Goal: Use online tool/utility: Utilize a website feature to perform a specific function

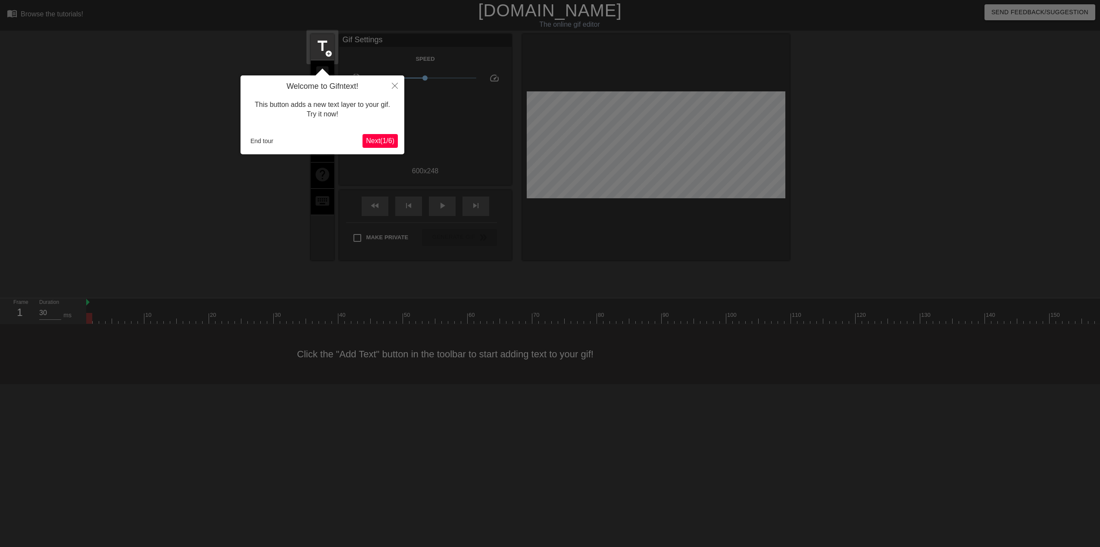
click at [375, 139] on span "Next ( 1 / 6 )" at bounding box center [380, 140] width 28 height 7
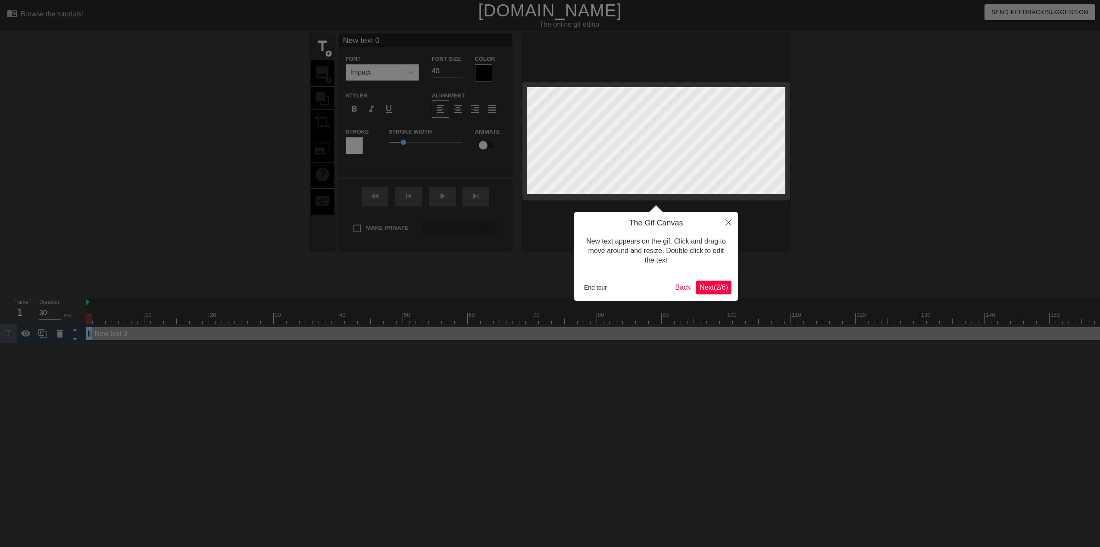
click at [716, 287] on span "Next ( 2 / 6 )" at bounding box center [713, 287] width 28 height 7
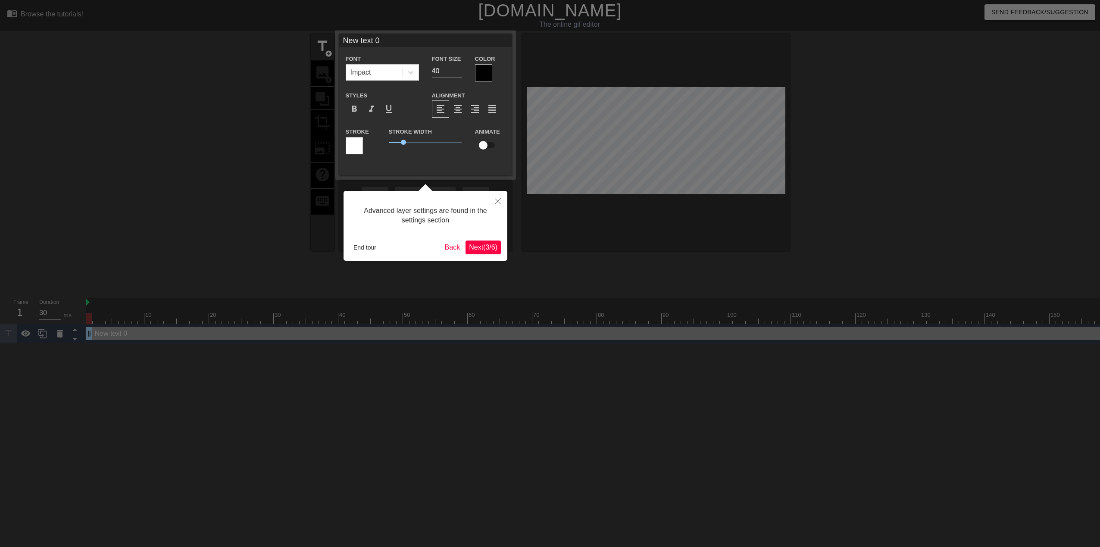
click at [487, 249] on span "Next ( 3 / 6 )" at bounding box center [483, 246] width 28 height 7
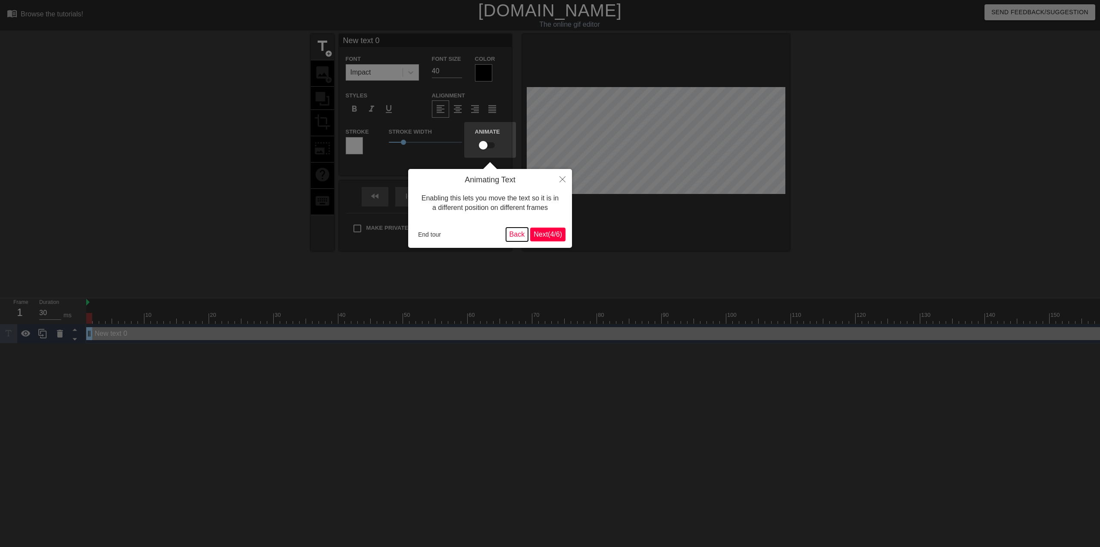
click at [514, 236] on button "Back" at bounding box center [517, 235] width 22 height 14
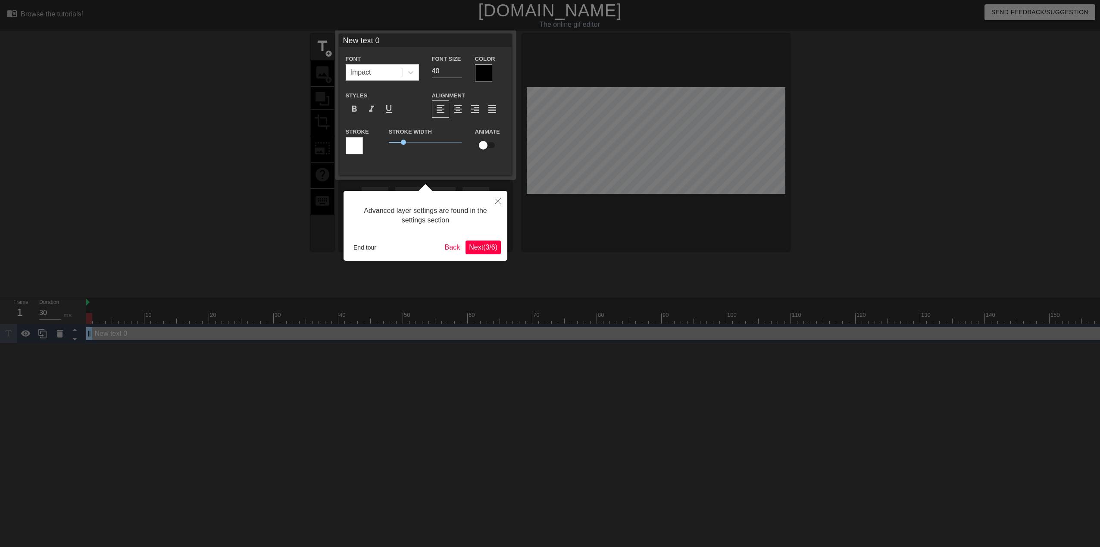
click at [481, 247] on span "Next ( 3 / 6 )" at bounding box center [483, 246] width 28 height 7
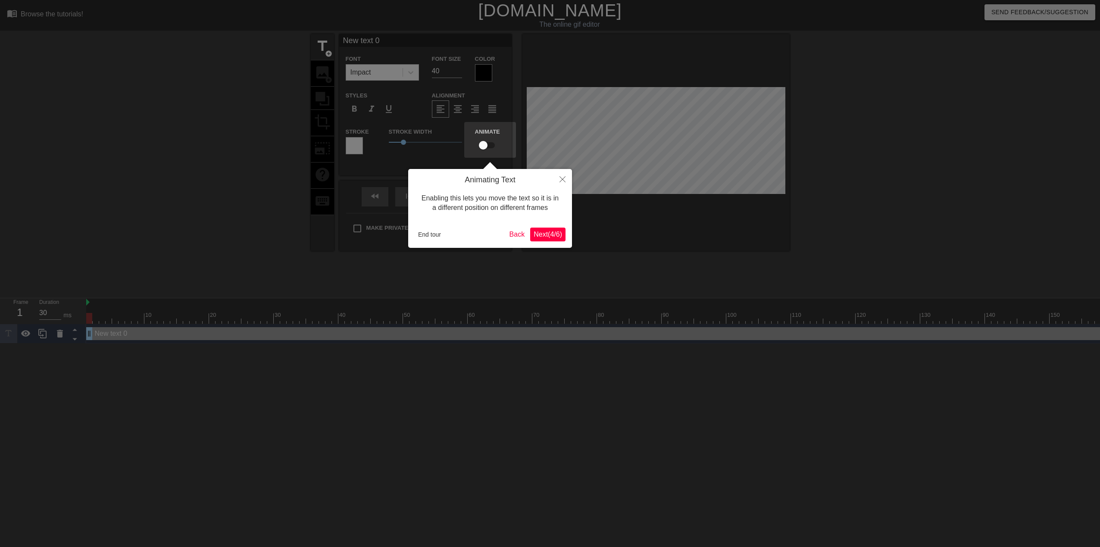
click at [551, 234] on span "Next ( 4 / 6 )" at bounding box center [547, 234] width 28 height 7
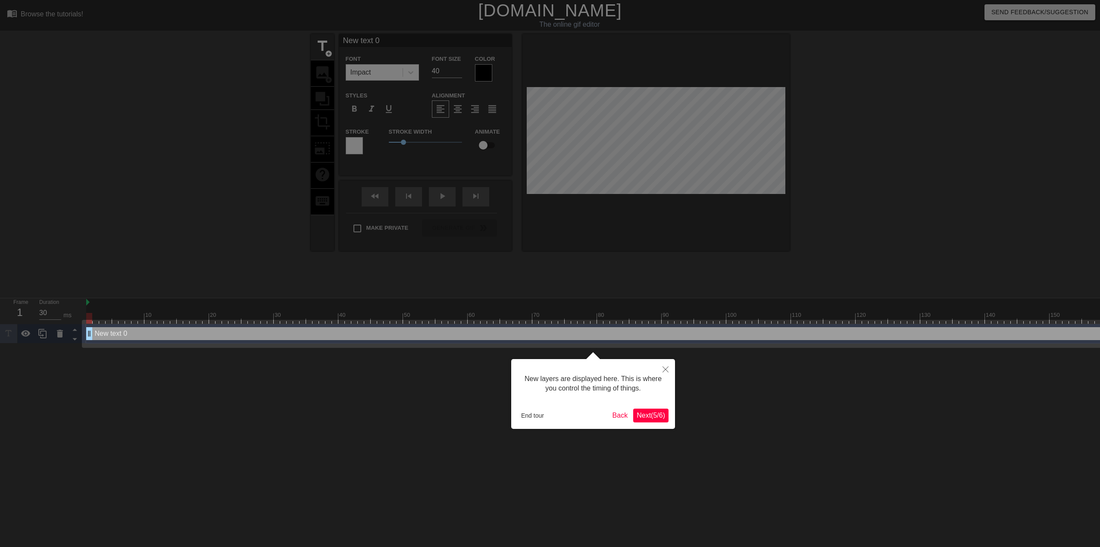
click at [657, 418] on span "Next ( 5 / 6 )" at bounding box center [650, 415] width 28 height 7
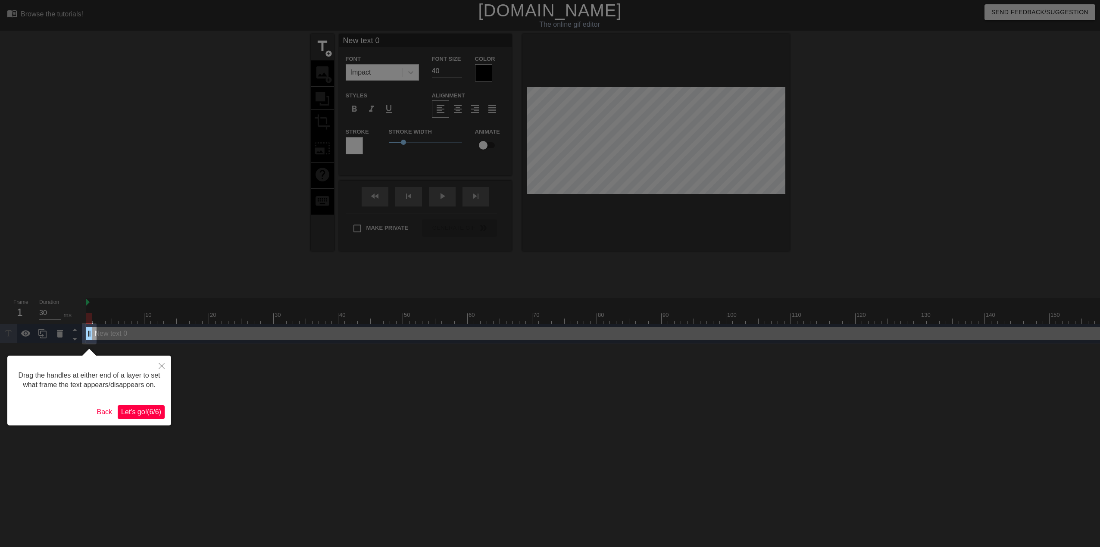
click at [144, 413] on span "Let's go! ( 6 / 6 )" at bounding box center [141, 411] width 40 height 7
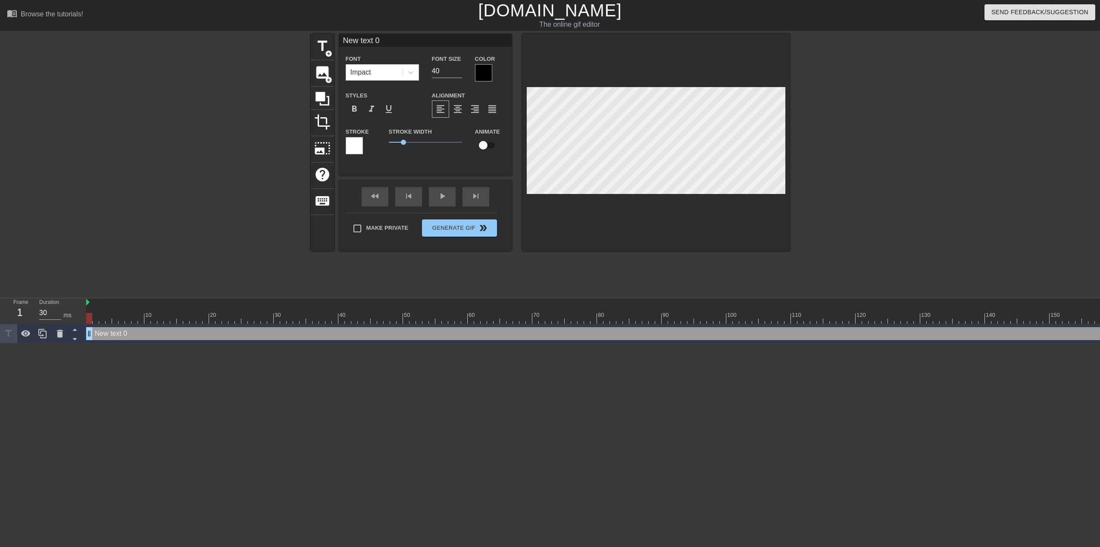
drag, startPoint x: 87, startPoint y: 303, endPoint x: 75, endPoint y: 307, distance: 13.2
click at [75, 307] on div "Frame 1 Duration 30 ms 10 20 30 40 50 60 70 80 90 100 110 120 130 140 150" at bounding box center [550, 320] width 1100 height 45
click at [893, 161] on div at bounding box center [864, 163] width 129 height 259
click at [448, 195] on div "fast_rewind skip_previous play_arrow skip_next" at bounding box center [425, 197] width 140 height 32
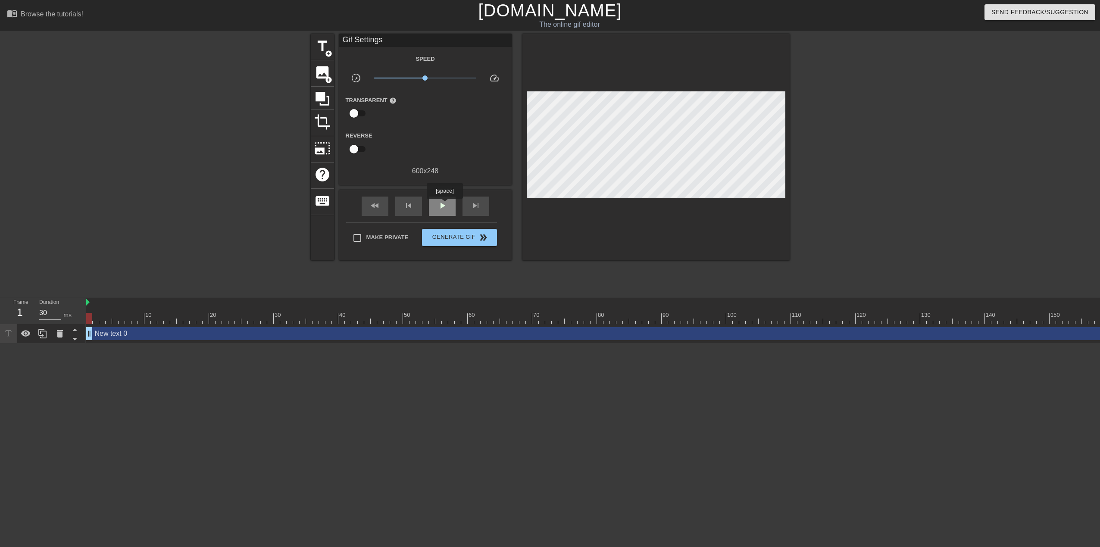
click at [444, 205] on span "play_arrow" at bounding box center [442, 205] width 10 height 10
click at [444, 205] on span "pause" at bounding box center [442, 205] width 10 height 10
drag, startPoint x: 484, startPoint y: 321, endPoint x: 153, endPoint y: 313, distance: 330.6
click at [153, 313] on div at bounding box center [154, 318] width 6 height 11
drag, startPoint x: 85, startPoint y: 302, endPoint x: 147, endPoint y: 294, distance: 63.0
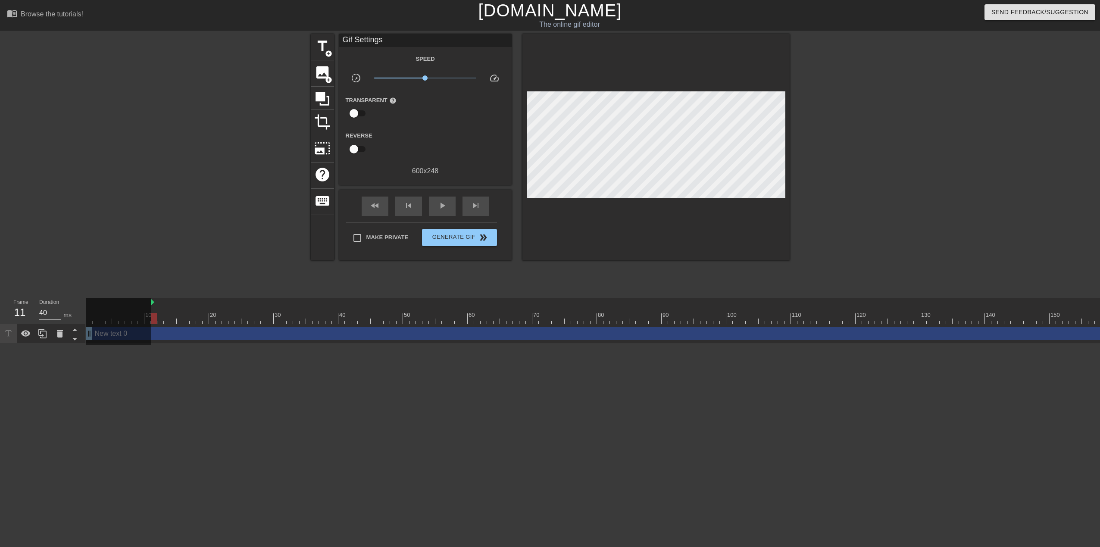
click at [147, 294] on div "menu_book Browse the tutorials! [DOMAIN_NAME] The online gif editor Send Feedba…" at bounding box center [550, 171] width 1100 height 343
click at [443, 200] on span "play_arrow" at bounding box center [442, 205] width 10 height 10
click at [443, 202] on span "pause" at bounding box center [442, 205] width 10 height 10
click at [91, 334] on div at bounding box center [118, 321] width 65 height 47
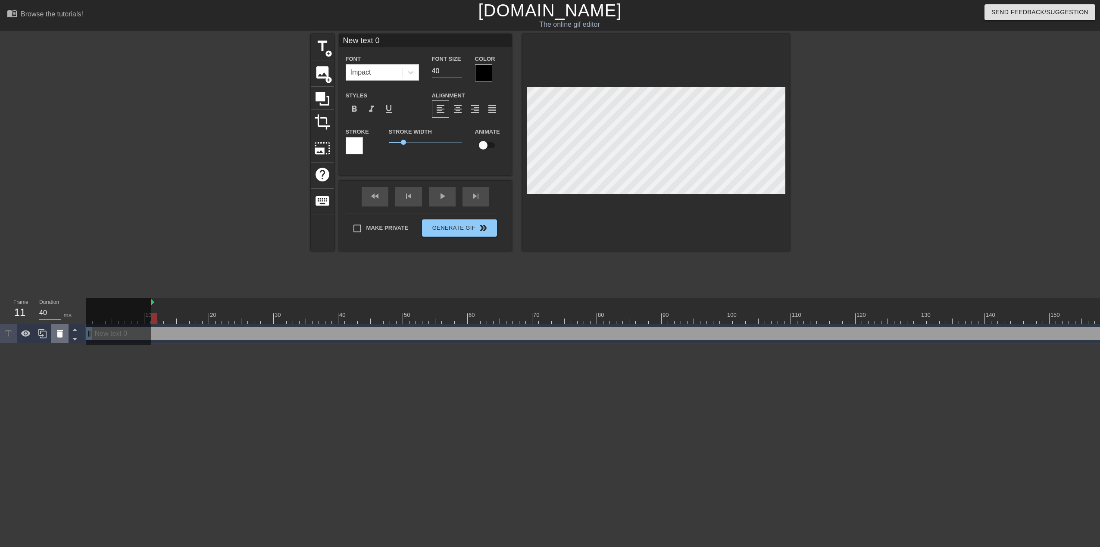
click at [61, 336] on icon at bounding box center [60, 334] width 6 height 8
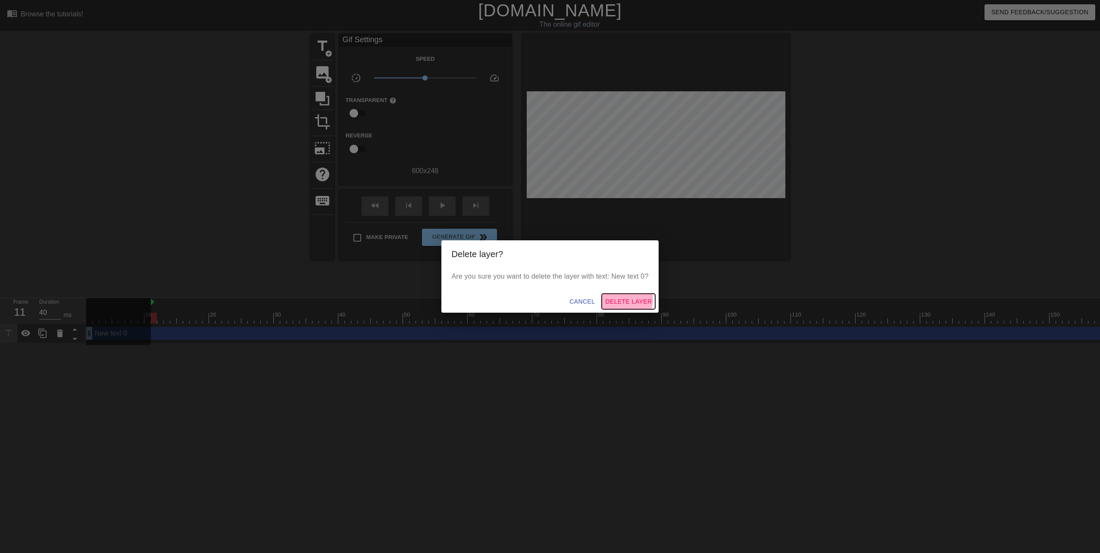
click at [623, 300] on span "Delete Layer" at bounding box center [628, 301] width 47 height 11
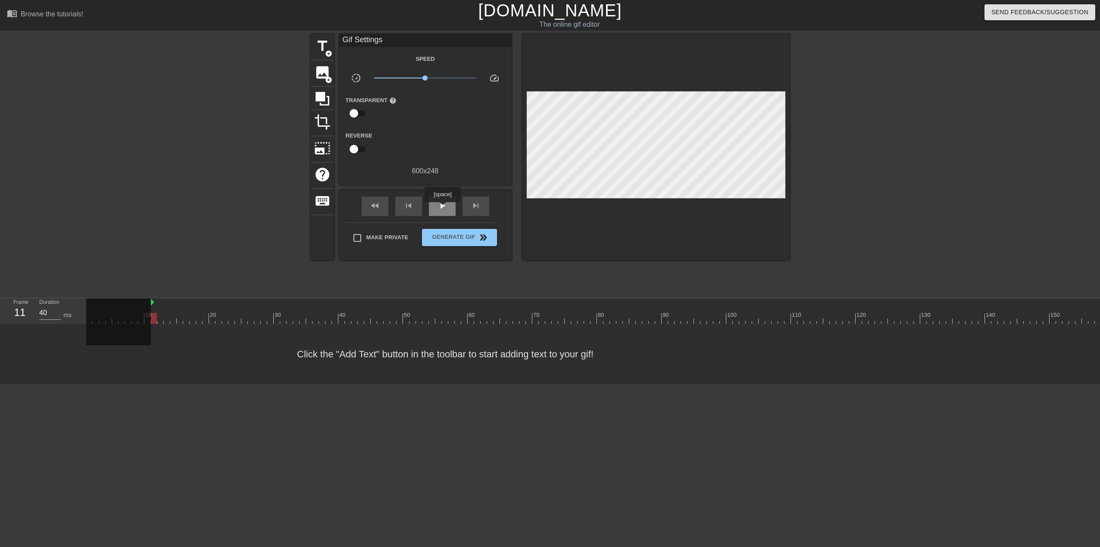
click at [442, 208] on span "play_arrow" at bounding box center [442, 205] width 10 height 10
click at [442, 208] on span "pause" at bounding box center [442, 205] width 10 height 10
drag, startPoint x: 501, startPoint y: 320, endPoint x: 156, endPoint y: 321, distance: 345.2
click at [156, 321] on div at bounding box center [154, 318] width 6 height 11
drag, startPoint x: 423, startPoint y: 78, endPoint x: 414, endPoint y: 79, distance: 9.6
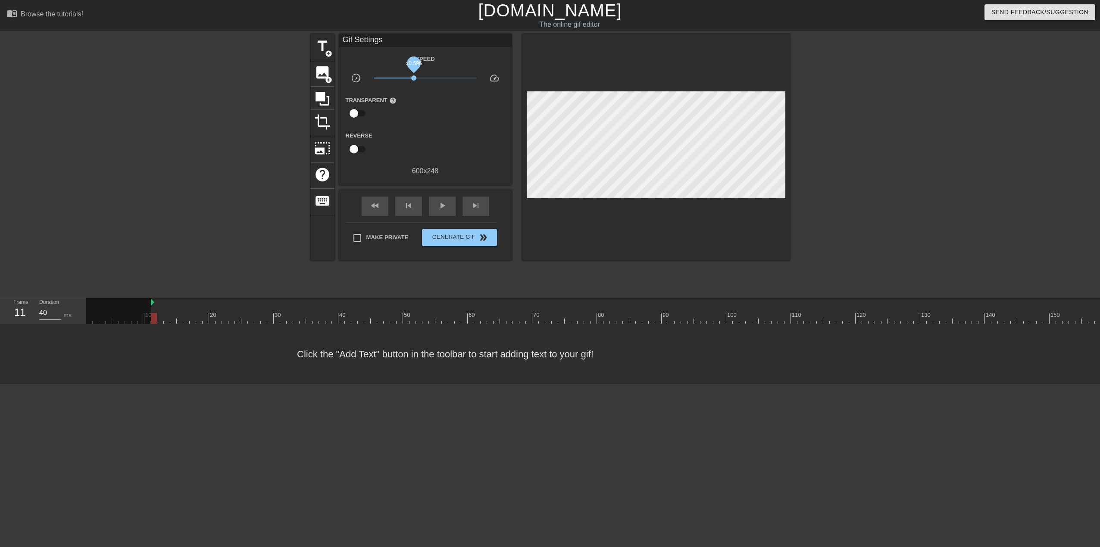
click at [414, 79] on span "x0.596" at bounding box center [413, 77] width 5 height 5
click at [442, 206] on span "play_arrow" at bounding box center [442, 205] width 10 height 10
click at [442, 206] on span "pause" at bounding box center [442, 205] width 10 height 10
type input "40"
drag, startPoint x: 505, startPoint y: 321, endPoint x: 154, endPoint y: 327, distance: 350.8
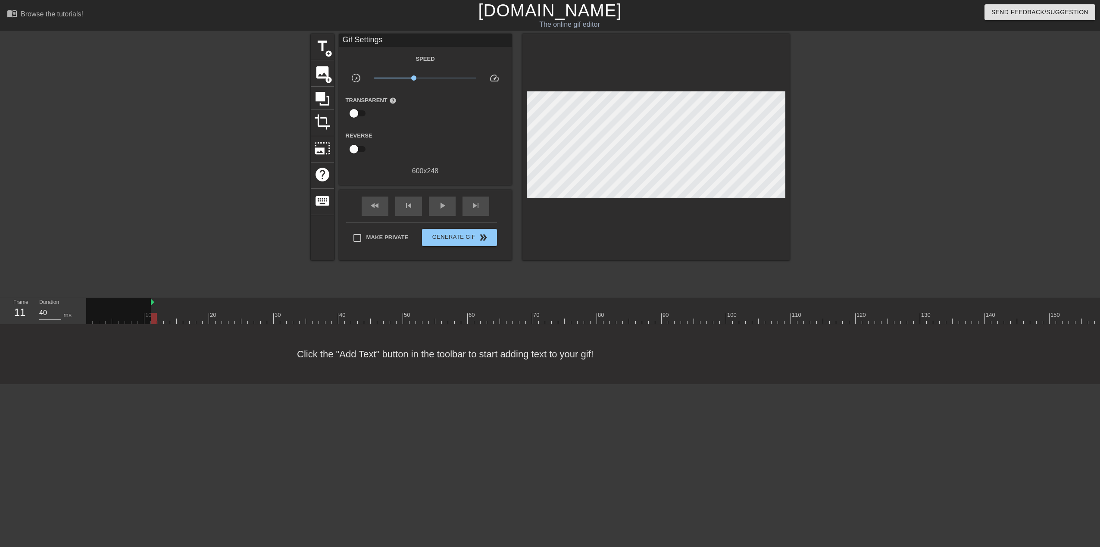
click at [154, 327] on div "menu_book Browse the tutorials! [DOMAIN_NAME] The online gif editor Send Feedba…" at bounding box center [550, 192] width 1100 height 384
click at [324, 46] on span "title" at bounding box center [322, 46] width 16 height 16
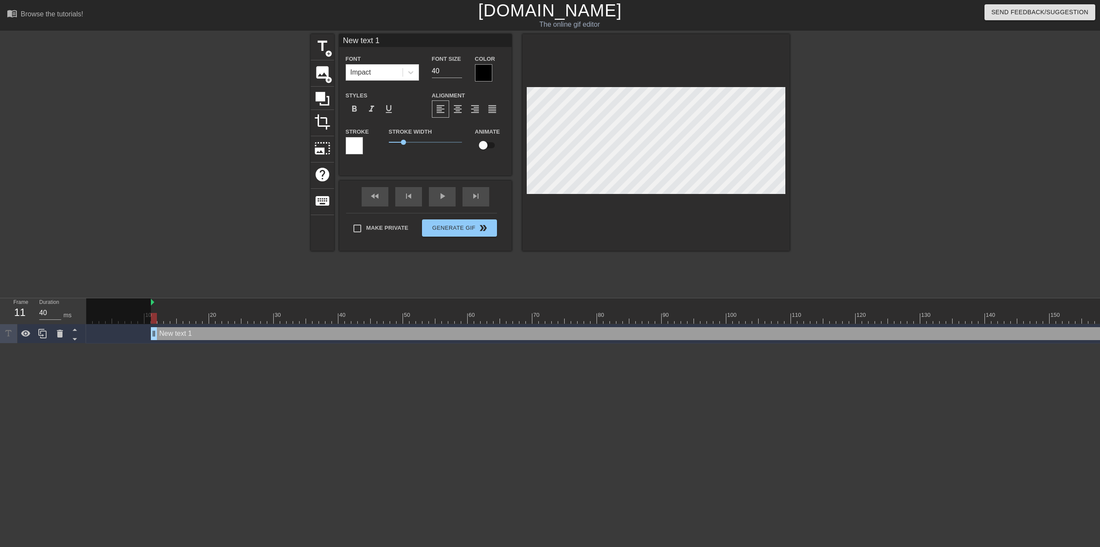
scroll to position [1, 2]
type input "M"
type textarea "M"
type input "Ma"
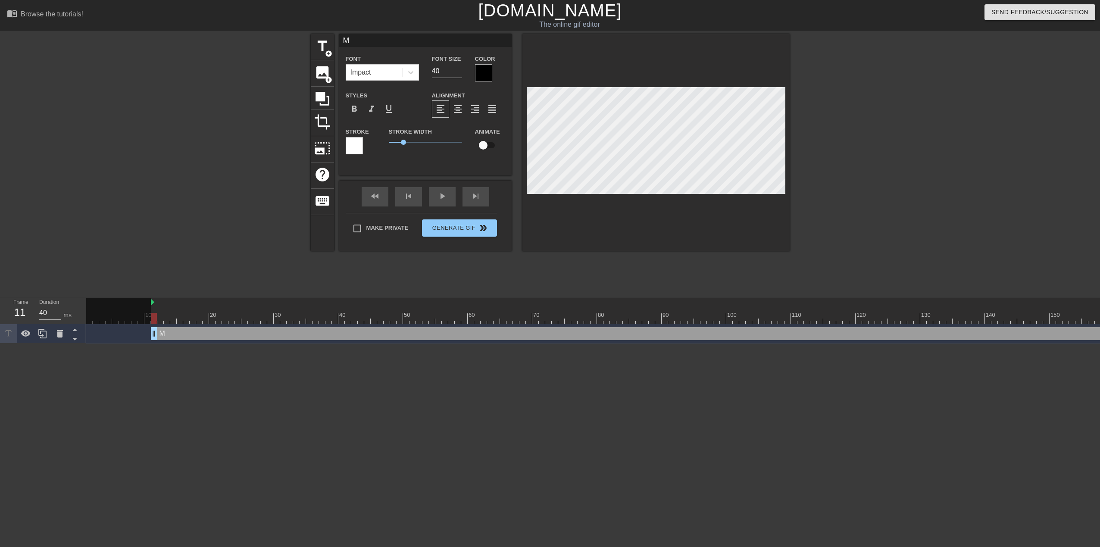
type textarea "Ma"
type input "[PERSON_NAME]"
type textarea "[PERSON_NAME]"
type input "[PERSON_NAME]"
type textarea "Mao d"
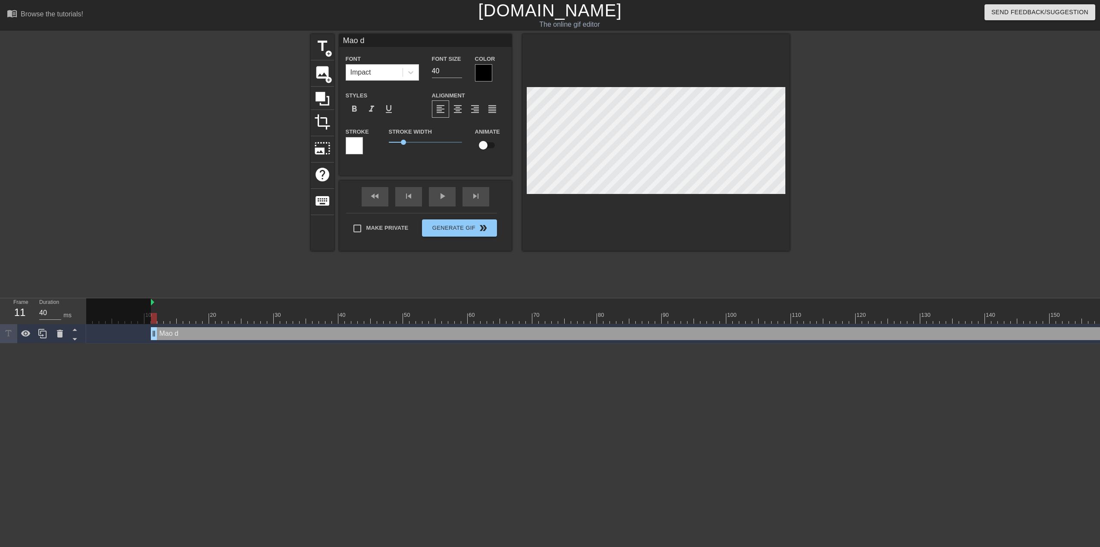
type input "Mao de"
type textarea "Mao de"
type input "Mao der"
type textarea "Mao der"
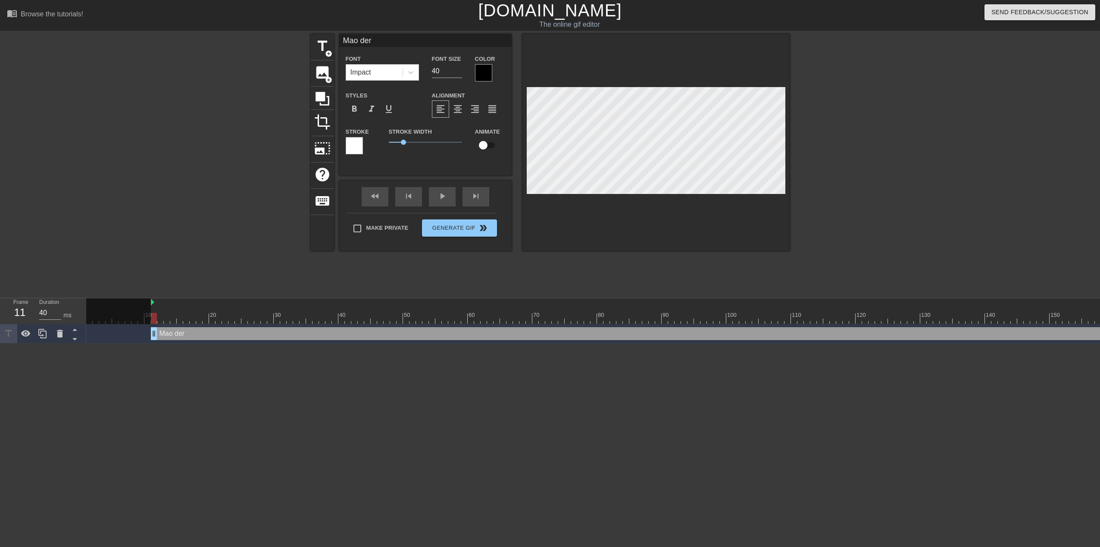
type input "[PERSON_NAME] der k"
type textarea "[PERSON_NAME] der k"
type input "[PERSON_NAME] der ka"
type textarea "[PERSON_NAME] der ka"
type input "[PERSON_NAME]"
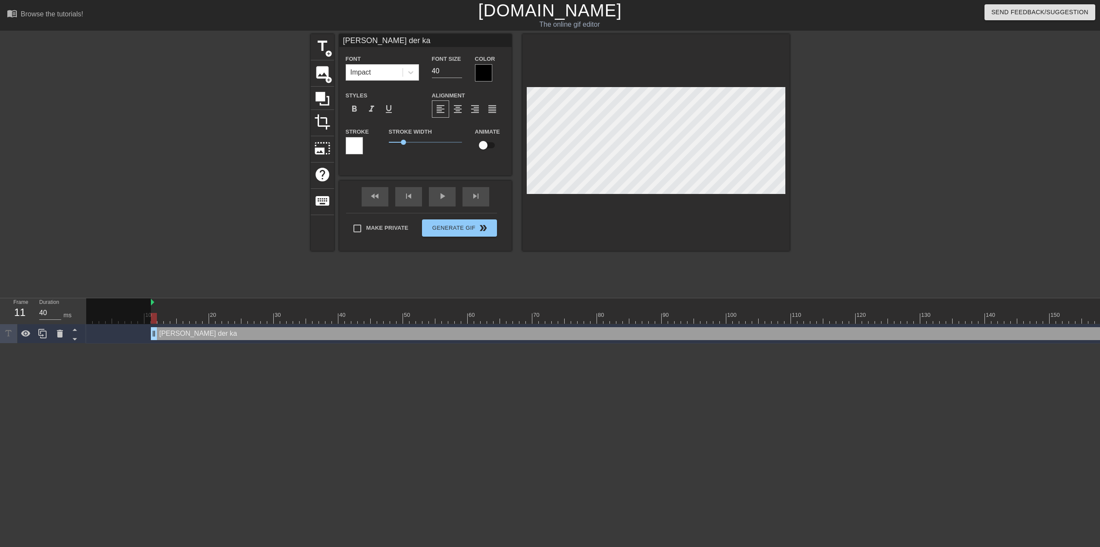
type textarea "[PERSON_NAME]"
type input "[PERSON_NAME] der kald"
type textarea "[PERSON_NAME] der kald"
type input "[PERSON_NAME] der kalde"
type textarea "[PERSON_NAME] der kalde"
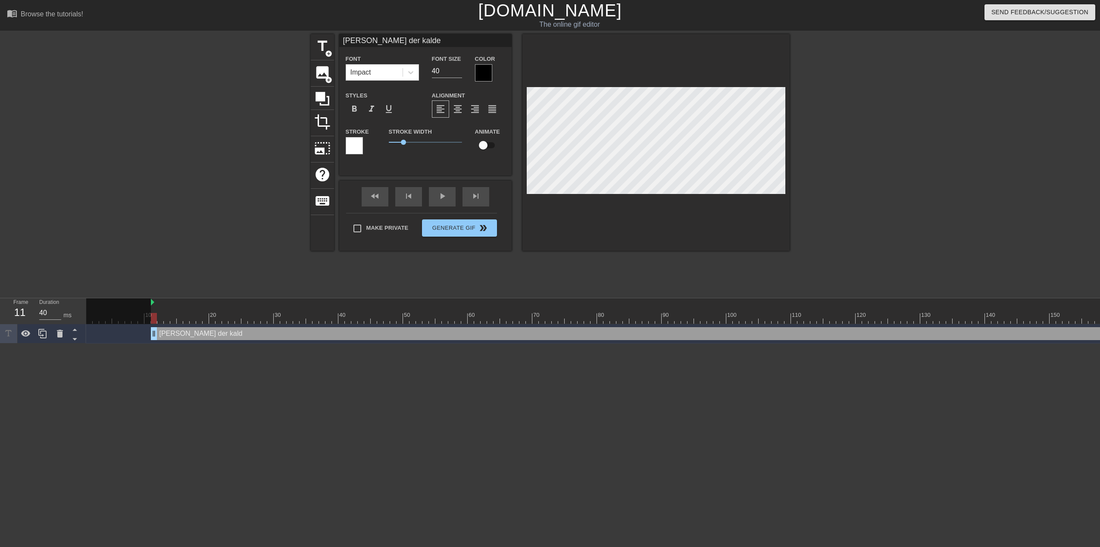
type input "[PERSON_NAME] der kalder"
type textarea "[PERSON_NAME] der kalder"
type input "[PERSON_NAME] der kalder"
type textarea "[PERSON_NAME] der kalder"
type input "[PERSON_NAME] der kalder C"
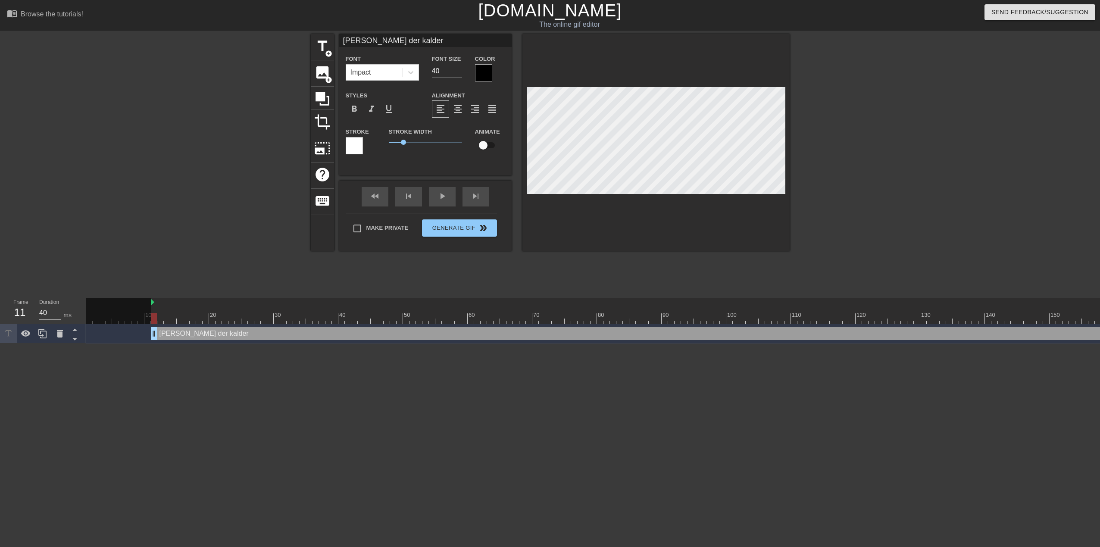
type textarea "[PERSON_NAME] der kalder C"
type input "[PERSON_NAME] der kalder CC"
type textarea "[PERSON_NAME] der kalder CC"
type input "[PERSON_NAME] der kalder CCs"
type textarea "[PERSON_NAME] der kalder CCs"
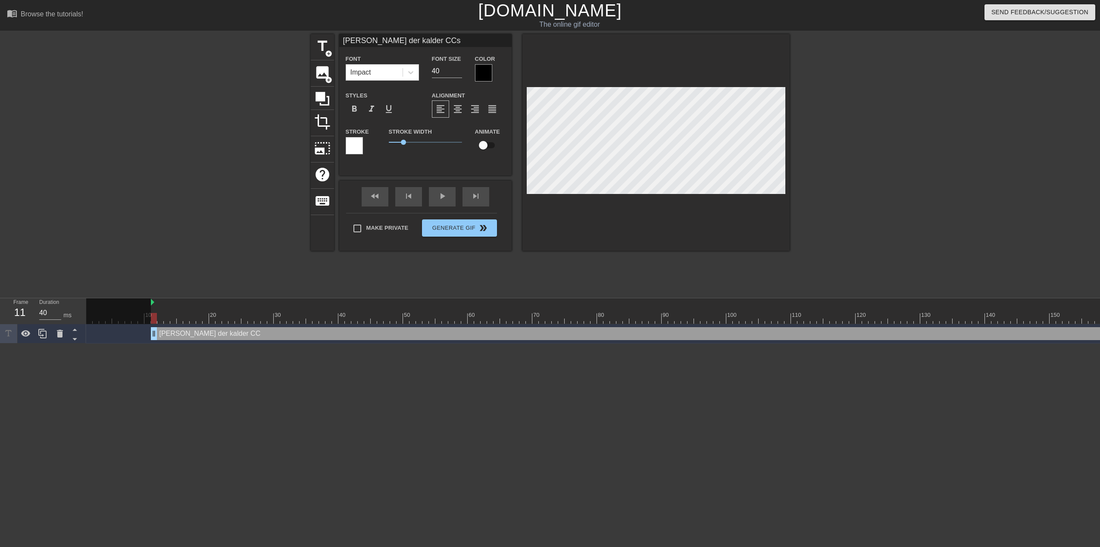
scroll to position [1, 4]
click at [825, 145] on div at bounding box center [864, 163] width 129 height 259
click at [487, 146] on input "checkbox" at bounding box center [482, 145] width 49 height 16
checkbox input "true"
click at [483, 72] on div at bounding box center [483, 72] width 17 height 17
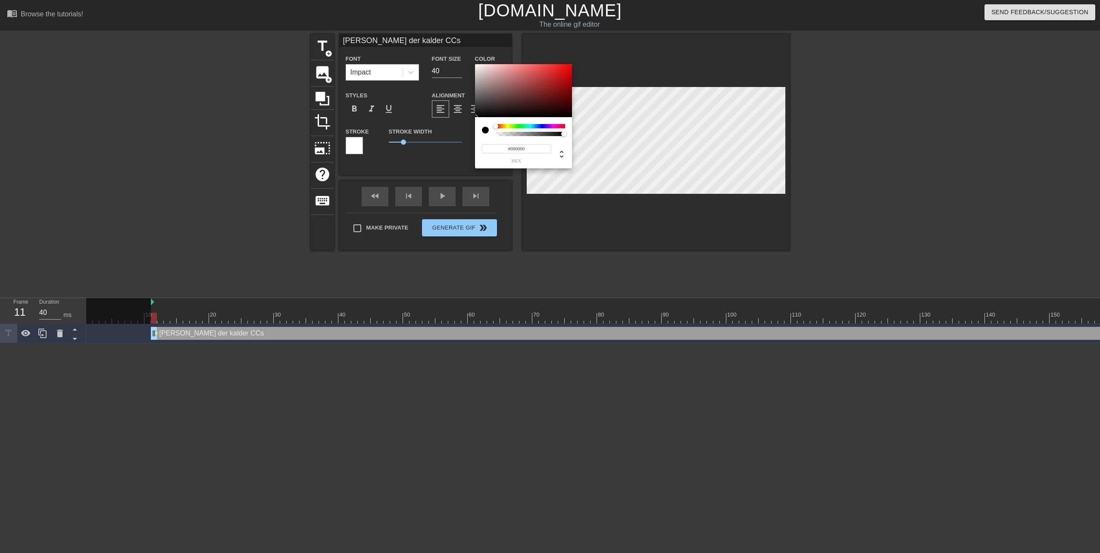
type input "0"
type input "1"
drag, startPoint x: 561, startPoint y: 134, endPoint x: 644, endPoint y: 134, distance: 83.6
click at [644, 134] on div "0 r 0 g 0 b 1 a" at bounding box center [550, 276] width 1100 height 553
type input "9"
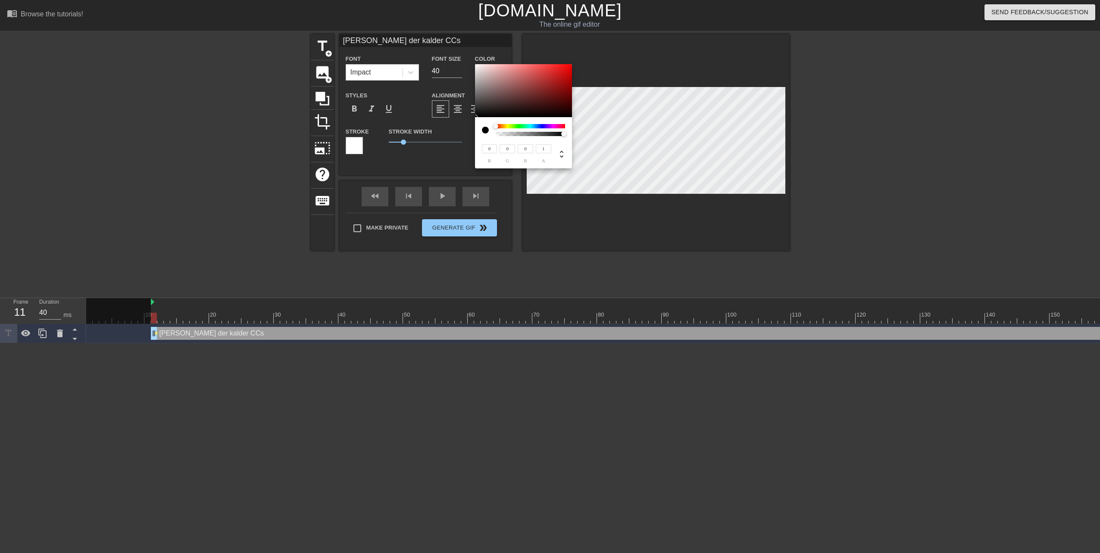
type input "8"
type input "11"
type input "10"
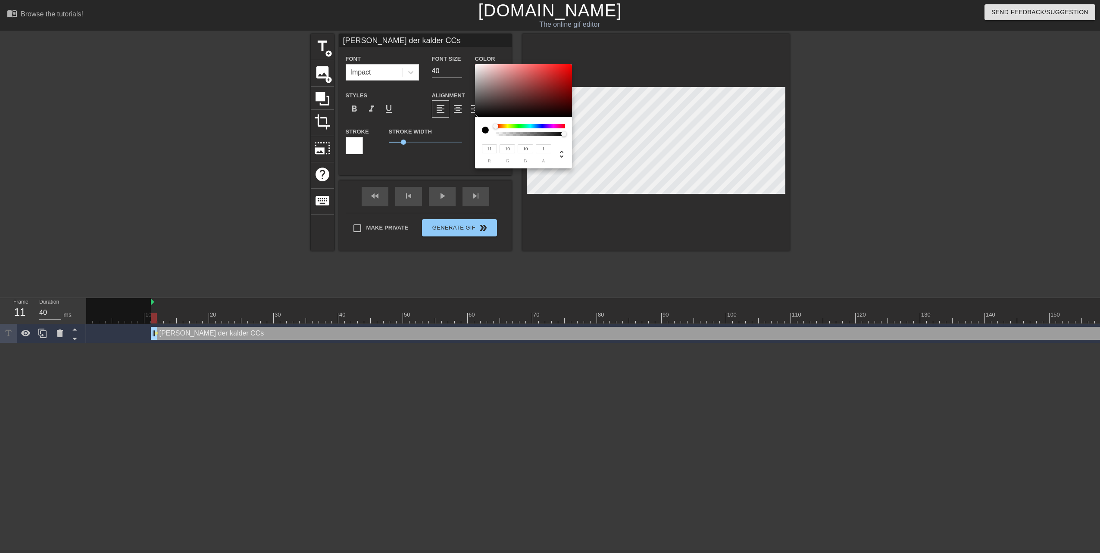
type input "19"
type input "18"
type input "215"
type input "199"
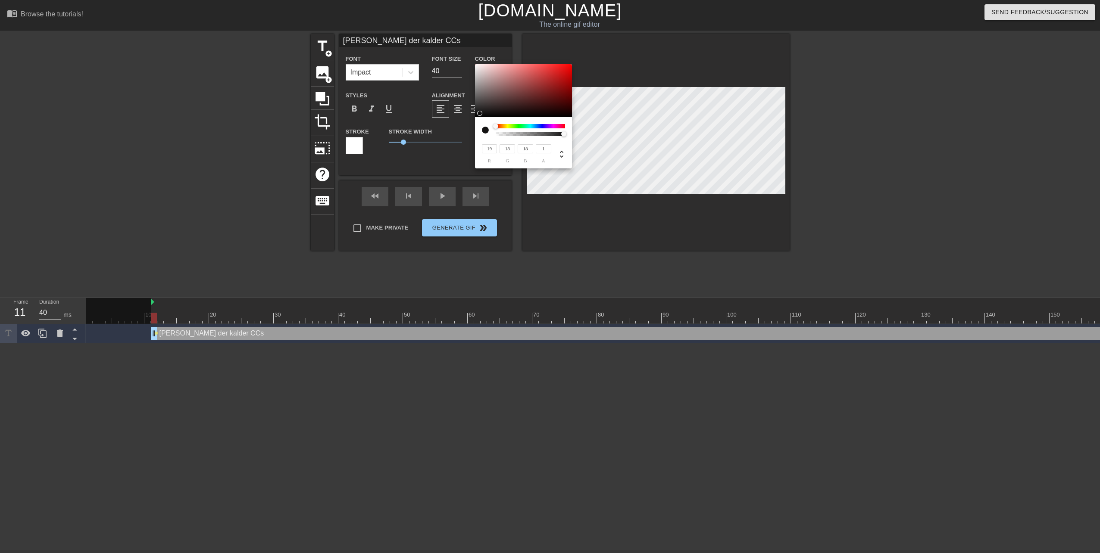
type input "199"
type input "217"
type input "201"
type input "200"
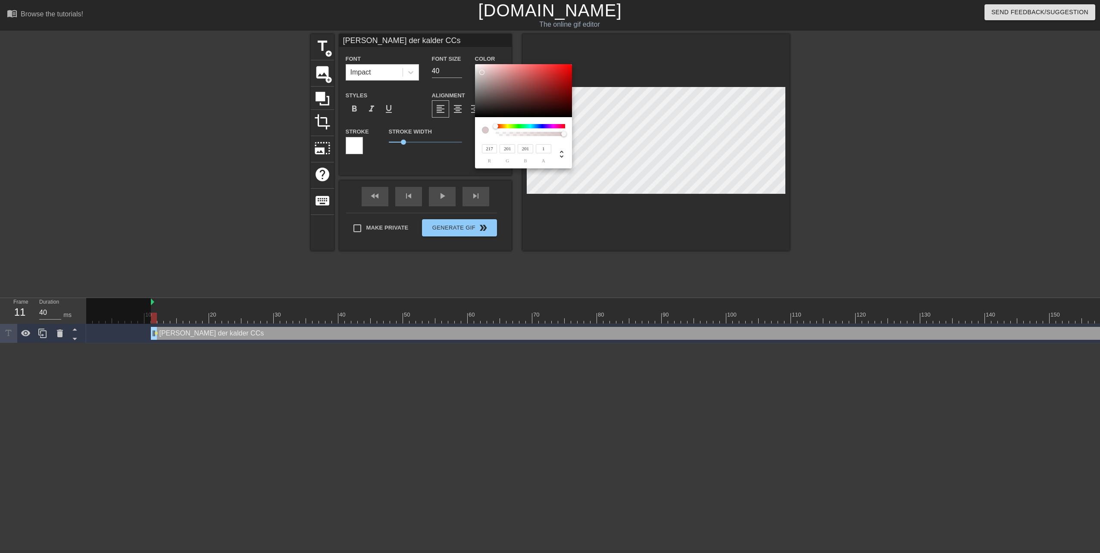
type input "200"
type input "219"
type input "202"
type input "227"
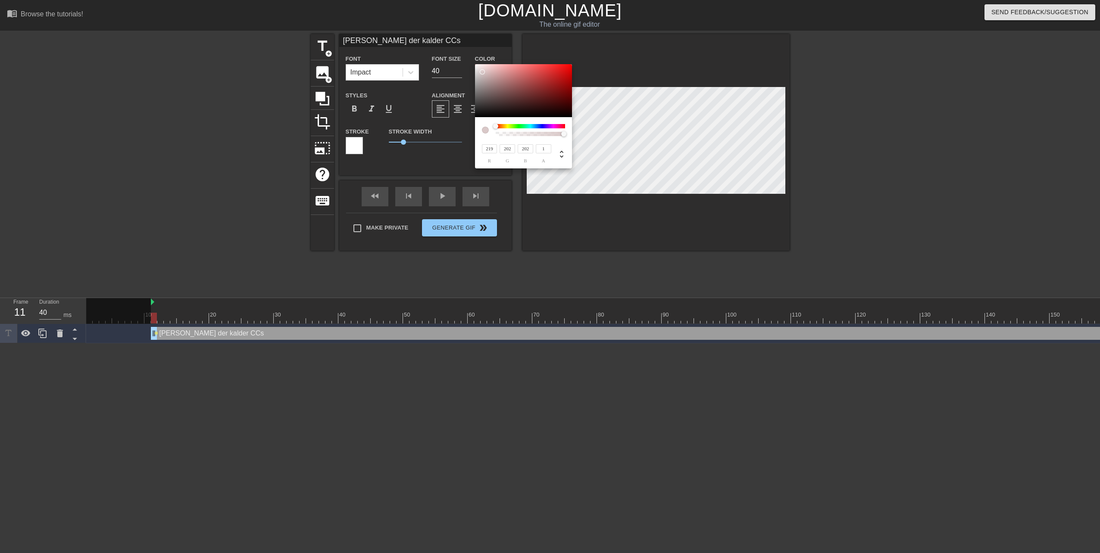
type input "214"
type input "252"
type input "84"
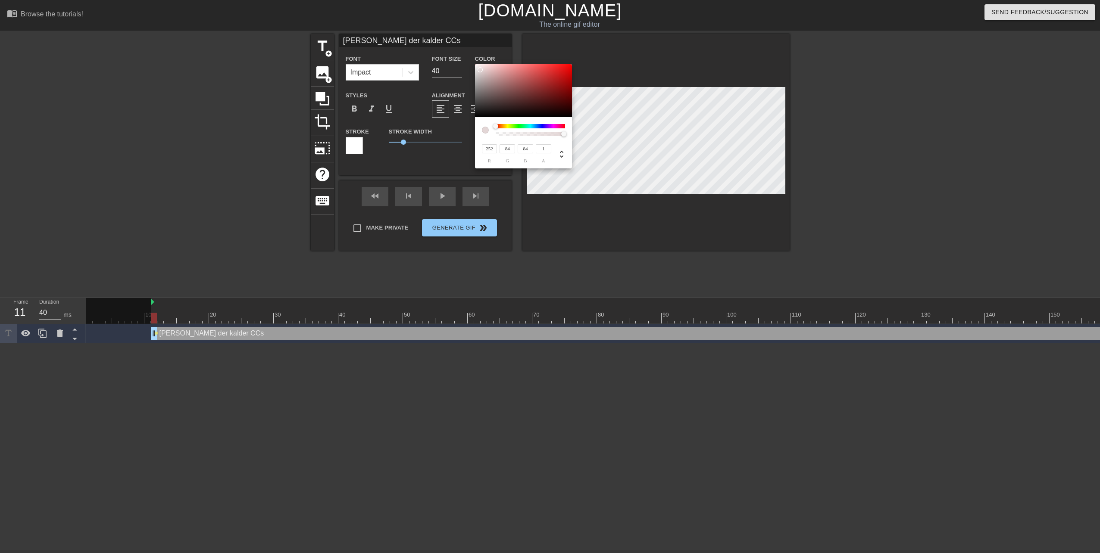
type input "247"
type input "246"
type input "250"
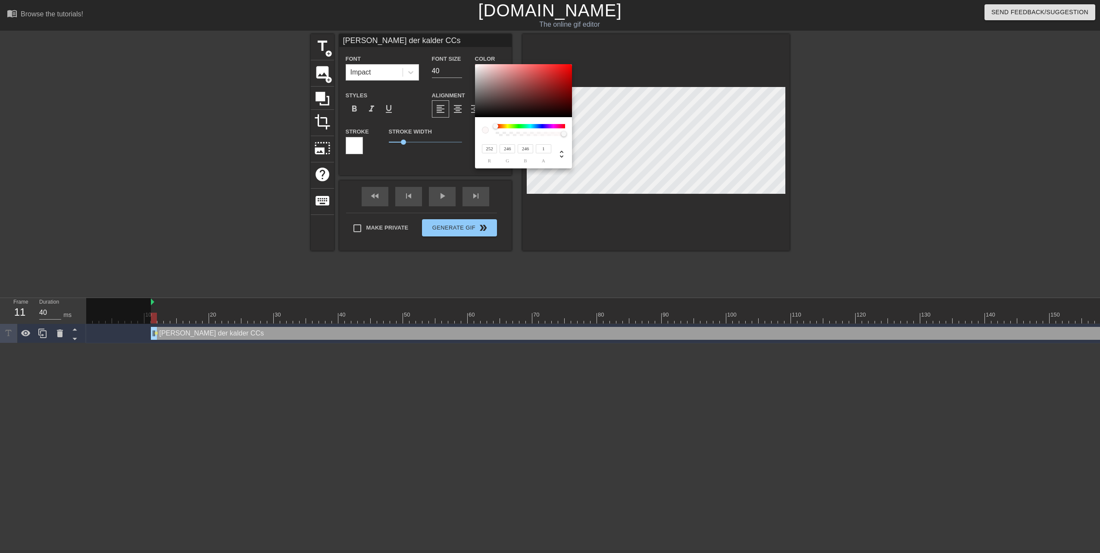
type input "244"
type input "248"
type input "241"
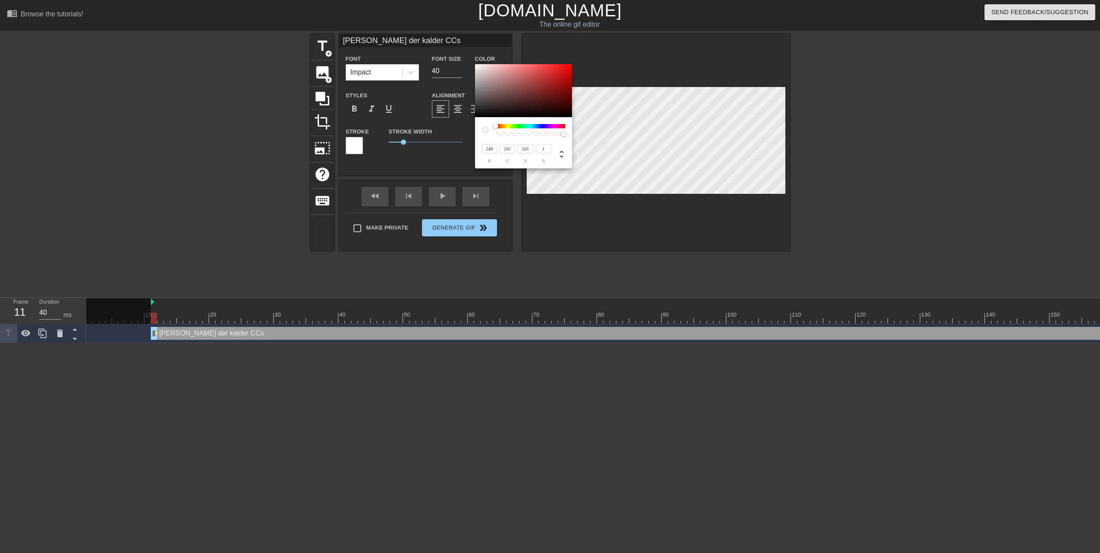
type input "243"
type input "244"
type input "250"
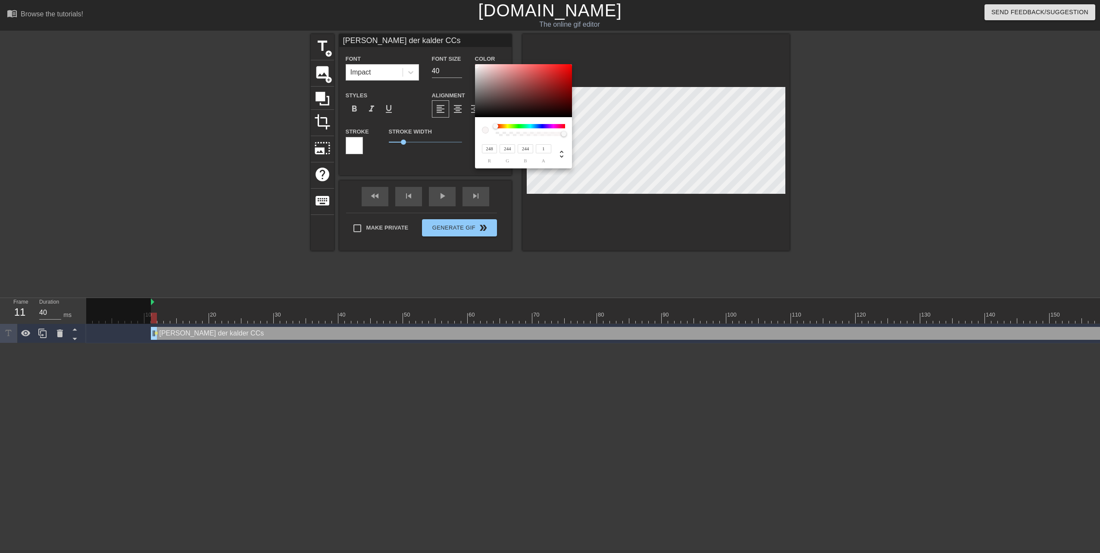
type input "246"
type input "254"
type input "250"
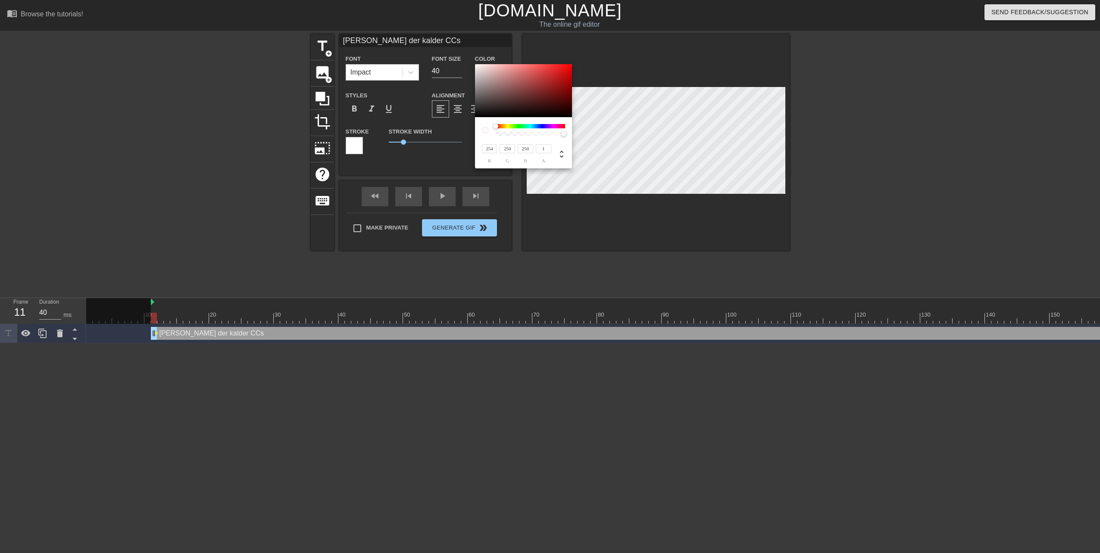
type input "251"
type input "85"
type input "198"
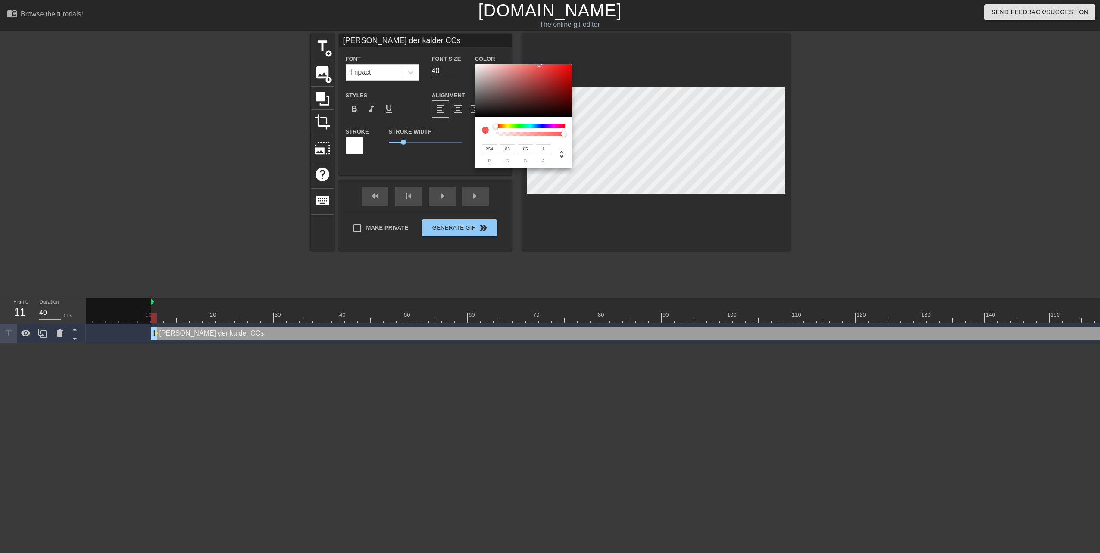
type input "198"
type input "255"
type input "248"
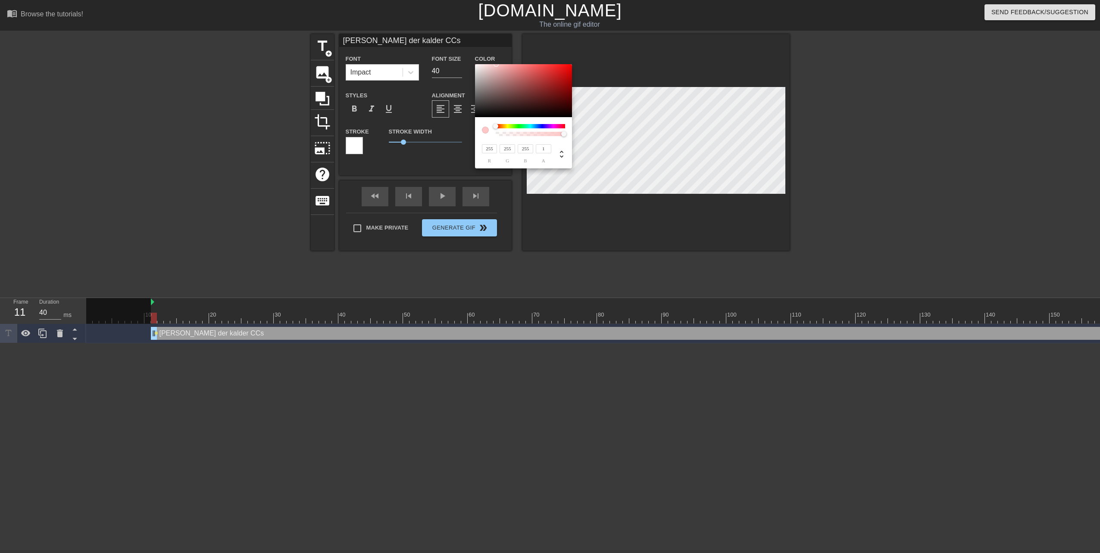
type input "83"
type input "245"
type input "252"
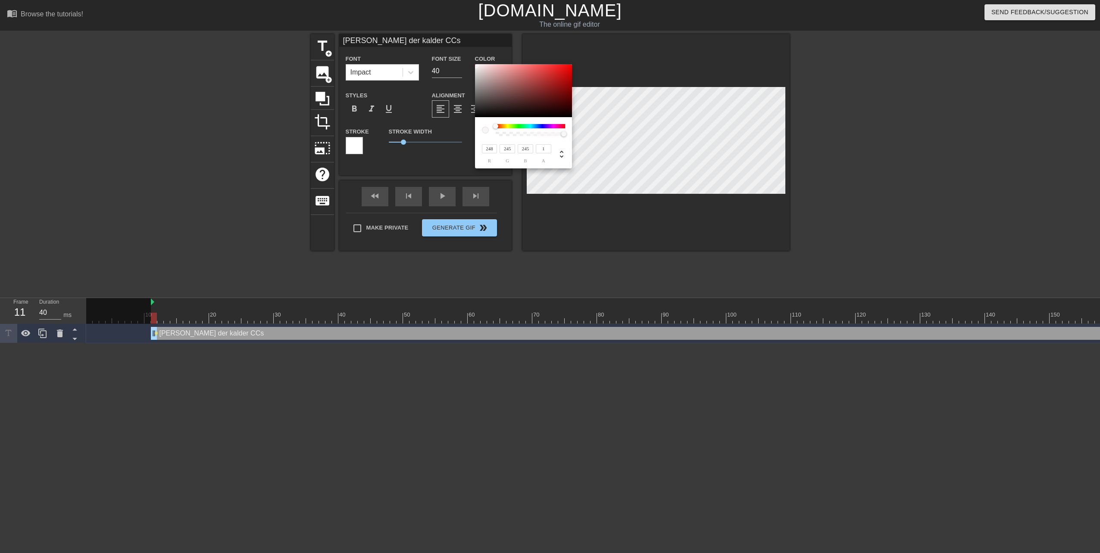
type input "248"
type input "254"
type input "249"
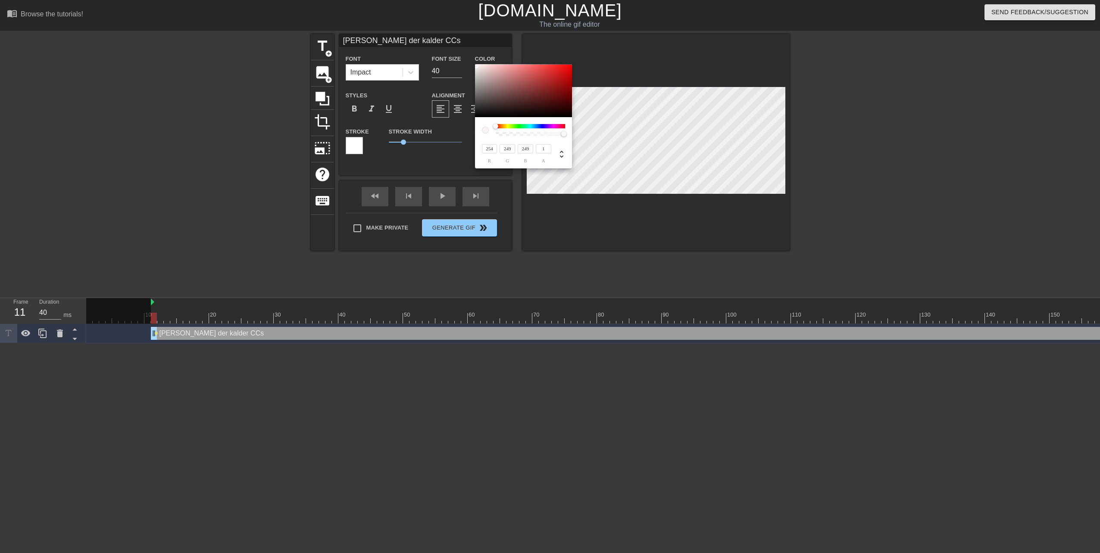
type input "255"
type input "248"
type input "249"
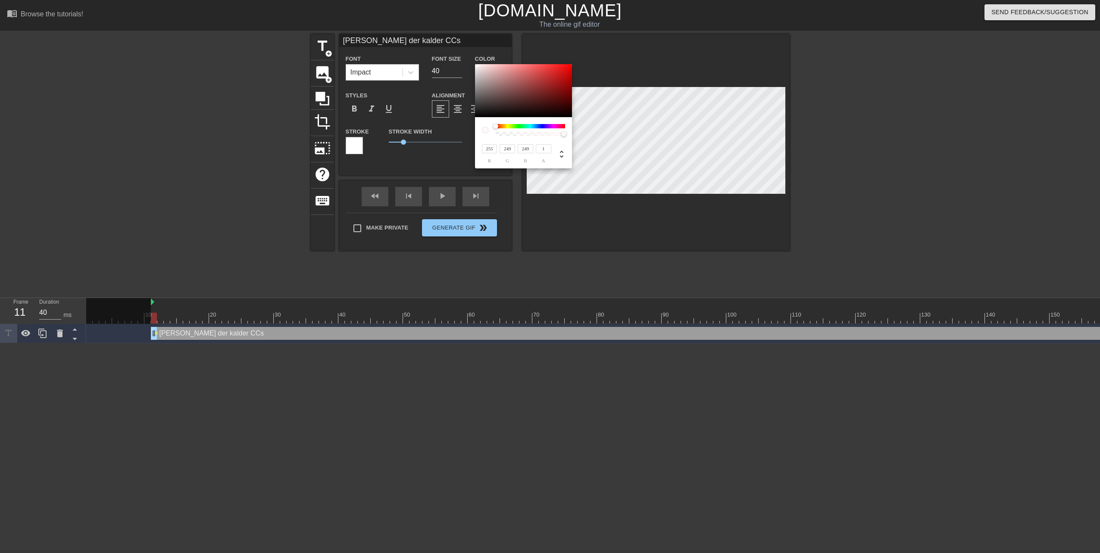
type input "250"
type input "247"
click at [476, 65] on div at bounding box center [475, 64] width 5 height 5
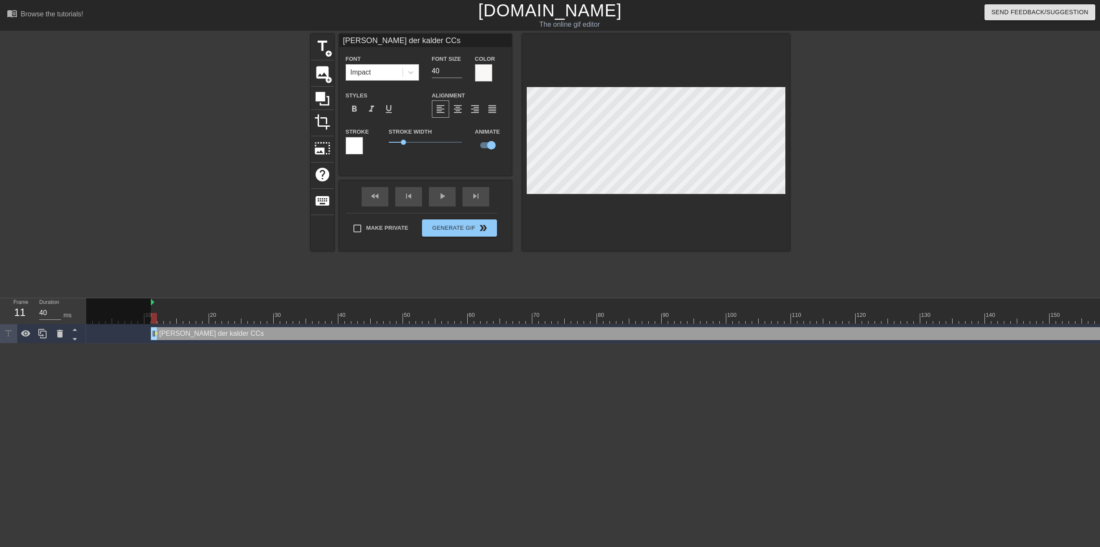
click at [352, 142] on div at bounding box center [354, 145] width 17 height 17
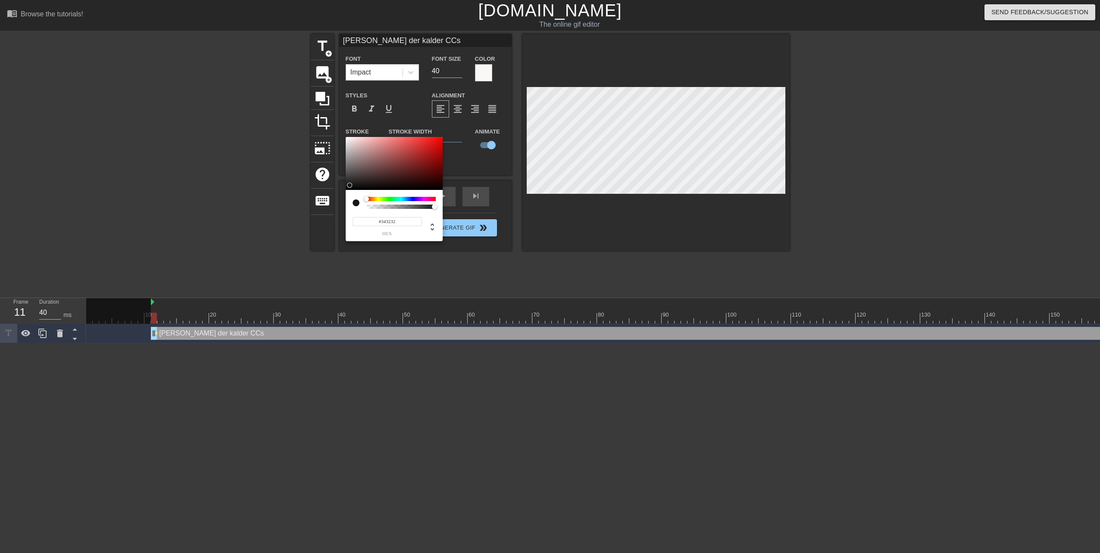
type input "#000000"
drag, startPoint x: 351, startPoint y: 184, endPoint x: 350, endPoint y: 215, distance: 31.9
click at [350, 215] on div "#000000 hex" at bounding box center [394, 189] width 97 height 105
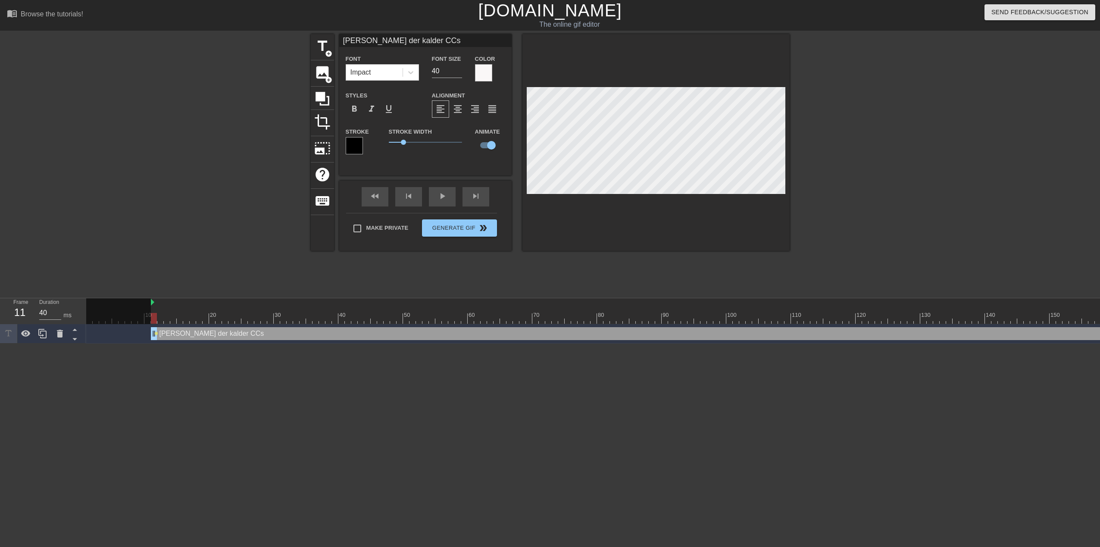
scroll to position [1, 3]
click at [450, 71] on input "40" at bounding box center [447, 71] width 30 height 14
click at [459, 71] on input "39" at bounding box center [447, 71] width 30 height 14
click at [459, 71] on input "38" at bounding box center [447, 71] width 30 height 14
click at [459, 71] on input "37" at bounding box center [447, 71] width 30 height 14
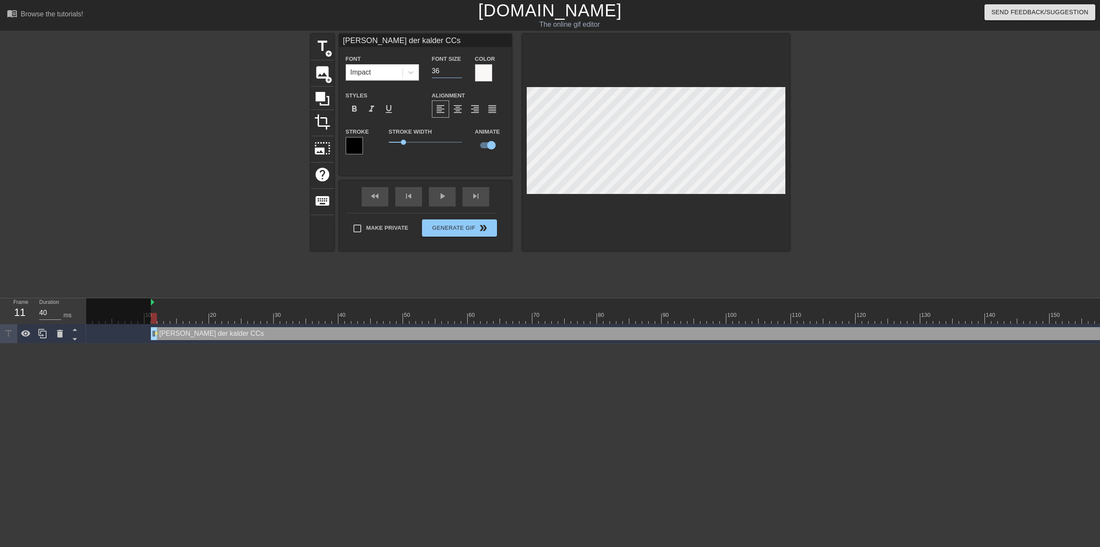
click at [459, 71] on input "36" at bounding box center [447, 71] width 30 height 14
click at [459, 71] on input "35" at bounding box center [447, 71] width 30 height 14
click at [459, 71] on input "34" at bounding box center [447, 71] width 30 height 14
click at [459, 71] on input "33" at bounding box center [447, 71] width 30 height 14
click at [459, 71] on input "32" at bounding box center [447, 71] width 30 height 14
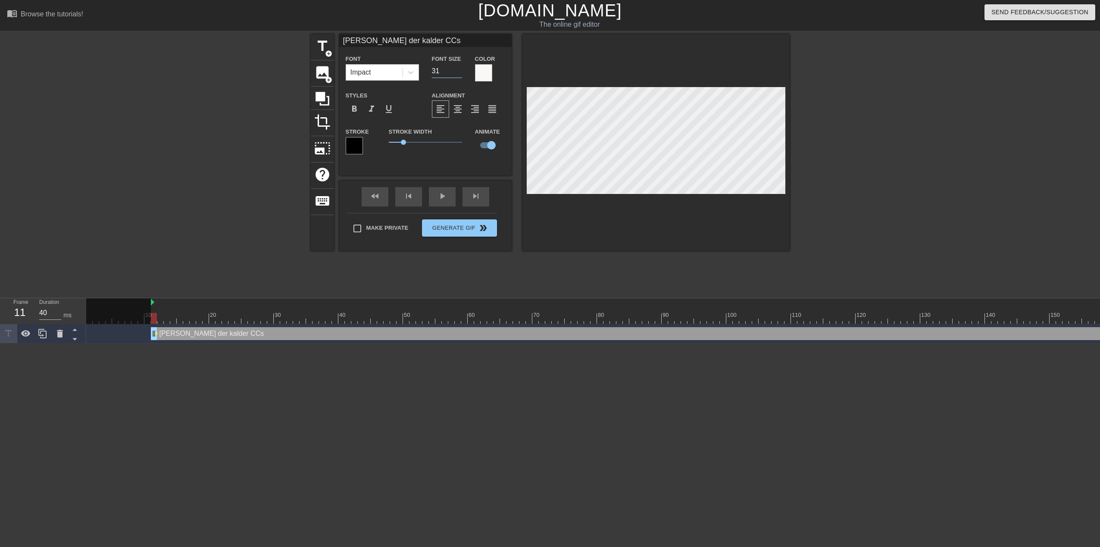
click at [459, 71] on input "31" at bounding box center [447, 71] width 30 height 14
click at [459, 71] on input "30" at bounding box center [447, 71] width 30 height 14
click at [459, 71] on input "29" at bounding box center [447, 71] width 30 height 14
click at [459, 71] on input "28" at bounding box center [447, 71] width 30 height 14
click at [459, 71] on input "27" at bounding box center [447, 71] width 30 height 14
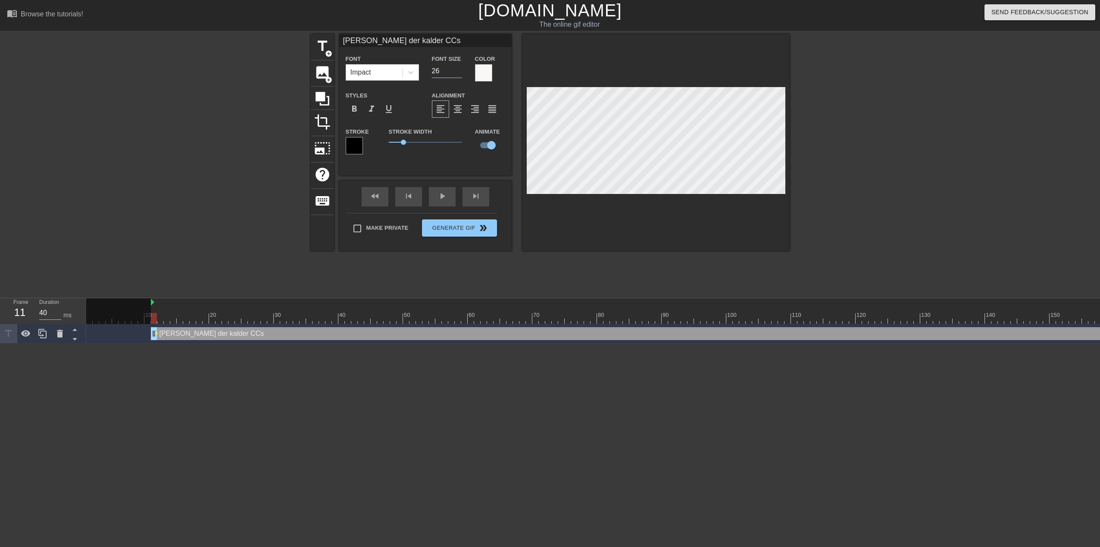
click at [459, 71] on input "26" at bounding box center [447, 71] width 30 height 14
click at [459, 71] on input "25" at bounding box center [447, 71] width 30 height 14
type input "24"
click at [459, 71] on input "24" at bounding box center [447, 71] width 30 height 14
click at [633, 207] on div at bounding box center [655, 142] width 267 height 217
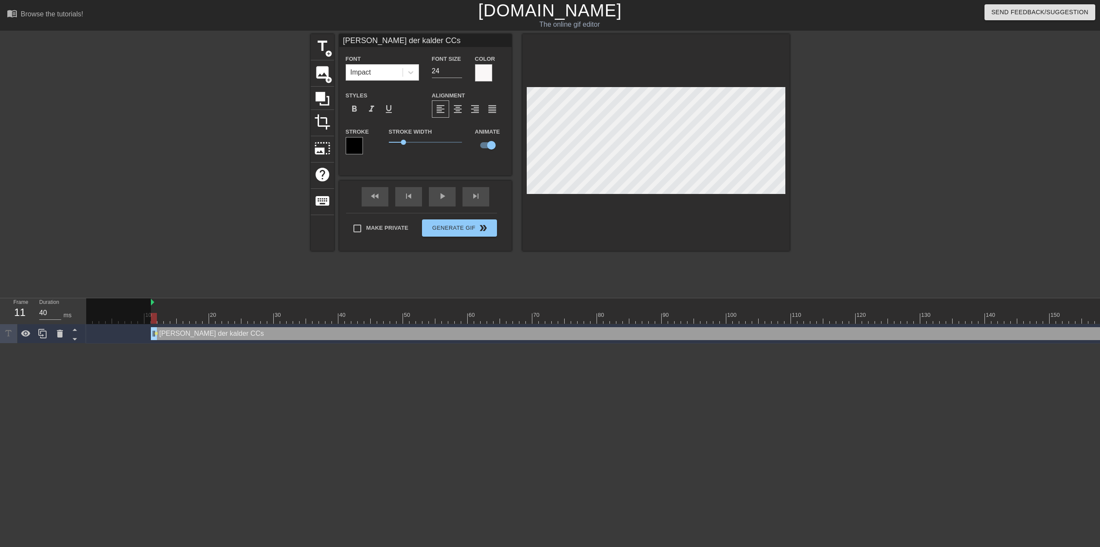
click at [498, 187] on div "Mao der kalder CCs Font Impact Font Size 24 Color Styles format_bold format_ita…" at bounding box center [425, 142] width 172 height 217
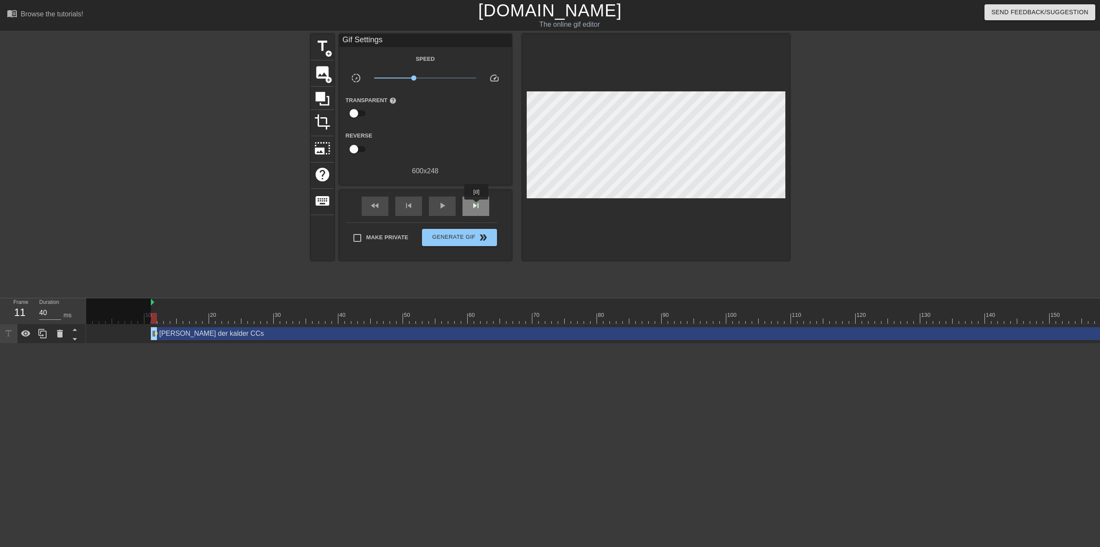
click at [477, 206] on span "skip_next" at bounding box center [476, 205] width 10 height 10
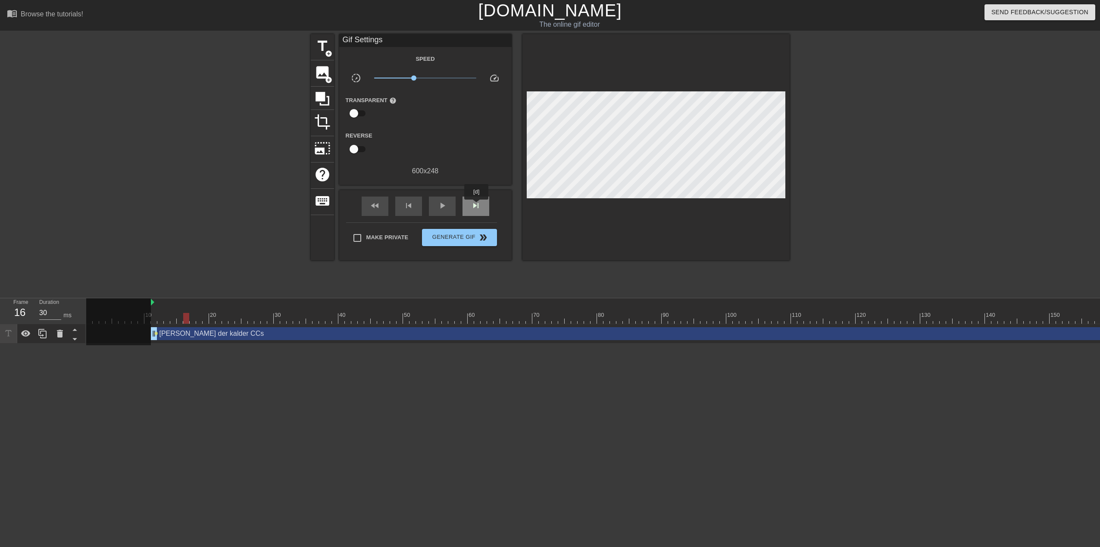
click at [477, 206] on span "skip_next" at bounding box center [476, 205] width 10 height 10
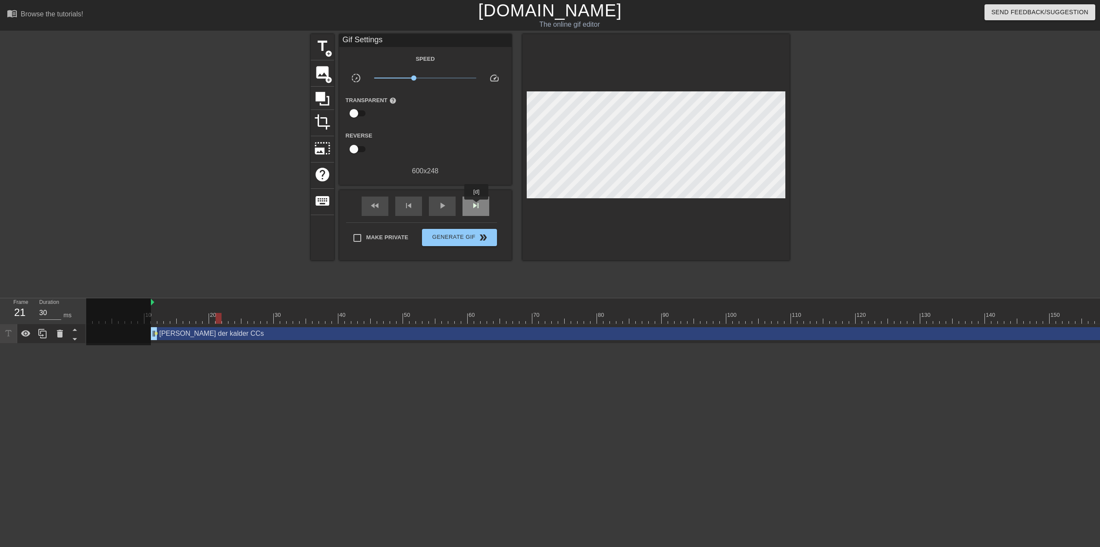
click at [477, 206] on span "skip_next" at bounding box center [476, 205] width 10 height 10
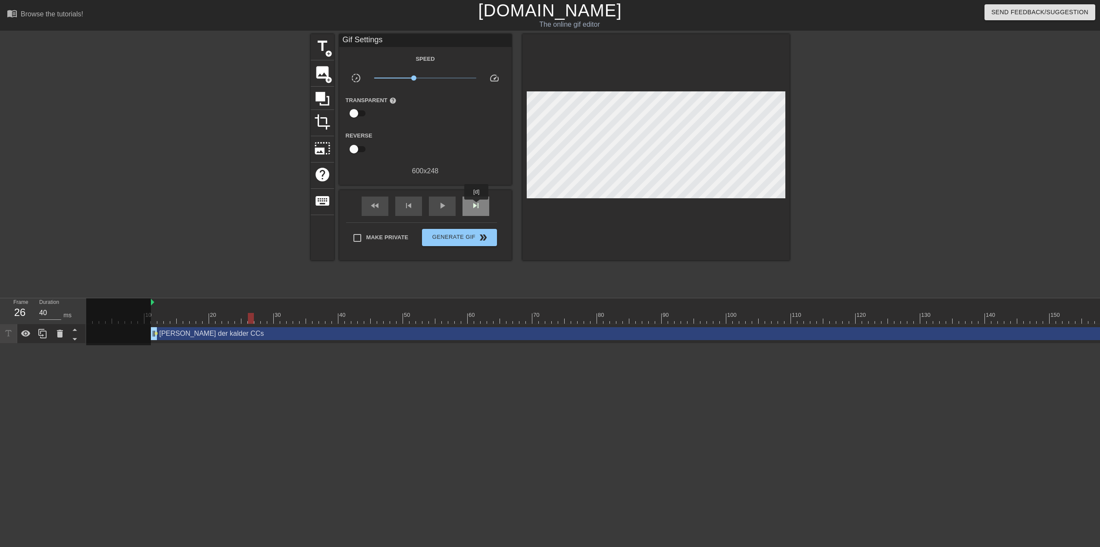
click at [477, 206] on span "skip_next" at bounding box center [476, 205] width 10 height 10
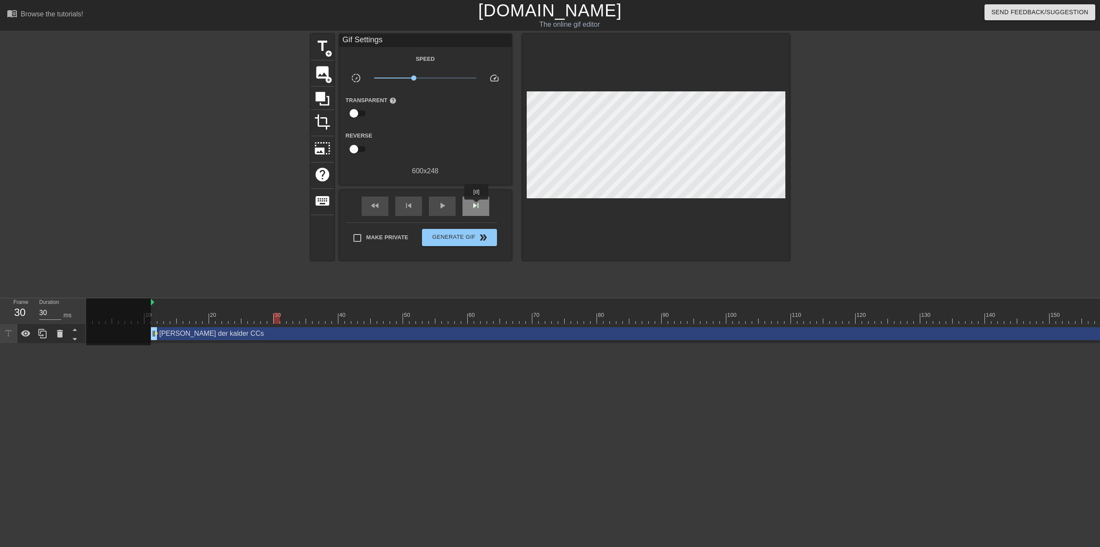
click at [477, 206] on span "skip_next" at bounding box center [476, 205] width 10 height 10
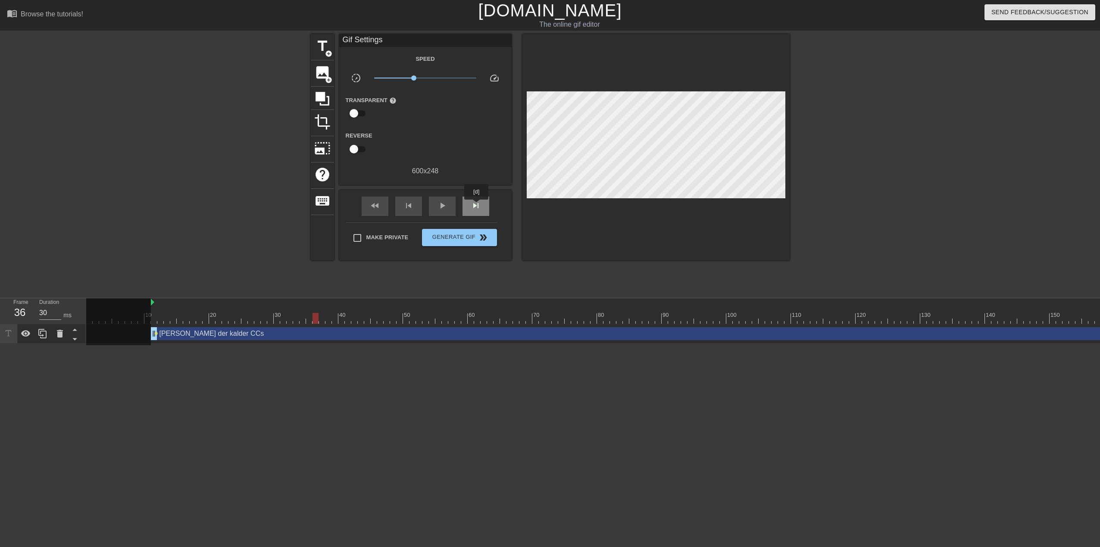
click at [477, 206] on span "skip_next" at bounding box center [476, 205] width 10 height 10
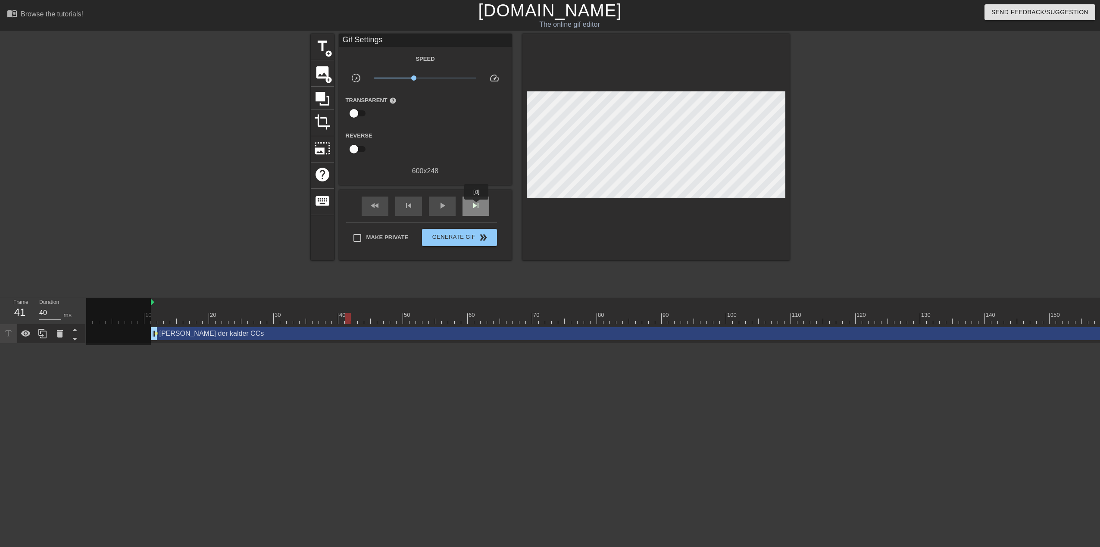
click at [477, 206] on span "skip_next" at bounding box center [476, 205] width 10 height 10
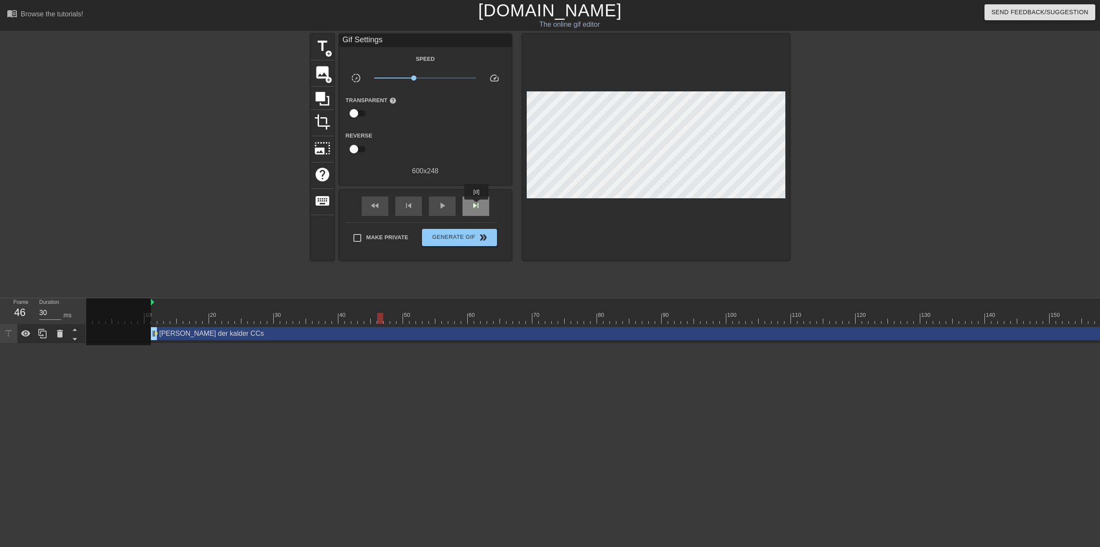
click at [477, 206] on span "skip_next" at bounding box center [476, 205] width 10 height 10
click at [377, 208] on span "fast_rewind" at bounding box center [375, 205] width 10 height 10
click at [377, 207] on span "fast_rewind" at bounding box center [375, 205] width 10 height 10
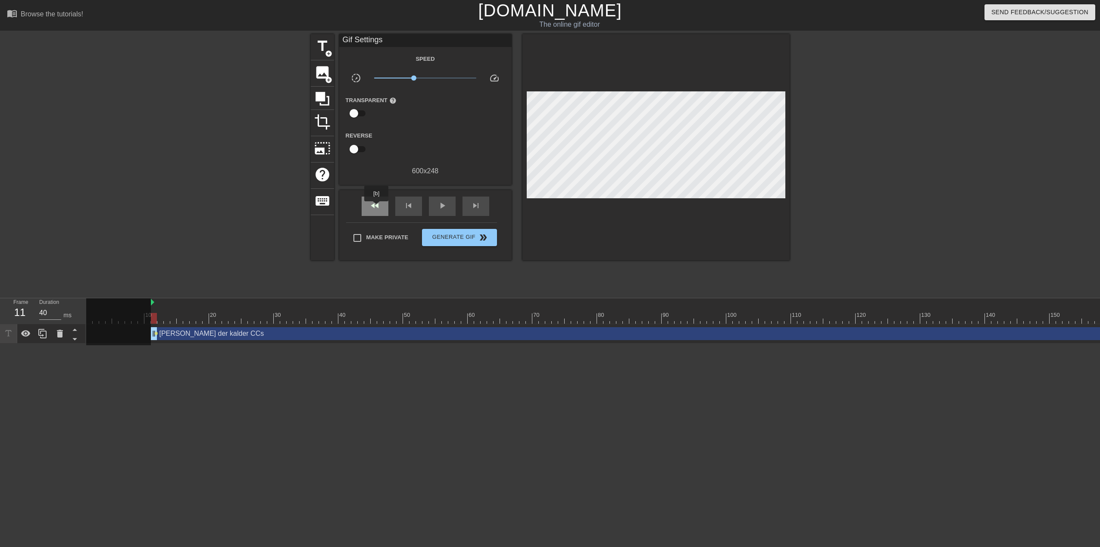
click at [377, 207] on span "fast_rewind" at bounding box center [375, 205] width 10 height 10
click at [475, 203] on span "skip_next" at bounding box center [476, 205] width 10 height 10
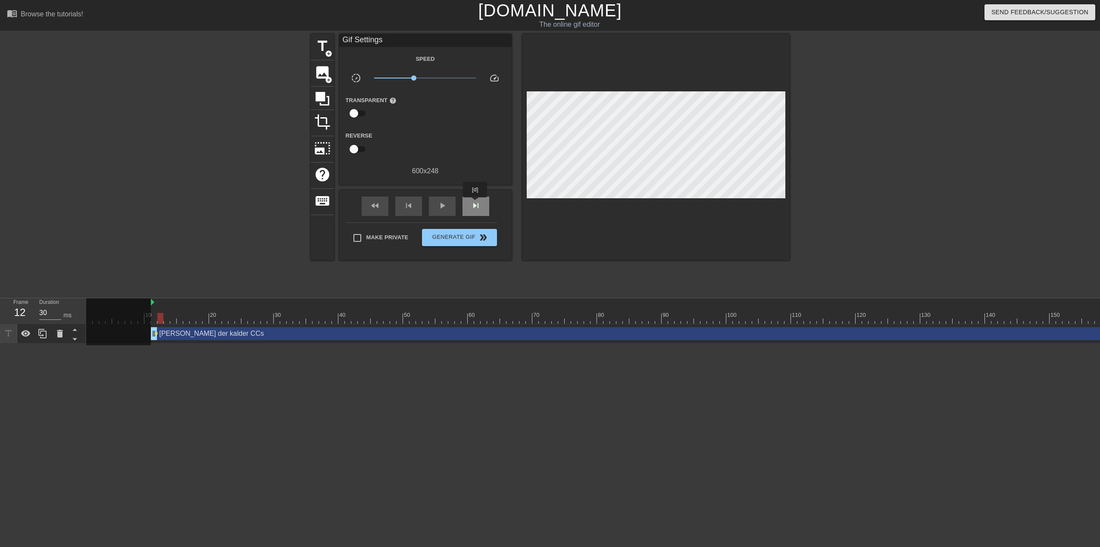
click at [475, 203] on span "skip_next" at bounding box center [476, 205] width 10 height 10
click at [27, 338] on icon at bounding box center [26, 333] width 10 height 10
click at [375, 202] on span "fast_rewind" at bounding box center [375, 205] width 10 height 10
click at [441, 204] on span "play_arrow" at bounding box center [442, 205] width 10 height 10
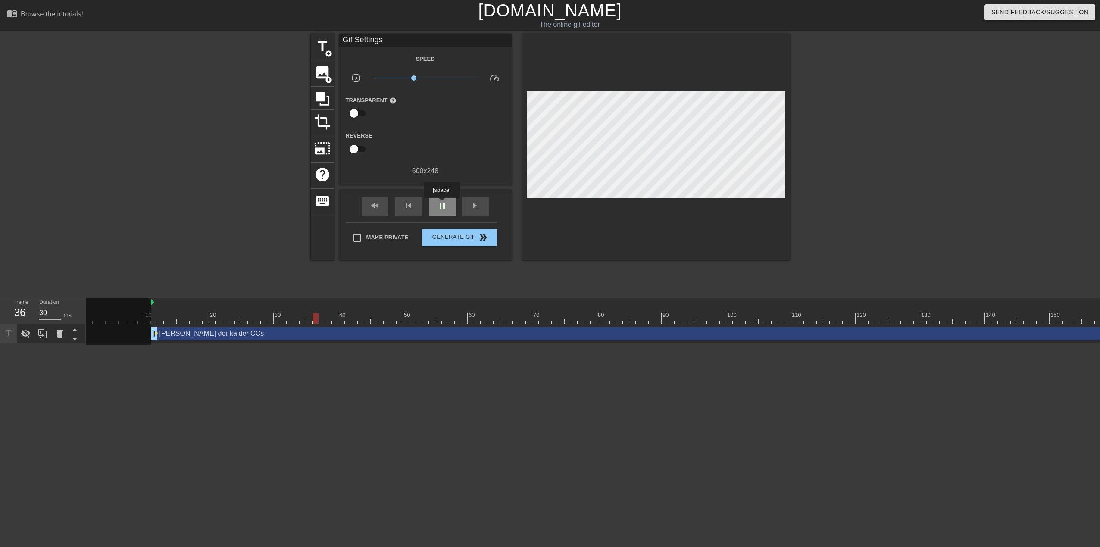
click at [441, 204] on span "pause" at bounding box center [442, 205] width 10 height 10
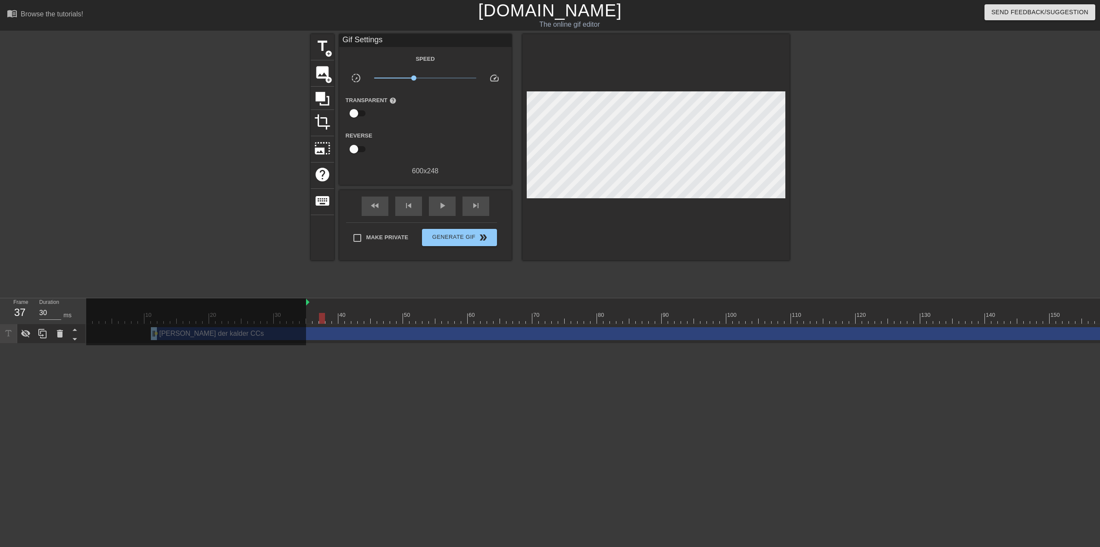
drag, startPoint x: 152, startPoint y: 300, endPoint x: 306, endPoint y: 286, distance: 154.0
click at [306, 286] on div "menu_book Browse the tutorials! [DOMAIN_NAME] The online gif editor Send Feedba…" at bounding box center [550, 171] width 1100 height 343
click at [380, 208] on div "fast_rewind" at bounding box center [375, 205] width 27 height 19
click at [442, 203] on span "play_arrow" at bounding box center [442, 205] width 10 height 10
click at [442, 203] on span "pause" at bounding box center [442, 205] width 10 height 10
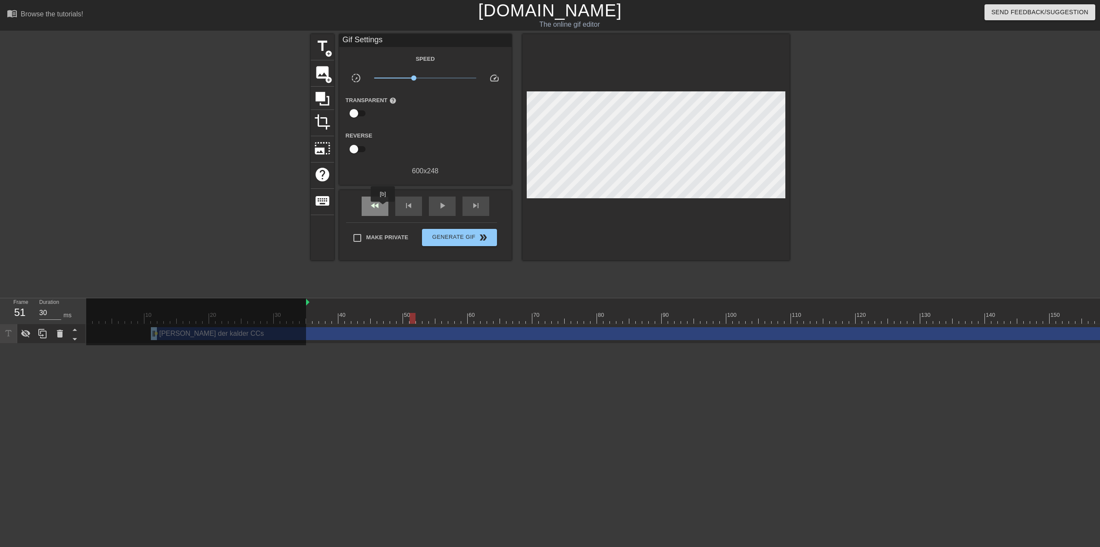
click at [383, 208] on div "fast_rewind" at bounding box center [375, 205] width 27 height 19
click at [30, 335] on icon at bounding box center [26, 333] width 10 height 10
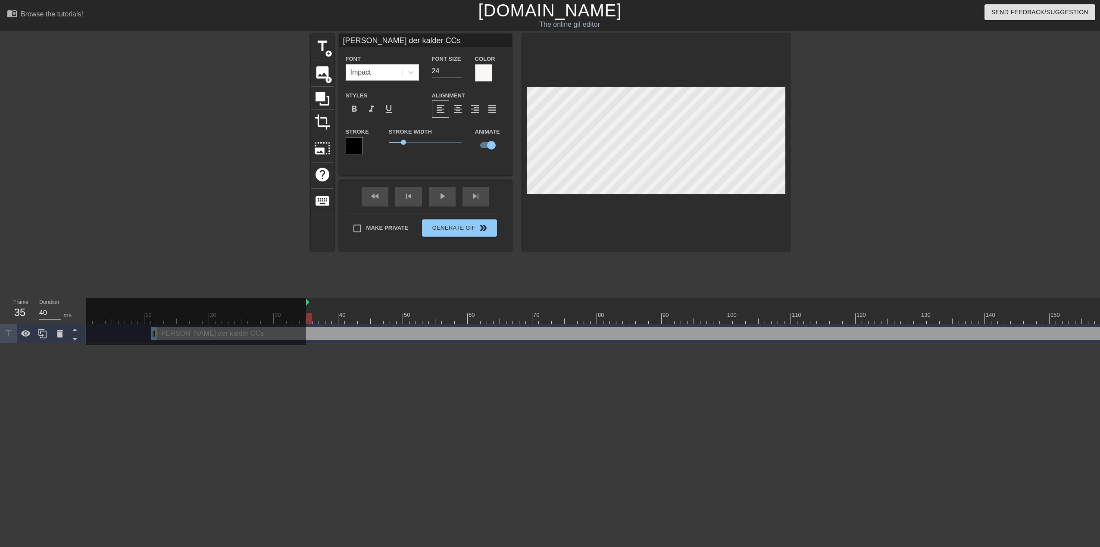
drag, startPoint x: 154, startPoint y: 332, endPoint x: 336, endPoint y: 331, distance: 182.3
click at [336, 331] on div "10 20 30 40 50 60 70 80 90 100 110 120 130 140 150 160" at bounding box center [592, 320] width 1013 height 45
drag, startPoint x: 328, startPoint y: 334, endPoint x: 417, endPoint y: 331, distance: 88.8
drag, startPoint x: 402, startPoint y: 336, endPoint x: 452, endPoint y: 336, distance: 49.6
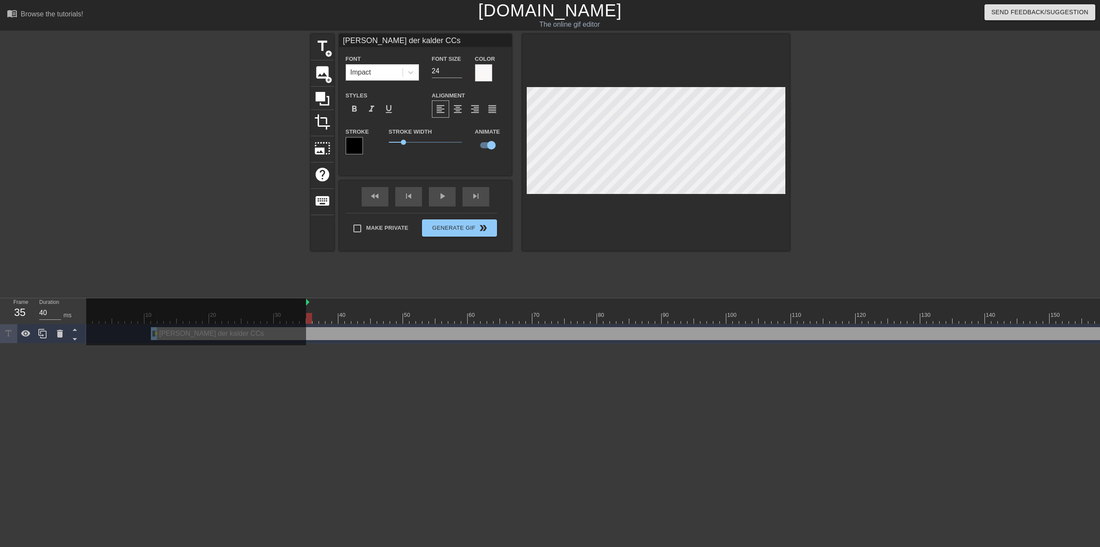
click at [155, 331] on div at bounding box center [196, 321] width 220 height 47
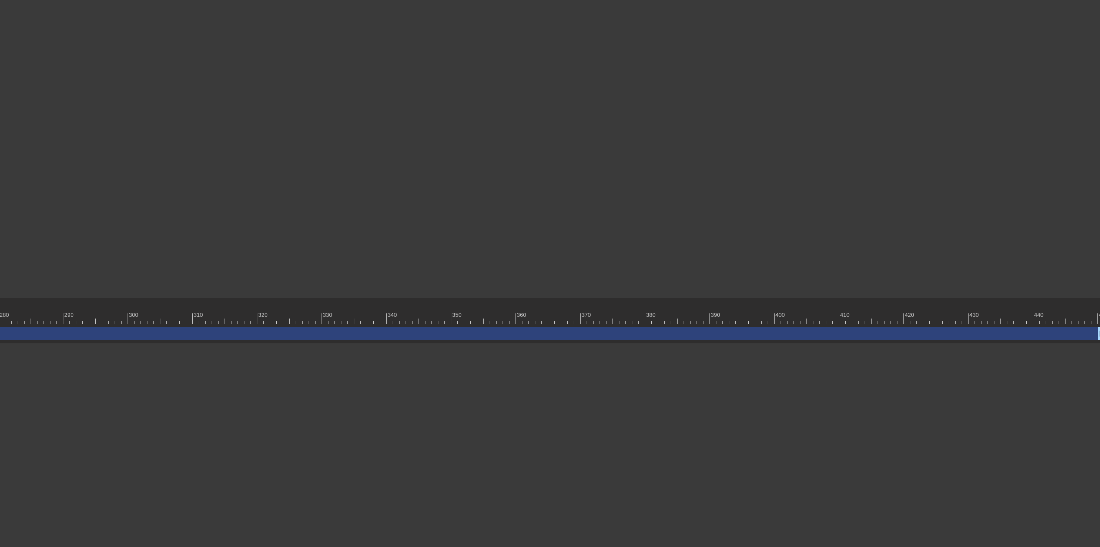
scroll to position [0, 1900]
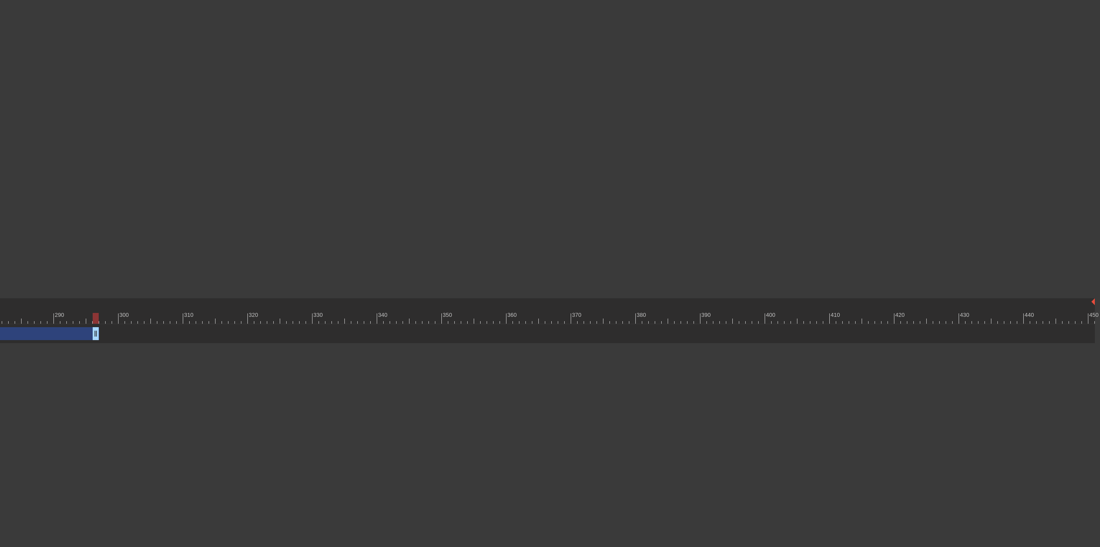
drag, startPoint x: 1091, startPoint y: 335, endPoint x: 66, endPoint y: 327, distance: 1025.2
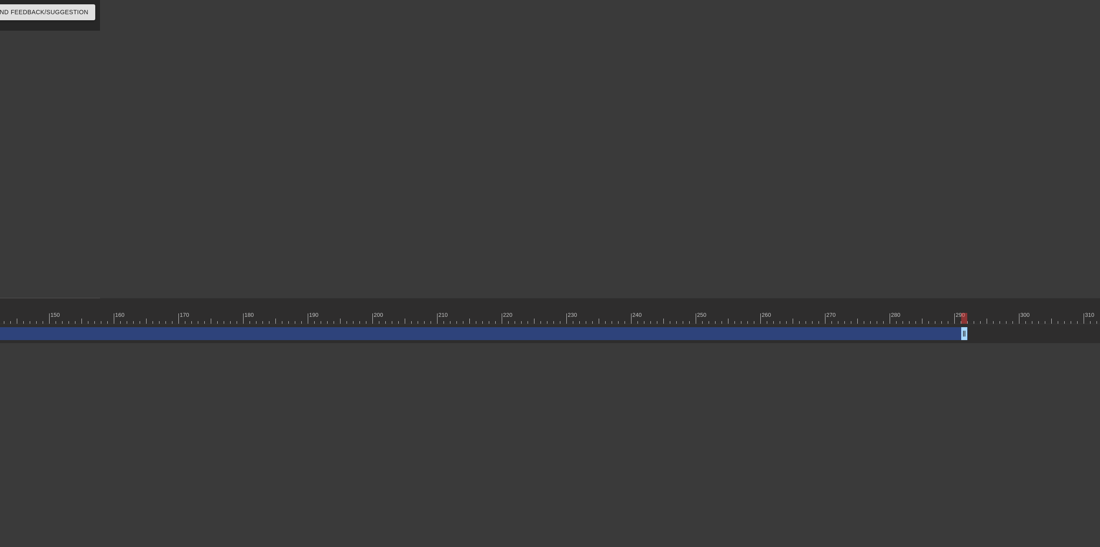
scroll to position [0, 1012]
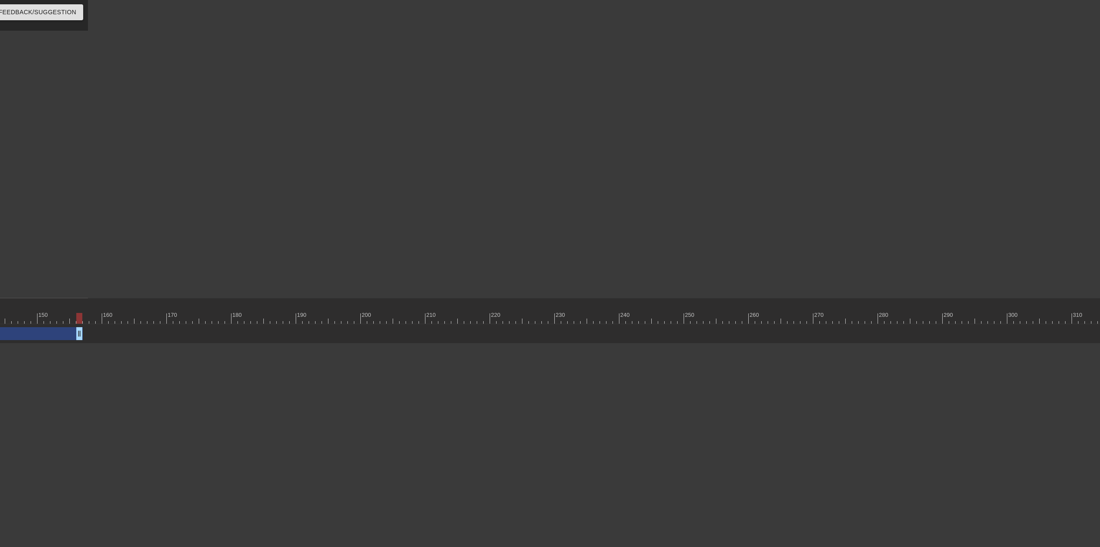
drag, startPoint x: 953, startPoint y: 333, endPoint x: 62, endPoint y: 330, distance: 890.2
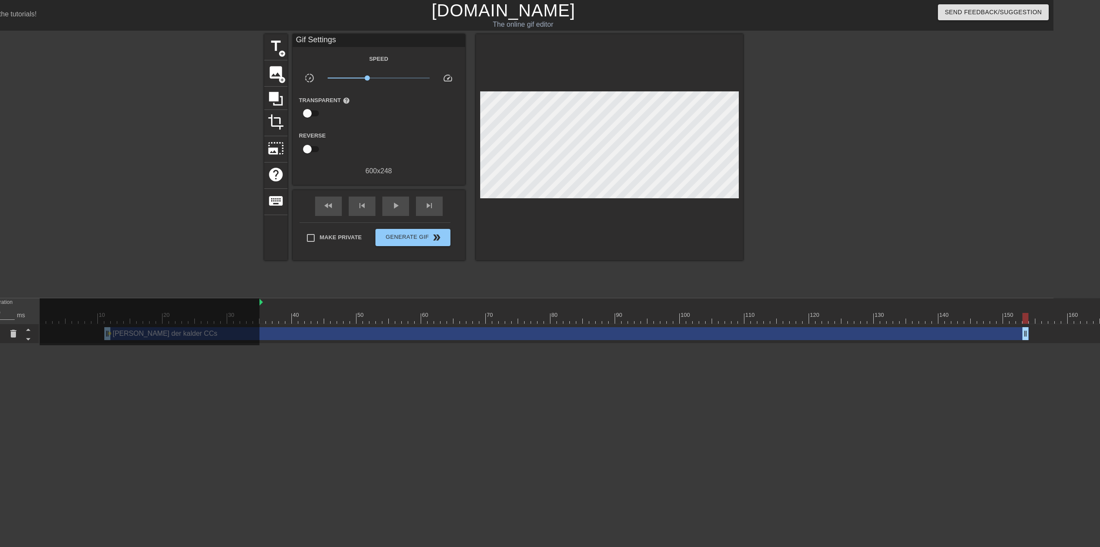
scroll to position [0, 66]
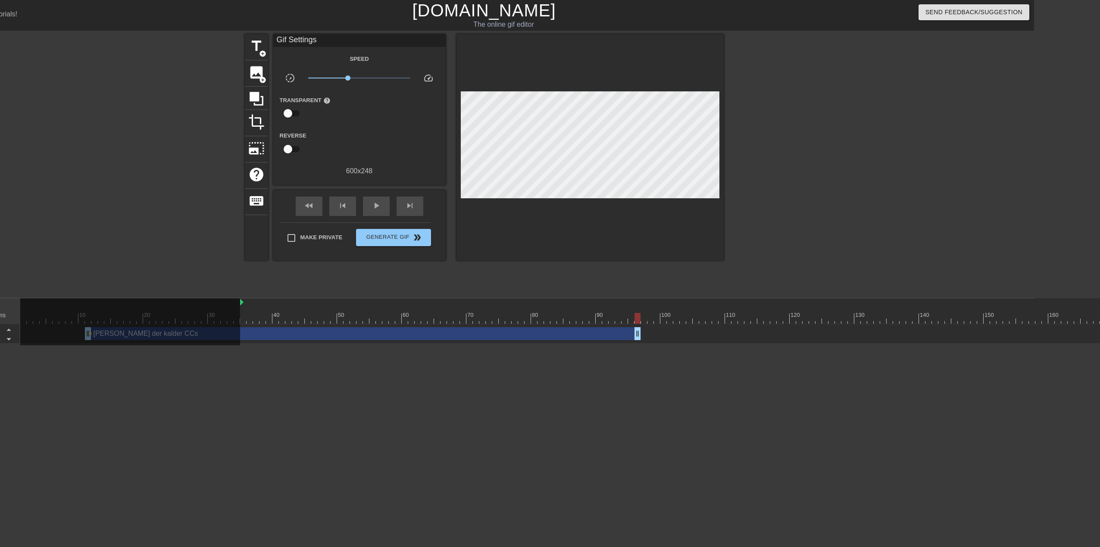
drag, startPoint x: 1007, startPoint y: 336, endPoint x: 641, endPoint y: 322, distance: 366.5
click at [641, 322] on div "10 20 30 40 50 60 70 80 90 100 110 120 130 140 150 160" at bounding box center [526, 320] width 1013 height 45
drag, startPoint x: 638, startPoint y: 331, endPoint x: 624, endPoint y: 333, distance: 14.0
click at [315, 206] on div "fast_rewind" at bounding box center [309, 205] width 27 height 19
click at [296, 338] on div "[PERSON_NAME] der kalder CCs drag_handle drag_handle" at bounding box center [356, 333] width 543 height 13
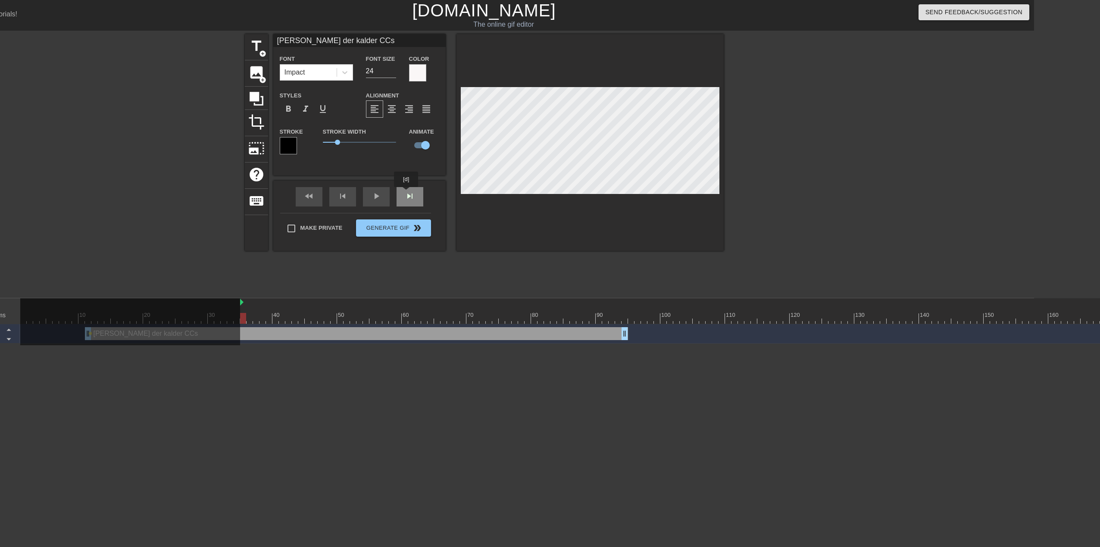
click at [406, 193] on div "fast_rewind skip_previous play_arrow skip_next" at bounding box center [359, 197] width 140 height 32
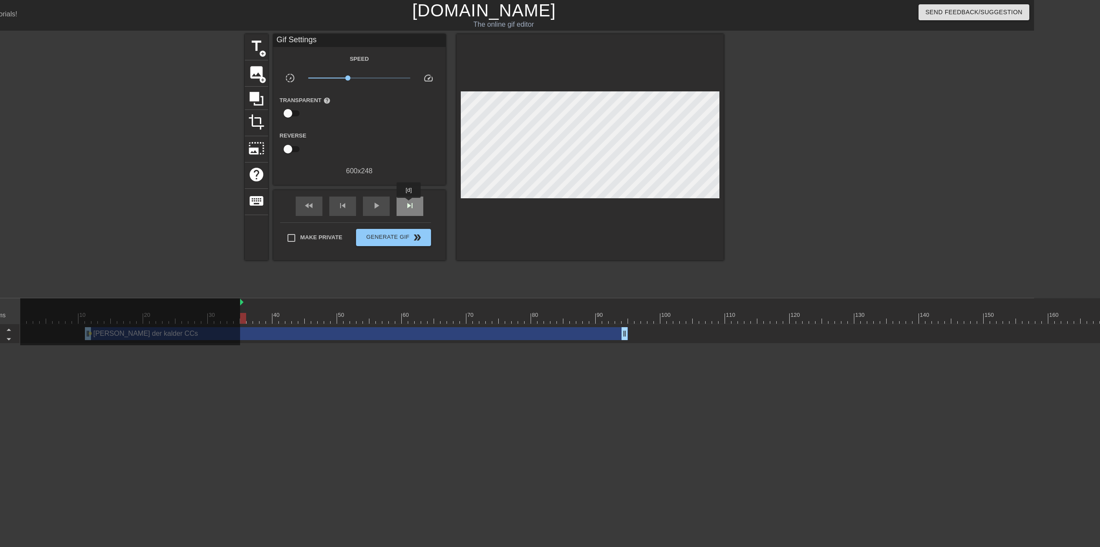
click at [409, 204] on span "skip_next" at bounding box center [410, 205] width 10 height 10
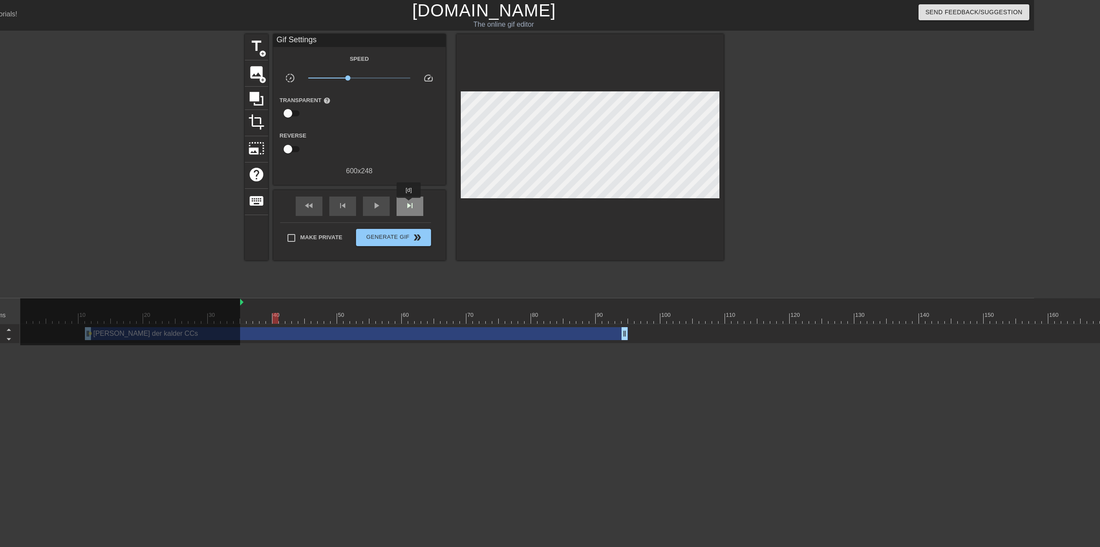
click at [409, 204] on span "skip_next" at bounding box center [410, 205] width 10 height 10
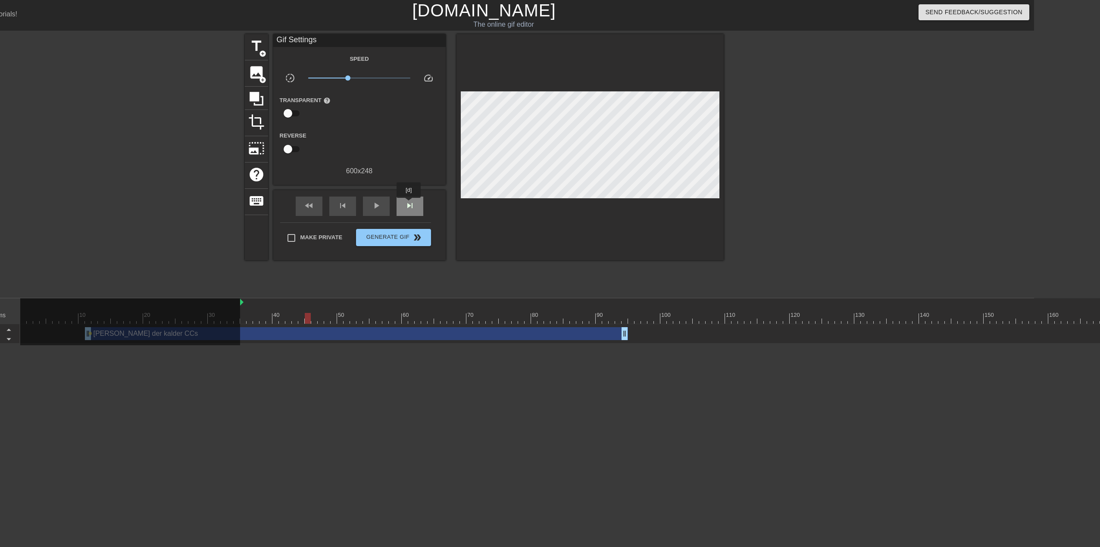
click at [409, 204] on span "skip_next" at bounding box center [410, 205] width 10 height 10
click at [408, 204] on span "skip_next" at bounding box center [410, 205] width 10 height 10
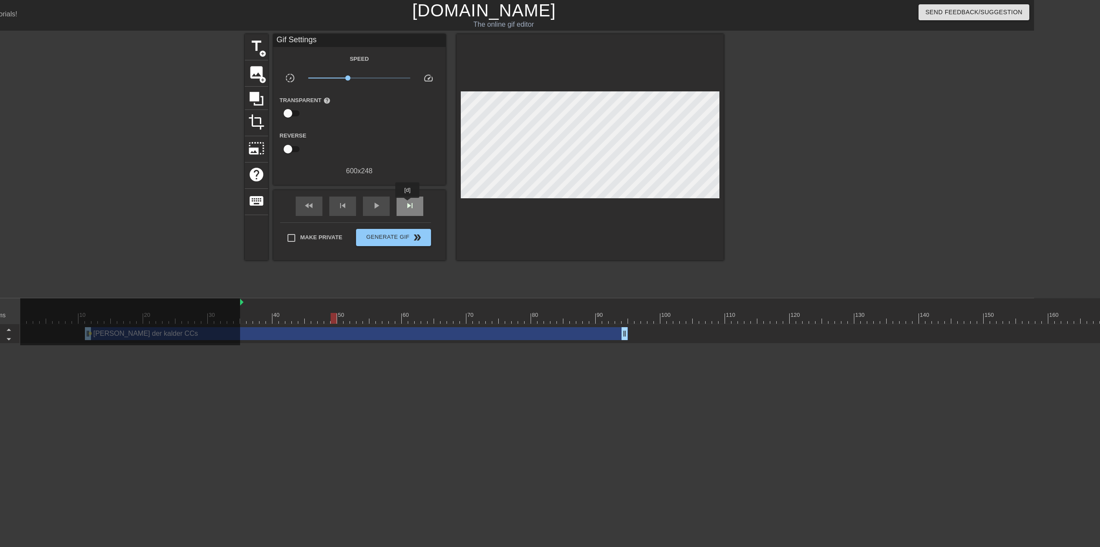
click at [408, 204] on span "skip_next" at bounding box center [410, 205] width 10 height 10
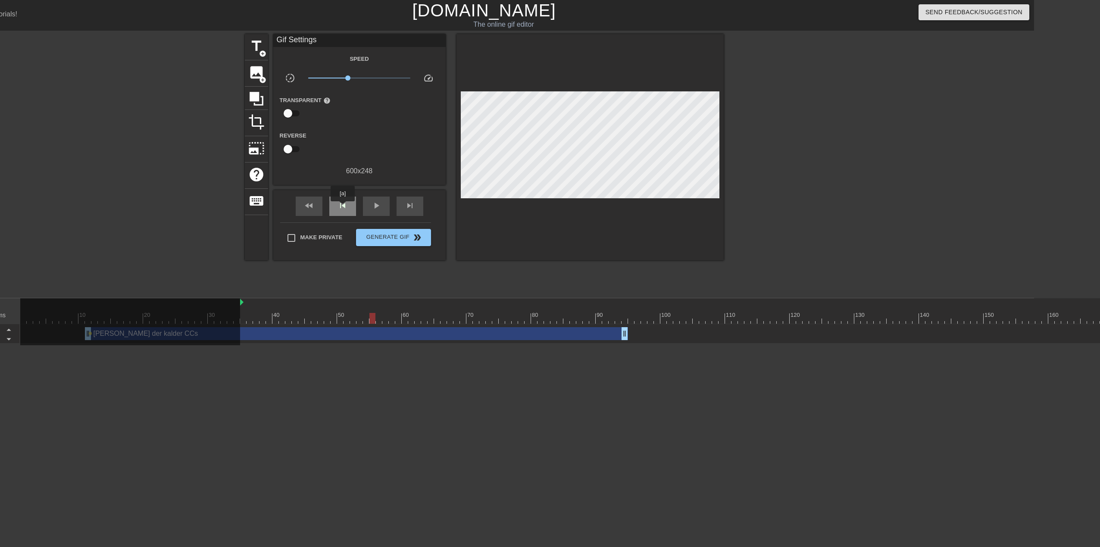
click at [343, 207] on span "skip_previous" at bounding box center [342, 205] width 10 height 10
click at [433, 336] on div "[PERSON_NAME] der kalder CCs drag_handle drag_handle" at bounding box center [356, 333] width 543 height 13
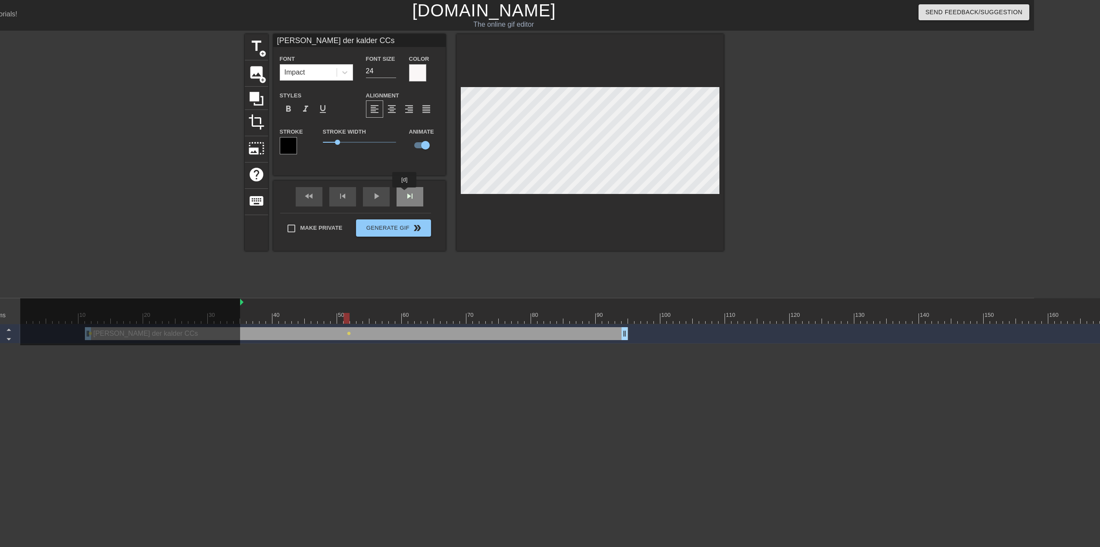
click at [405, 193] on div "fast_rewind skip_previous play_arrow skip_next" at bounding box center [359, 197] width 140 height 32
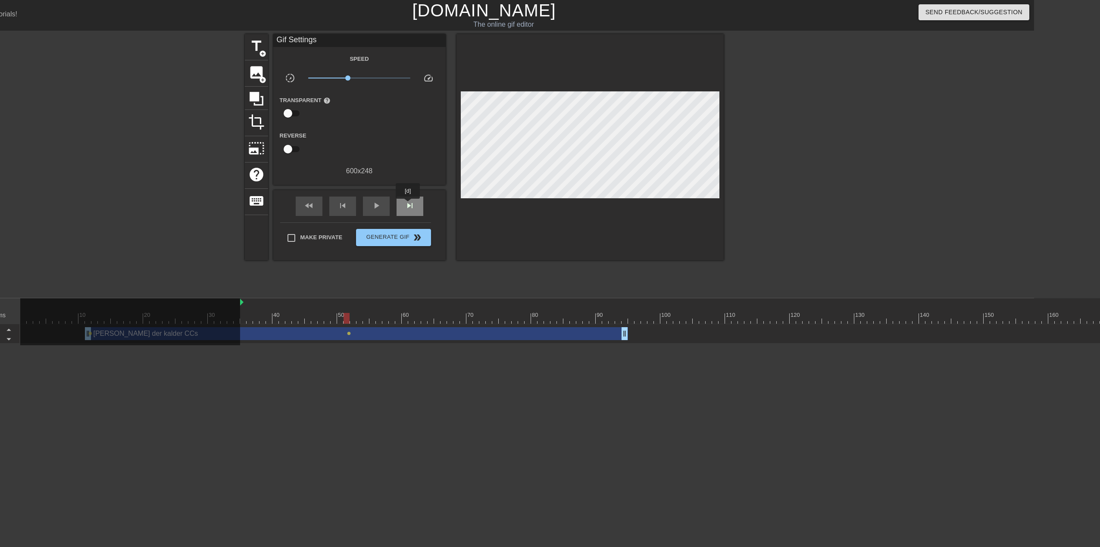
click at [408, 205] on span "skip_next" at bounding box center [410, 205] width 10 height 10
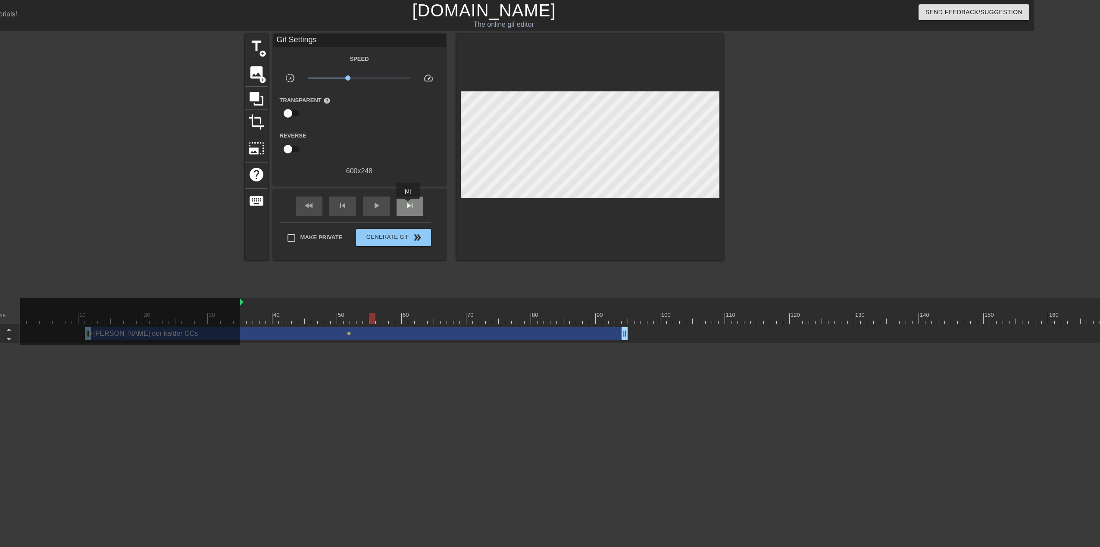
click at [408, 205] on span "skip_next" at bounding box center [410, 205] width 10 height 10
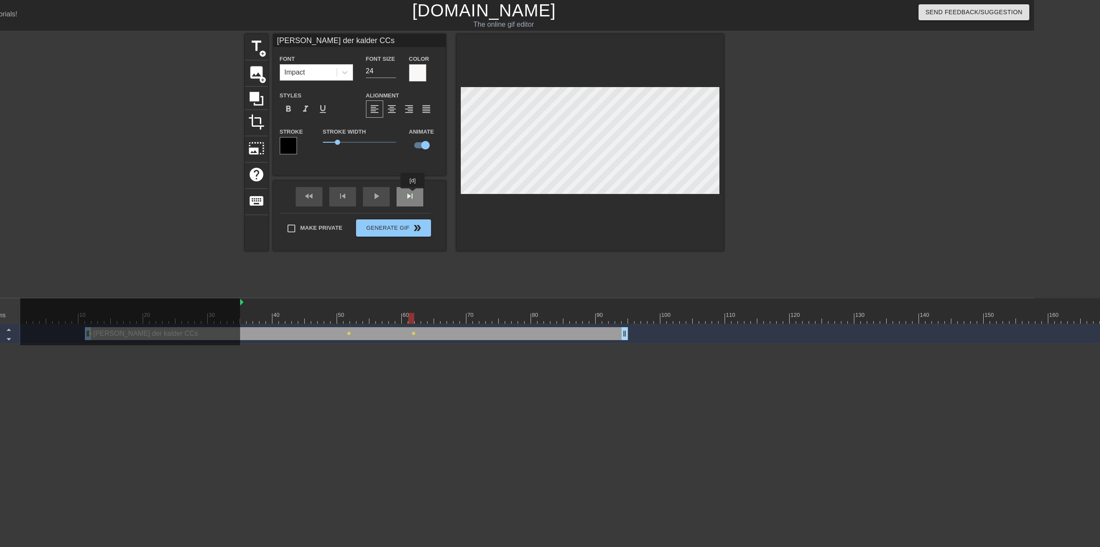
click at [413, 194] on div "fast_rewind skip_previous play_arrow skip_next" at bounding box center [359, 197] width 140 height 32
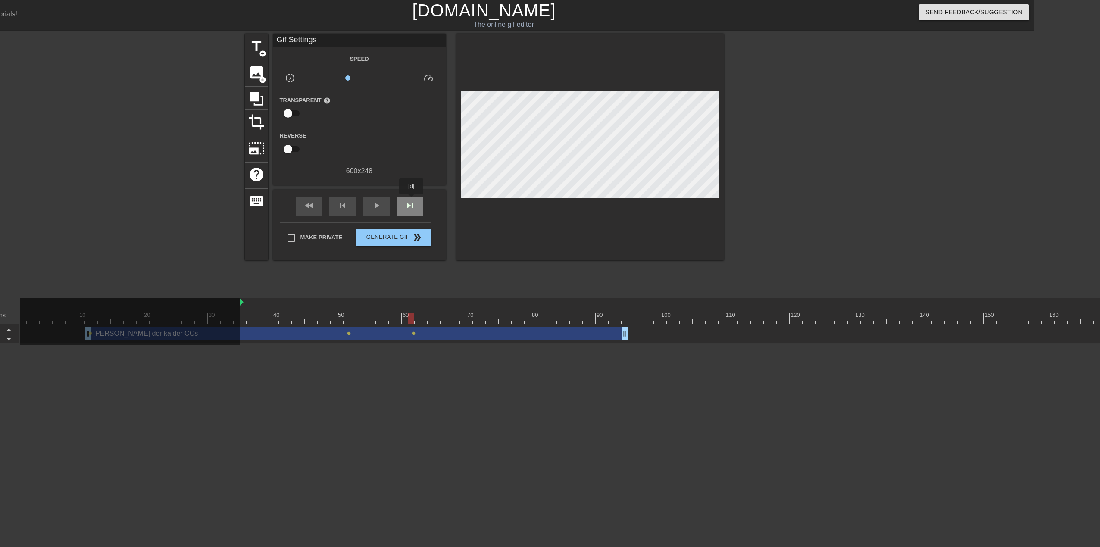
click at [412, 200] on span "skip_next" at bounding box center [410, 205] width 10 height 10
click at [411, 205] on span "skip_next" at bounding box center [410, 205] width 10 height 10
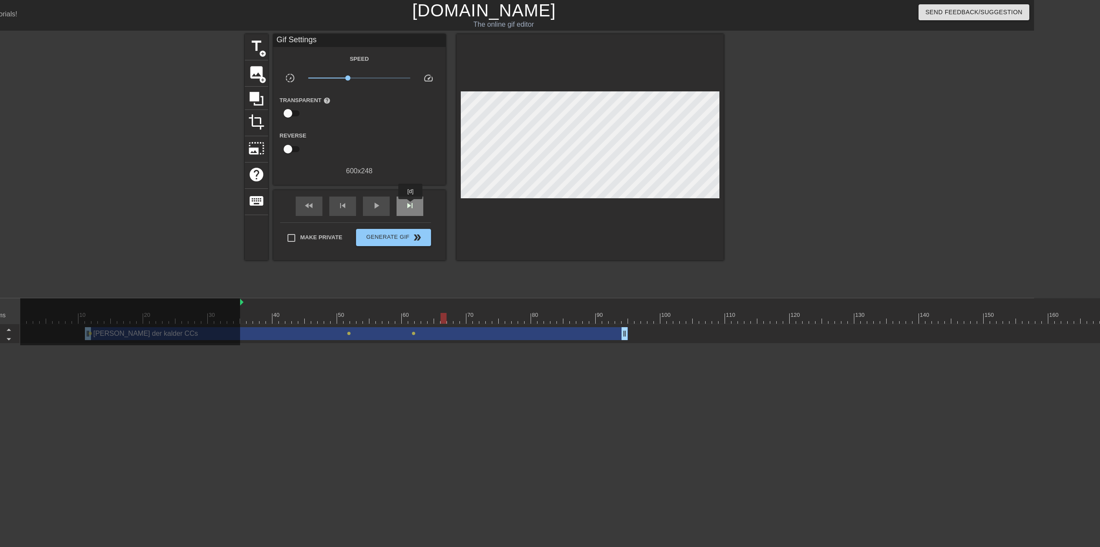
click at [411, 205] on span "skip_next" at bounding box center [410, 205] width 10 height 10
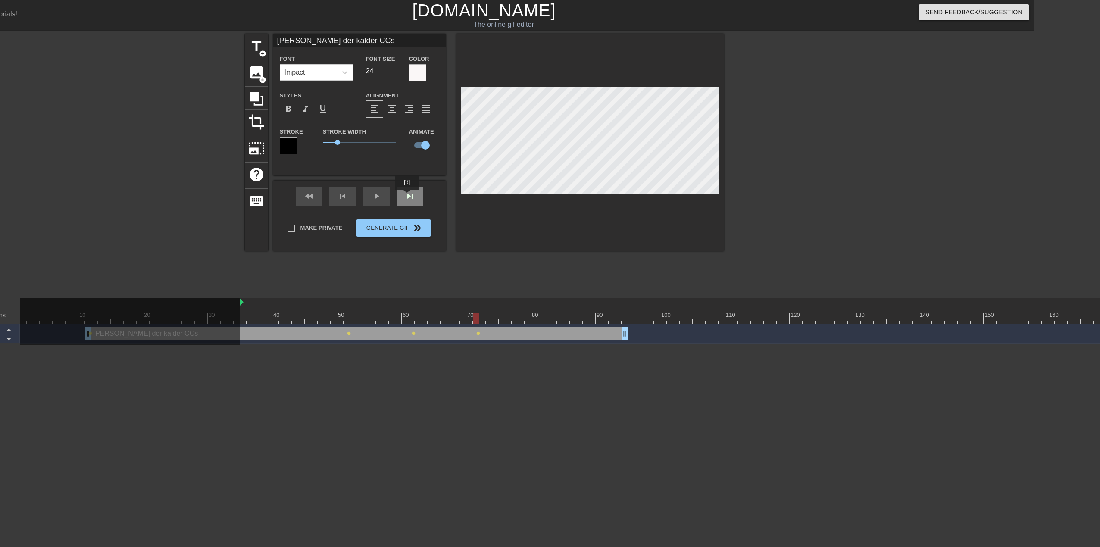
click at [407, 196] on div "skip_next" at bounding box center [409, 196] width 27 height 19
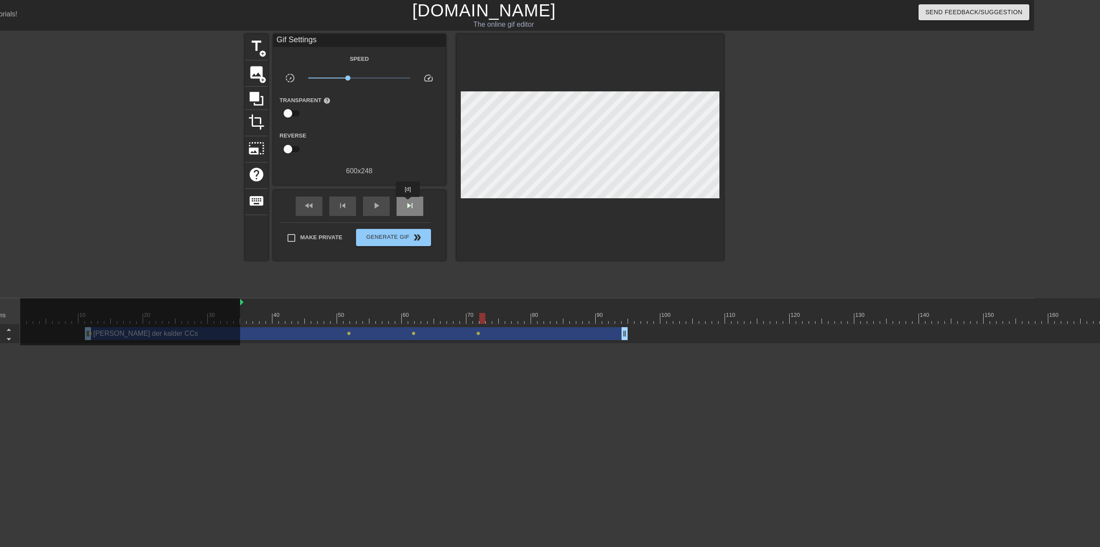
click at [408, 203] on span "skip_next" at bounding box center [410, 205] width 10 height 10
click at [408, 205] on span "skip_next" at bounding box center [410, 205] width 10 height 10
click at [407, 196] on div "skip_next" at bounding box center [409, 205] width 27 height 19
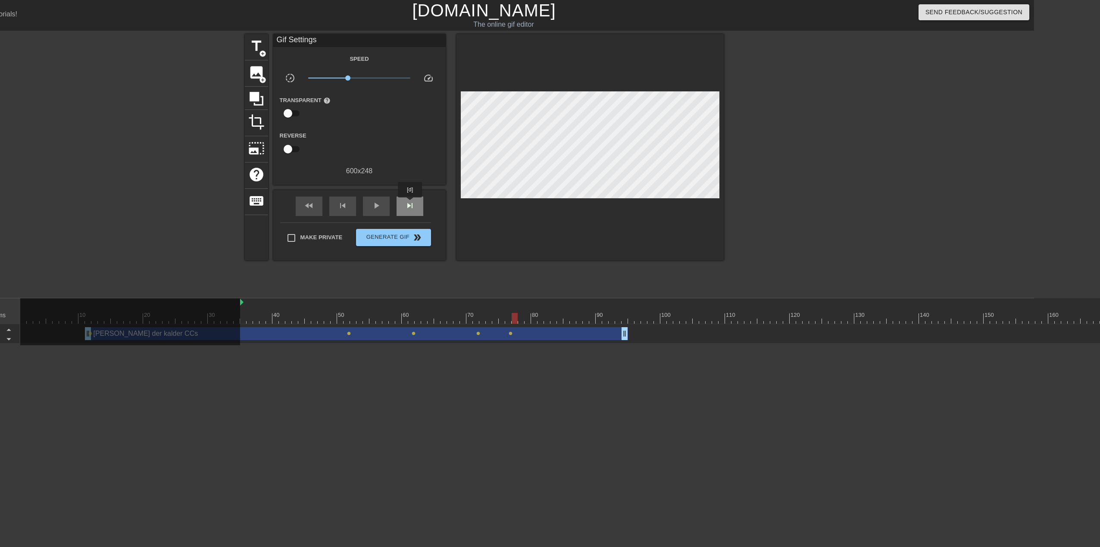
click at [410, 203] on span "skip_next" at bounding box center [410, 205] width 10 height 10
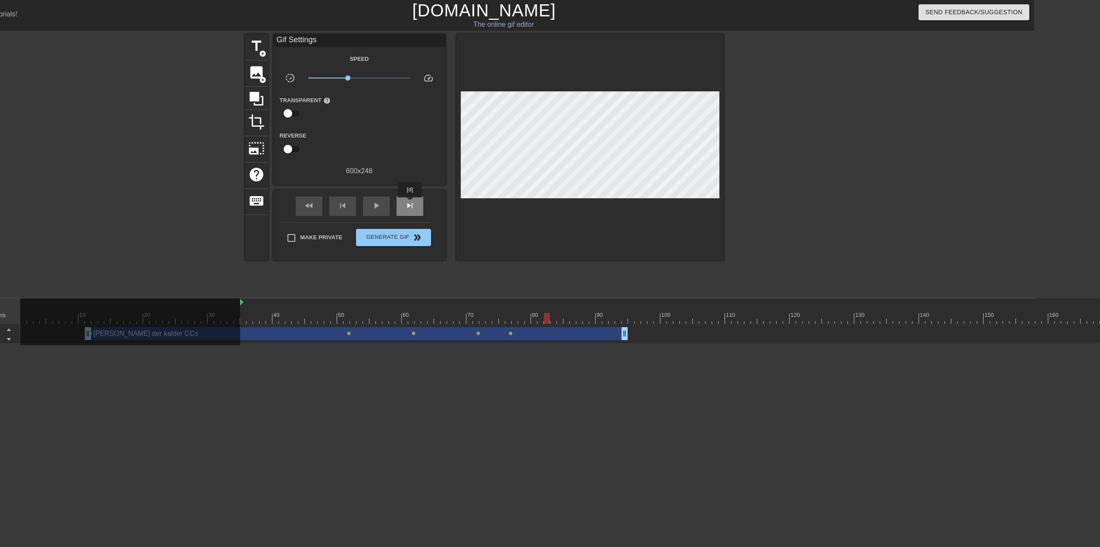
click at [410, 203] on span "skip_next" at bounding box center [410, 205] width 10 height 10
click at [411, 207] on span "skip_next" at bounding box center [410, 205] width 10 height 10
drag, startPoint x: 625, startPoint y: 332, endPoint x: 561, endPoint y: 333, distance: 63.8
click at [308, 208] on span "fast_rewind" at bounding box center [309, 205] width 10 height 10
click at [374, 206] on span "play_arrow" at bounding box center [376, 205] width 10 height 10
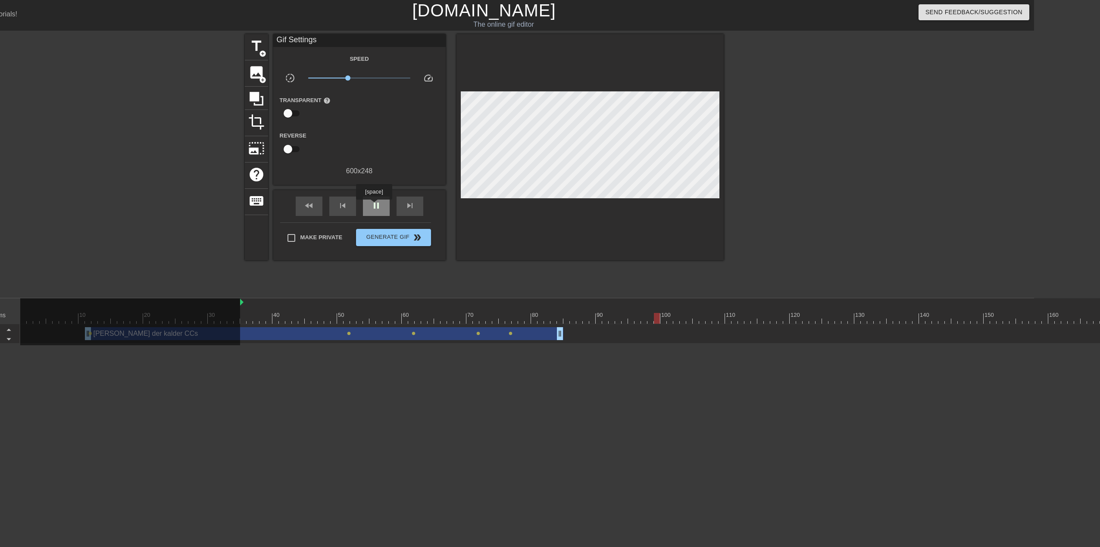
click at [374, 206] on span "pause" at bounding box center [376, 205] width 10 height 10
click at [321, 208] on div "fast_rewind" at bounding box center [309, 205] width 27 height 19
click at [294, 343] on html "menu_book Browse the tutorials! [DOMAIN_NAME] The online gif editor Send Feedba…" at bounding box center [484, 171] width 1100 height 343
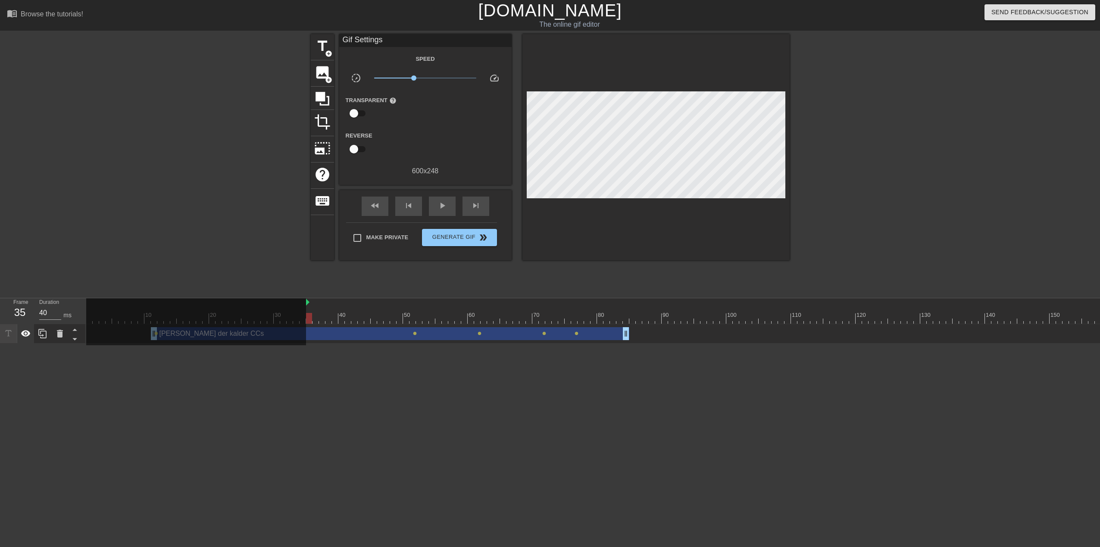
click at [27, 333] on icon at bounding box center [26, 333] width 10 height 10
click at [444, 203] on span "play_arrow" at bounding box center [442, 205] width 10 height 10
click at [444, 204] on span "pause" at bounding box center [442, 205] width 10 height 10
click at [444, 204] on span "play_arrow" at bounding box center [442, 205] width 10 height 10
click at [444, 204] on span "pause" at bounding box center [442, 205] width 10 height 10
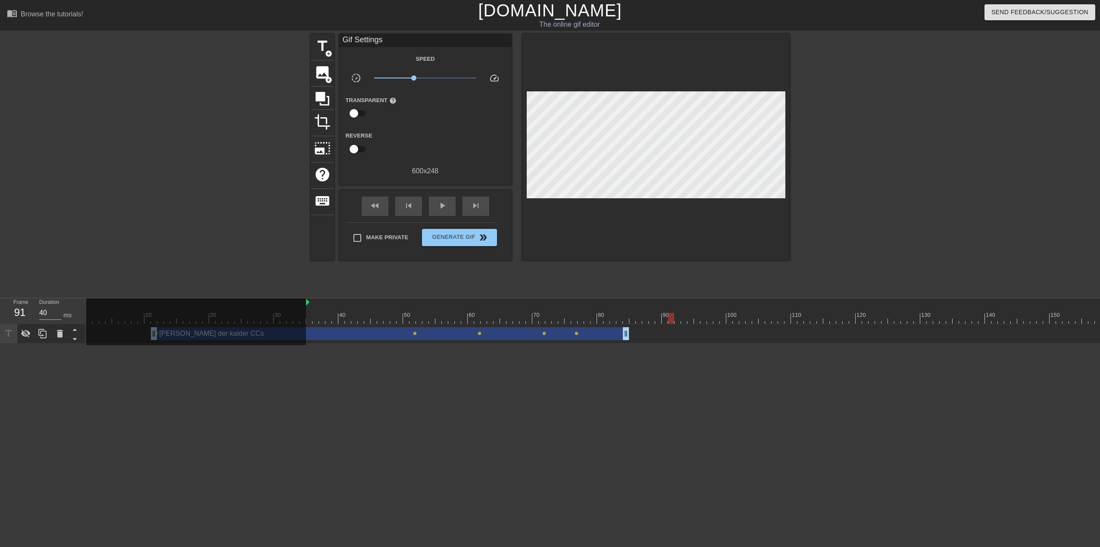
click at [384, 335] on div "[PERSON_NAME] der kalder CCs drag_handle drag_handle" at bounding box center [390, 333] width 478 height 13
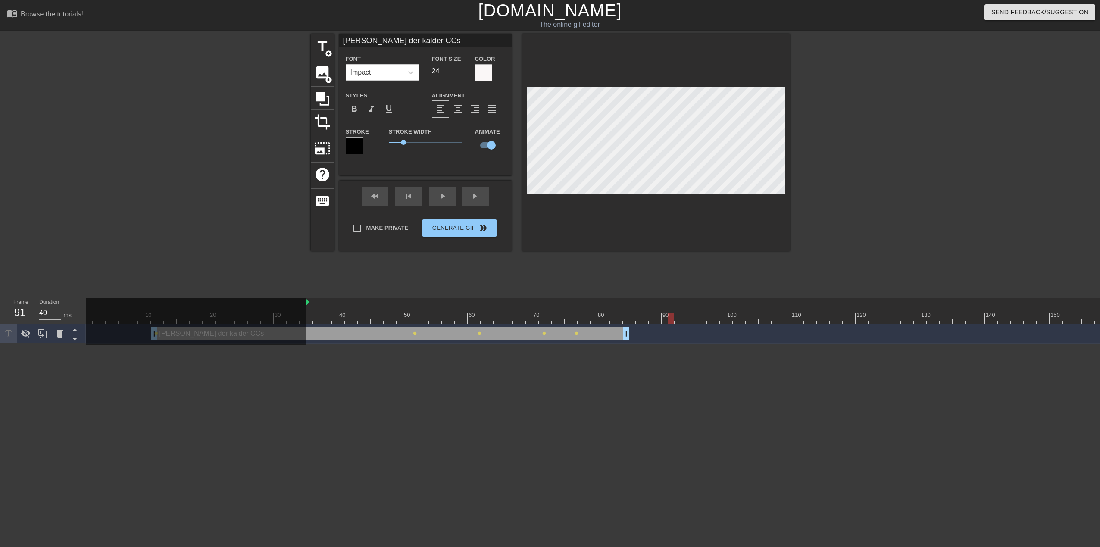
click at [635, 272] on div "title add_circle image add_circle crop photo_size_select_large help keyboard Ma…" at bounding box center [550, 163] width 479 height 259
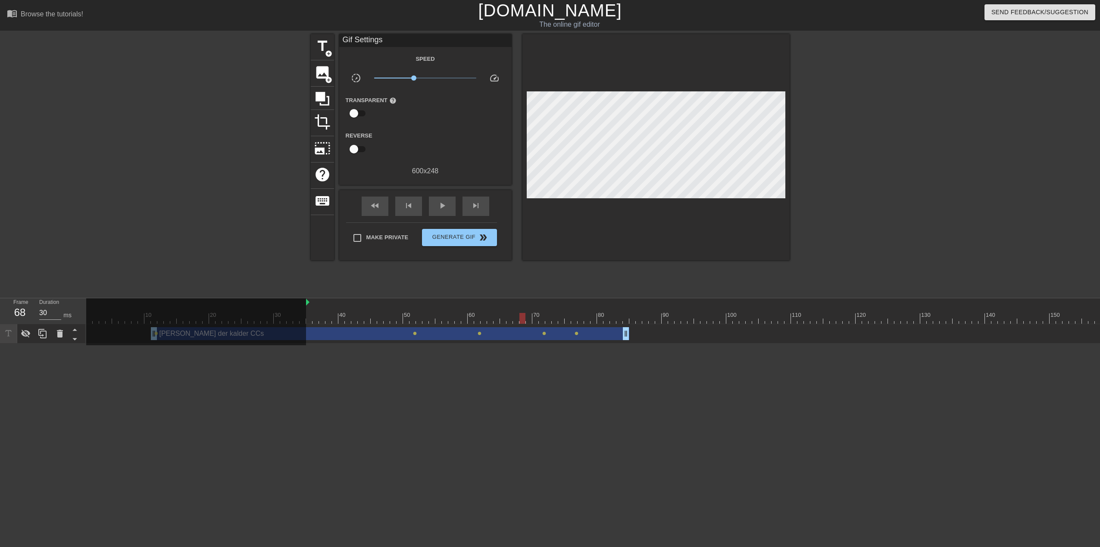
drag, startPoint x: 668, startPoint y: 318, endPoint x: 520, endPoint y: 313, distance: 147.9
click at [520, 313] on div at bounding box center [522, 318] width 6 height 11
click at [326, 53] on span "add_circle" at bounding box center [328, 53] width 7 height 7
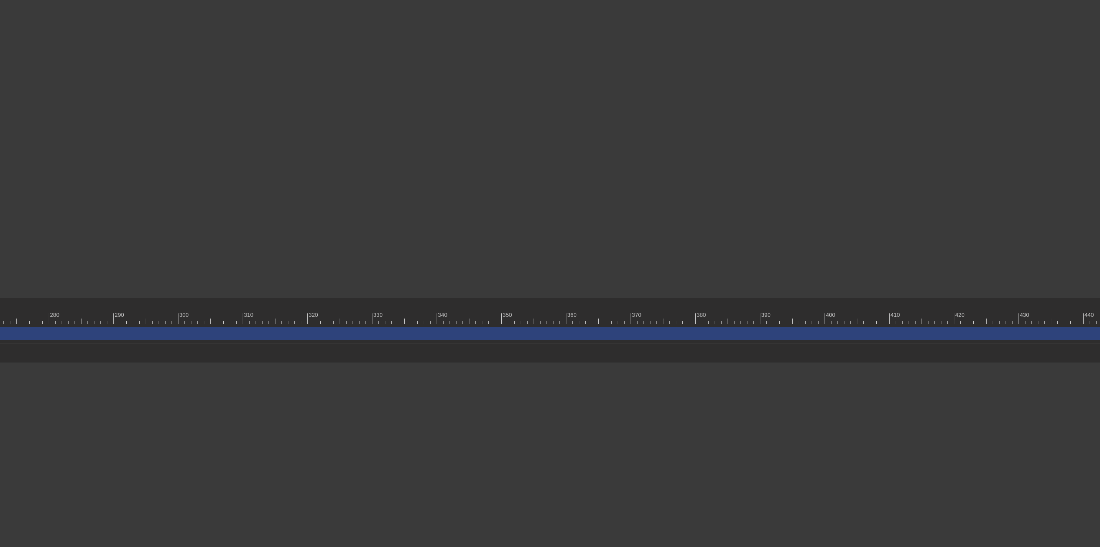
scroll to position [0, 1900]
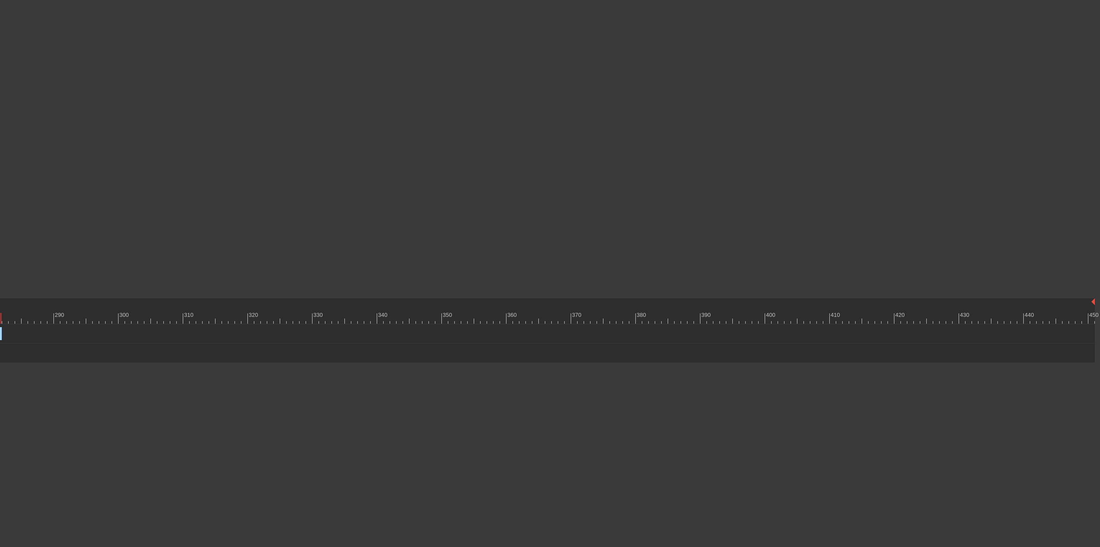
drag, startPoint x: 1089, startPoint y: 331, endPoint x: -2, endPoint y: 316, distance: 1091.2
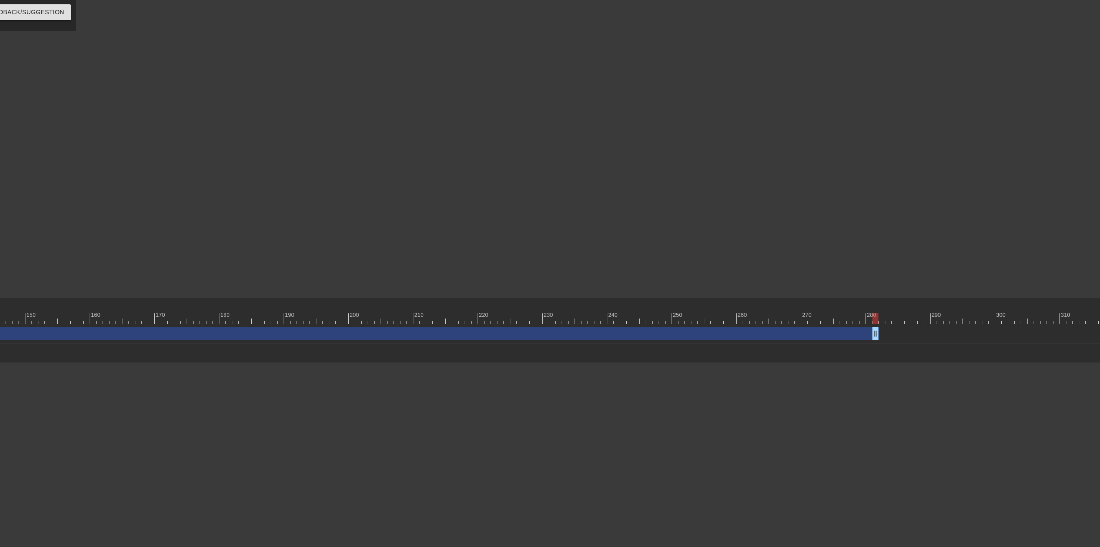
scroll to position [0, 1017]
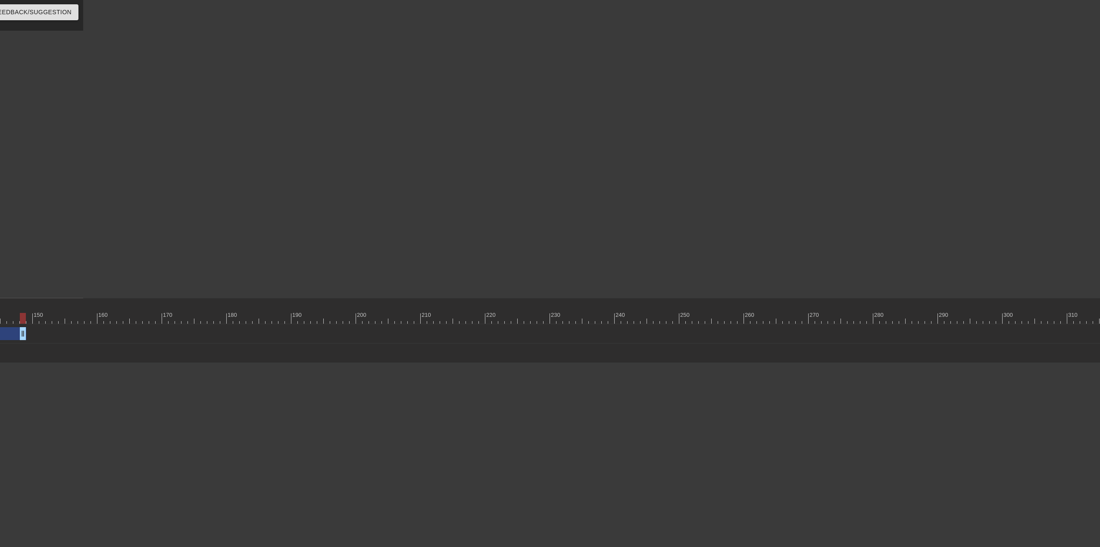
drag, startPoint x: 884, startPoint y: 329, endPoint x: 25, endPoint y: 324, distance: 858.8
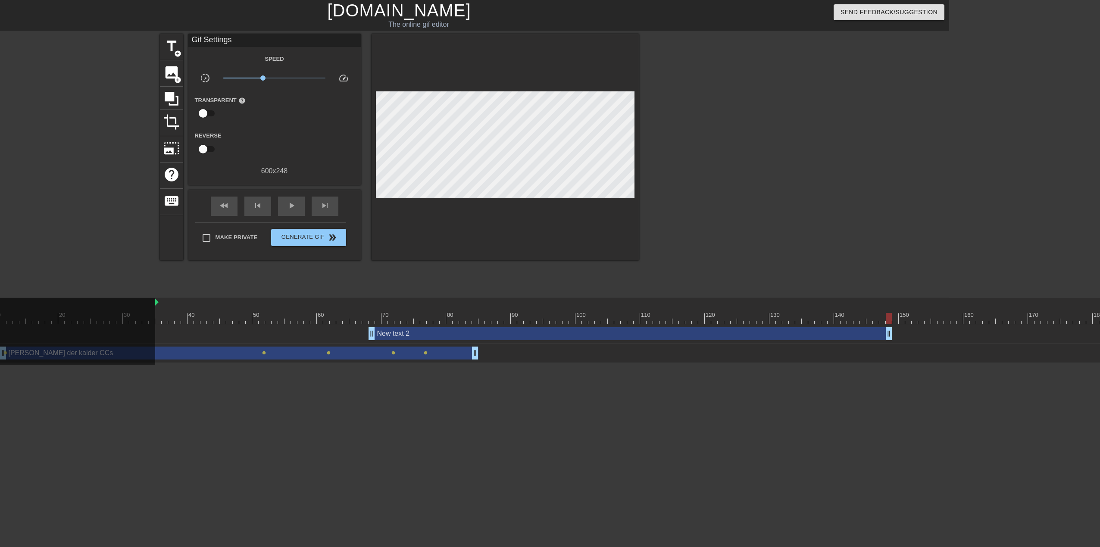
scroll to position [0, 143]
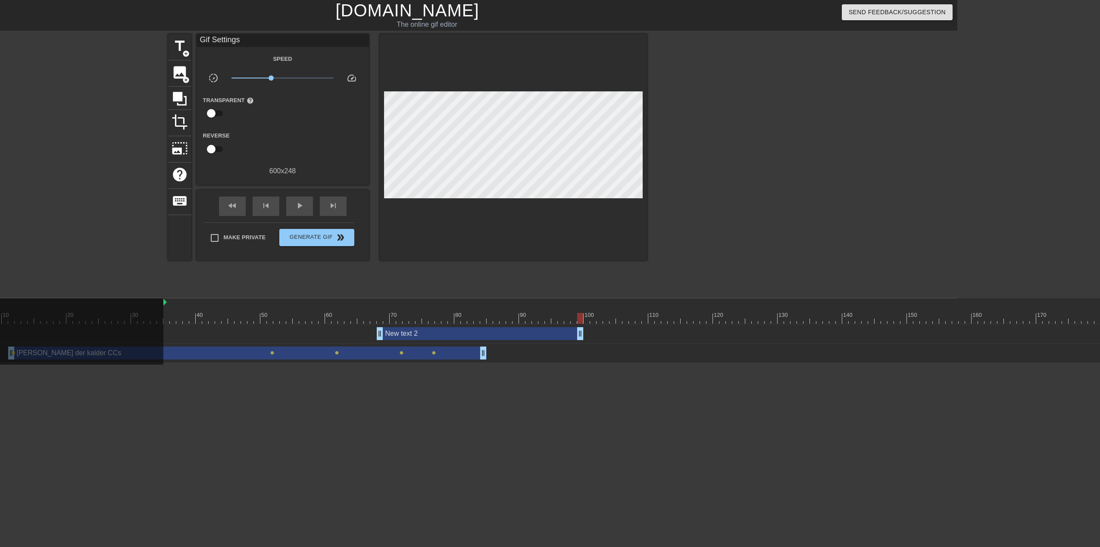
drag, startPoint x: 898, startPoint y: 333, endPoint x: 579, endPoint y: 330, distance: 319.3
drag, startPoint x: 577, startPoint y: 318, endPoint x: 381, endPoint y: 318, distance: 195.6
click at [381, 318] on div at bounding box center [380, 318] width 6 height 11
click at [337, 209] on span "skip_next" at bounding box center [333, 205] width 10 height 10
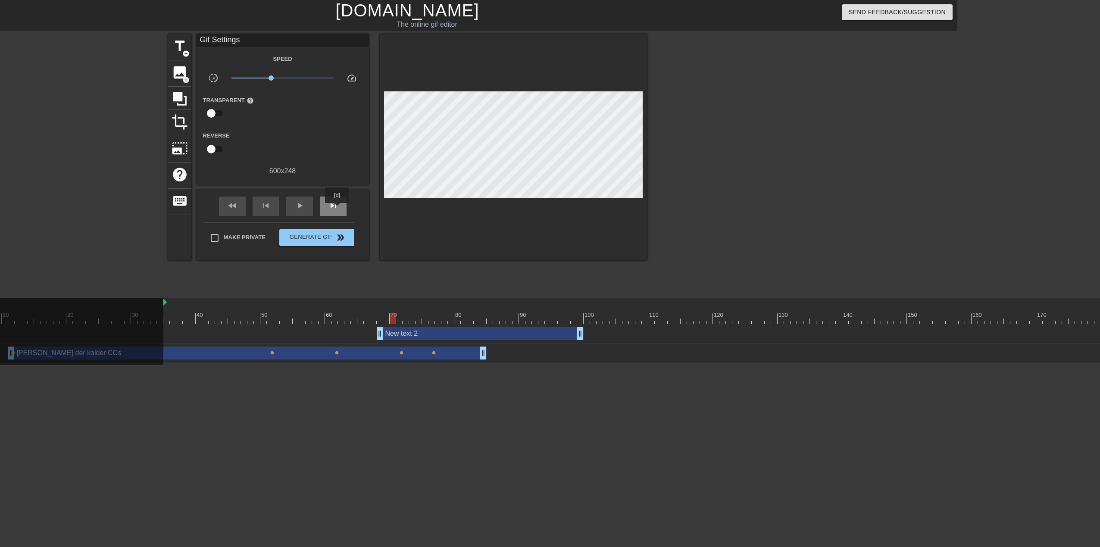
click at [337, 209] on span "skip_next" at bounding box center [333, 205] width 10 height 10
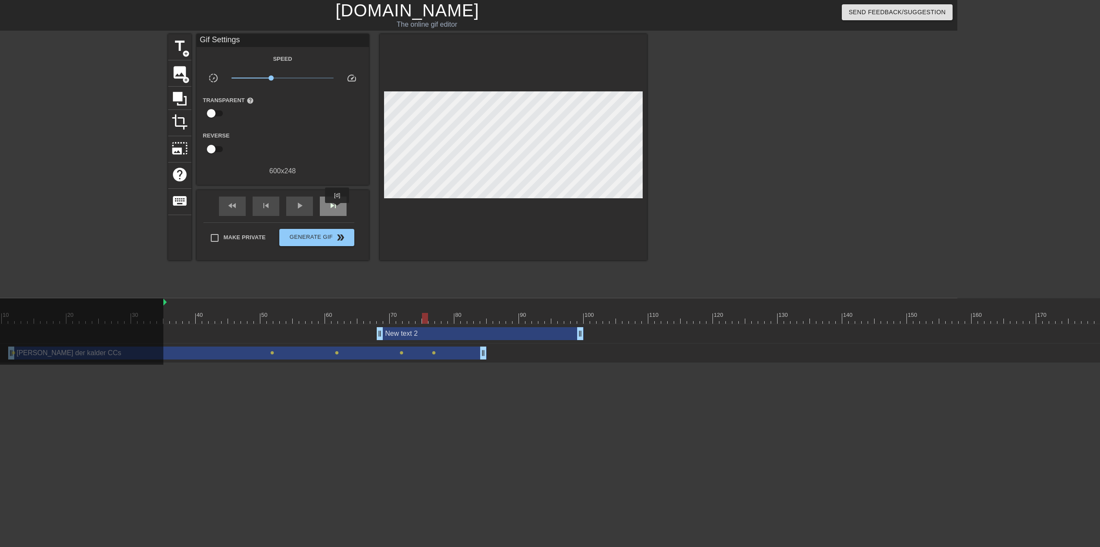
click at [337, 209] on span "skip_next" at bounding box center [333, 205] width 10 height 10
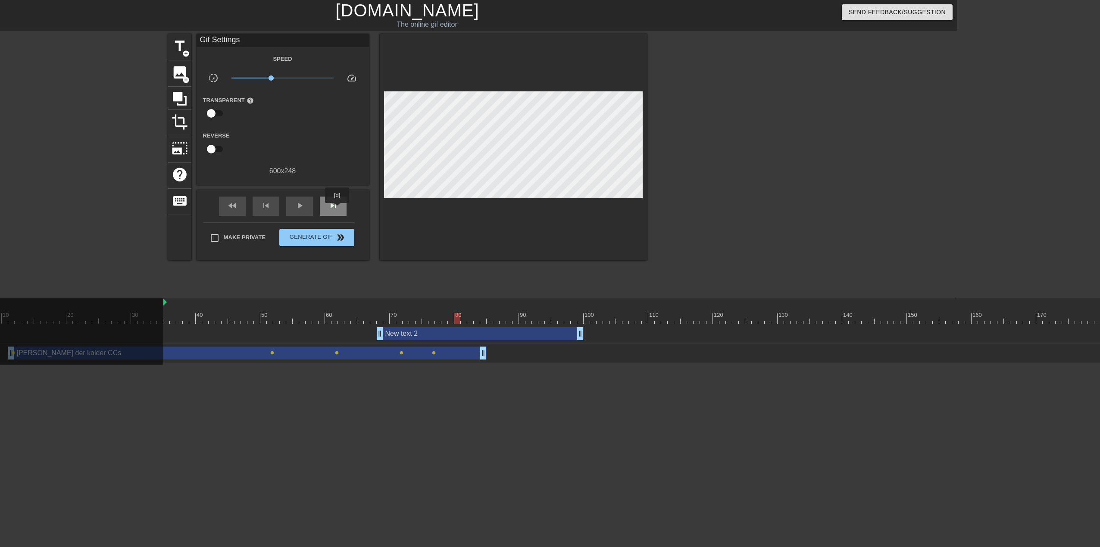
click at [337, 209] on span "skip_next" at bounding box center [333, 205] width 10 height 10
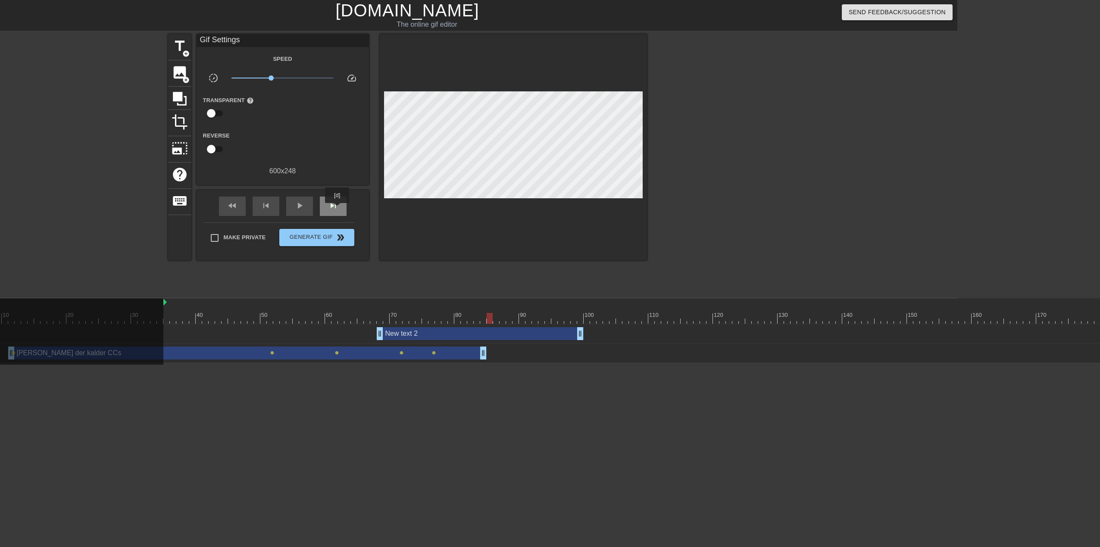
click at [337, 209] on span "skip_next" at bounding box center [333, 205] width 10 height 10
click at [265, 200] on span "skip_previous" at bounding box center [266, 205] width 10 height 10
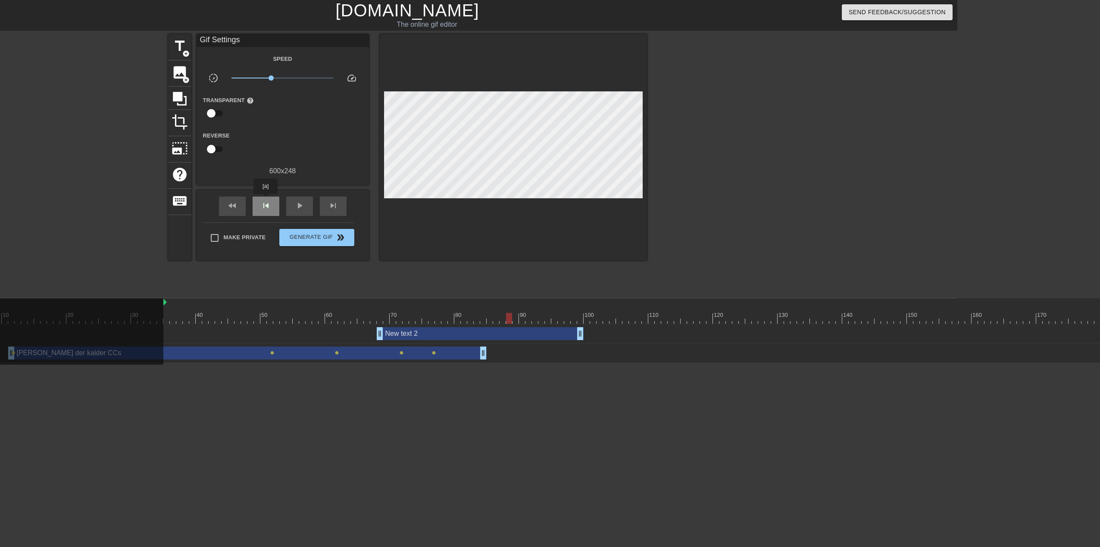
click at [265, 200] on span "skip_previous" at bounding box center [266, 205] width 10 height 10
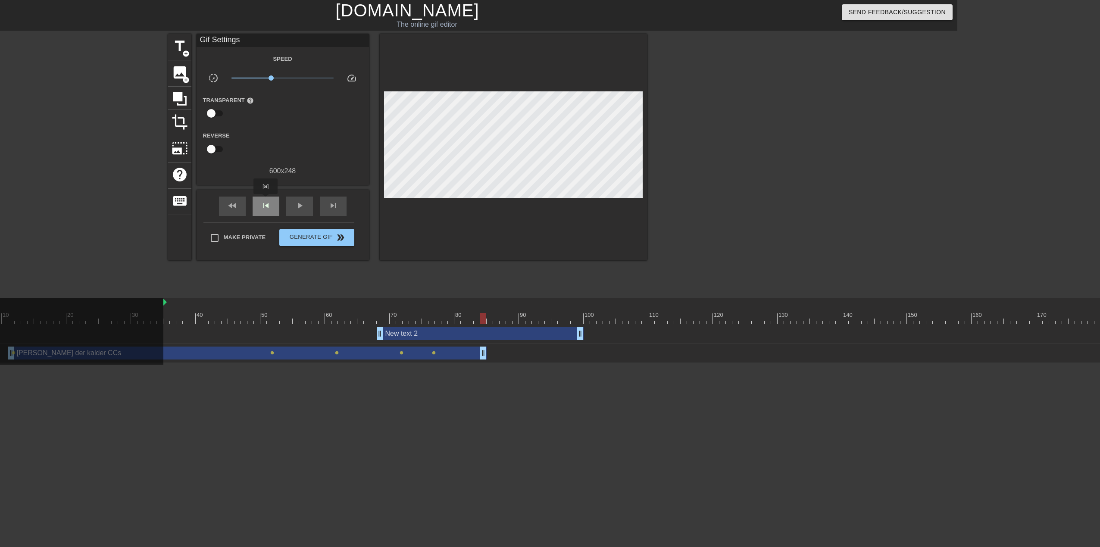
click at [265, 200] on span "skip_previous" at bounding box center [266, 205] width 10 height 10
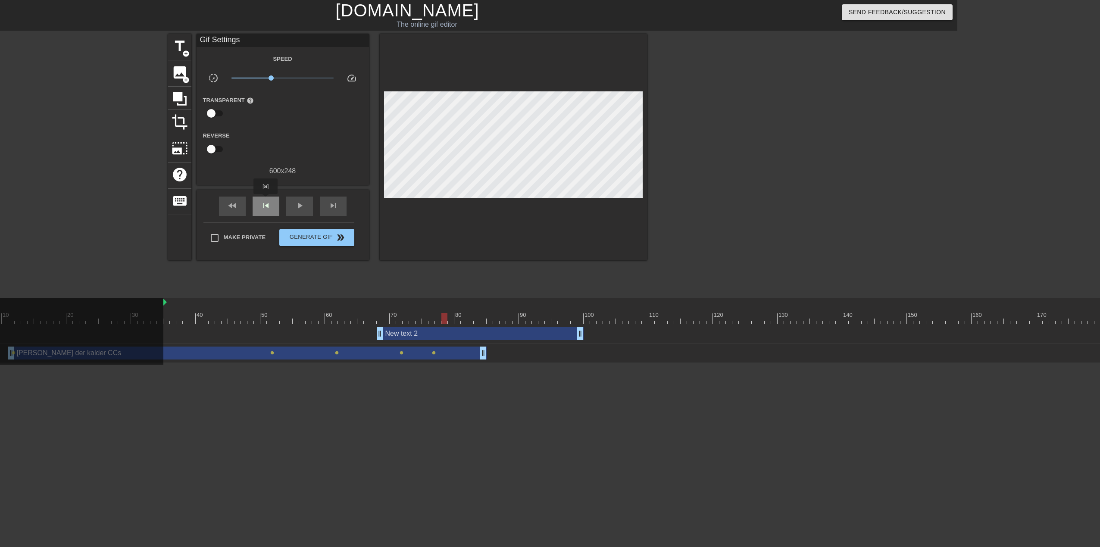
click at [265, 200] on span "skip_previous" at bounding box center [266, 205] width 10 height 10
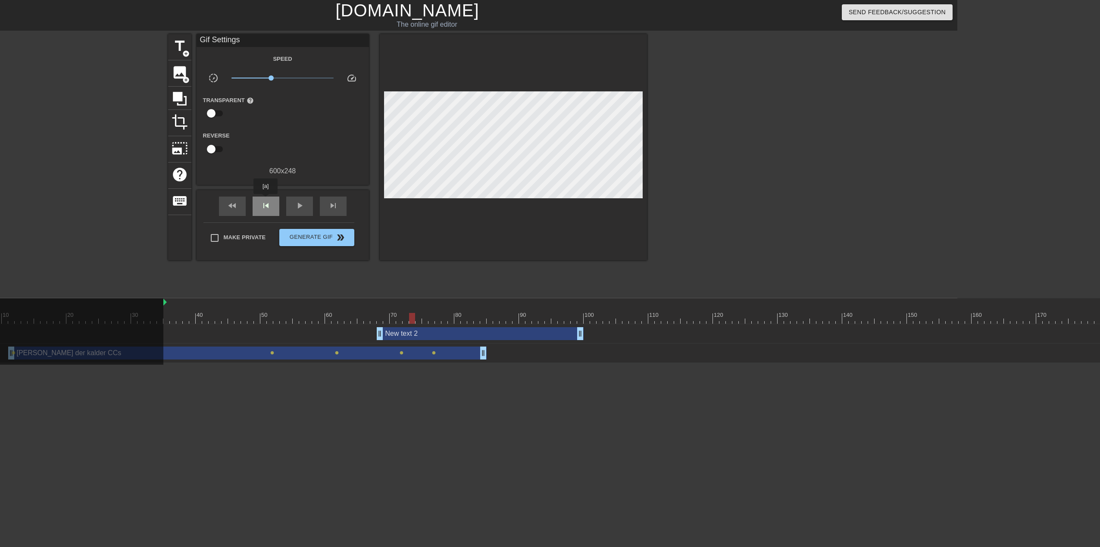
click at [265, 200] on span "skip_previous" at bounding box center [266, 205] width 10 height 10
type input "30"
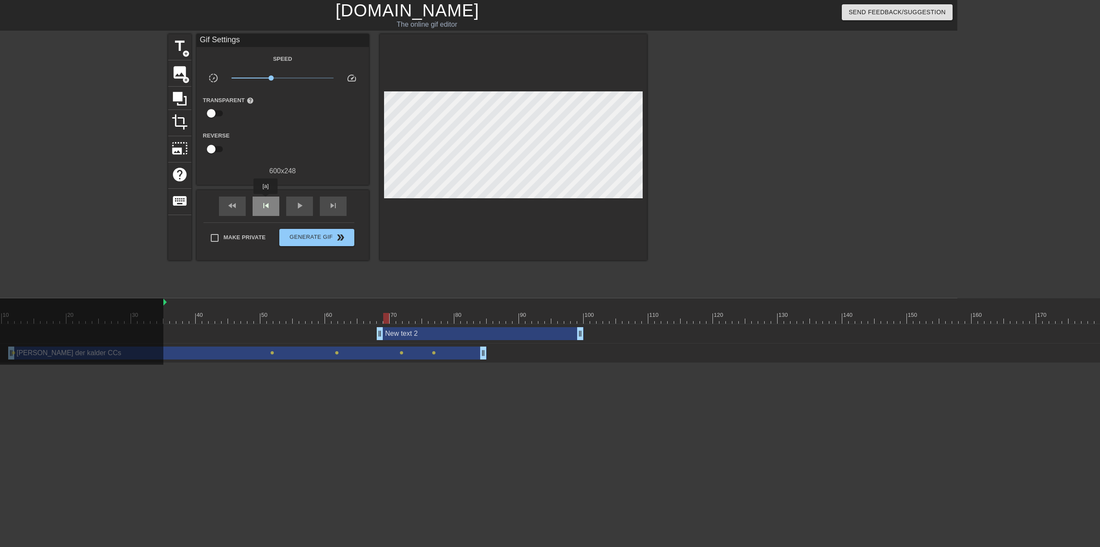
click at [265, 200] on span "skip_previous" at bounding box center [266, 205] width 10 height 10
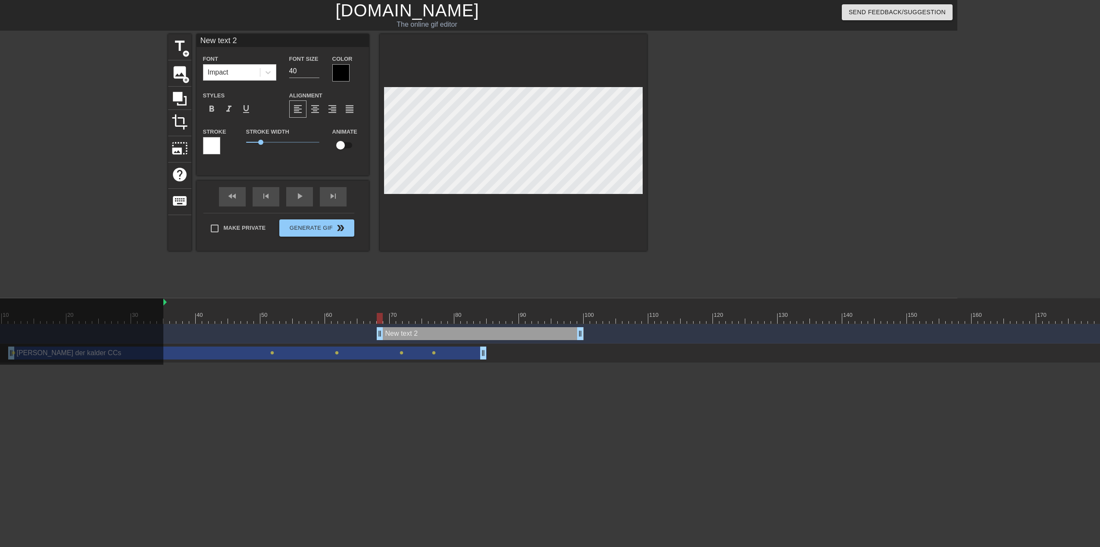
scroll to position [1, 2]
type input "D"
type textarea "D"
type input "Do"
type textarea "Do"
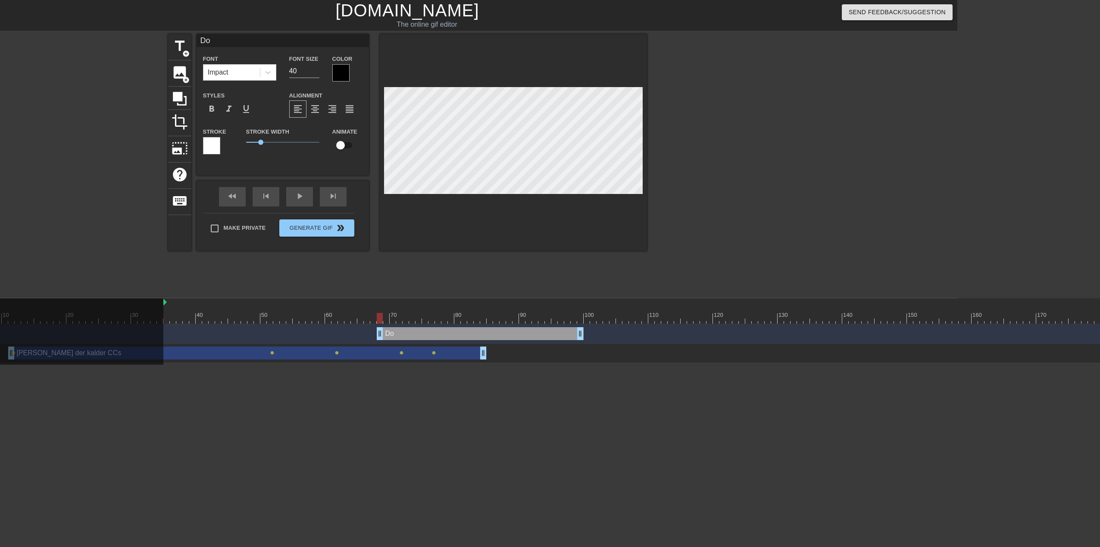
type input "Don"
type textarea "Don"
type input "Donz"
type textarea "Donz"
type input "Donzz"
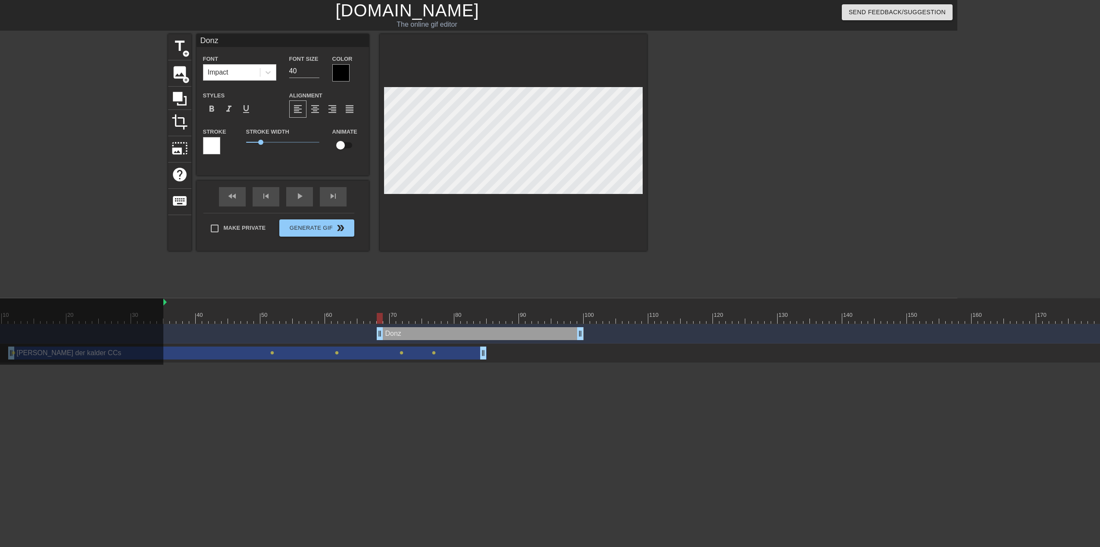
type textarea "Donzz"
type input "Donzz"
type textarea "Donzz"
type input "Donzz d"
type textarea "Donzz d"
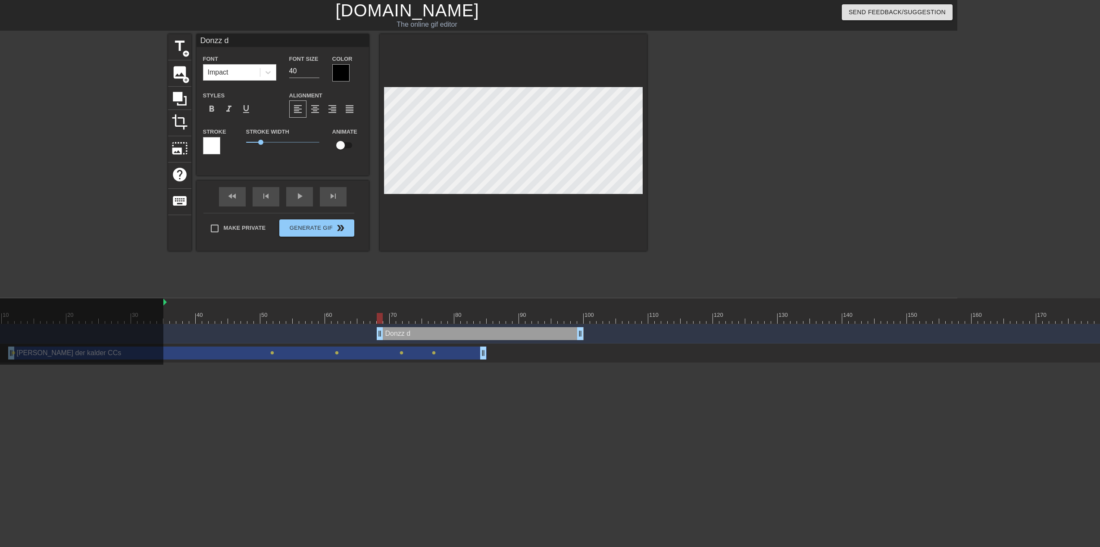
type input "Donzz de"
type textarea "Donzz de"
type input "Donzz der"
type textarea "Donzz der"
type input "Donzz der"
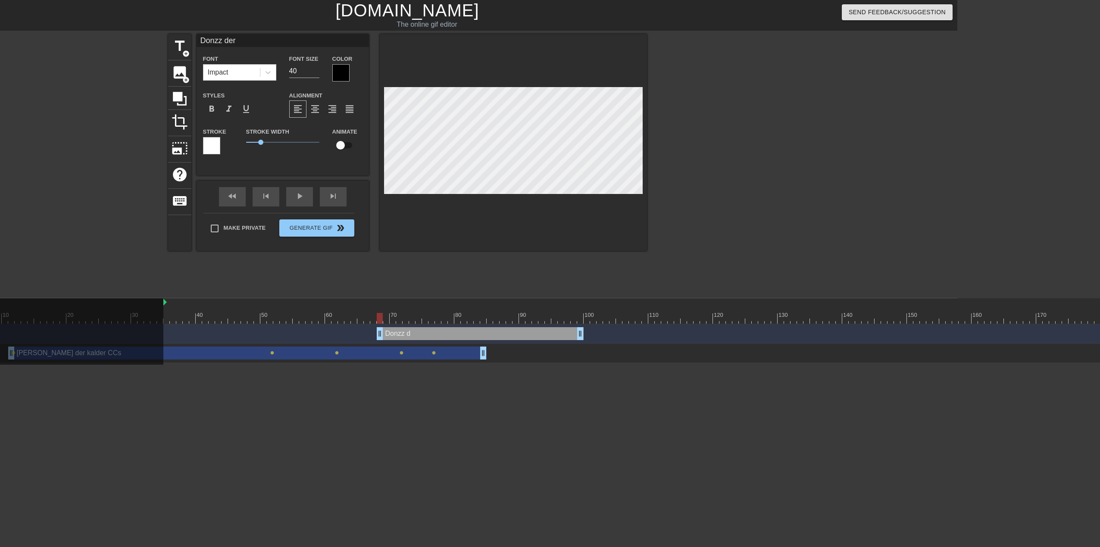
type textarea "Donzz der"
type input "Donzz der s"
type textarea "Donzz der s"
type input "Donzz der so"
type textarea "Donzz der so"
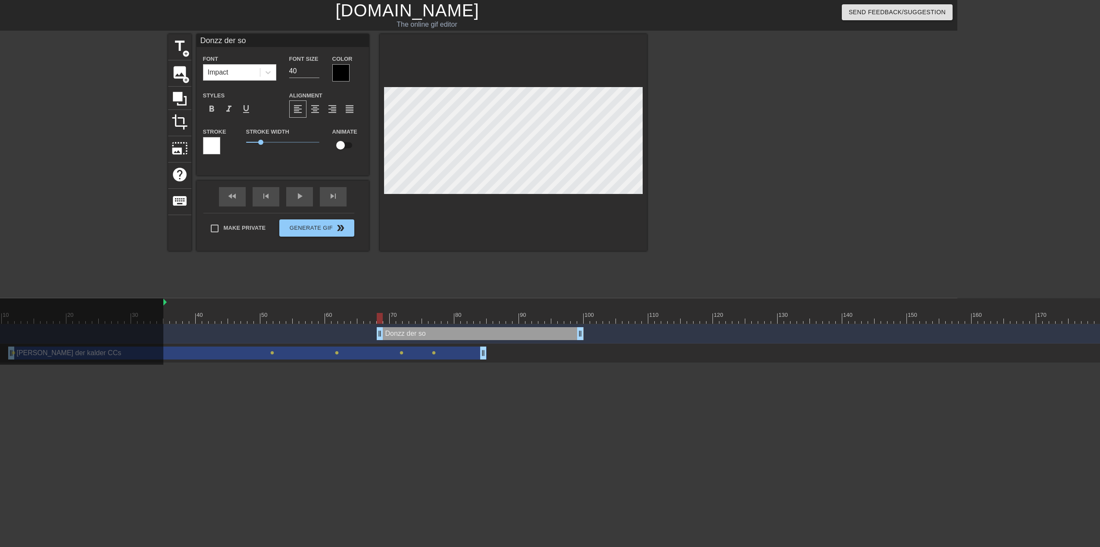
type input "Donzz der soa"
type textarea "Donzz der soa"
type input "Donzz der soak"
type textarea "Donzz der soak"
type input "Donzz der soake"
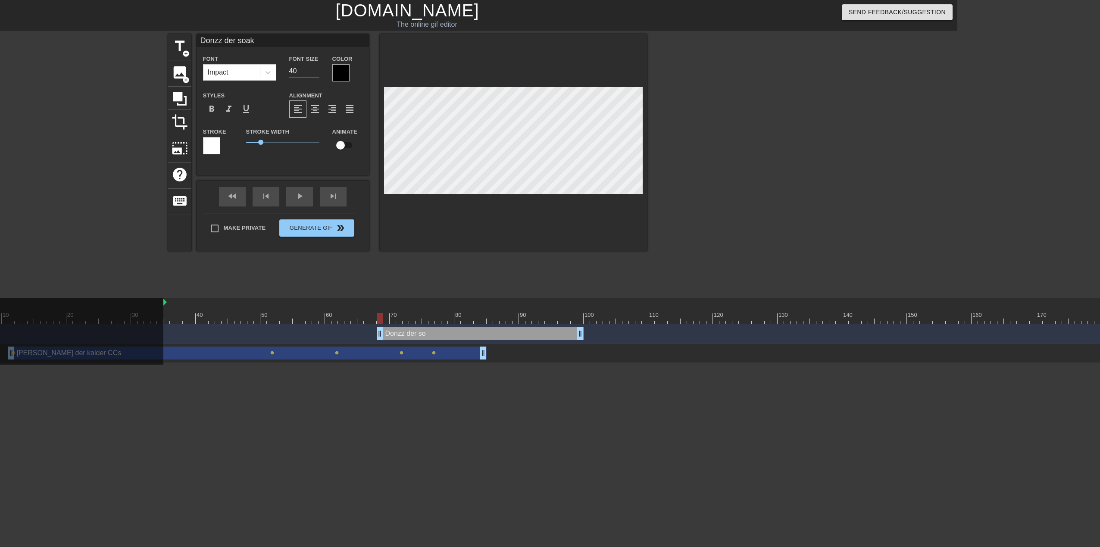
type textarea "Donzz der soake"
type input "Donzz der soaker"
type textarea "Donzz der soaker"
type input "Donzz der soaker"
type textarea "Donzz der soaker"
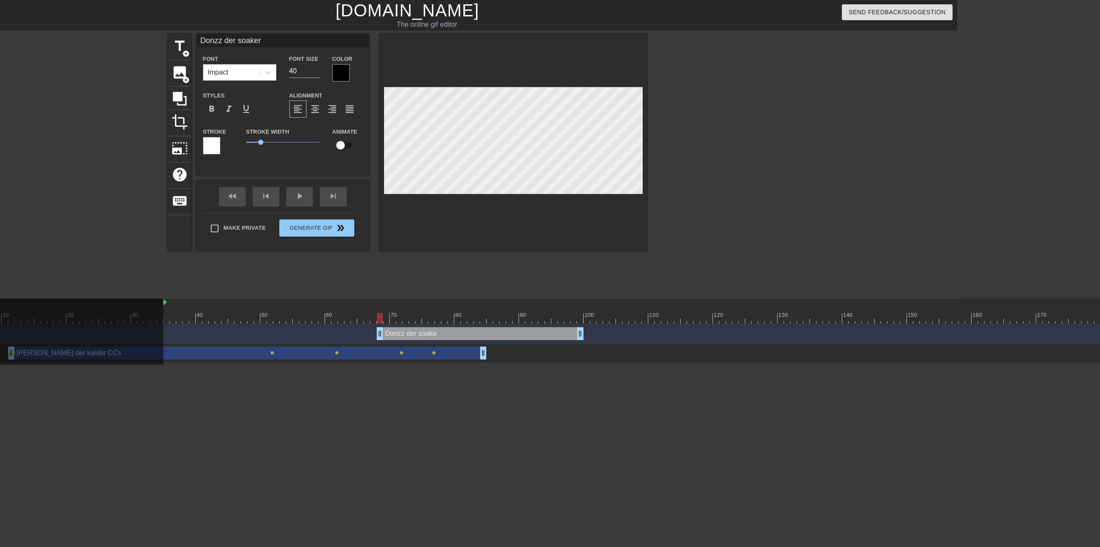
scroll to position [1, 3]
type input "Donzz der"
type textarea "Donzz der"
type input "Donzz der s"
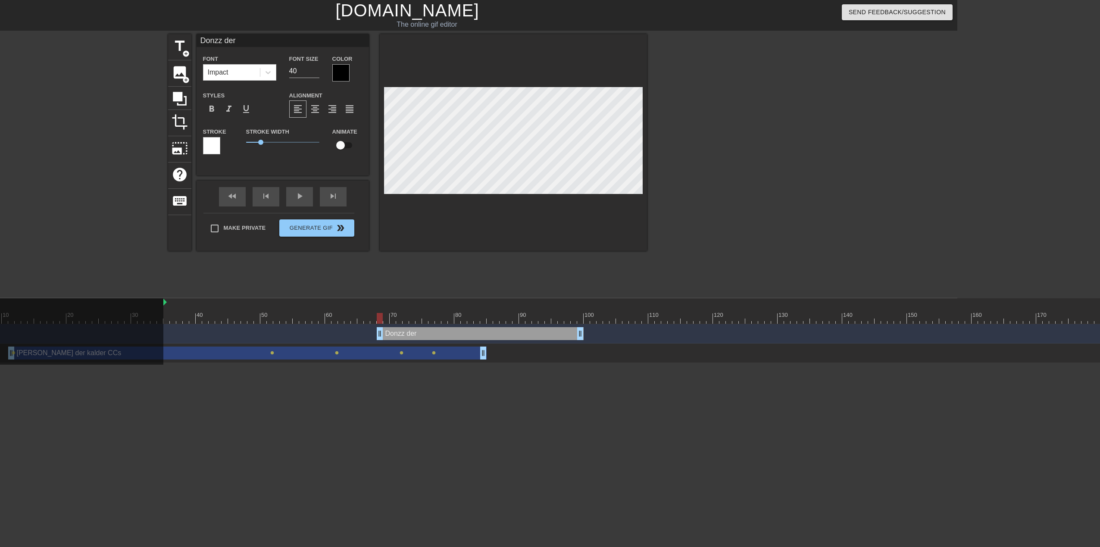
type textarea "Donzz der s"
type input "Donzz der sa"
type textarea "Donzz der sa"
type input "Donzz der sac"
type textarea "Donzz der sac"
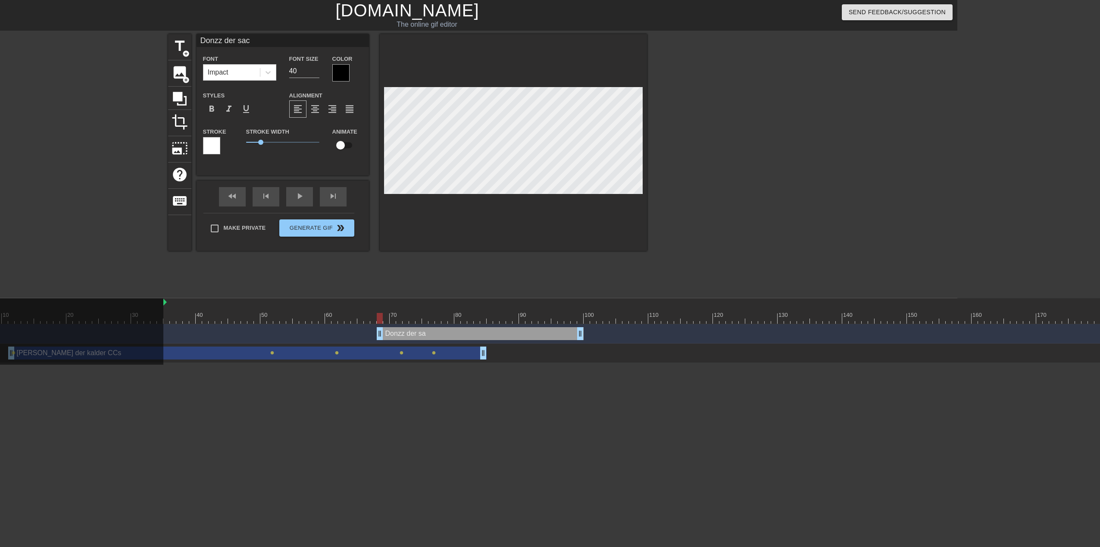
type input "Donzz der sacc"
type textarea "Donzz der sacc"
type input "Donzz der sacce"
type textarea "Donzz der sacce"
type input "Donzz der saccer"
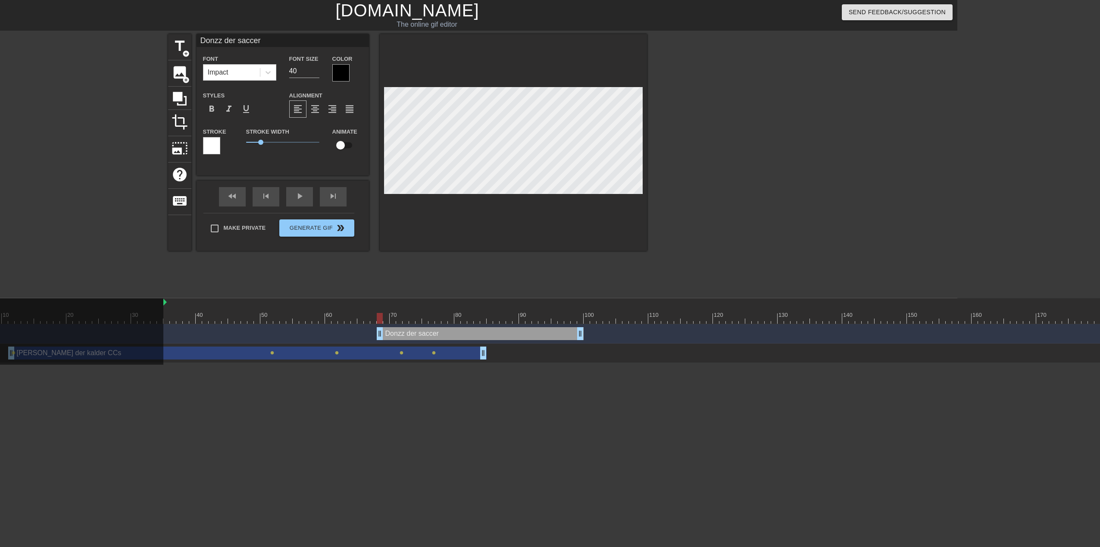
type textarea "Donzz der saccer"
type input "Donzz der saccer"
type textarea "Donzz der saccer s"
type input "Donzz der saccer si"
type textarea "Donzz der saccer si"
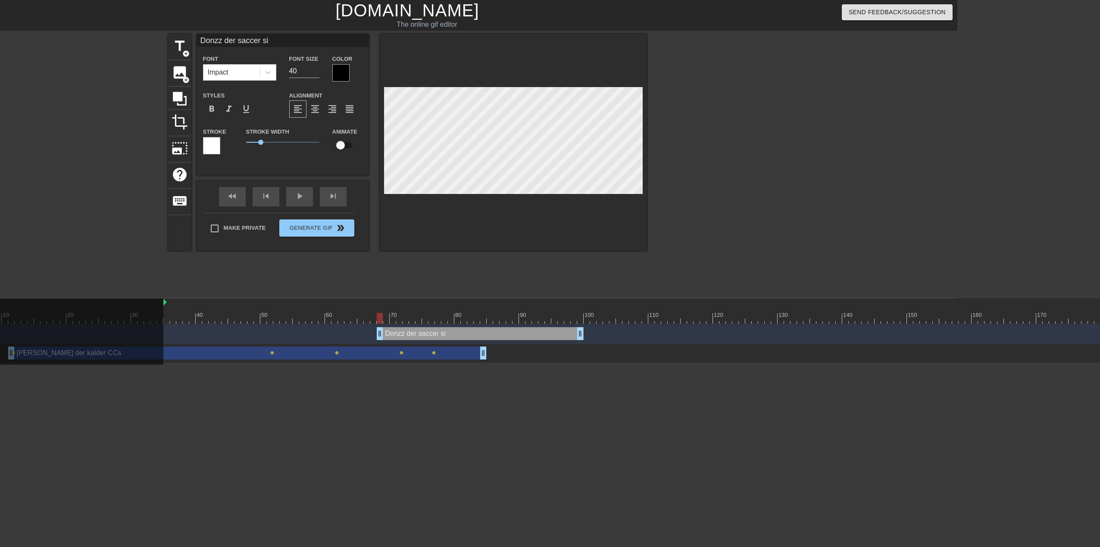
type input "Donzz der saccer sig"
type textarea "Donzz der saccer sig"
type input "Donzz der saccer sig"
type textarea "Donzz der saccer sig"
type input "Donzz der saccer sig s"
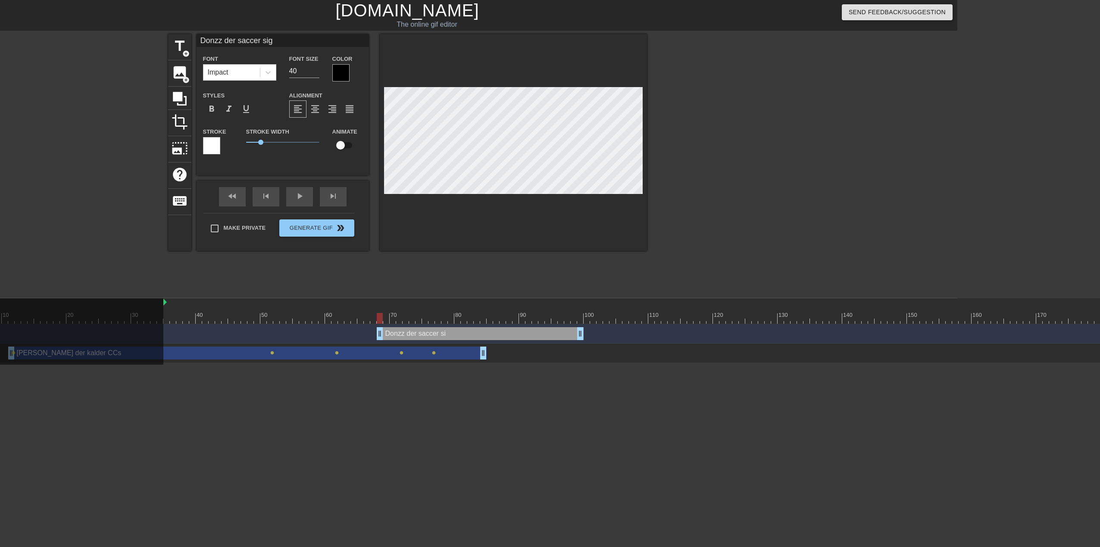
type textarea "Donzz der saccer sig s"
type input "Donzz der saccer sig se"
type textarea "Donzz der saccer sig se"
type input "Donzz der saccer sig sel"
type textarea "Donzz der saccer sig sel"
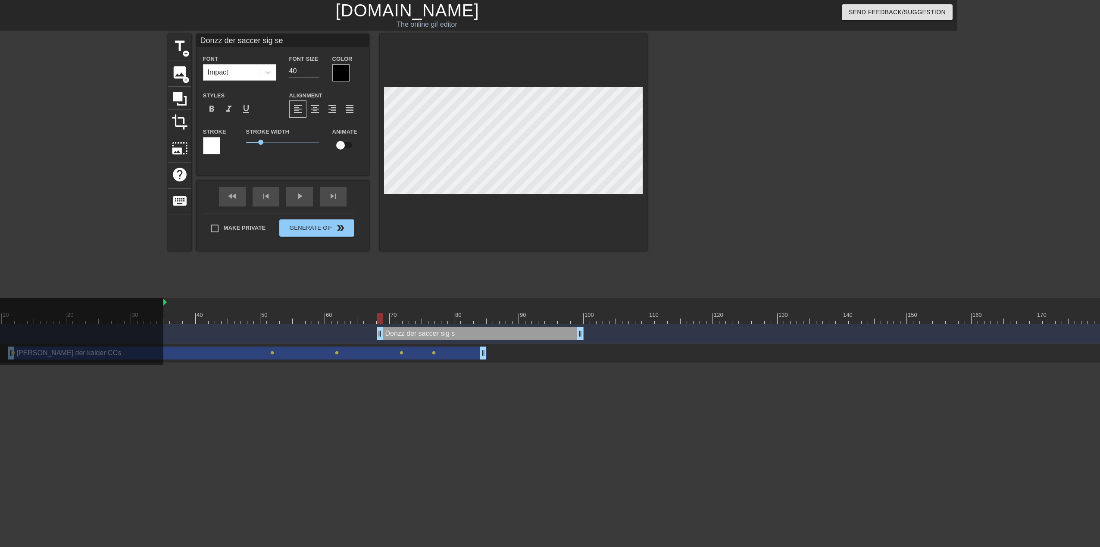
scroll to position [1, 5]
type input "Donzz der saccer sig selv"
type textarea "Donzz der saccer sig selv"
drag, startPoint x: 299, startPoint y: 72, endPoint x: 265, endPoint y: 72, distance: 34.9
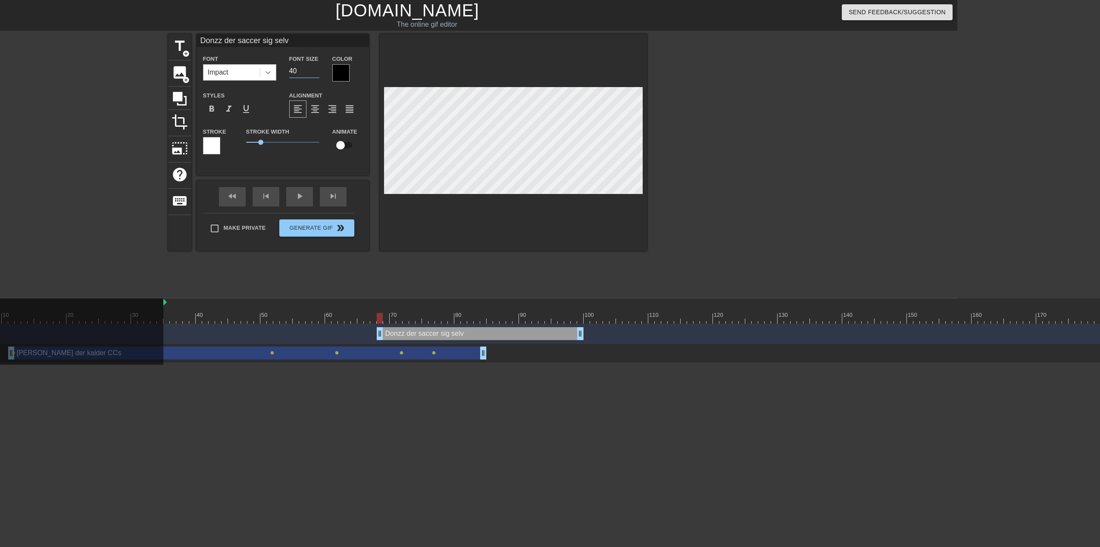
click at [265, 72] on div "Font Impact Font Size 40 Color" at bounding box center [282, 67] width 172 height 28
type input "25"
click at [339, 68] on div at bounding box center [340, 72] width 17 height 17
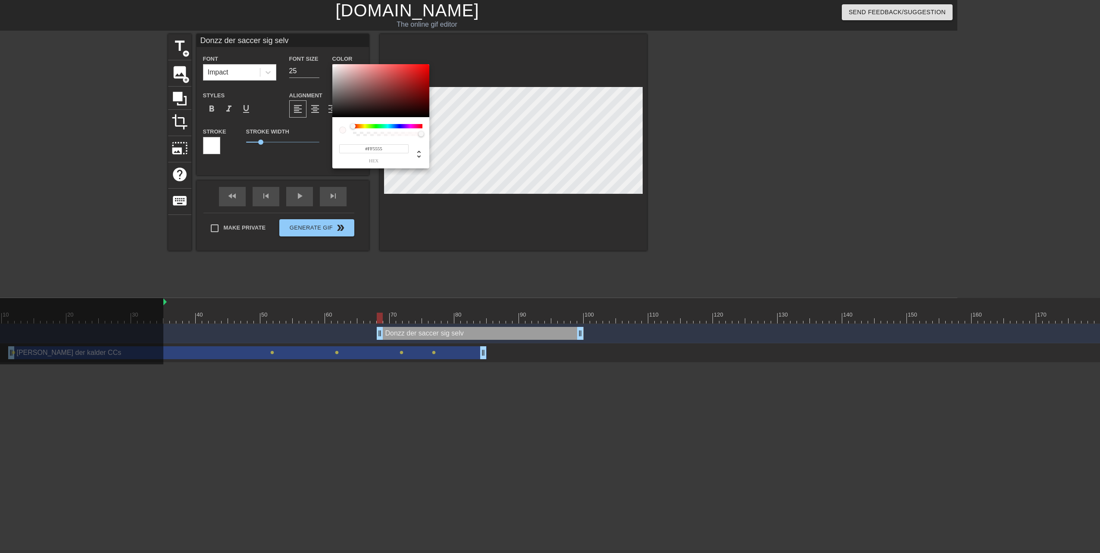
type input "#FFFFFF"
drag, startPoint x: 334, startPoint y: 68, endPoint x: 326, endPoint y: 62, distance: 10.8
click at [326, 62] on div "#FFFFFF hex" at bounding box center [550, 276] width 1100 height 553
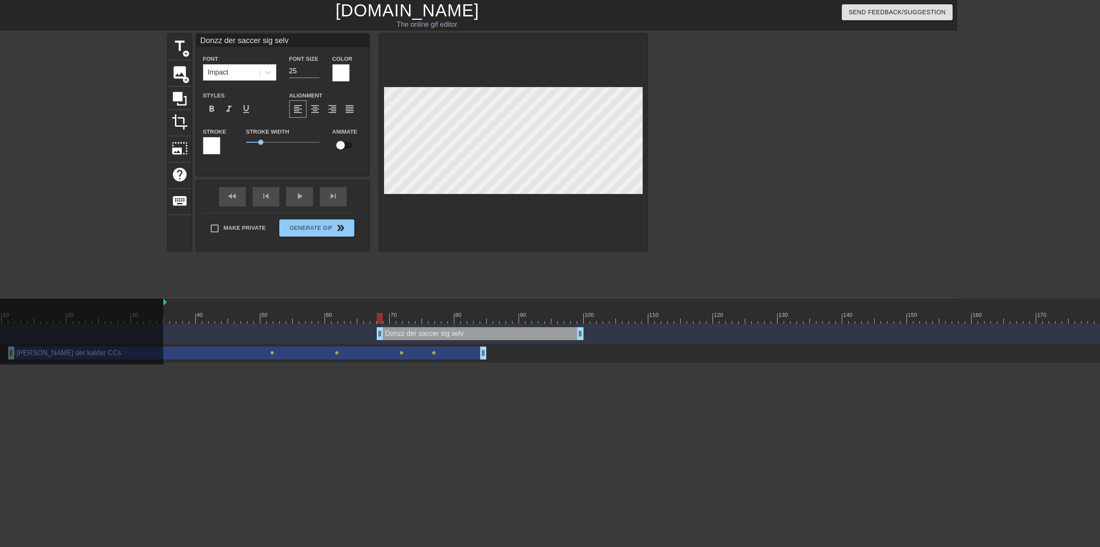
click at [210, 143] on div at bounding box center [211, 145] width 17 height 17
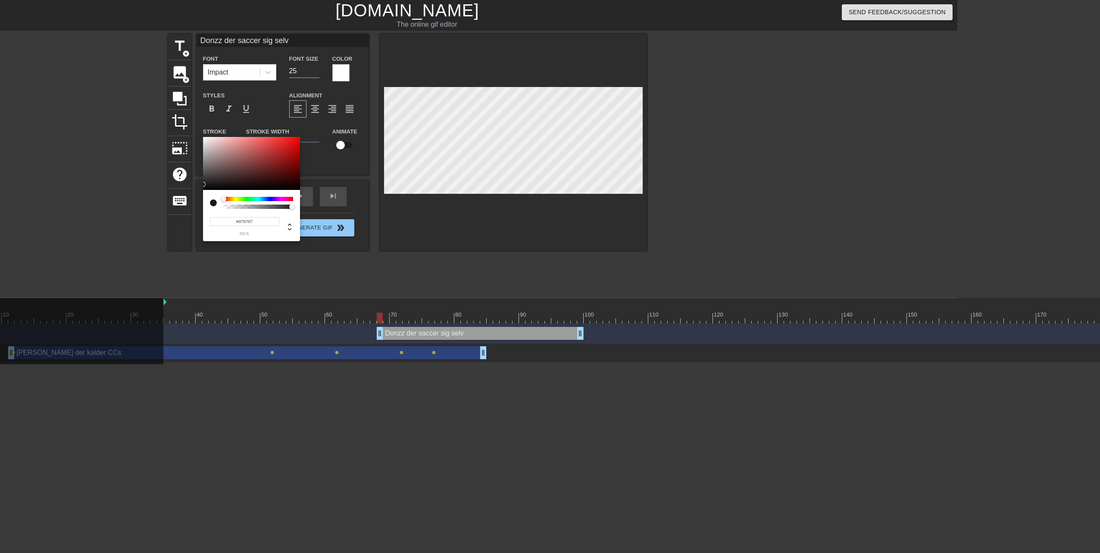
type input "#000000"
drag, startPoint x: 205, startPoint y: 184, endPoint x: 200, endPoint y: 200, distance: 16.5
click at [200, 200] on div "#000000 hex" at bounding box center [550, 276] width 1100 height 553
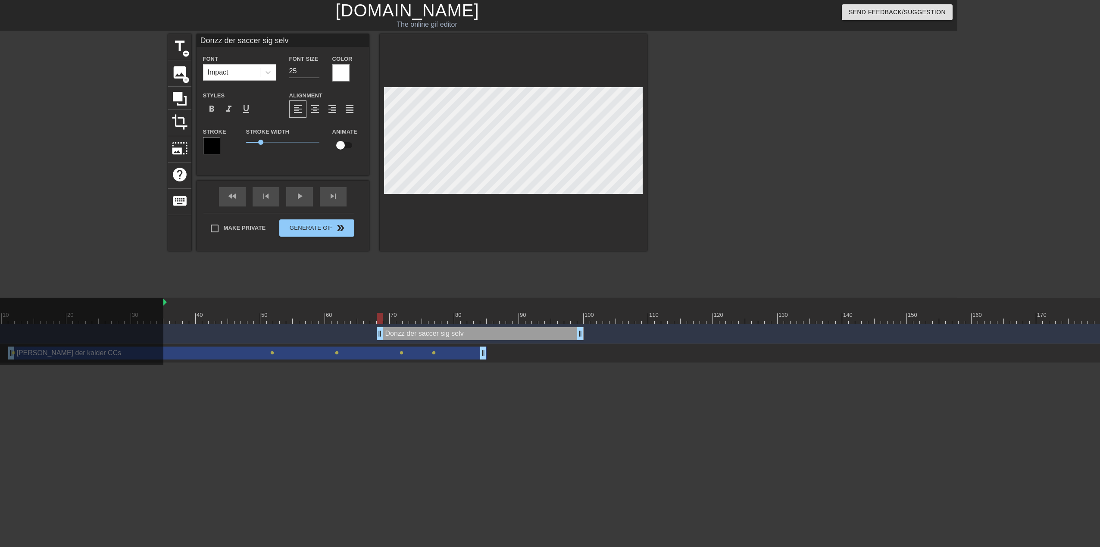
scroll to position [1, 4]
type input "Donzz der o sig selv"
type textarea "Donzz der o sig selv"
type input "Donzz der of sig selv"
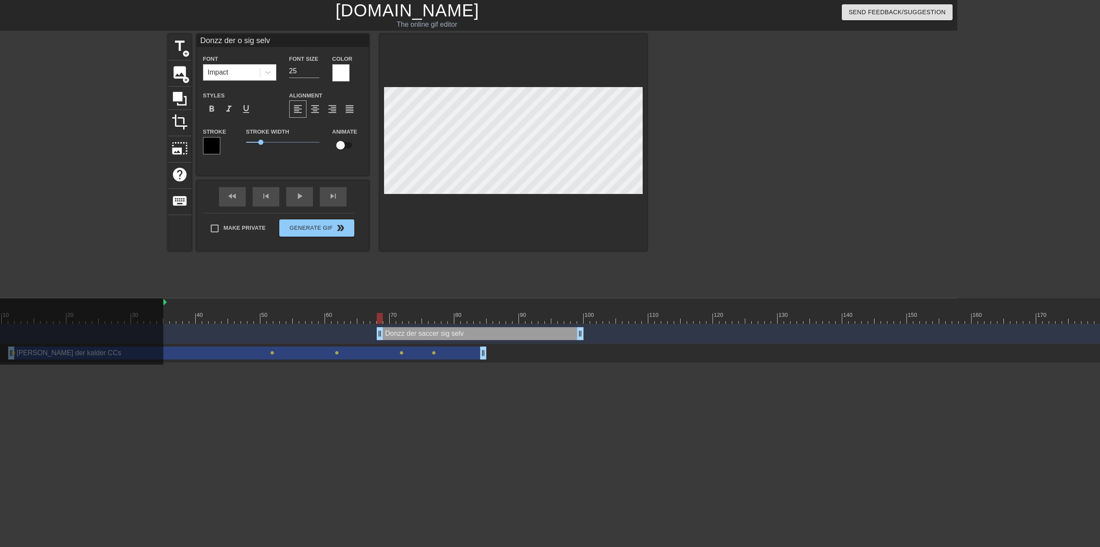
type textarea "Donzz der of sig selv"
type input "Donzz der ofr sig selv"
type textarea "Donzz der ofr sig selv"
type input "Donzz der ofre sig selv"
type textarea "Donzz der ofre sig selv"
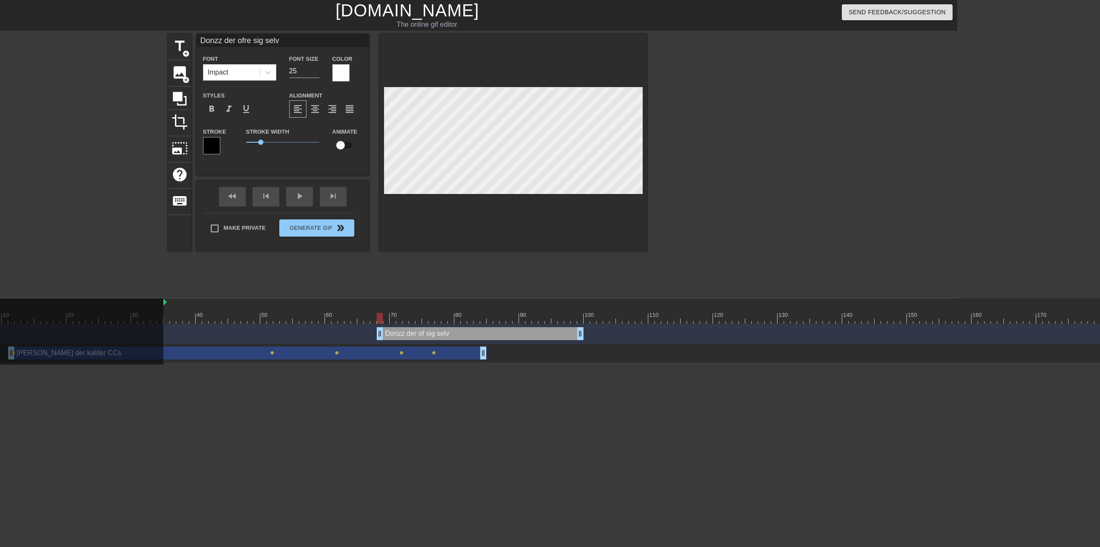
type input "Donzz der ofrer sig selv"
type textarea "Donzz der ofrer sig selv"
type input "Donzz der ofrersig selv"
type textarea "Donzz der ofrersig selv"
type input "Donzz der ofrersig selv"
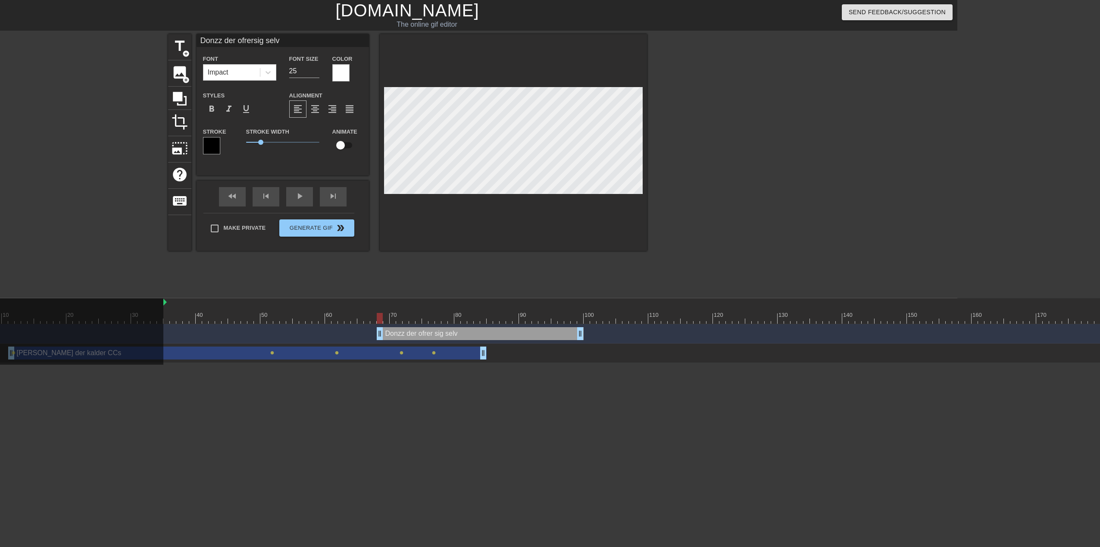
scroll to position [1, 1]
type textarea "Donzz der ofrer sig selv"
click at [312, 106] on span "format_align_center" at bounding box center [315, 109] width 10 height 10
click at [345, 144] on input "checkbox" at bounding box center [340, 145] width 49 height 16
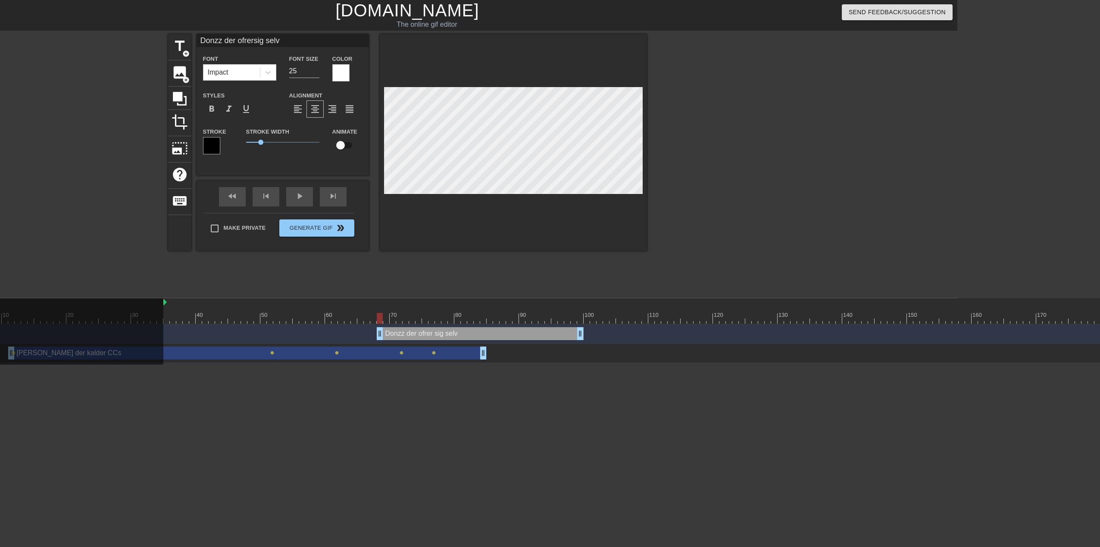
checkbox input "true"
type input "Donzz der ofrersig selv"
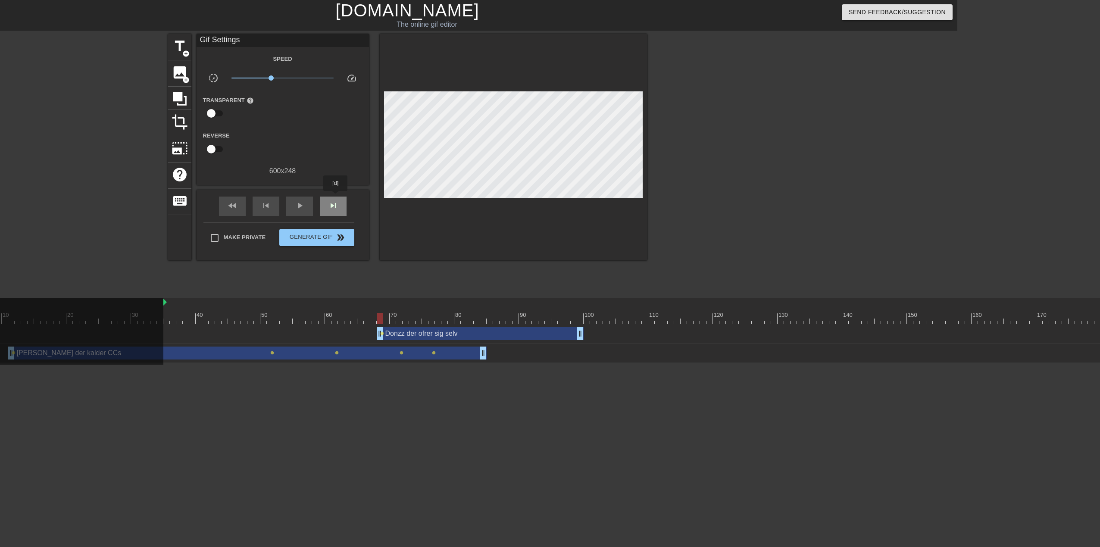
click at [336, 197] on div "skip_next" at bounding box center [333, 205] width 27 height 19
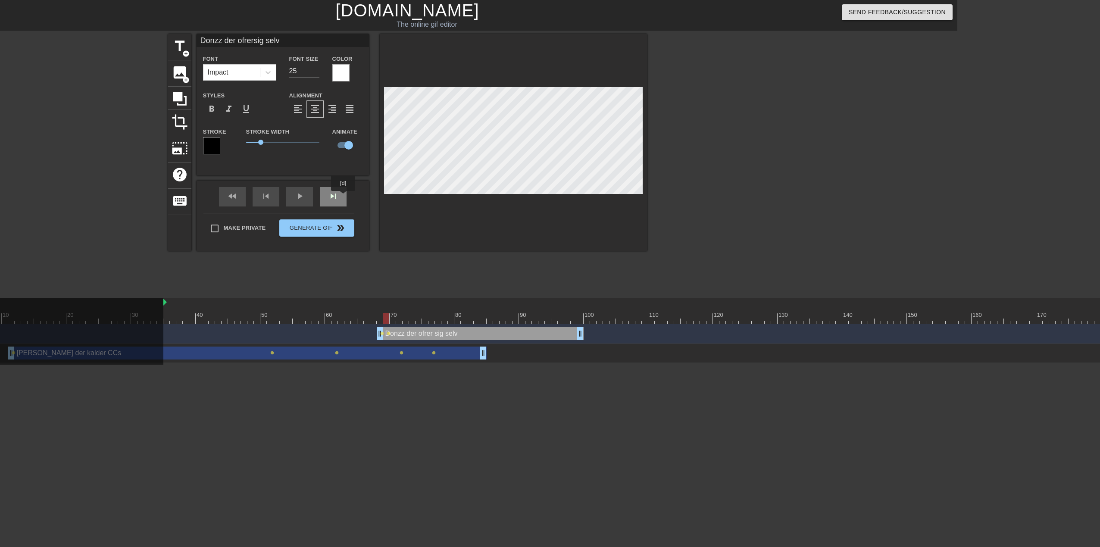
click at [343, 197] on div "skip_next" at bounding box center [333, 196] width 27 height 19
click at [337, 197] on div "skip_next" at bounding box center [333, 196] width 27 height 19
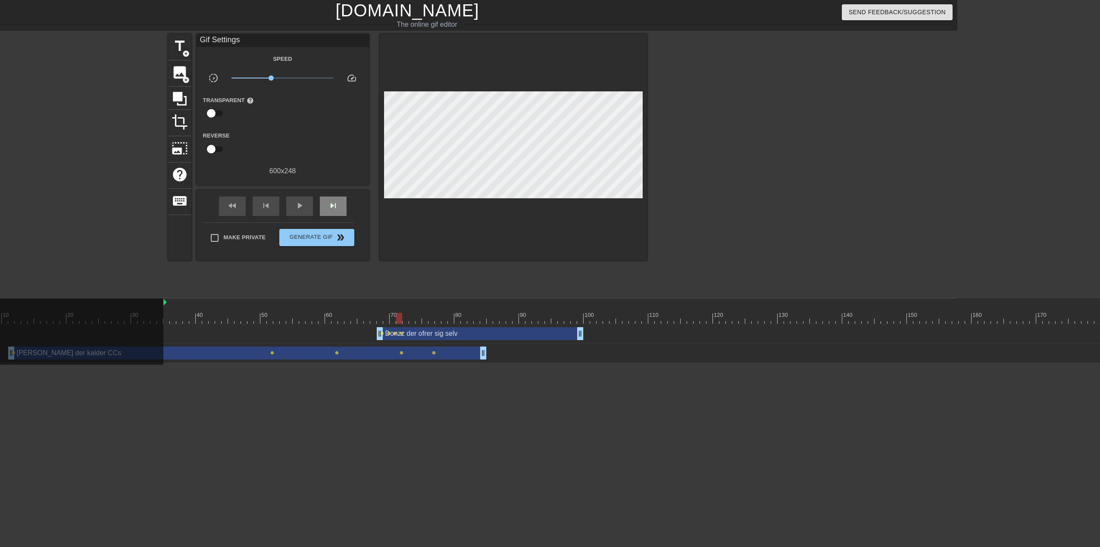
click at [333, 193] on div "fast_rewind skip_previous play_arrow skip_next" at bounding box center [282, 206] width 140 height 32
click at [330, 203] on span "skip_next" at bounding box center [333, 205] width 10 height 10
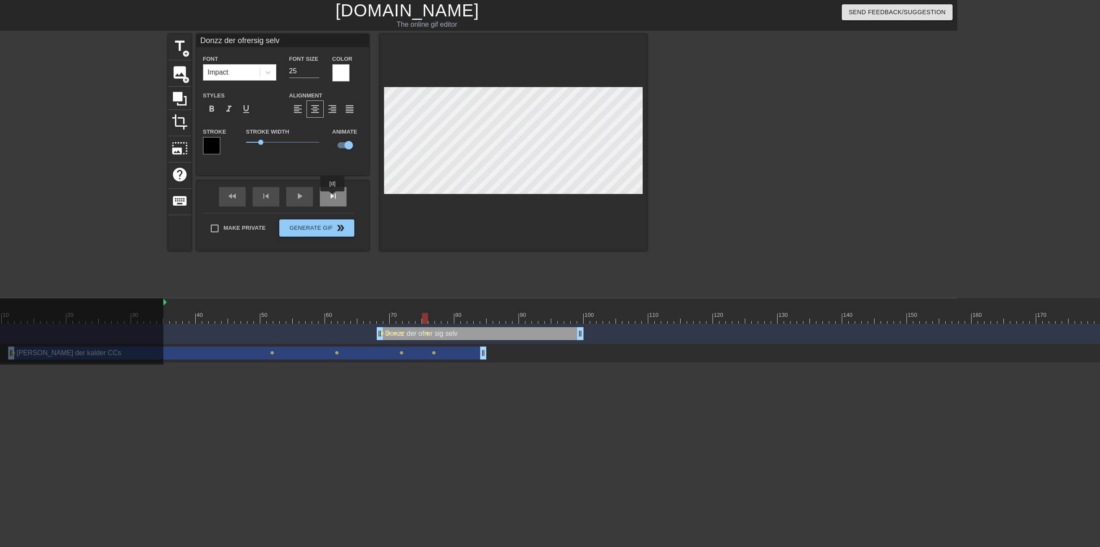
click at [334, 197] on div "skip_next" at bounding box center [333, 196] width 27 height 19
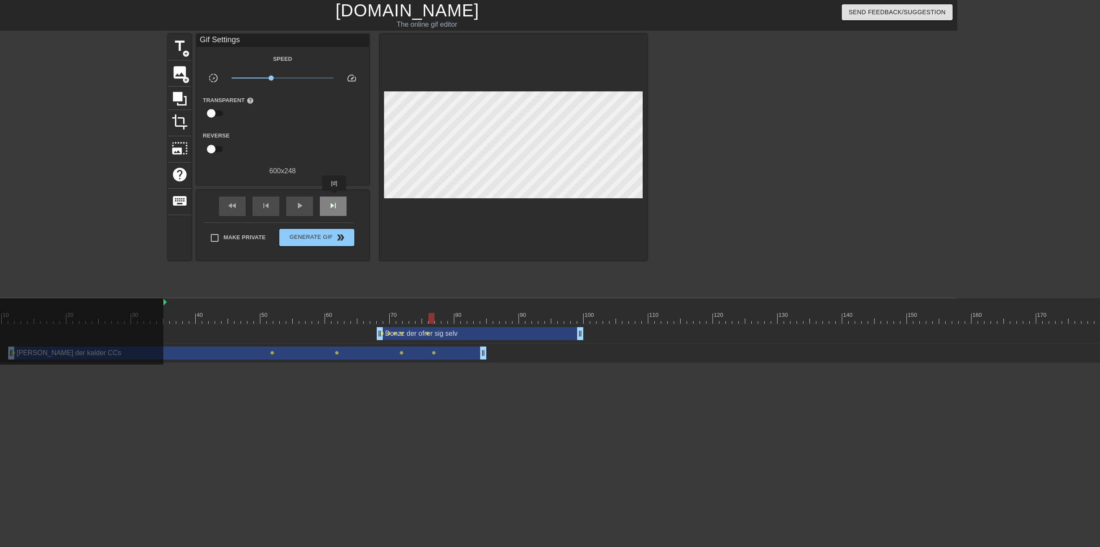
click at [334, 197] on div "skip_next" at bounding box center [333, 205] width 27 height 19
click at [334, 200] on span "skip_next" at bounding box center [333, 205] width 10 height 10
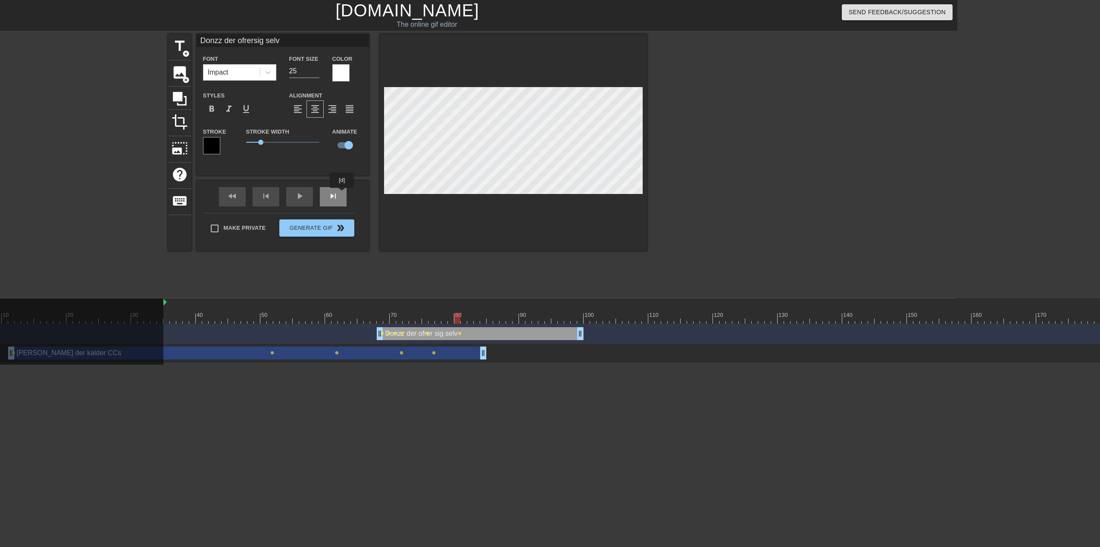
click at [341, 194] on div "fast_rewind skip_previous play_arrow skip_next" at bounding box center [282, 197] width 140 height 32
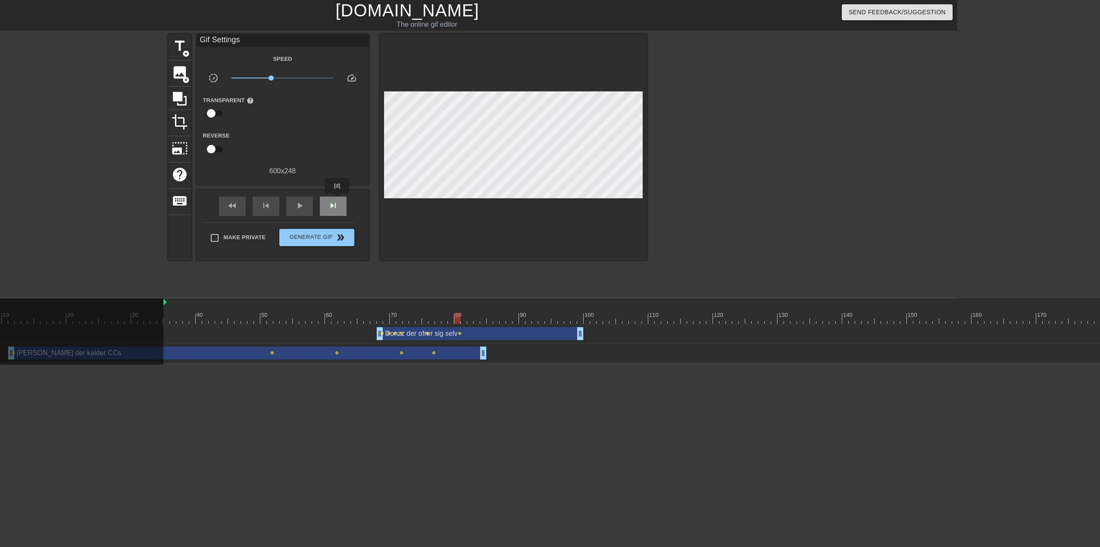
click at [337, 200] on span "skip_next" at bounding box center [333, 205] width 10 height 10
click at [337, 202] on span "skip_next" at bounding box center [333, 205] width 10 height 10
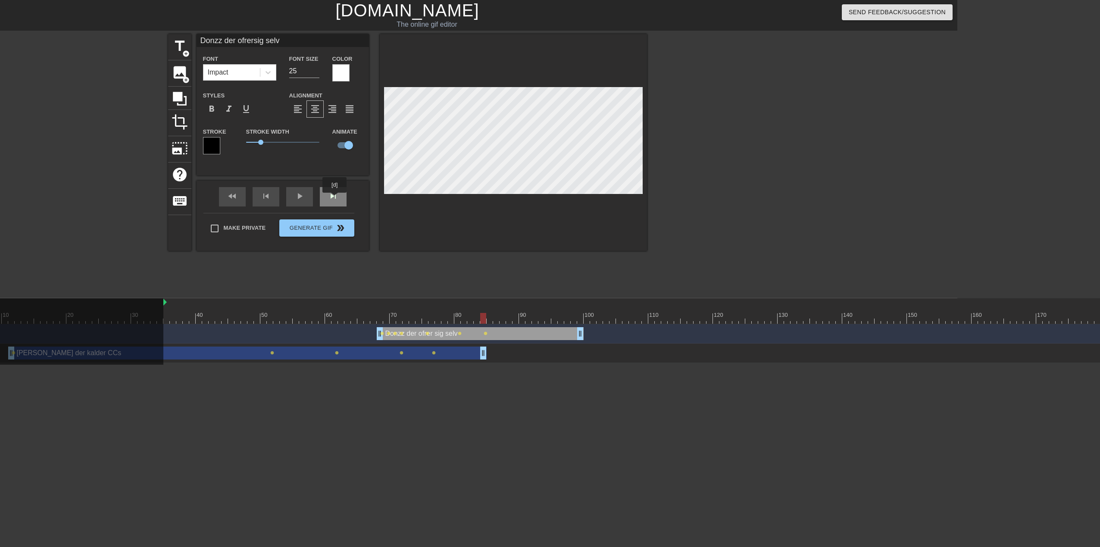
click at [335, 199] on div "skip_next" at bounding box center [333, 196] width 27 height 19
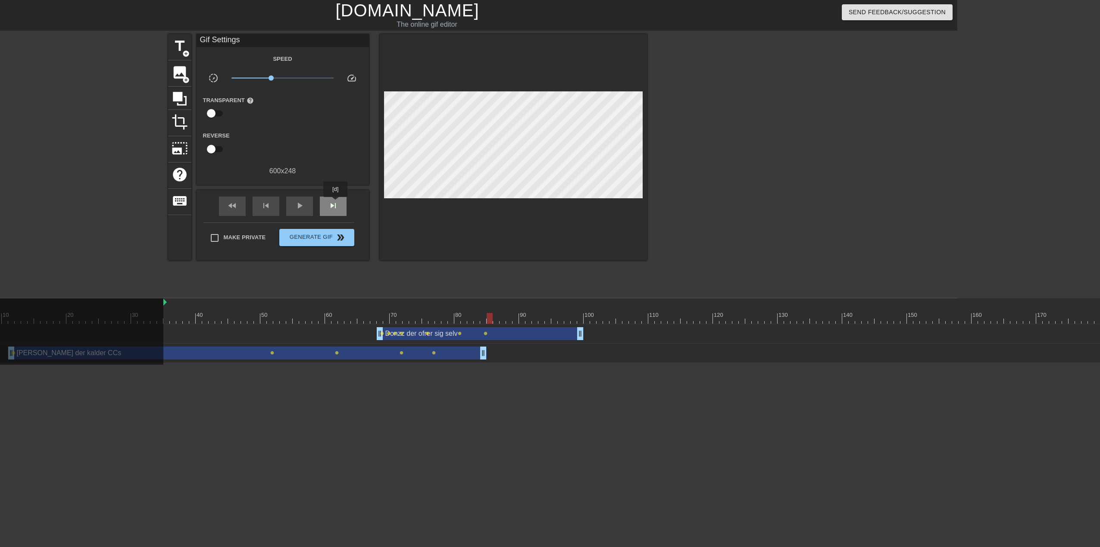
click at [336, 203] on span "skip_next" at bounding box center [333, 205] width 10 height 10
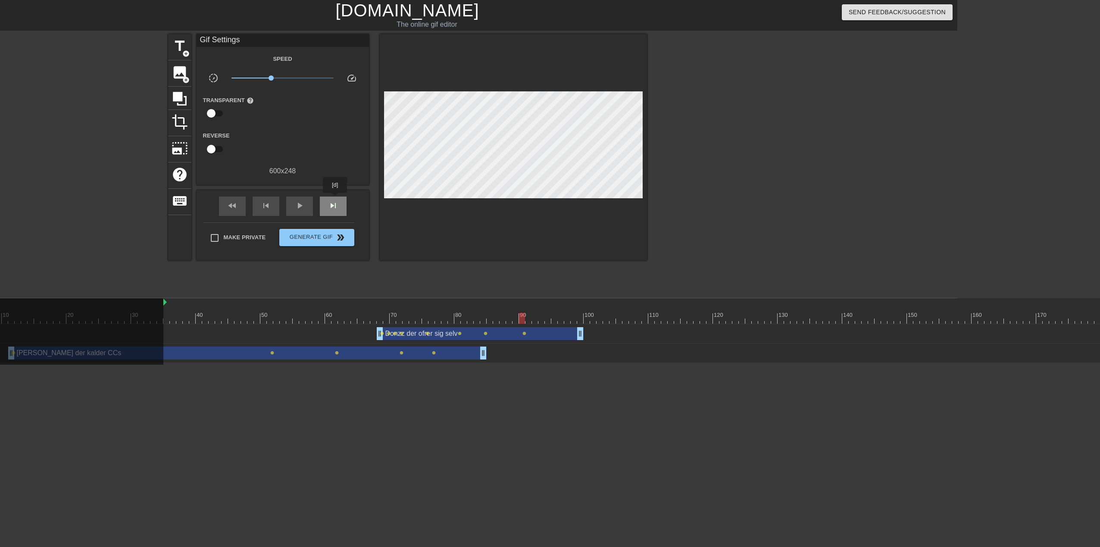
click at [335, 199] on div "skip_next" at bounding box center [333, 205] width 27 height 19
click at [337, 201] on span "skip_next" at bounding box center [333, 205] width 10 height 10
click at [336, 203] on span "skip_next" at bounding box center [333, 205] width 10 height 10
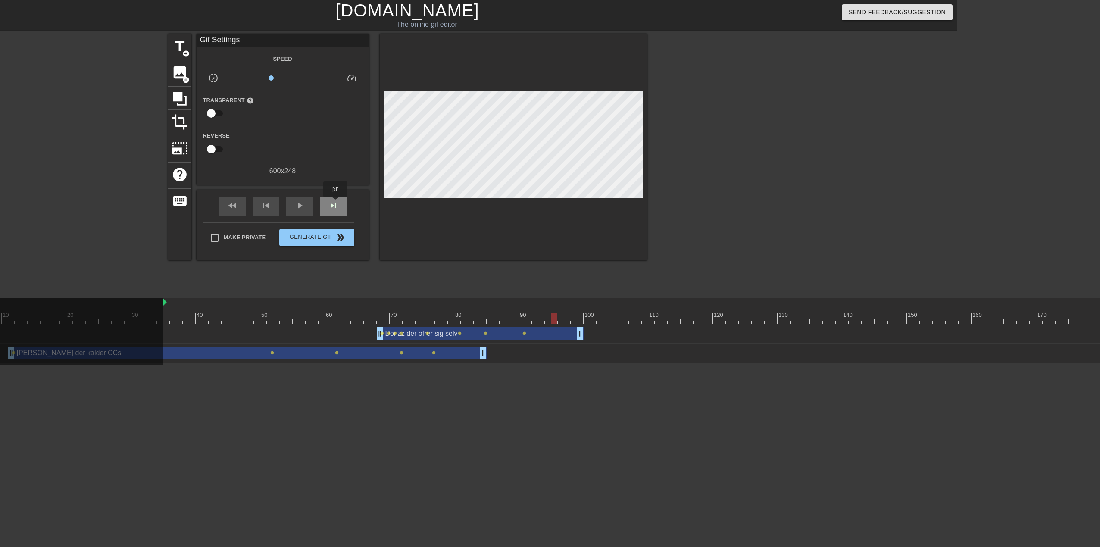
click at [336, 203] on span "skip_next" at bounding box center [333, 205] width 10 height 10
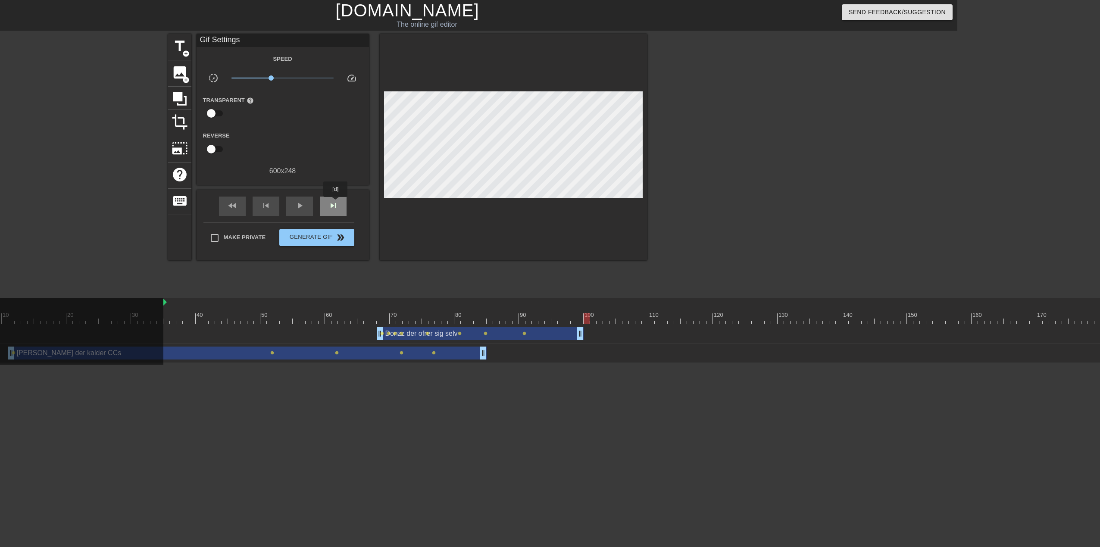
click at [336, 203] on span "skip_next" at bounding box center [333, 205] width 10 height 10
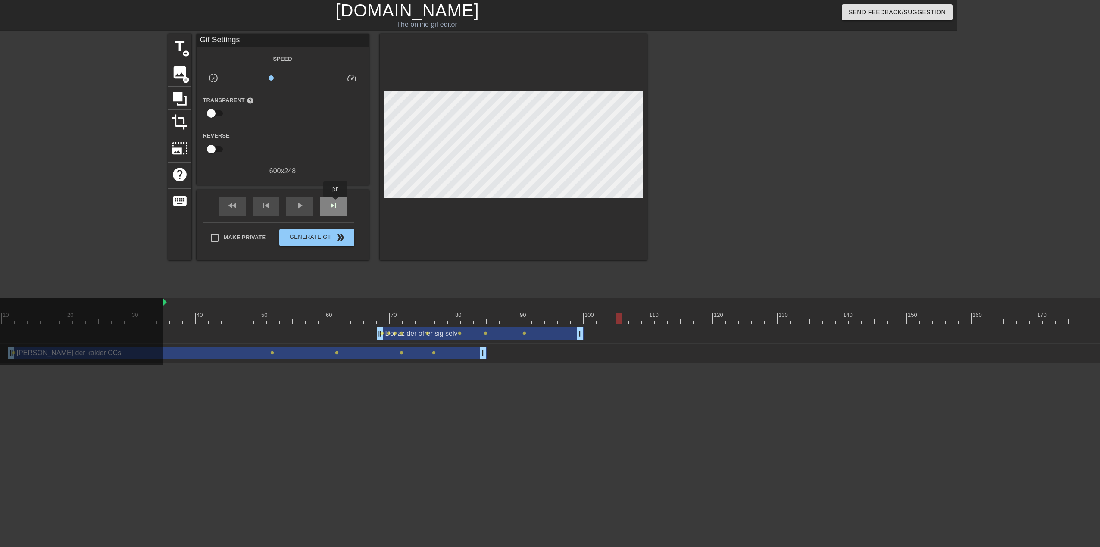
click at [336, 203] on span "skip_next" at bounding box center [333, 205] width 10 height 10
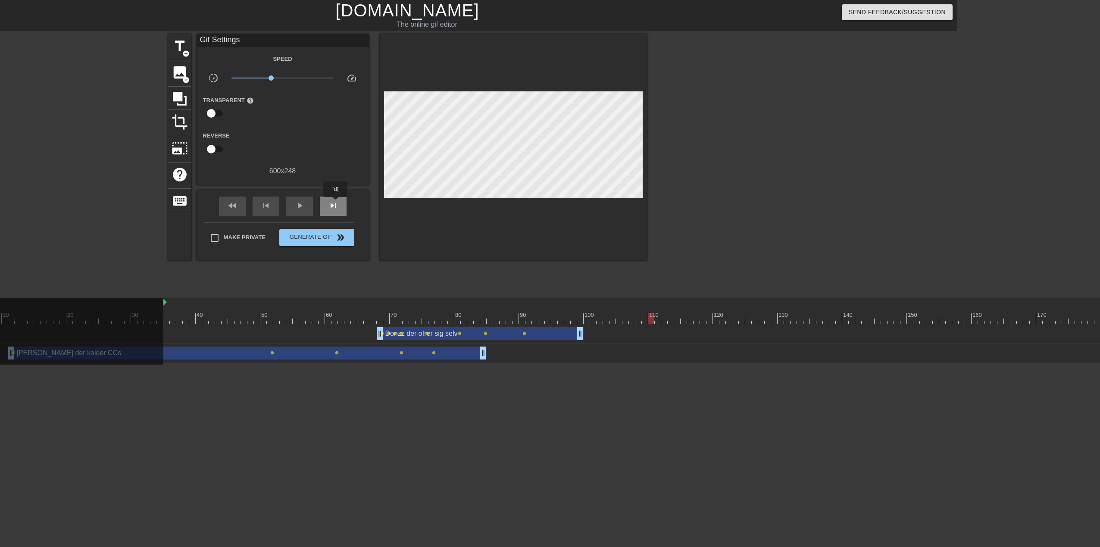
click at [336, 203] on span "skip_next" at bounding box center [333, 205] width 10 height 10
click at [271, 208] on div "skip_previous" at bounding box center [266, 205] width 27 height 19
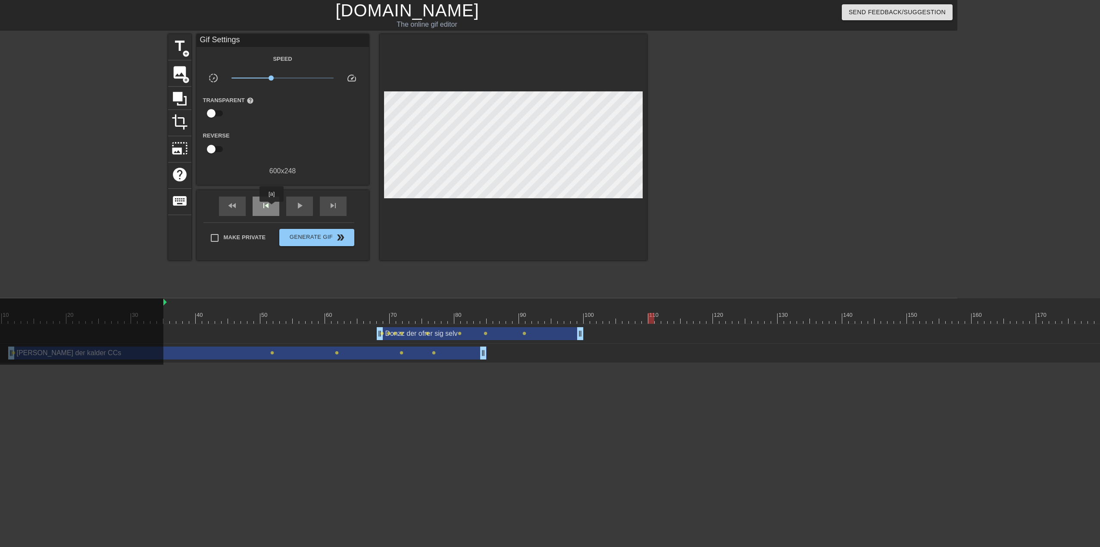
click at [271, 208] on div "skip_previous" at bounding box center [266, 205] width 27 height 19
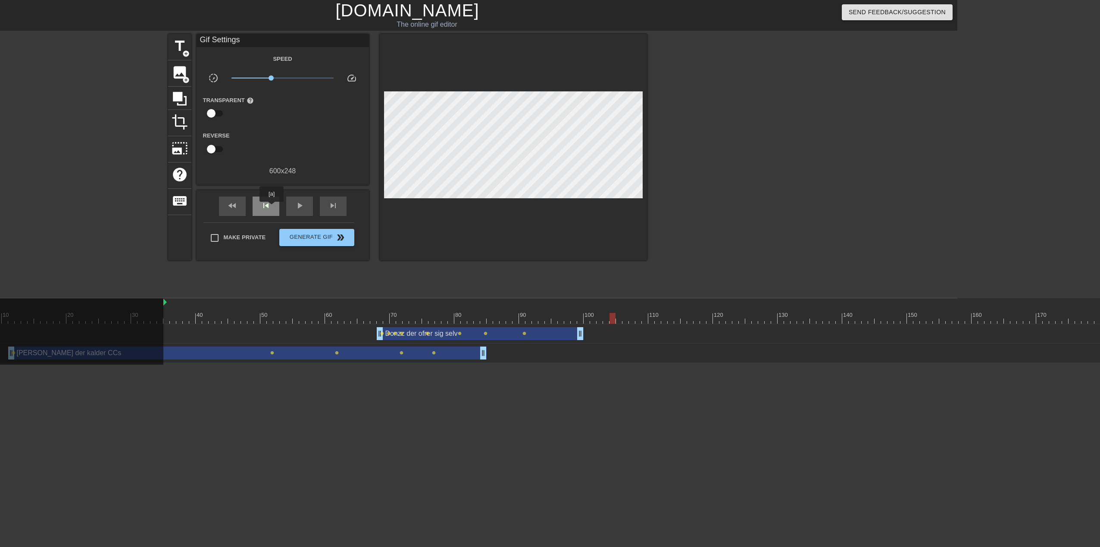
click at [271, 208] on div "skip_previous" at bounding box center [266, 205] width 27 height 19
click at [303, 204] on span "play_arrow" at bounding box center [299, 205] width 10 height 10
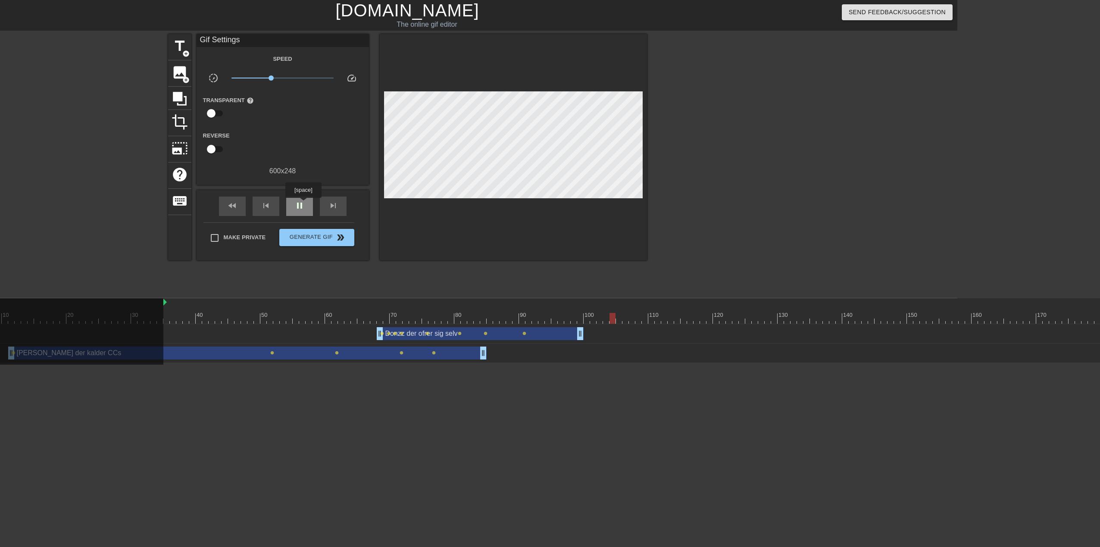
click at [303, 204] on span "pause" at bounding box center [299, 205] width 10 height 10
click at [306, 207] on div "play_arrow" at bounding box center [299, 205] width 27 height 19
click at [306, 207] on div "pause" at bounding box center [299, 205] width 27 height 19
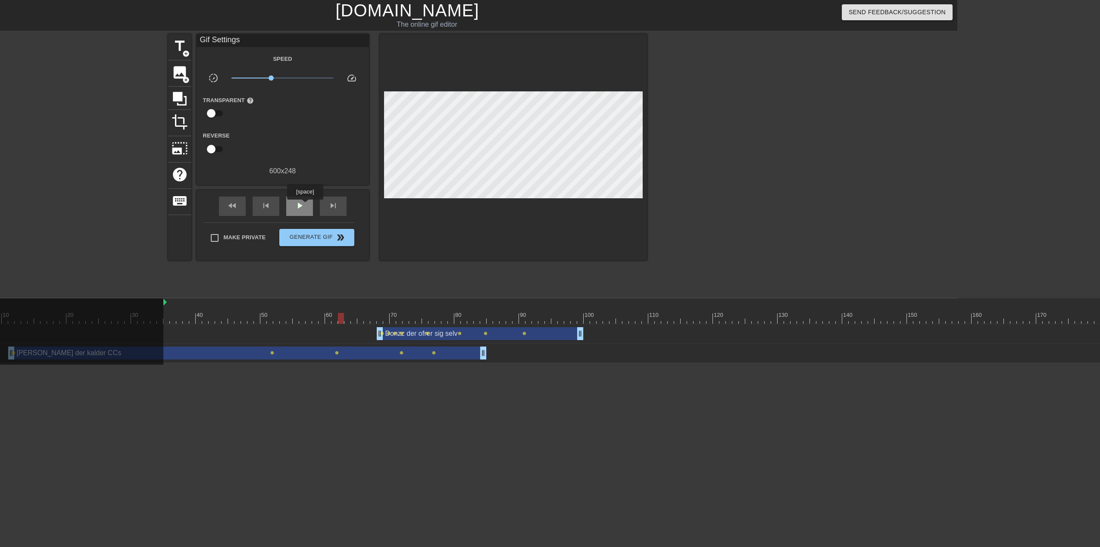
click at [304, 205] on span "play_arrow" at bounding box center [299, 205] width 10 height 10
click at [304, 205] on span "pause" at bounding box center [299, 205] width 10 height 10
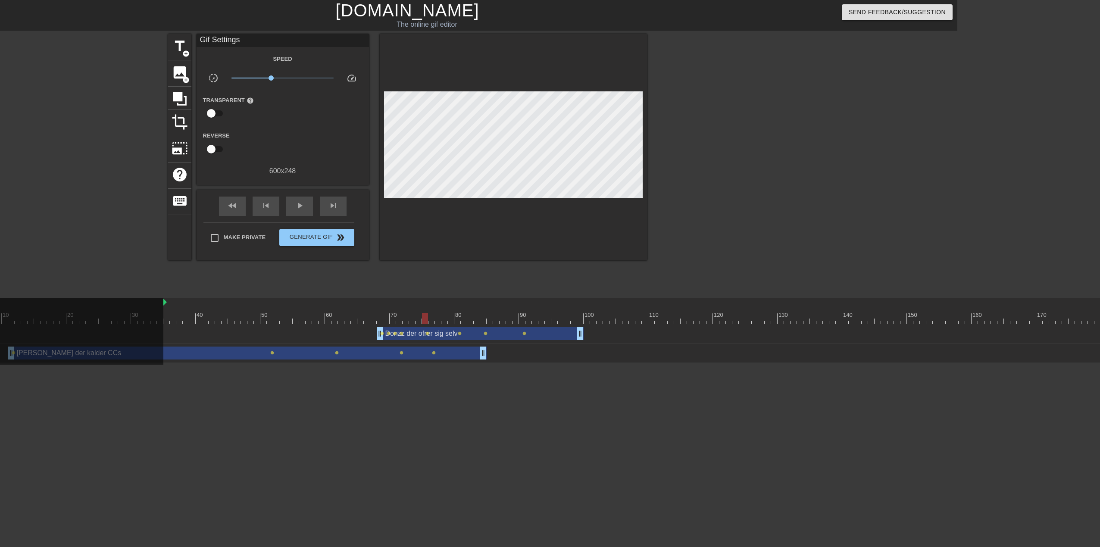
click at [323, 310] on div at bounding box center [321, 312] width 6 height 11
click at [368, 311] on div at bounding box center [367, 312] width 6 height 11
click at [377, 311] on div at bounding box center [380, 312] width 6 height 11
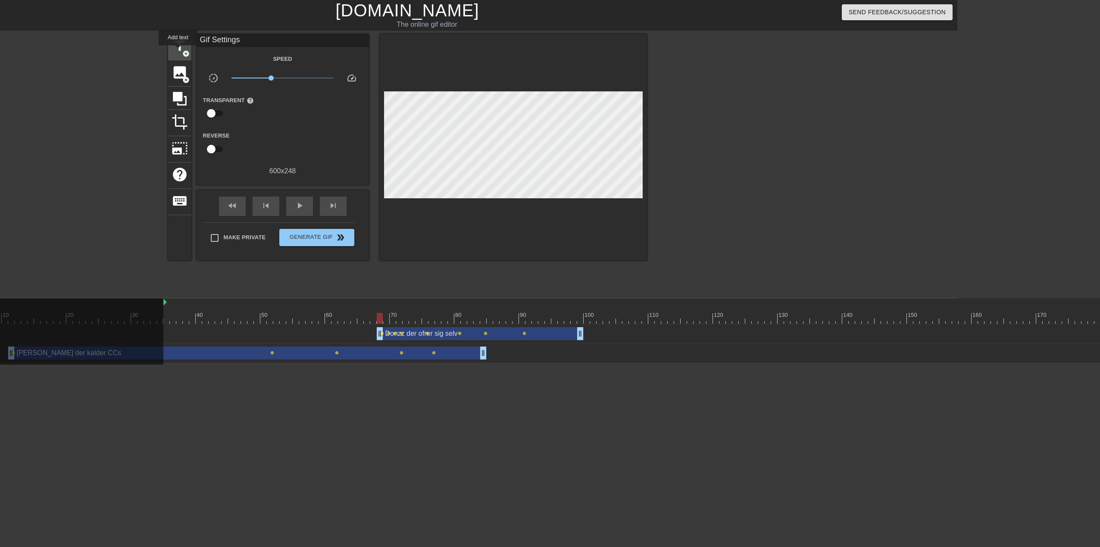
click at [178, 51] on span "title" at bounding box center [179, 46] width 16 height 16
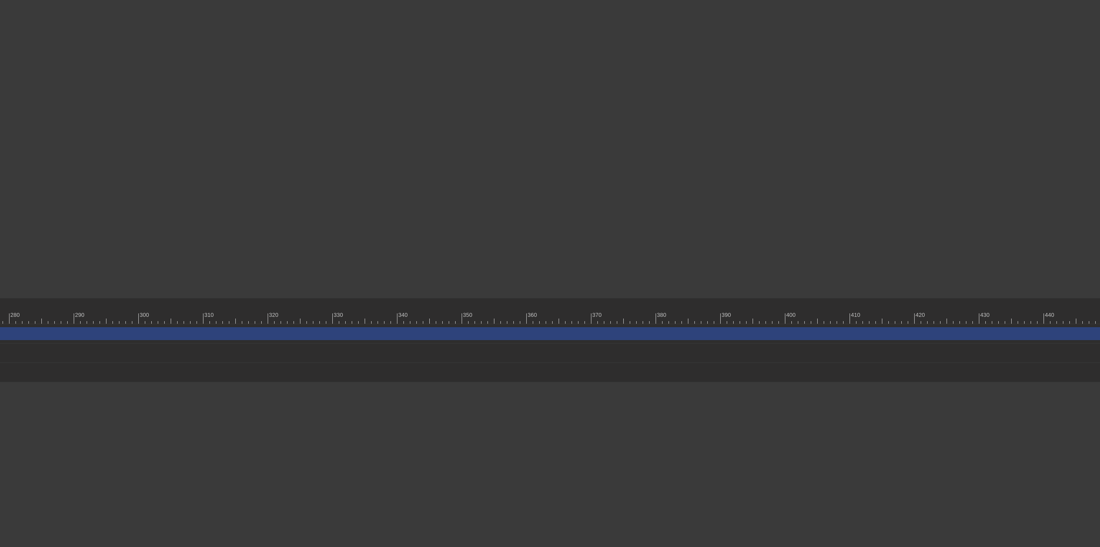
scroll to position [0, 1900]
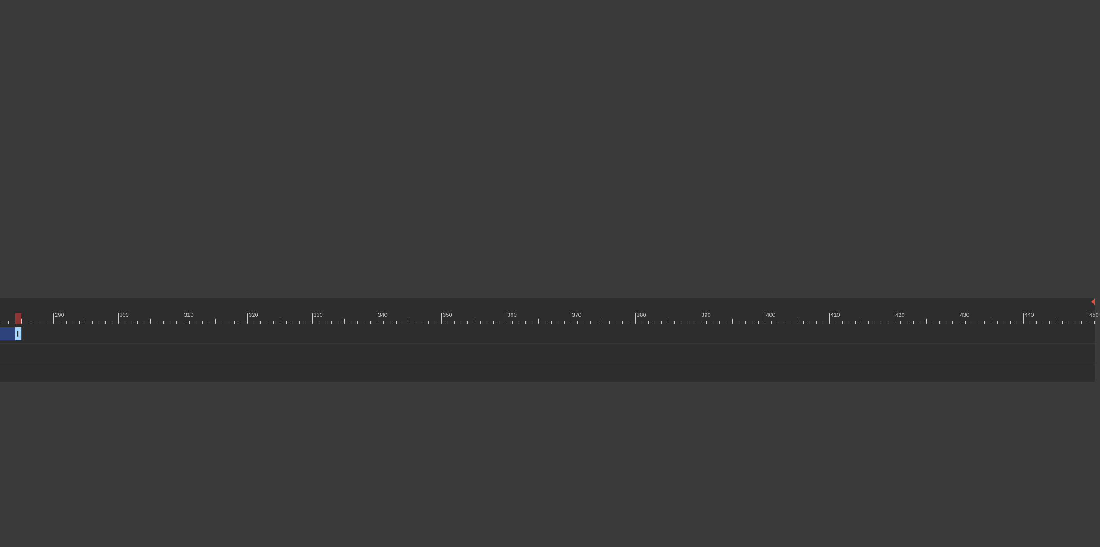
drag, startPoint x: 1088, startPoint y: 334, endPoint x: 12, endPoint y: 310, distance: 1075.8
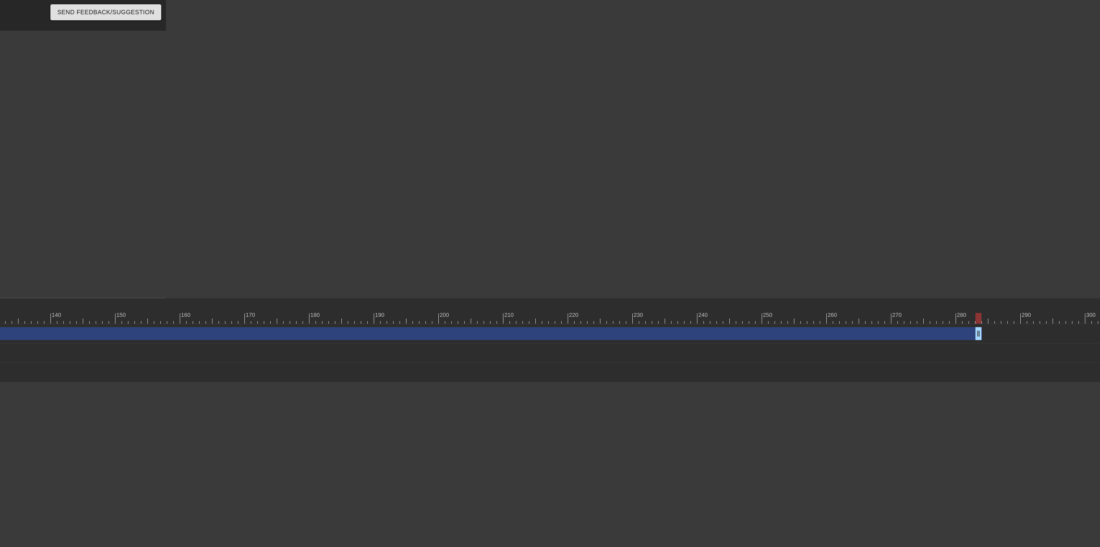
scroll to position [0, 1080]
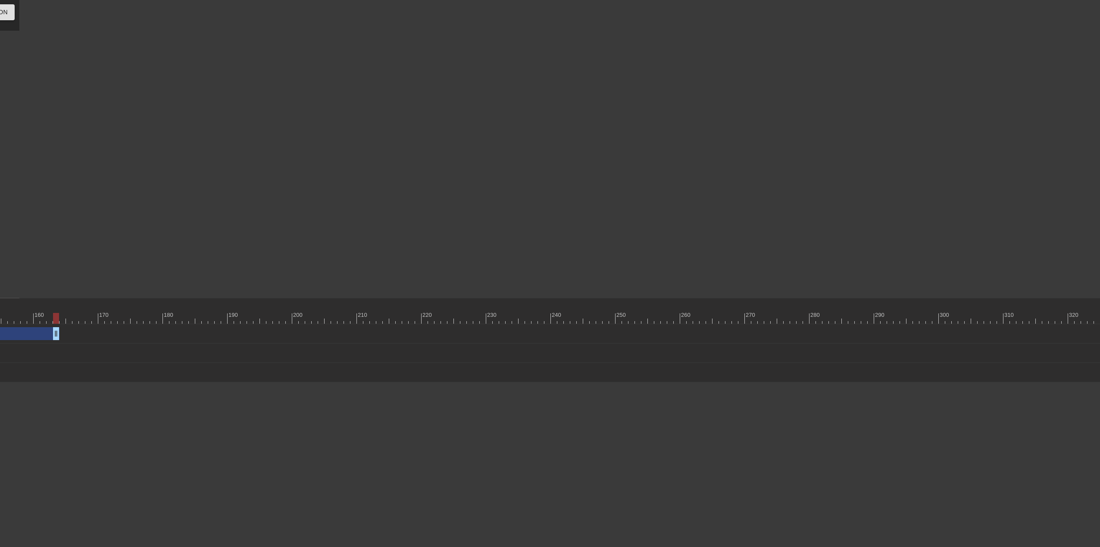
drag, startPoint x: 832, startPoint y: 335, endPoint x: 37, endPoint y: 316, distance: 795.3
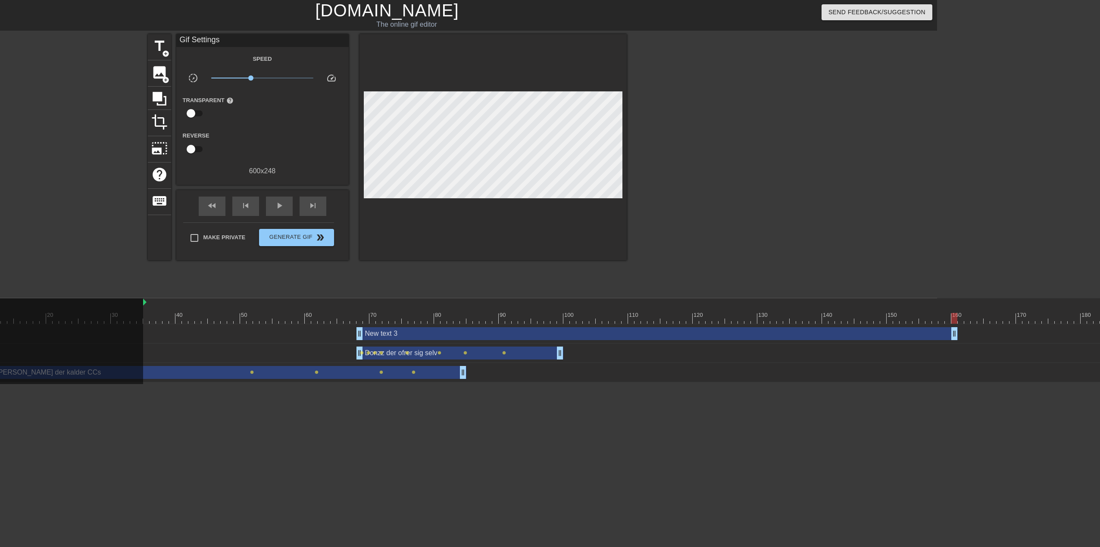
scroll to position [0, 152]
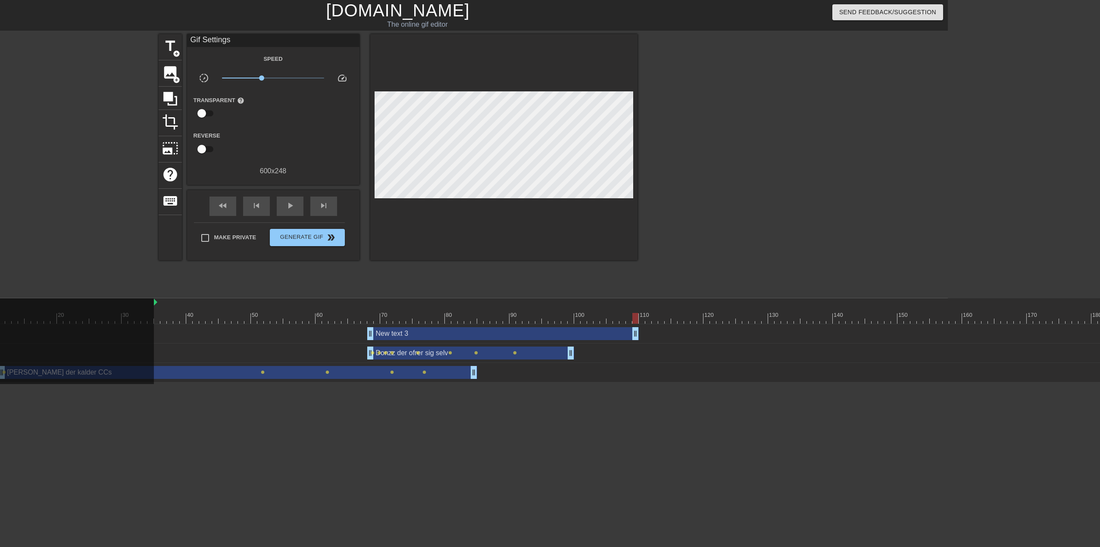
drag, startPoint x: 964, startPoint y: 336, endPoint x: 635, endPoint y: 320, distance: 329.6
click at [635, 320] on div "10 20 30 40 50 60 70 80 90 100 110 120 130 140 150 160" at bounding box center [440, 340] width 1013 height 84
type input "40"
drag, startPoint x: 369, startPoint y: 334, endPoint x: 325, endPoint y: 335, distance: 44.0
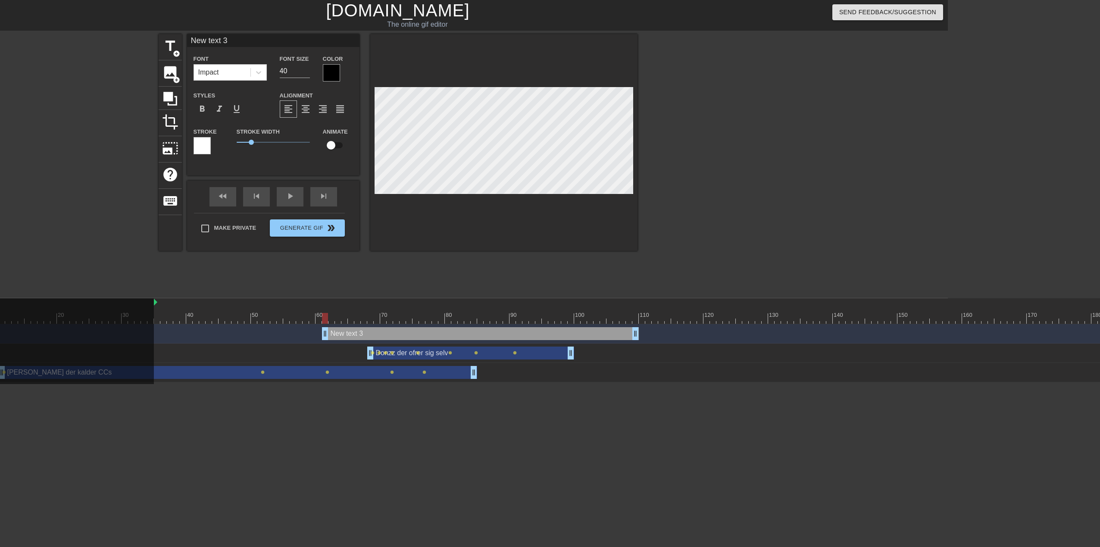
type input "D"
type textarea "D"
type input "Da"
click at [335, 72] on div at bounding box center [331, 72] width 17 height 17
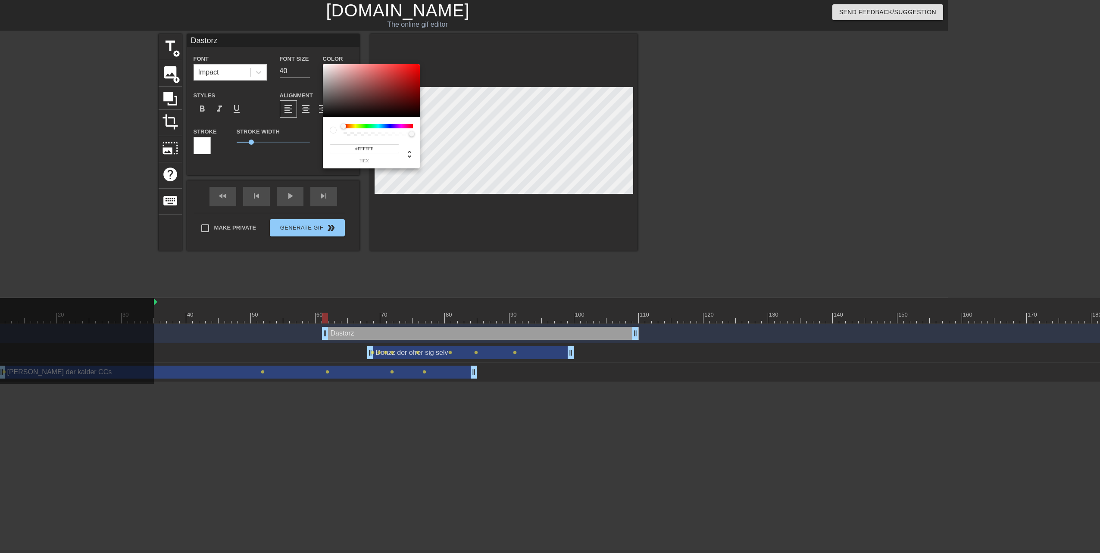
drag, startPoint x: 324, startPoint y: 67, endPoint x: 303, endPoint y: 57, distance: 23.1
click at [303, 57] on div "#FFFFFF hex" at bounding box center [550, 276] width 1100 height 553
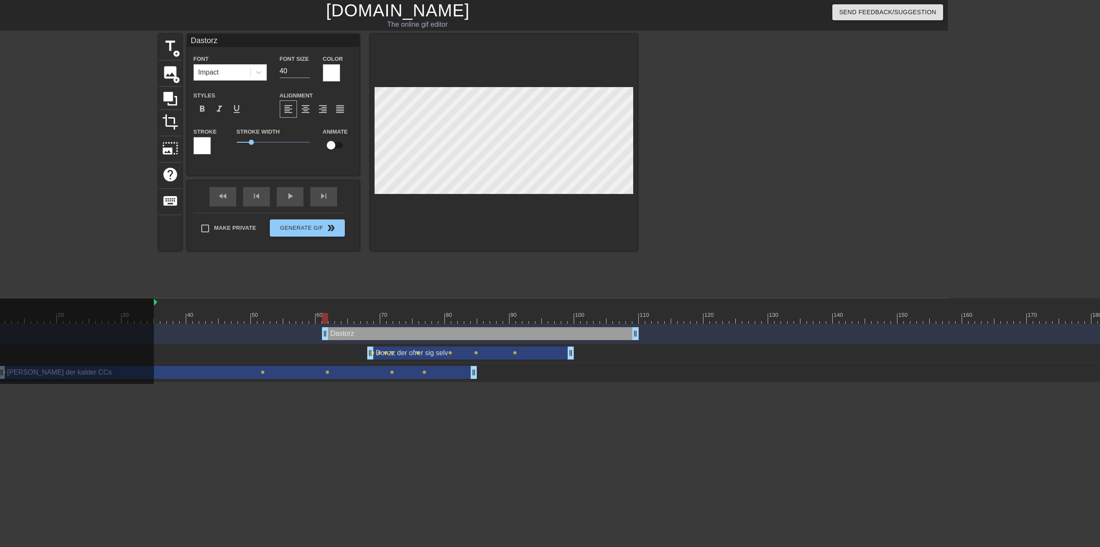
click at [190, 145] on div "Stroke" at bounding box center [208, 144] width 43 height 36
click at [199, 143] on div at bounding box center [201, 145] width 17 height 17
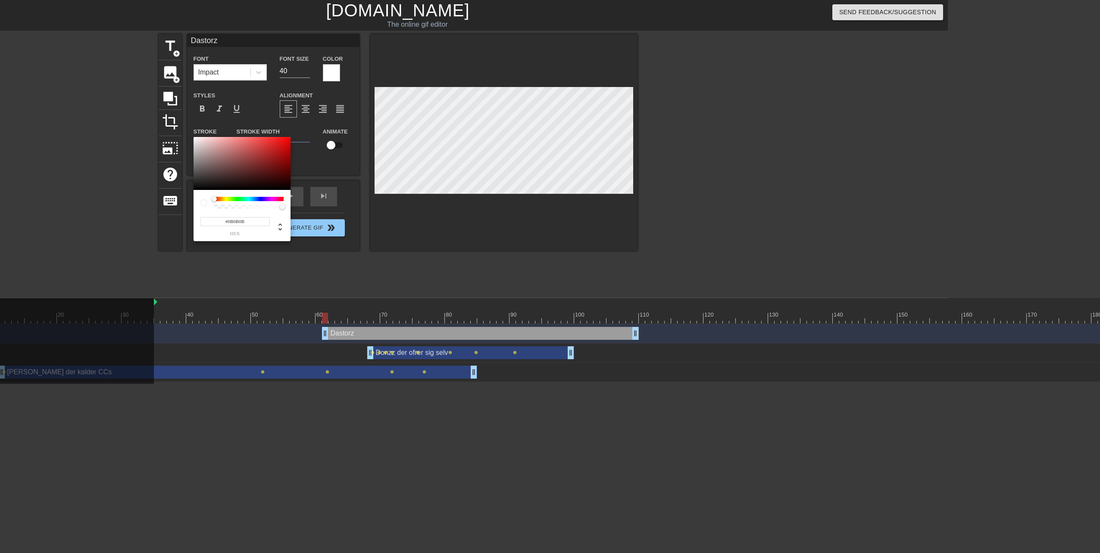
click at [195, 188] on div at bounding box center [241, 163] width 97 height 53
drag, startPoint x: 198, startPoint y: 184, endPoint x: 188, endPoint y: 194, distance: 14.0
click at [188, 194] on div "#000000 hex" at bounding box center [550, 276] width 1100 height 553
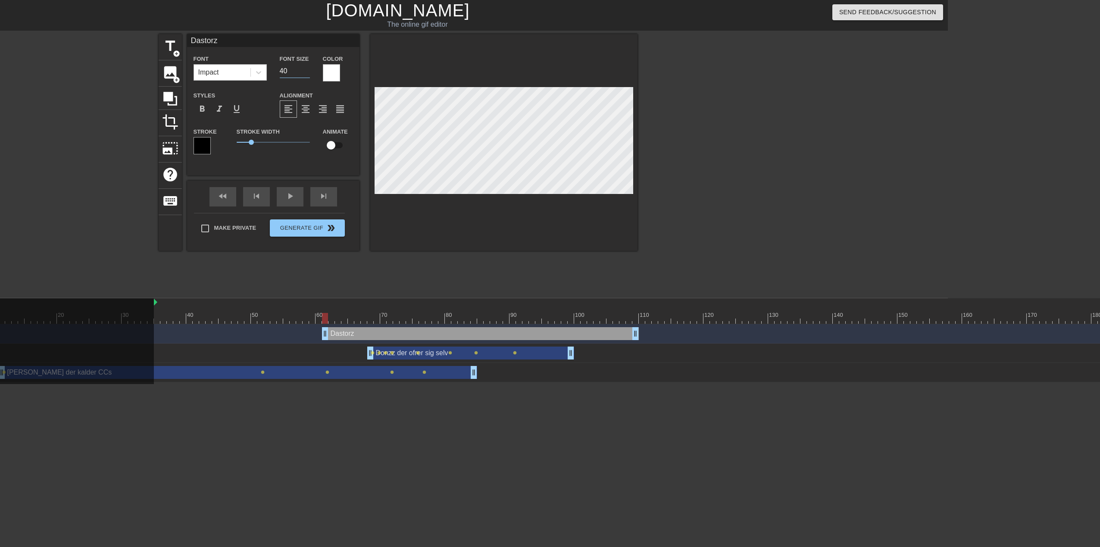
drag, startPoint x: 293, startPoint y: 70, endPoint x: 244, endPoint y: 70, distance: 49.1
click at [244, 70] on div "Font Impact Font Size 40 Color" at bounding box center [273, 67] width 172 height 28
click at [285, 158] on div "Stroke Width 1" at bounding box center [273, 144] width 86 height 36
click at [331, 141] on input "checkbox" at bounding box center [330, 145] width 49 height 16
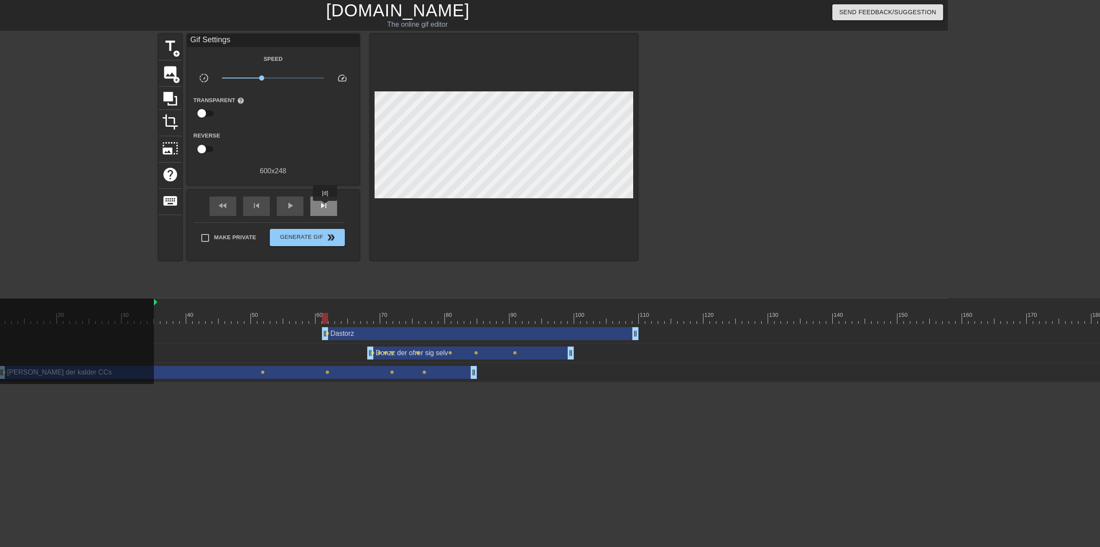
click at [325, 207] on span "skip_next" at bounding box center [323, 205] width 10 height 10
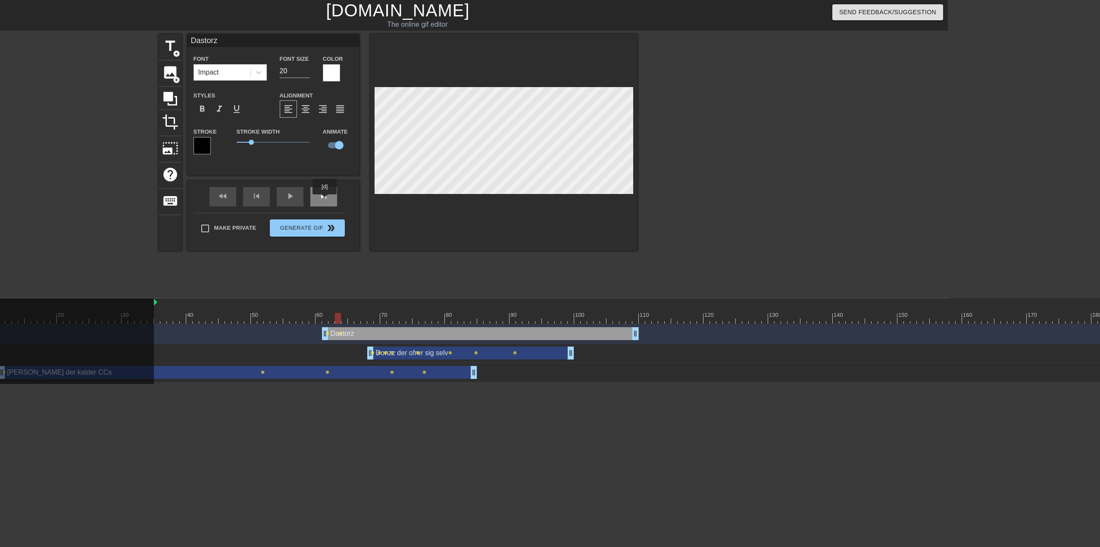
click at [326, 199] on div "skip_next" at bounding box center [323, 196] width 27 height 19
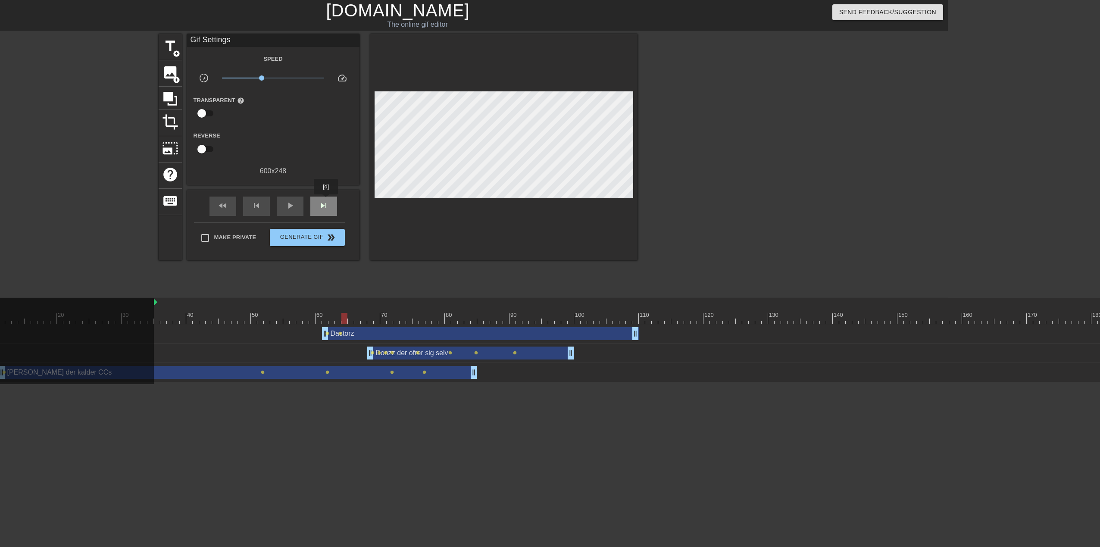
click at [326, 200] on span "skip_next" at bounding box center [323, 205] width 10 height 10
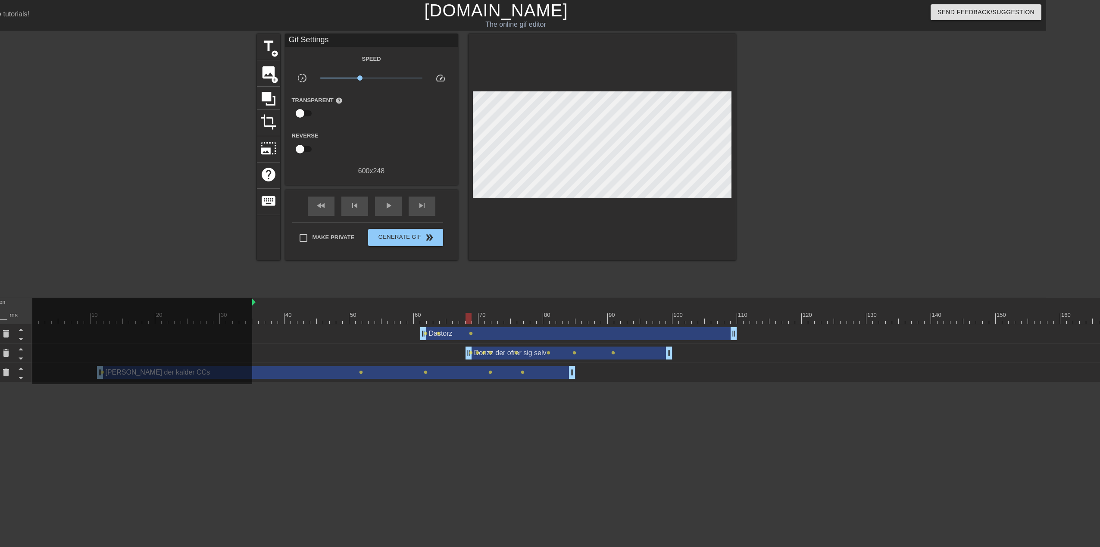
scroll to position [0, 0]
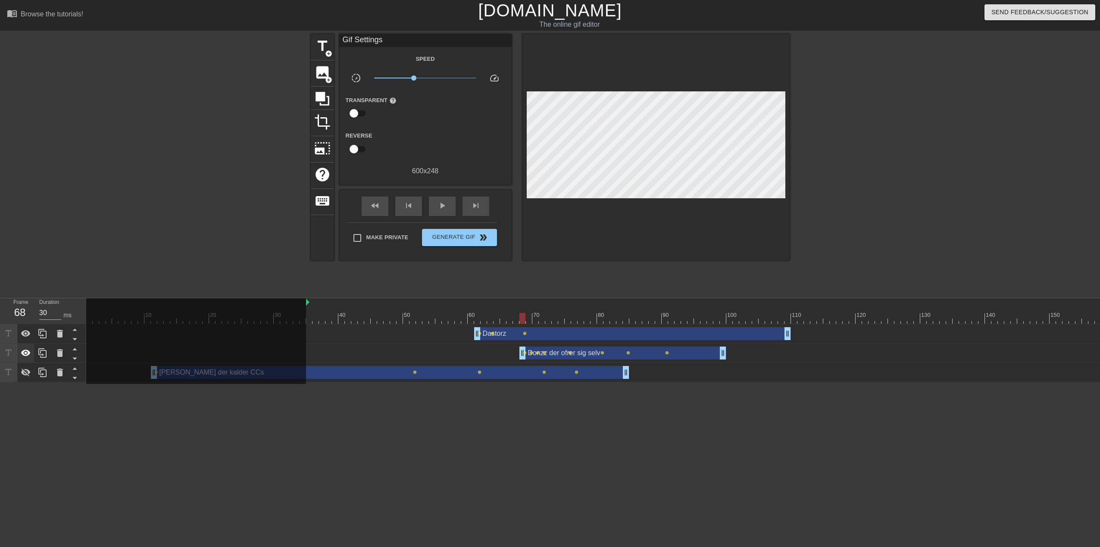
click at [22, 353] on icon at bounding box center [25, 352] width 9 height 6
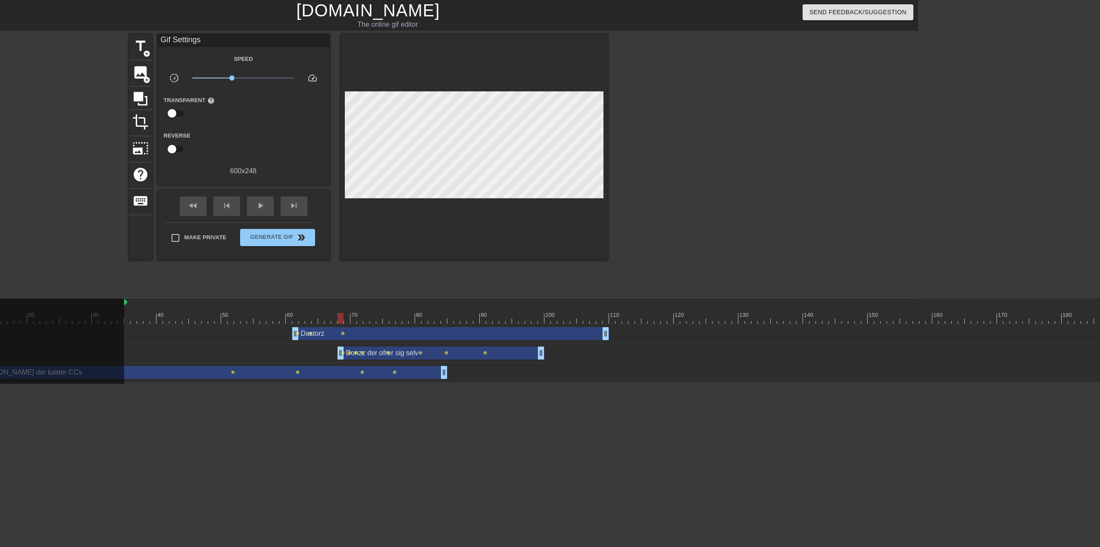
scroll to position [0, 183]
click at [292, 206] on span "skip_next" at bounding box center [292, 205] width 10 height 10
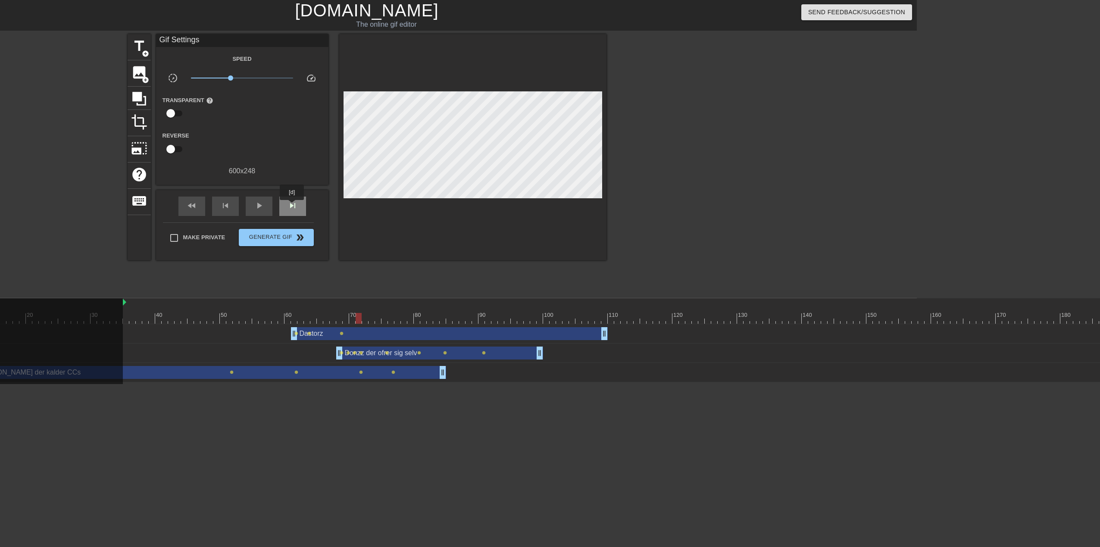
click at [292, 206] on span "skip_next" at bounding box center [292, 205] width 10 height 10
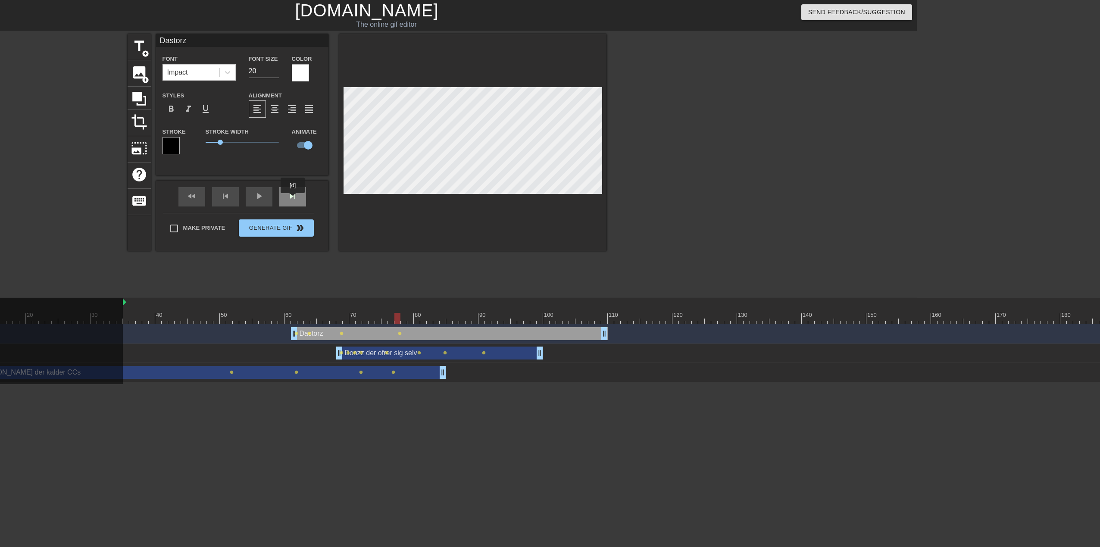
click at [293, 199] on div "skip_next" at bounding box center [292, 196] width 27 height 19
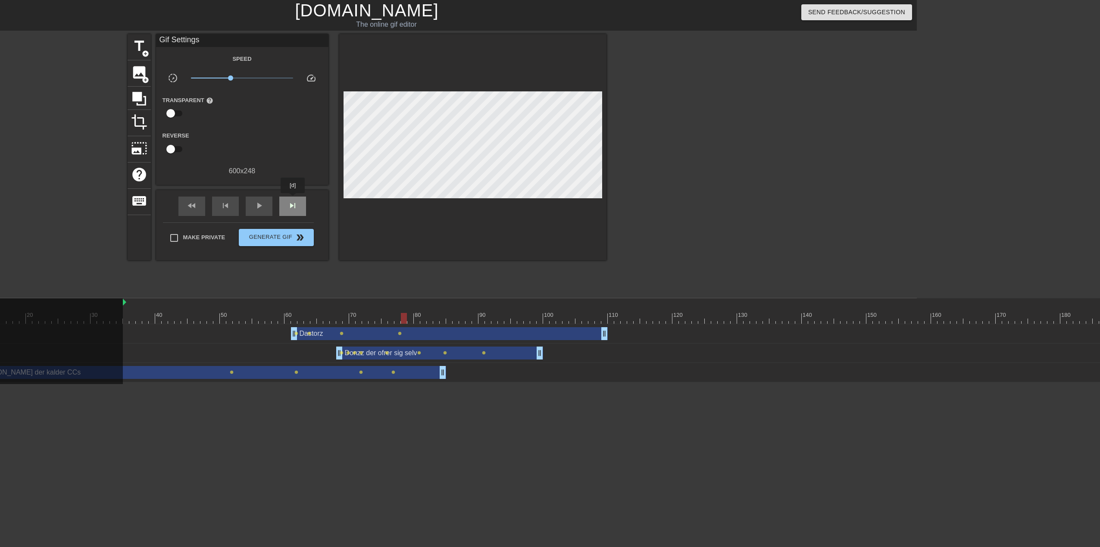
click at [293, 199] on div "skip_next" at bounding box center [292, 205] width 27 height 19
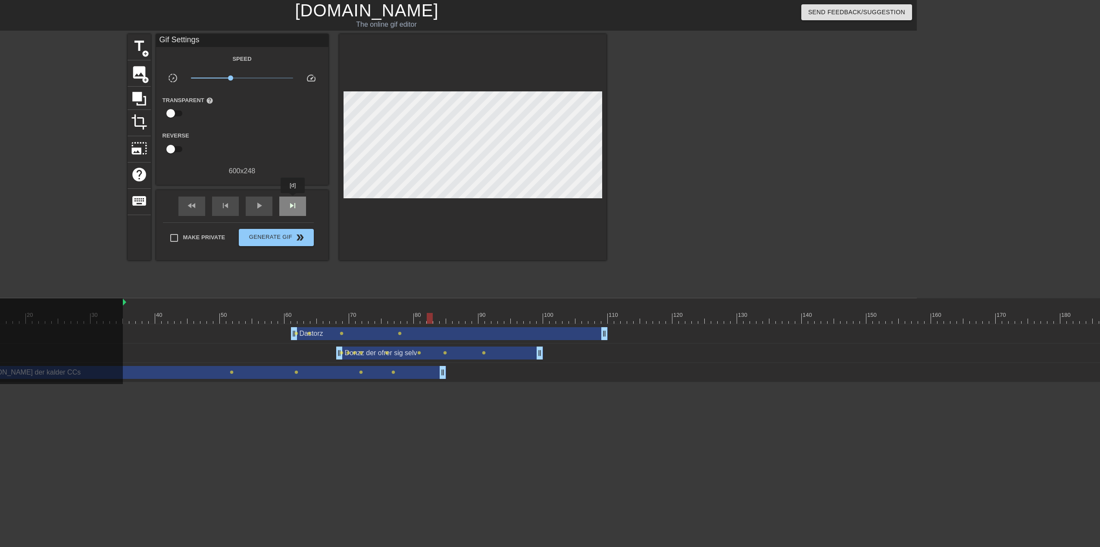
click at [293, 199] on div "skip_next" at bounding box center [292, 205] width 27 height 19
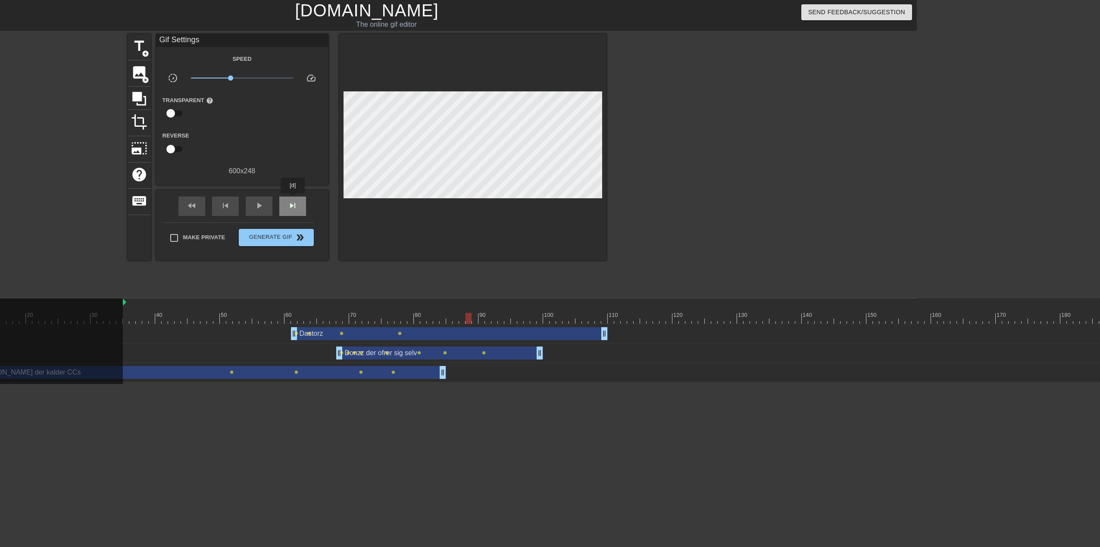
click at [293, 199] on div "skip_next" at bounding box center [292, 205] width 27 height 19
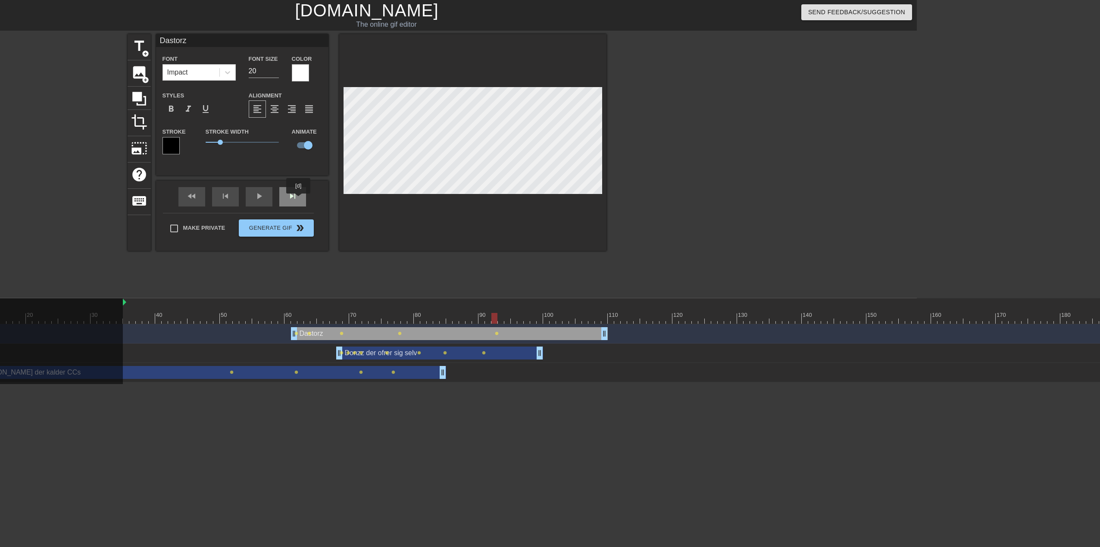
click at [299, 199] on div "skip_next" at bounding box center [292, 196] width 27 height 19
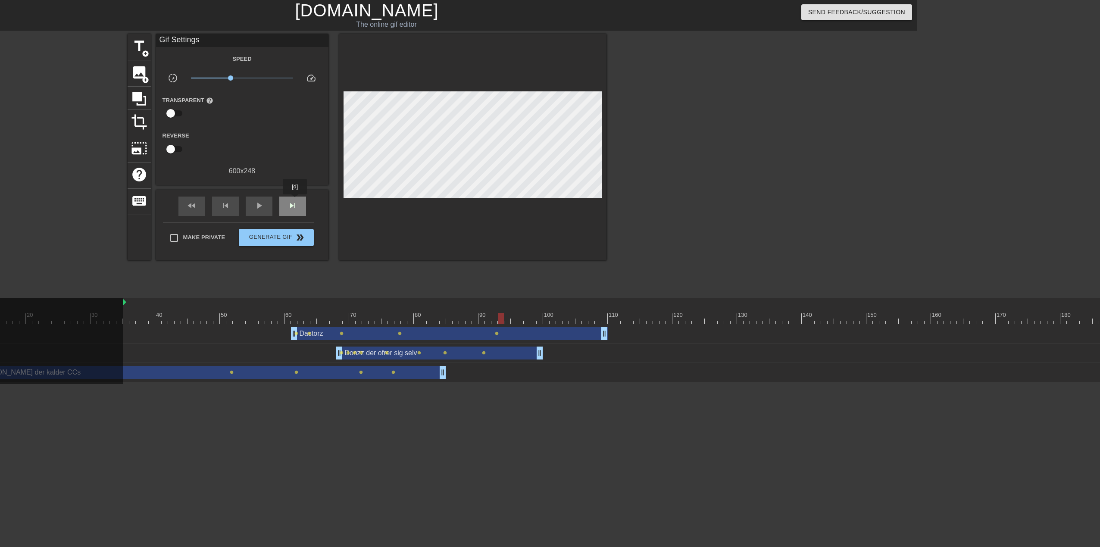
click at [295, 200] on span "skip_next" at bounding box center [292, 205] width 10 height 10
click at [290, 204] on span "skip_next" at bounding box center [292, 205] width 10 height 10
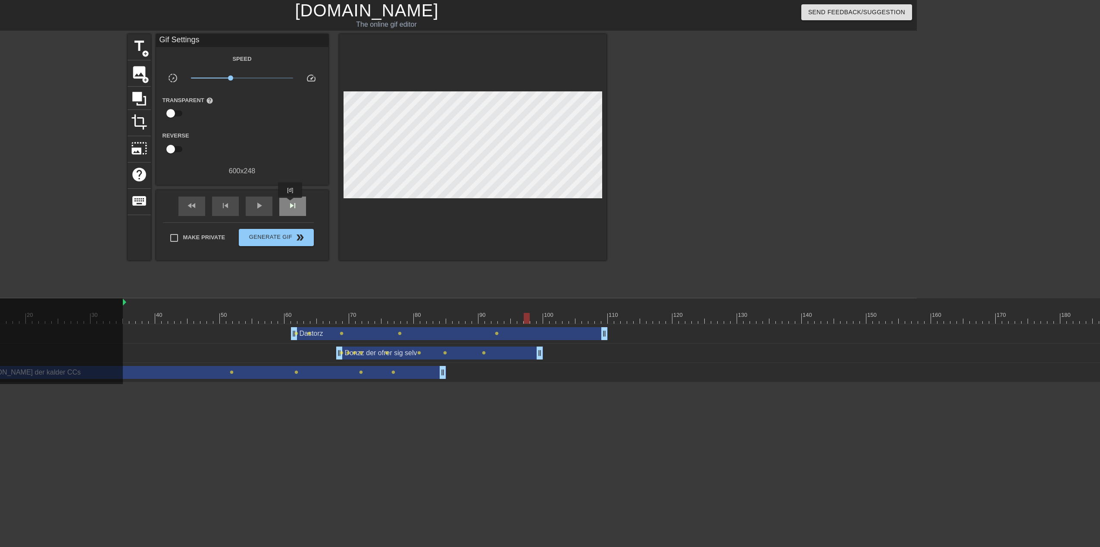
click at [290, 204] on span "skip_next" at bounding box center [292, 205] width 10 height 10
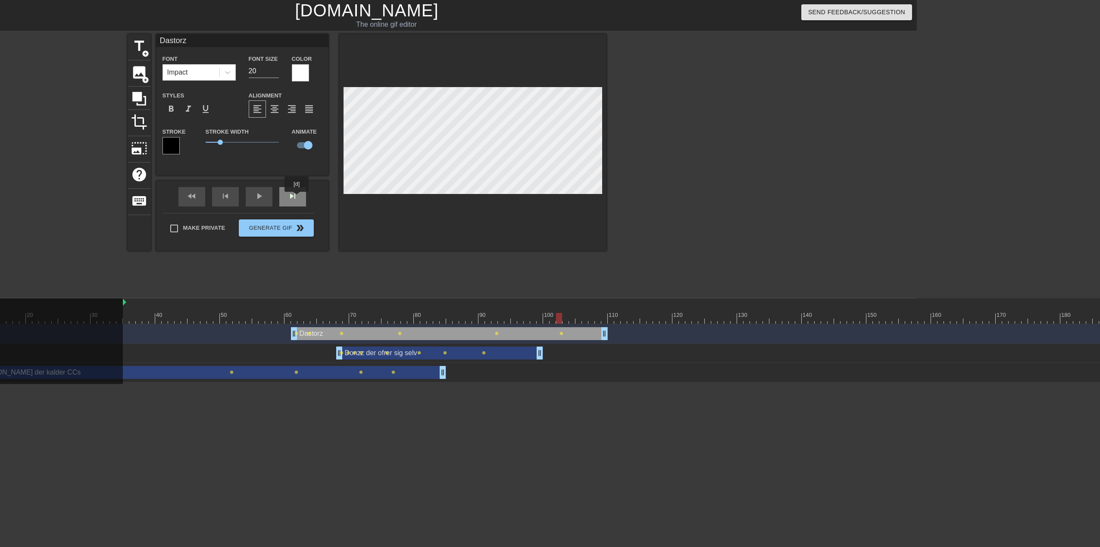
click at [297, 198] on div "skip_next" at bounding box center [292, 196] width 27 height 19
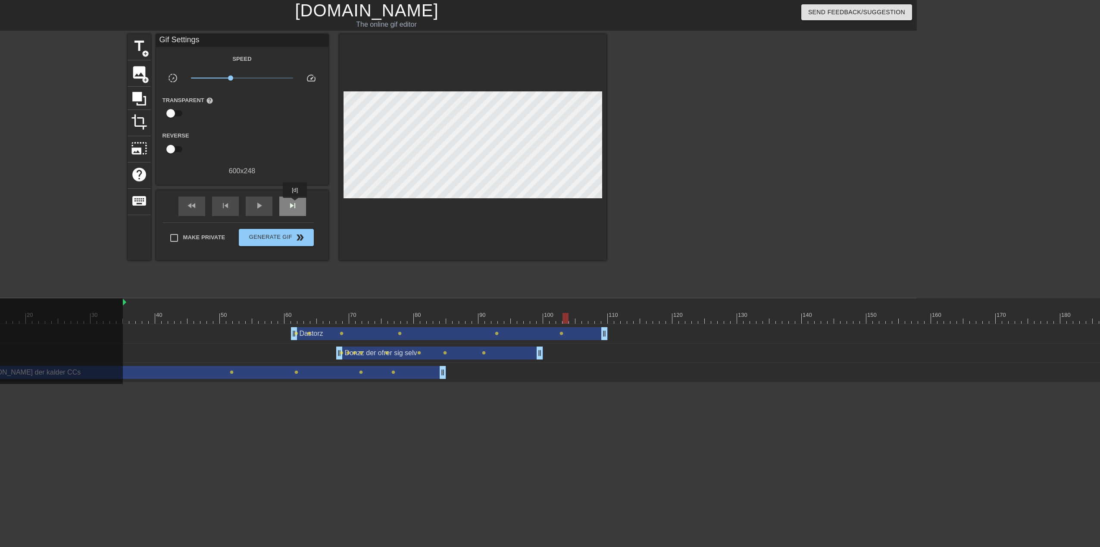
click at [295, 204] on span "skip_next" at bounding box center [292, 205] width 10 height 10
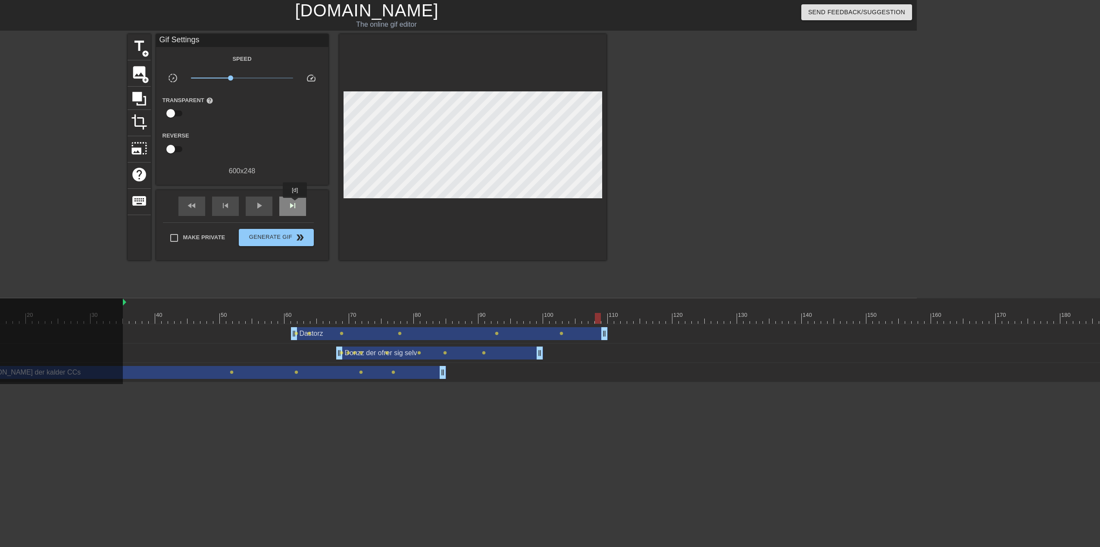
click at [295, 204] on span "skip_next" at bounding box center [292, 205] width 10 height 10
click at [258, 203] on span "play_arrow" at bounding box center [259, 205] width 10 height 10
click at [258, 203] on span "pause" at bounding box center [259, 205] width 10 height 10
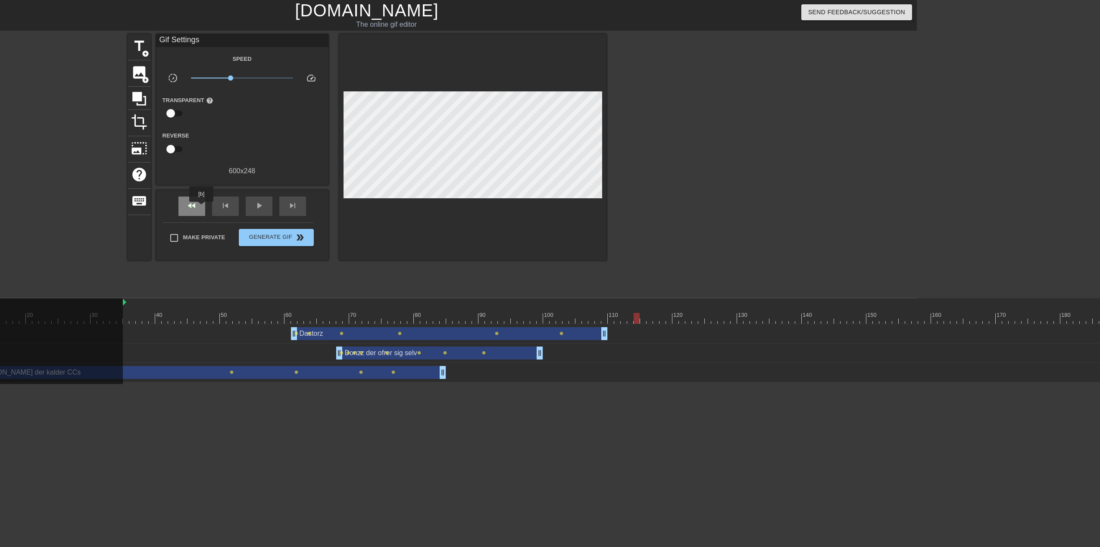
click at [202, 208] on div "fast_rewind" at bounding box center [191, 205] width 27 height 19
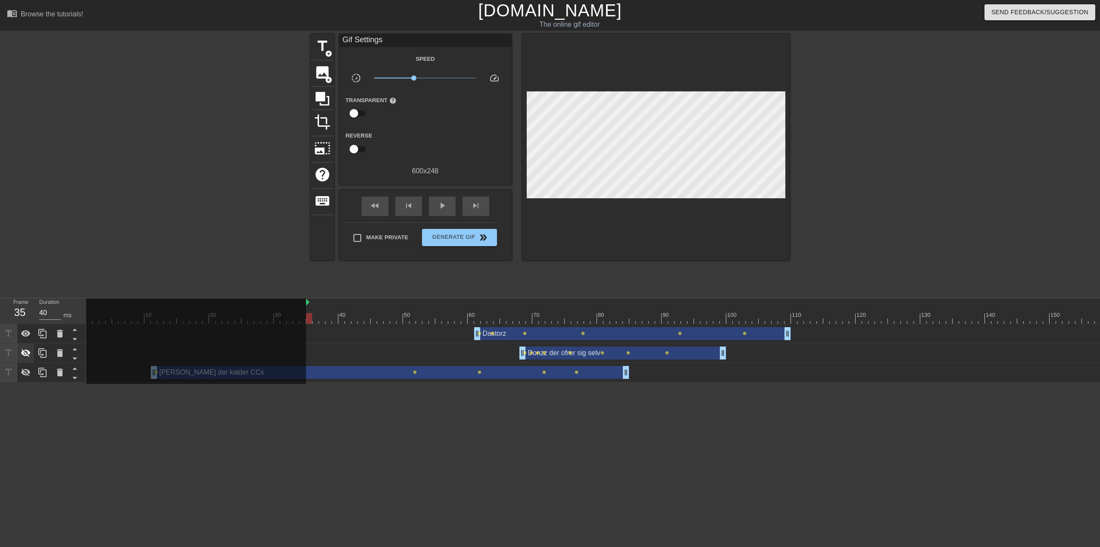
click at [25, 351] on icon at bounding box center [25, 353] width 9 height 8
click at [25, 374] on icon at bounding box center [26, 372] width 10 height 10
click at [329, 372] on div "[PERSON_NAME] der kalder CCs drag_handle drag_handle" at bounding box center [390, 372] width 478 height 13
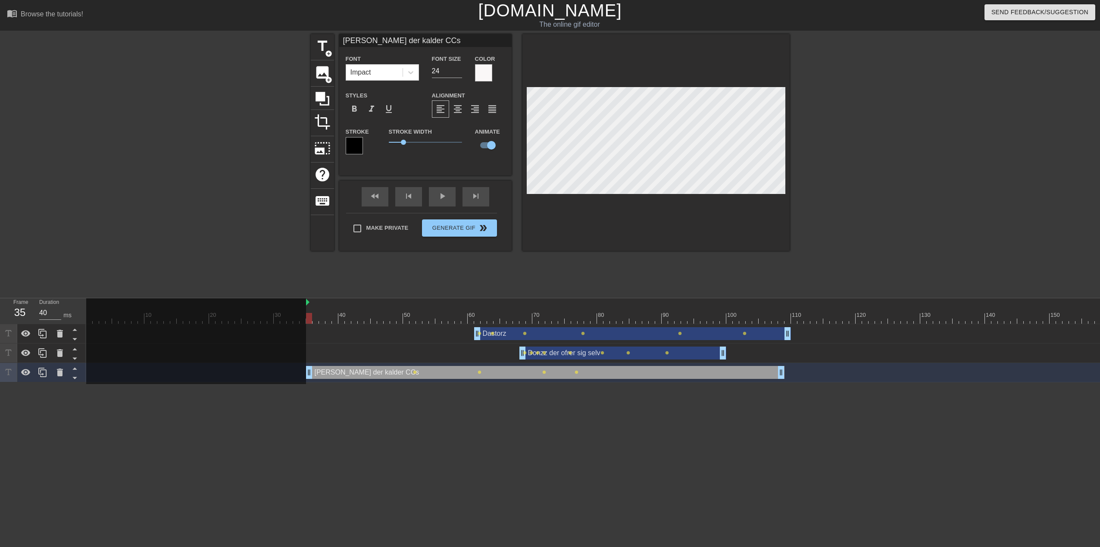
drag, startPoint x: 344, startPoint y: 372, endPoint x: 502, endPoint y: 365, distance: 157.4
drag, startPoint x: 311, startPoint y: 374, endPoint x: 410, endPoint y: 366, distance: 99.4
drag, startPoint x: 686, startPoint y: 375, endPoint x: 590, endPoint y: 382, distance: 95.4
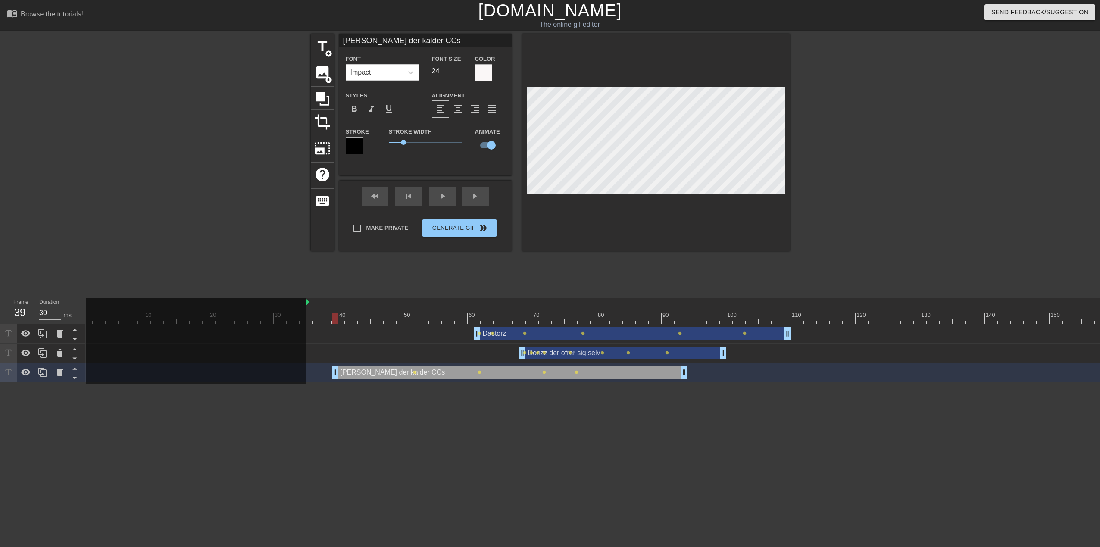
drag, startPoint x: 312, startPoint y: 375, endPoint x: 336, endPoint y: 370, distance: 24.7
click at [617, 271] on div "title add_circle image add_circle crop photo_size_select_large help keyboard Ma…" at bounding box center [550, 163] width 479 height 259
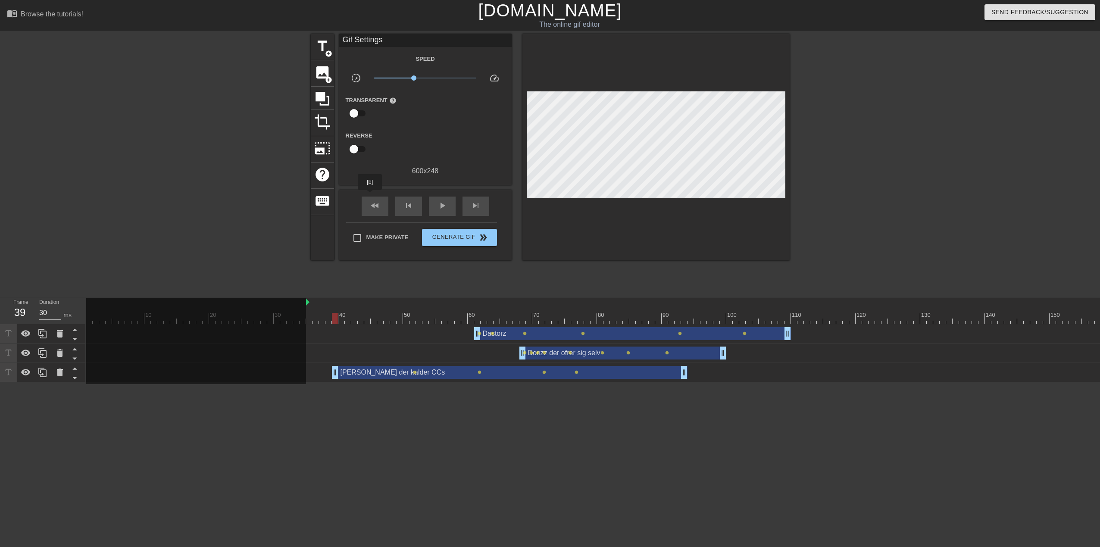
click at [370, 215] on div "fast_rewind skip_previous play_arrow skip_next" at bounding box center [425, 206] width 140 height 32
click at [368, 203] on div "fast_rewind" at bounding box center [375, 205] width 27 height 19
click at [442, 210] on span "play_arrow" at bounding box center [442, 205] width 10 height 10
click at [442, 210] on span "pause" at bounding box center [442, 205] width 10 height 10
click at [442, 209] on span "play_arrow" at bounding box center [442, 205] width 10 height 10
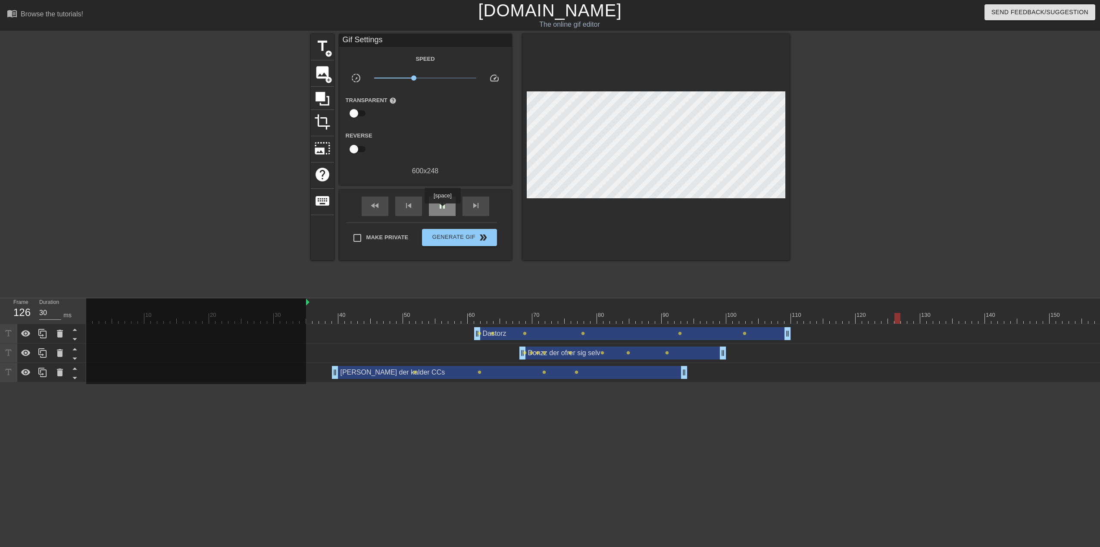
click at [442, 209] on span "pause" at bounding box center [442, 205] width 10 height 10
drag, startPoint x: 855, startPoint y: 317, endPoint x: 800, endPoint y: 321, distance: 55.3
click at [25, 337] on icon at bounding box center [26, 333] width 10 height 10
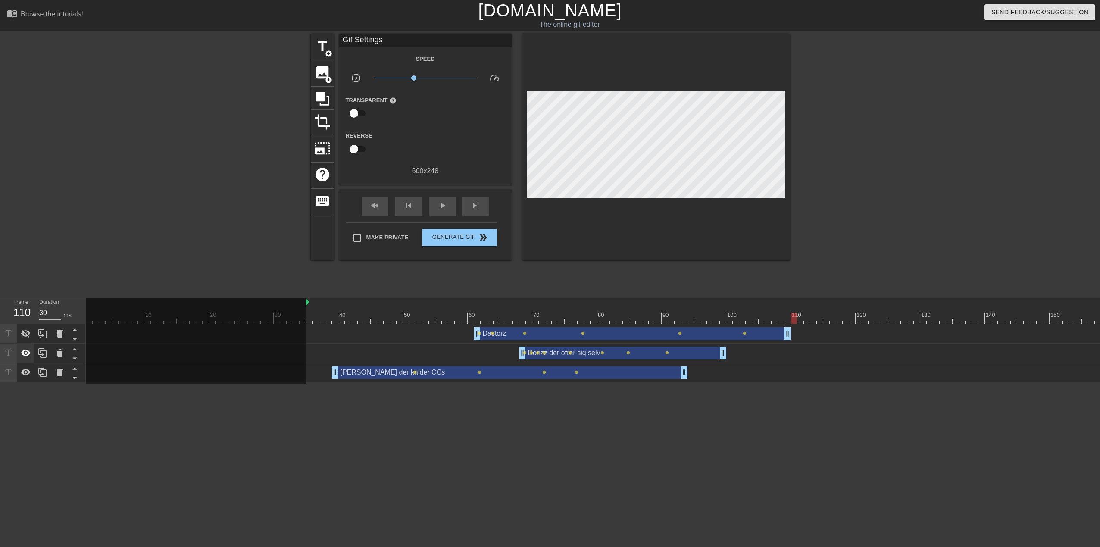
click at [26, 353] on icon at bounding box center [25, 352] width 9 height 6
click at [25, 371] on icon at bounding box center [26, 372] width 10 height 10
drag, startPoint x: 793, startPoint y: 318, endPoint x: 306, endPoint y: 306, distance: 487.5
click at [324, 46] on span "title" at bounding box center [322, 46] width 16 height 16
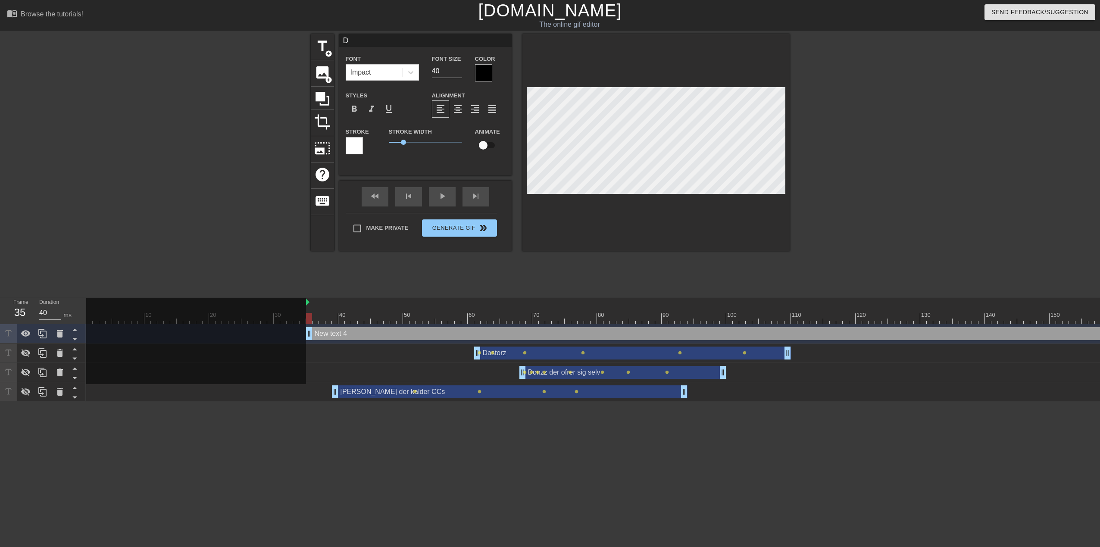
scroll to position [1, 1]
click at [484, 75] on div at bounding box center [483, 72] width 17 height 17
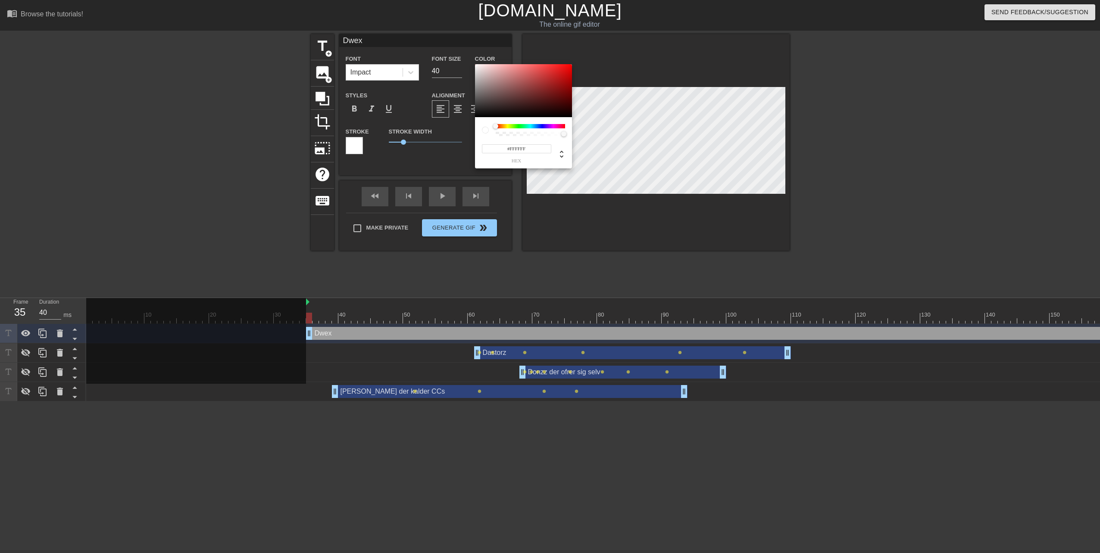
drag, startPoint x: 477, startPoint y: 67, endPoint x: 465, endPoint y: 56, distance: 16.2
click at [465, 56] on div "#FFFFFF hex" at bounding box center [550, 276] width 1100 height 553
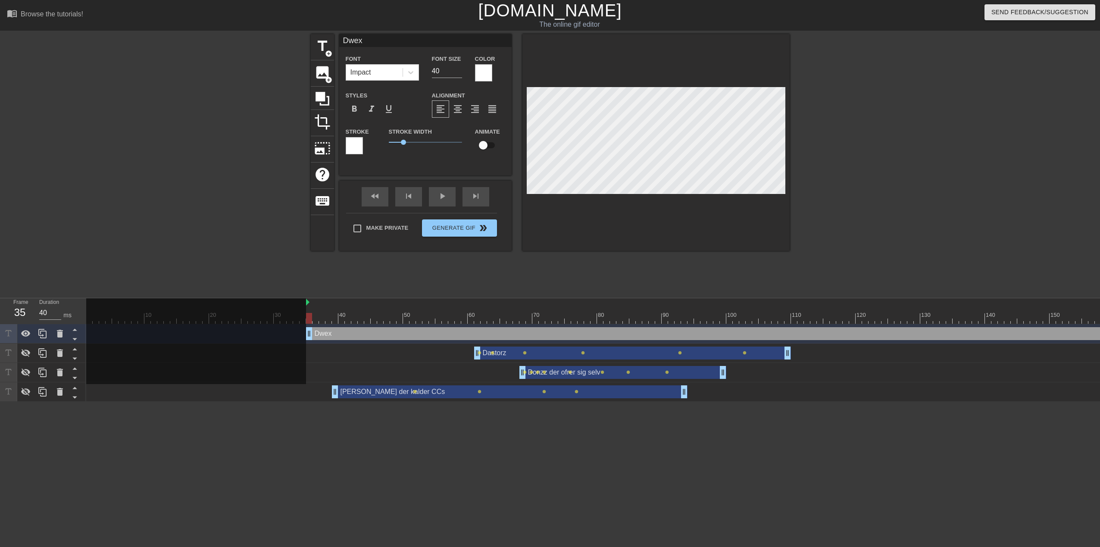
click at [353, 142] on div at bounding box center [354, 145] width 17 height 17
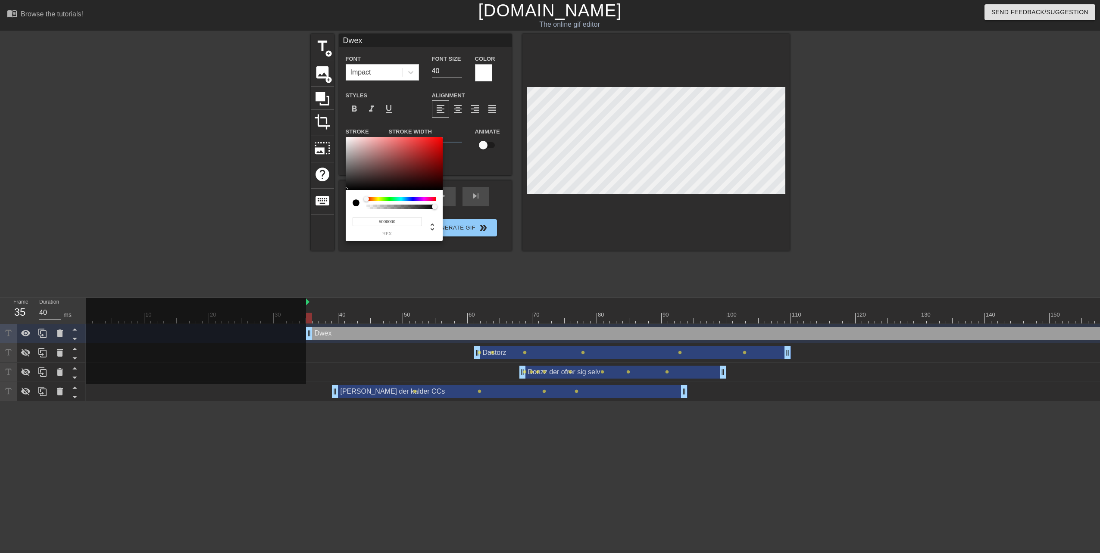
drag, startPoint x: 351, startPoint y: 165, endPoint x: 348, endPoint y: 204, distance: 39.3
click at [348, 203] on div "#000000 hex" at bounding box center [394, 189] width 97 height 105
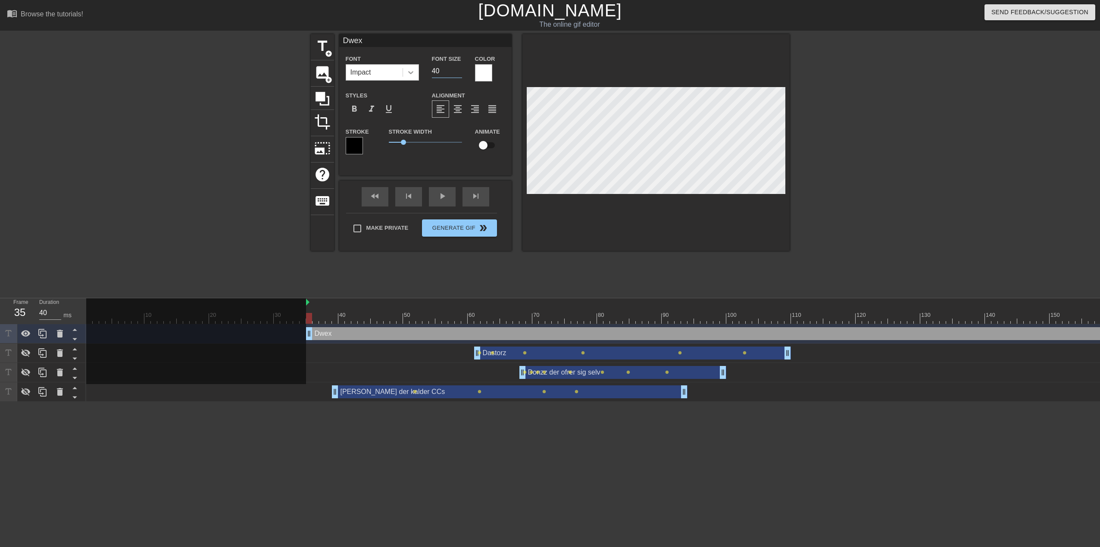
drag, startPoint x: 445, startPoint y: 68, endPoint x: 410, endPoint y: 69, distance: 34.9
click at [410, 69] on div "Font Impact Font Size 40 Color" at bounding box center [425, 67] width 172 height 28
click at [707, 249] on div at bounding box center [655, 142] width 267 height 217
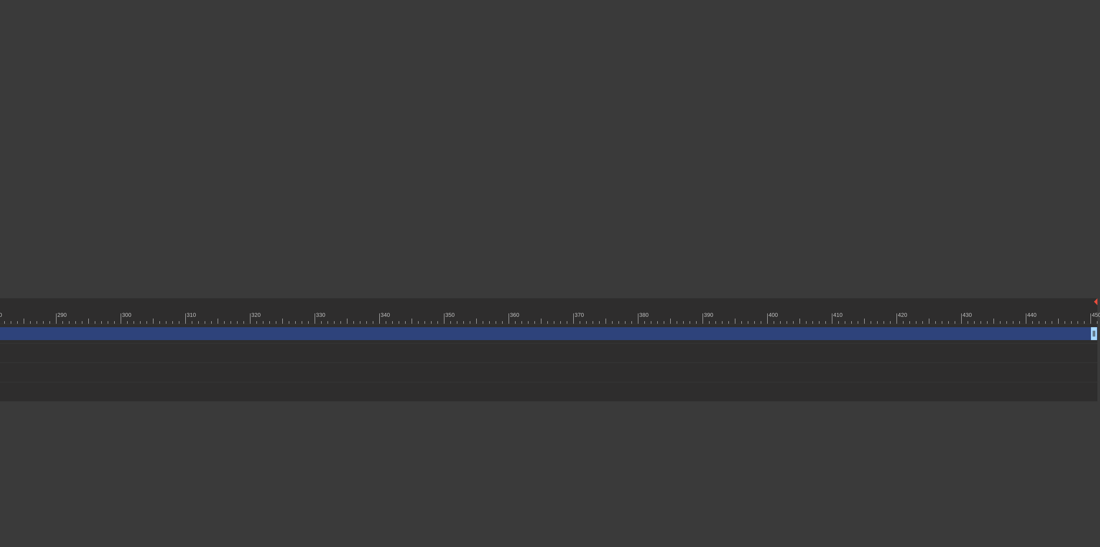
scroll to position [0, 1900]
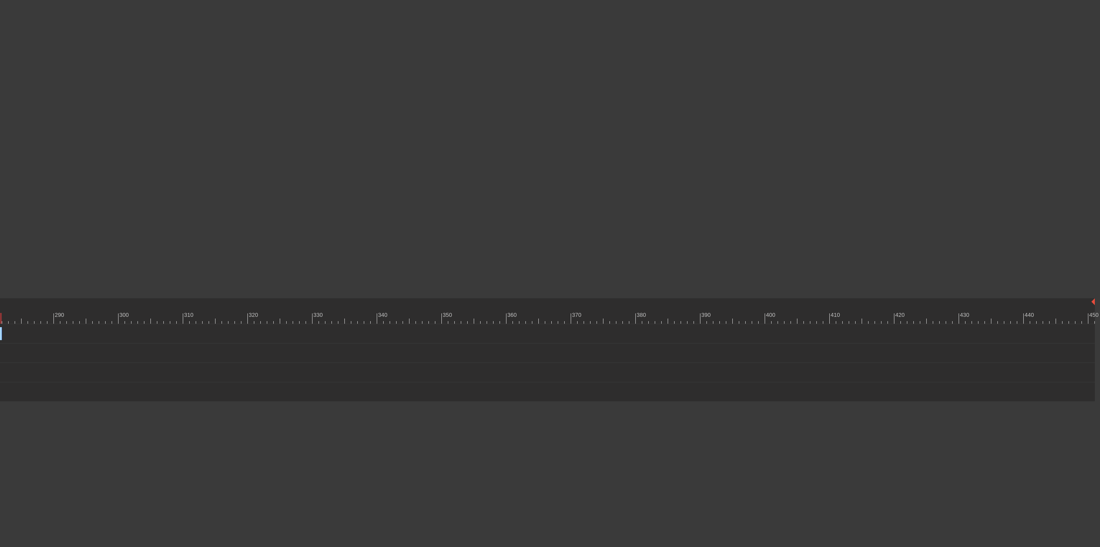
drag, startPoint x: 1090, startPoint y: 333, endPoint x: -2, endPoint y: 333, distance: 1091.9
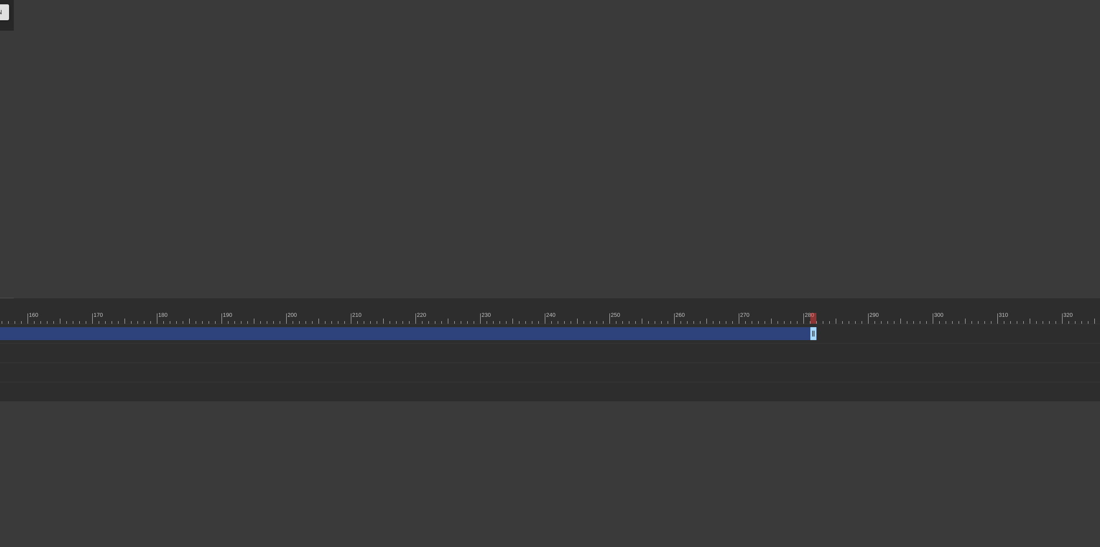
scroll to position [0, 1136]
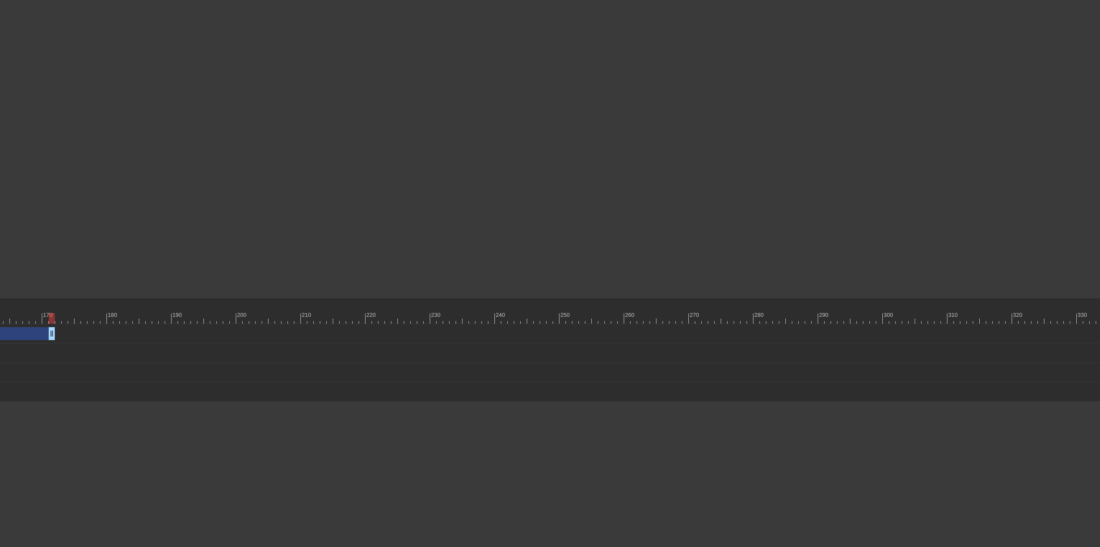
drag, startPoint x: 763, startPoint y: 335, endPoint x: 35, endPoint y: 344, distance: 727.4
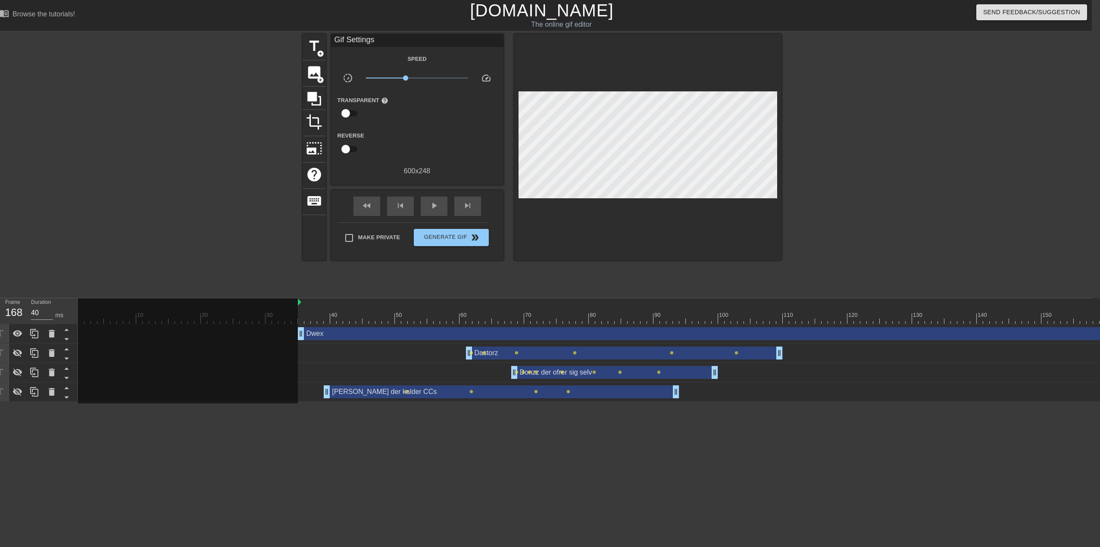
scroll to position [0, 232]
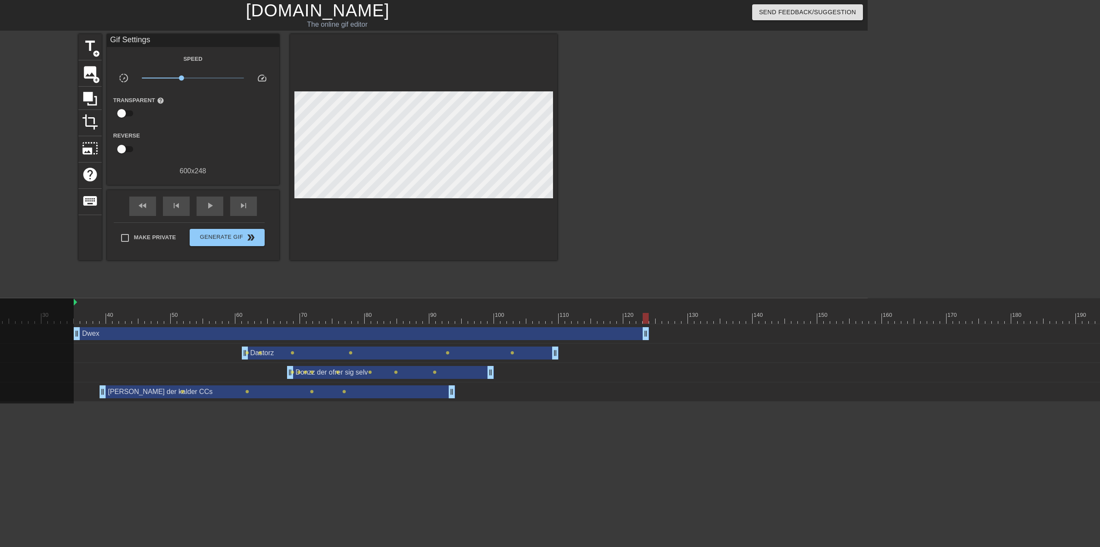
drag, startPoint x: 936, startPoint y: 335, endPoint x: 645, endPoint y: 330, distance: 290.5
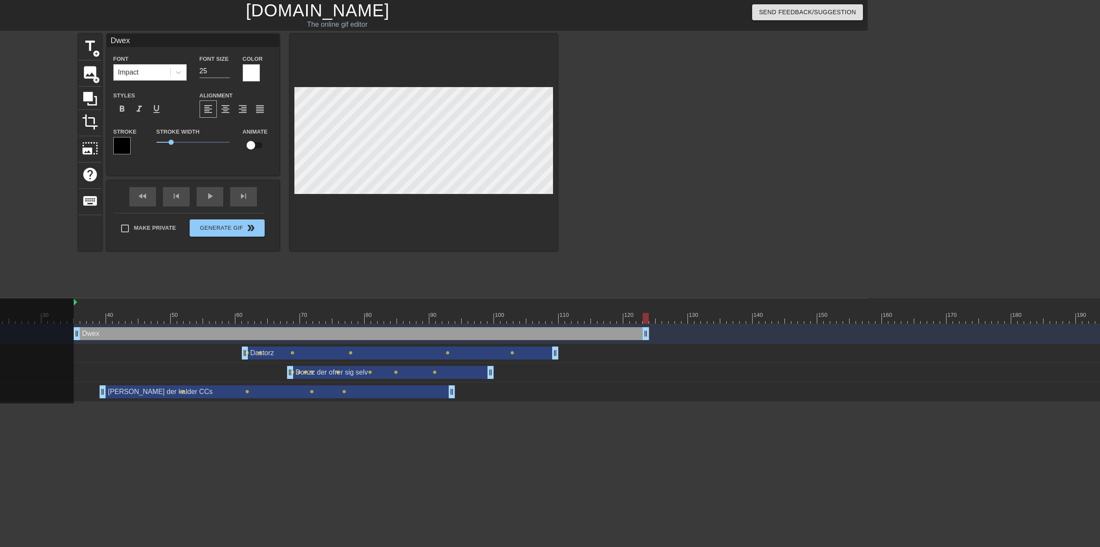
click at [255, 143] on input "checkbox" at bounding box center [250, 145] width 49 height 16
click at [243, 198] on div "skip_next" at bounding box center [243, 196] width 27 height 19
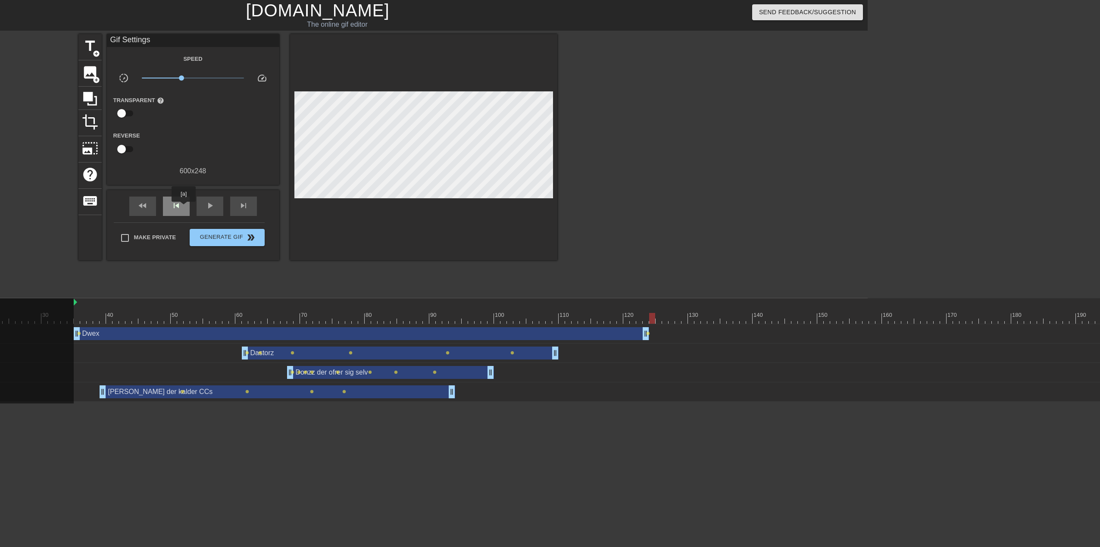
click at [184, 208] on div "skip_previous" at bounding box center [176, 205] width 27 height 19
click at [148, 210] on div "fast_rewind" at bounding box center [142, 205] width 27 height 19
click at [243, 192] on div "fast_rewind skip_previous play_arrow skip_next" at bounding box center [193, 206] width 140 height 32
click at [240, 203] on span "skip_next" at bounding box center [243, 205] width 10 height 10
click at [184, 209] on div "skip_previous" at bounding box center [176, 205] width 27 height 19
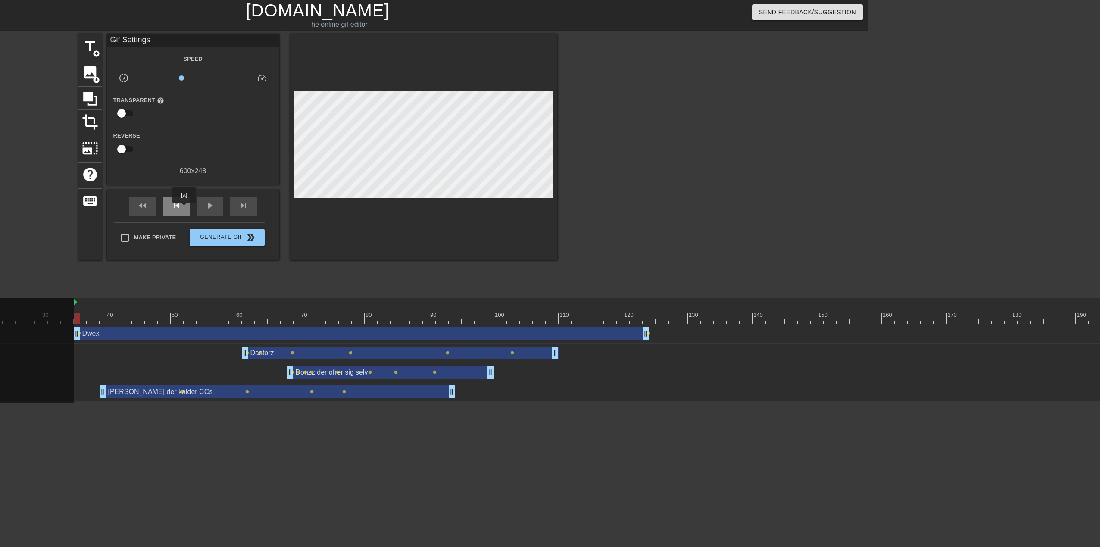
click at [184, 209] on div "skip_previous" at bounding box center [176, 205] width 27 height 19
click at [244, 203] on span "skip_next" at bounding box center [243, 205] width 10 height 10
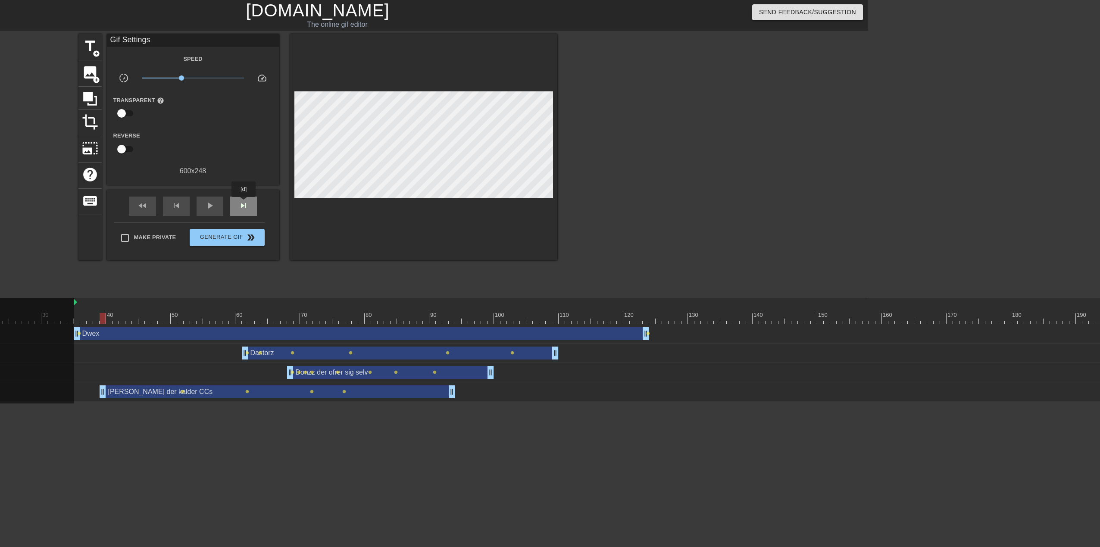
click at [244, 203] on span "skip_next" at bounding box center [243, 205] width 10 height 10
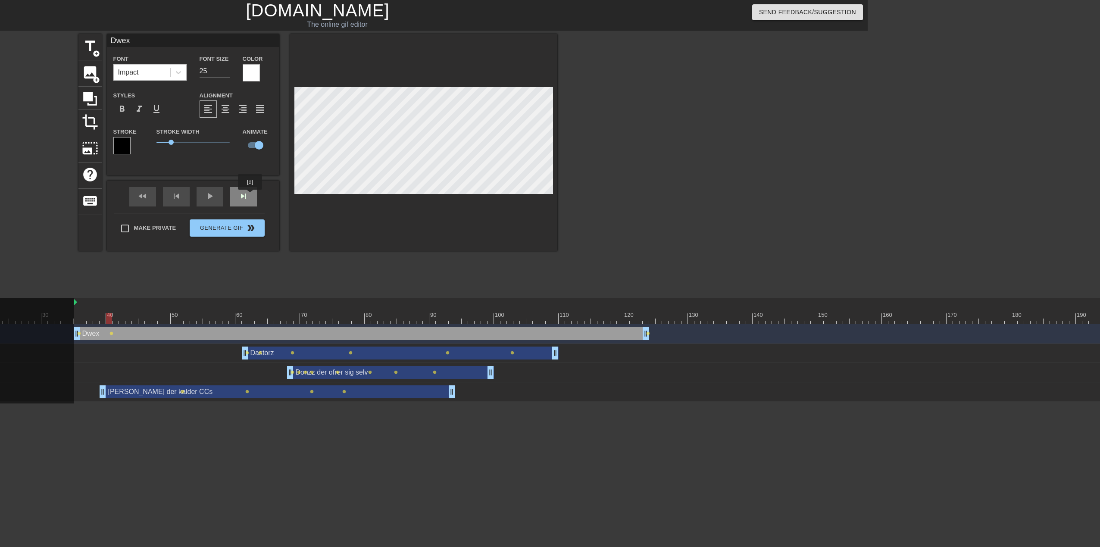
click at [250, 196] on div "skip_next" at bounding box center [243, 196] width 27 height 19
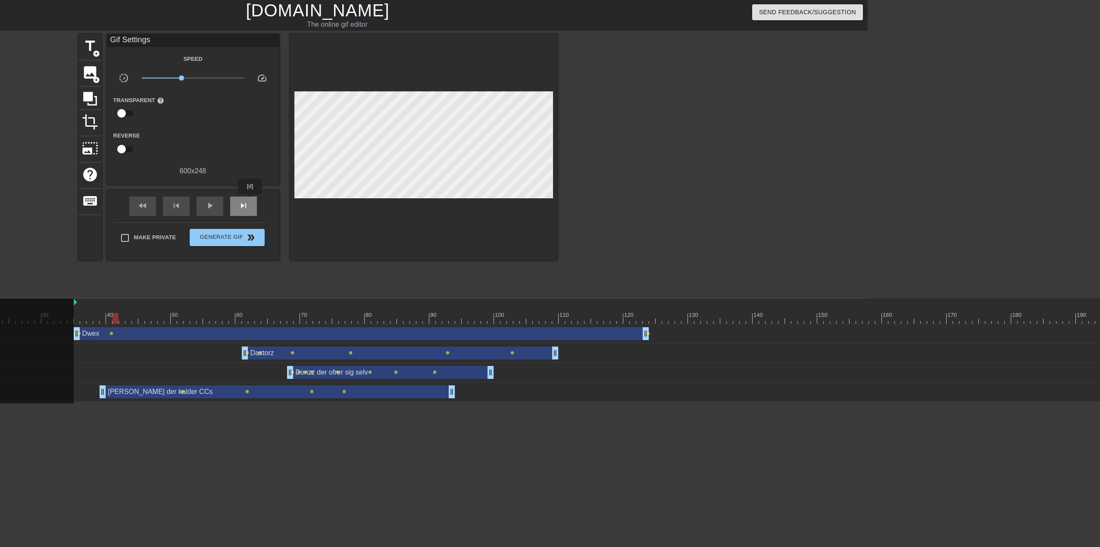
click at [250, 202] on div "skip_next" at bounding box center [243, 205] width 27 height 19
click at [250, 203] on div "skip_next" at bounding box center [243, 205] width 27 height 19
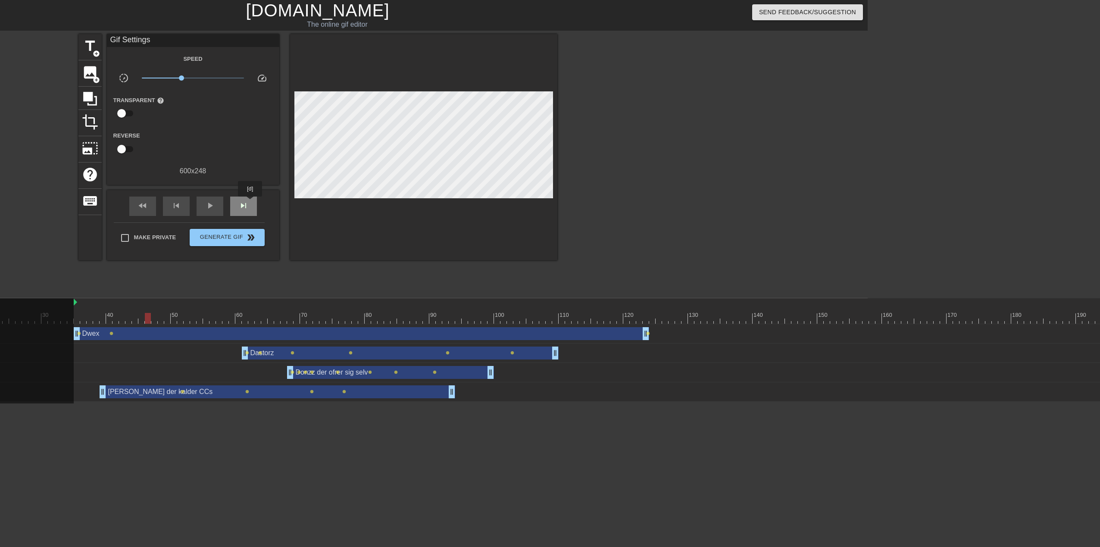
click at [250, 203] on div "skip_next" at bounding box center [243, 205] width 27 height 19
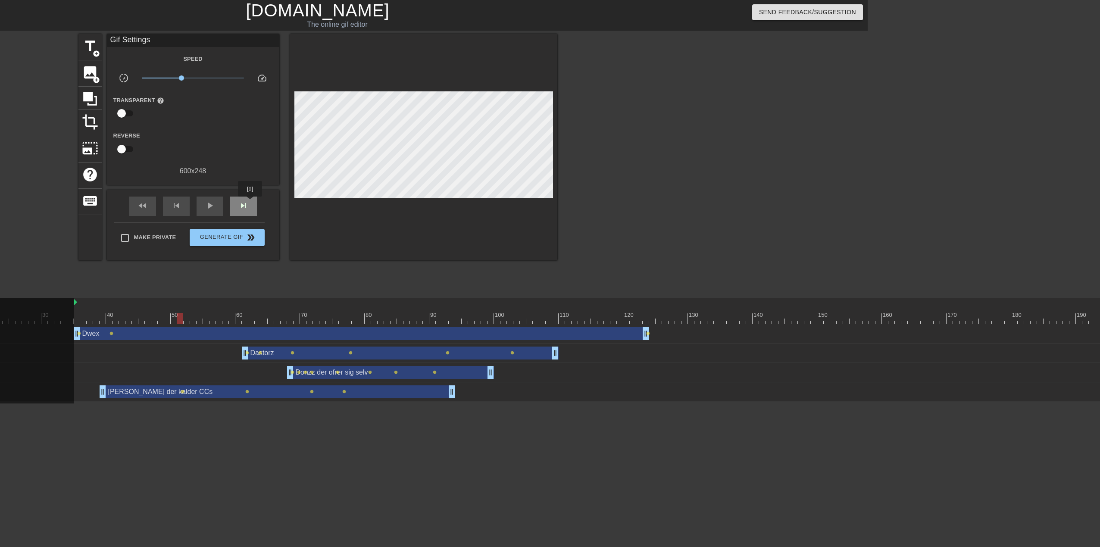
click at [250, 203] on div "skip_next" at bounding box center [243, 205] width 27 height 19
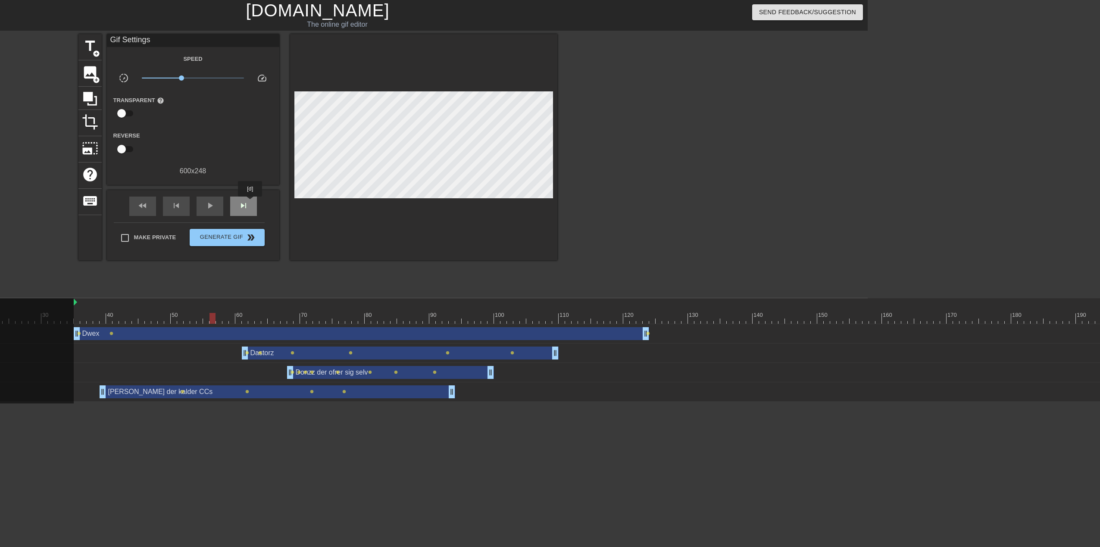
click at [250, 203] on div "skip_next" at bounding box center [243, 205] width 27 height 19
click at [249, 197] on div "skip_next" at bounding box center [243, 205] width 27 height 19
click at [246, 209] on span "skip_next" at bounding box center [243, 205] width 10 height 10
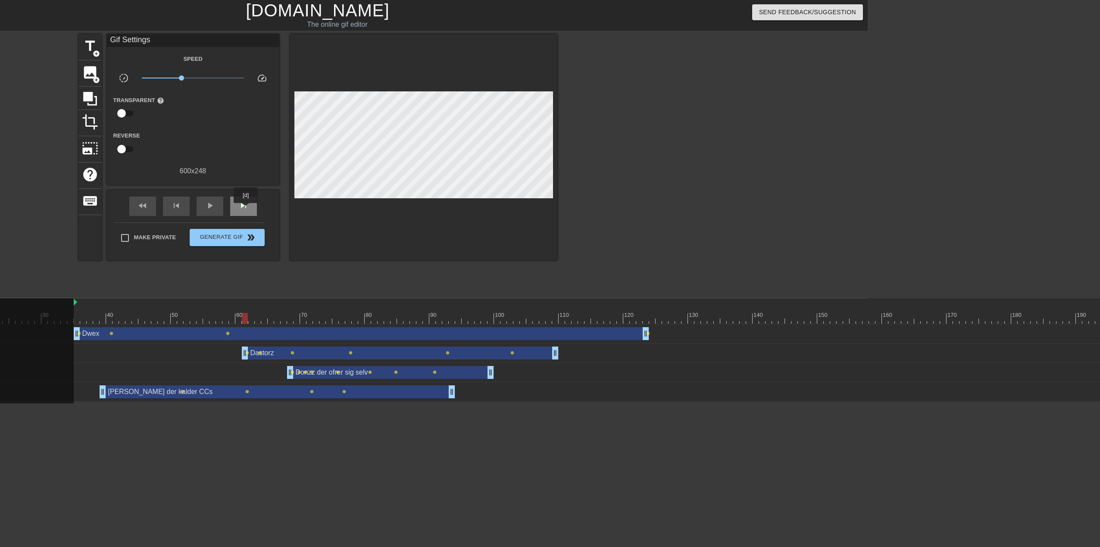
click at [246, 209] on span "skip_next" at bounding box center [243, 205] width 10 height 10
click at [246, 210] on span "skip_next" at bounding box center [243, 205] width 10 height 10
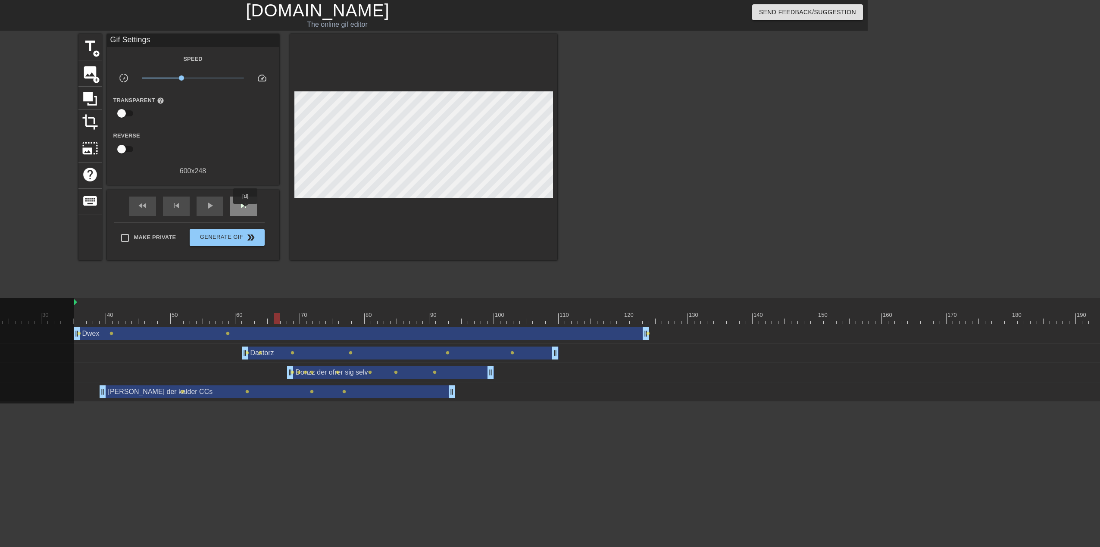
click at [246, 210] on span "skip_next" at bounding box center [243, 205] width 10 height 10
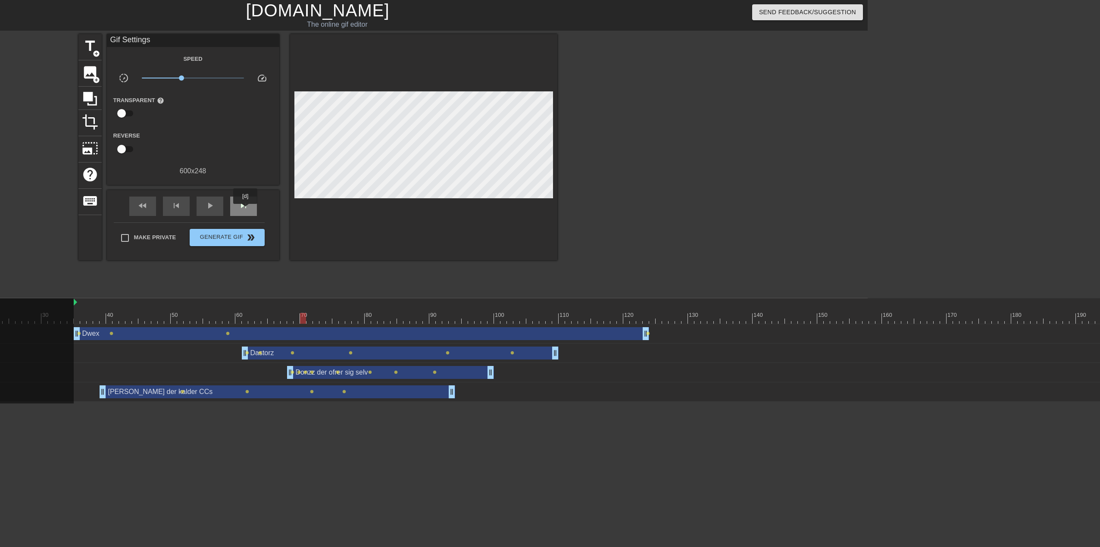
click at [246, 210] on span "skip_next" at bounding box center [243, 205] width 10 height 10
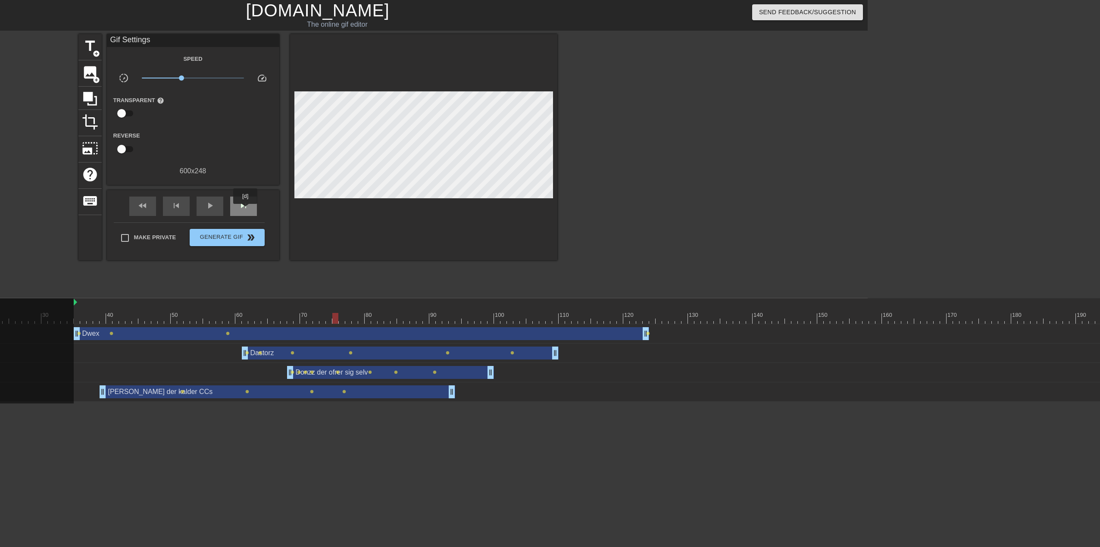
click at [246, 210] on span "skip_next" at bounding box center [243, 205] width 10 height 10
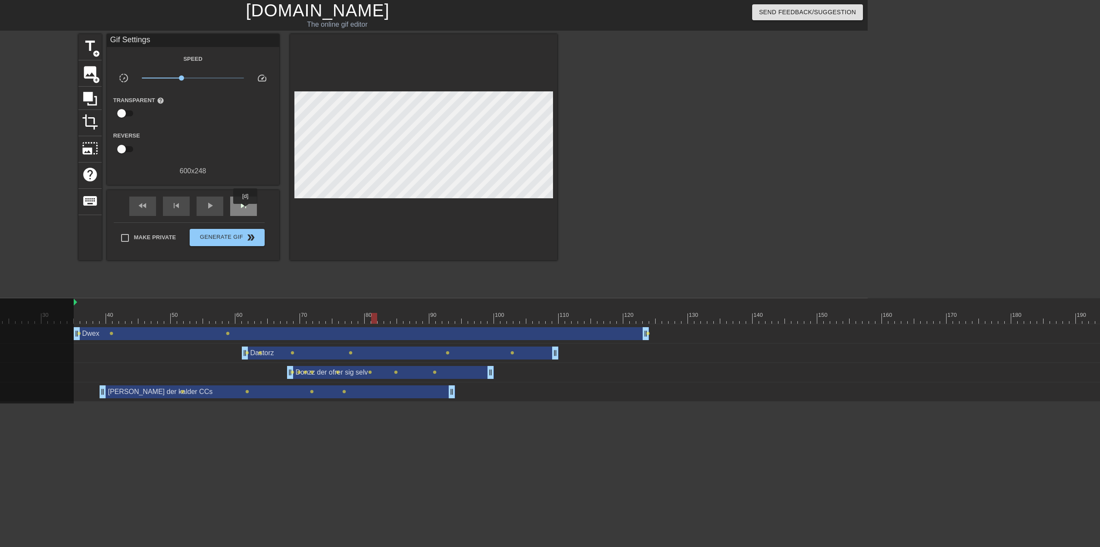
click at [246, 210] on span "skip_next" at bounding box center [243, 205] width 10 height 10
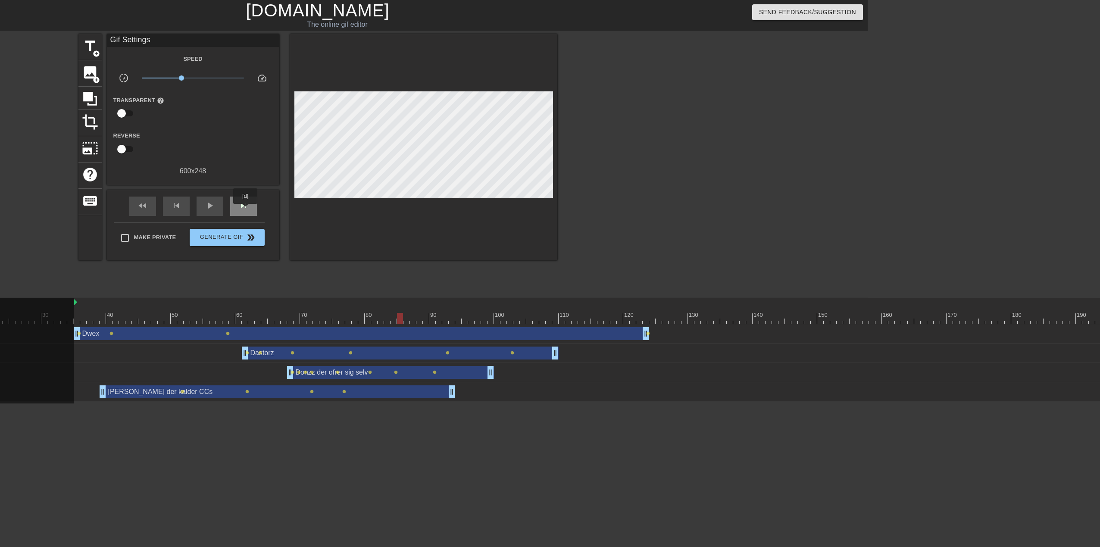
click at [246, 210] on span "skip_next" at bounding box center [243, 205] width 10 height 10
click at [246, 205] on span "skip_next" at bounding box center [243, 205] width 10 height 10
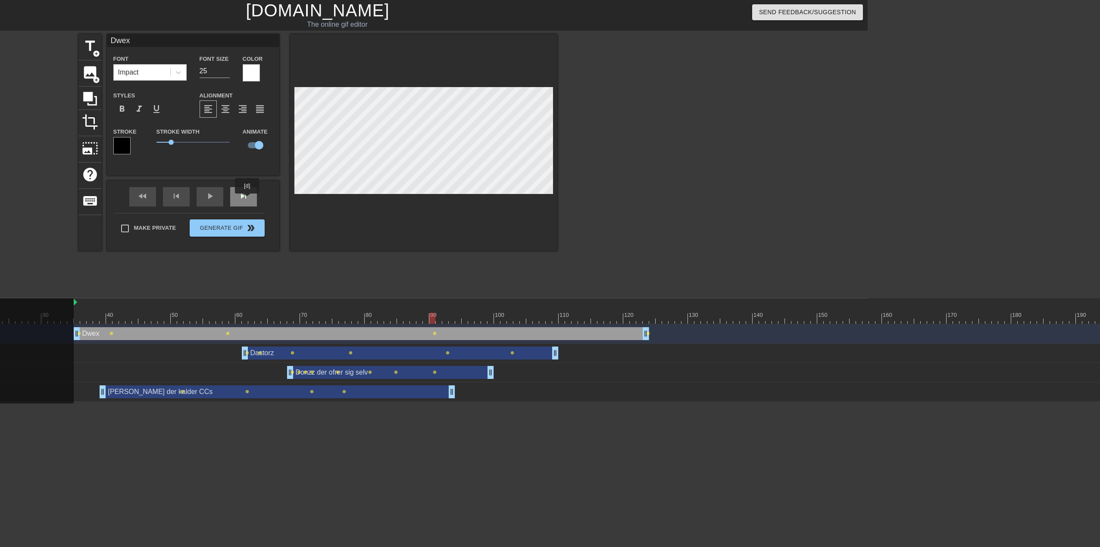
click at [247, 200] on span "skip_next" at bounding box center [243, 196] width 10 height 10
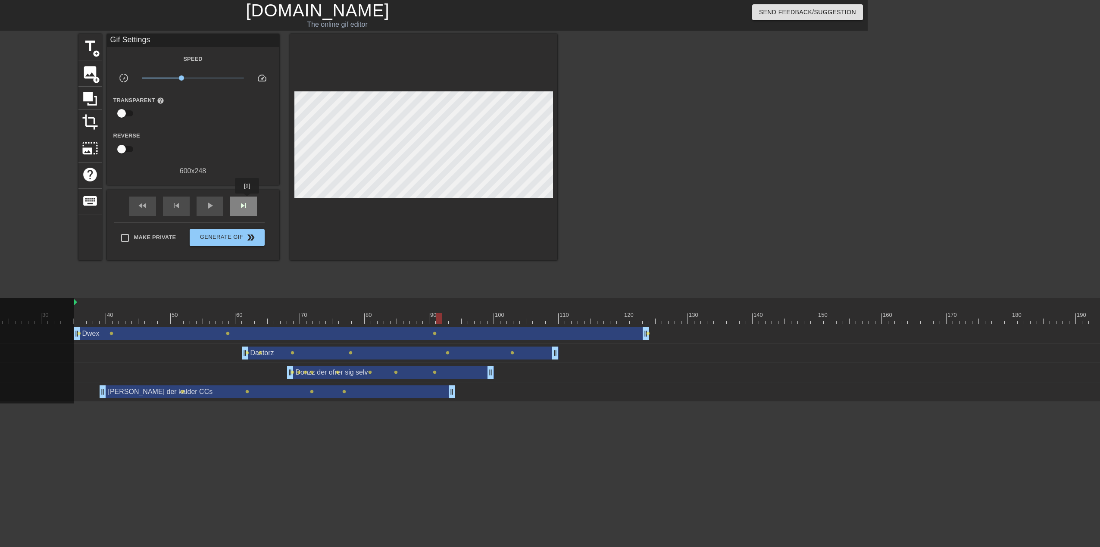
click at [247, 200] on span "skip_next" at bounding box center [243, 205] width 10 height 10
click at [247, 204] on span "skip_next" at bounding box center [243, 205] width 10 height 10
click at [247, 205] on span "skip_next" at bounding box center [243, 205] width 10 height 10
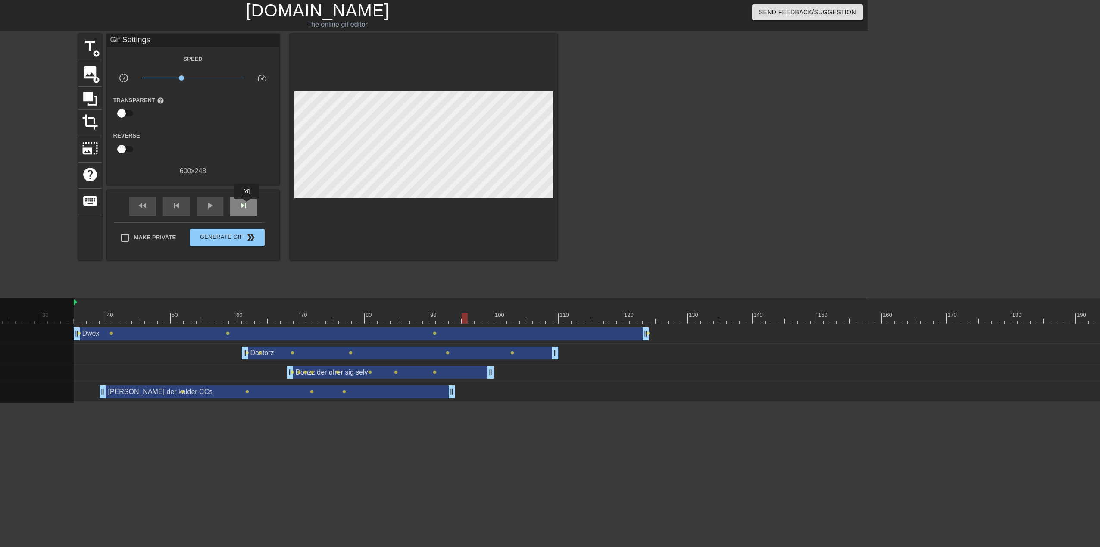
click at [247, 206] on span "skip_next" at bounding box center [243, 205] width 10 height 10
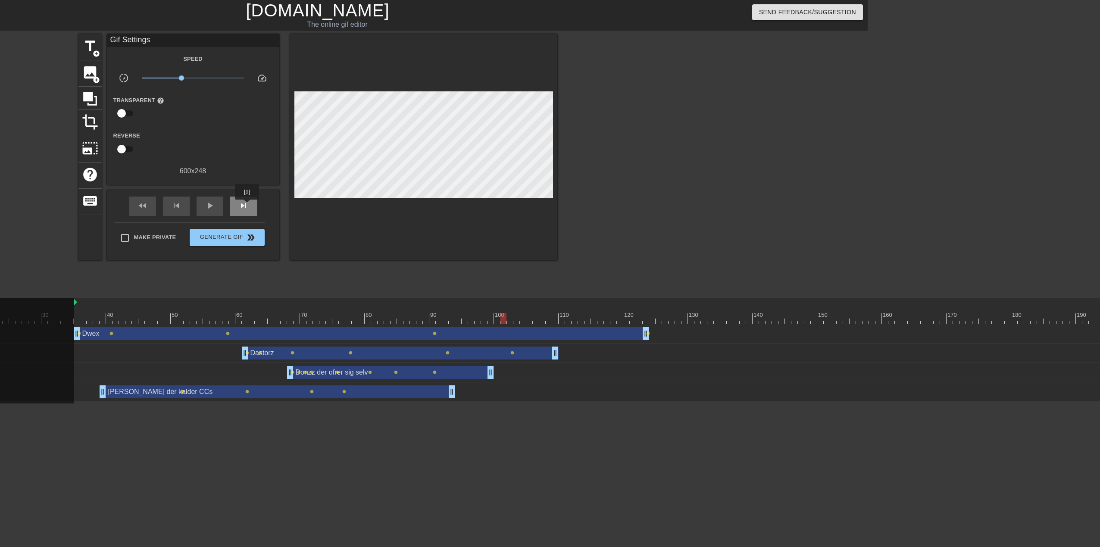
click at [247, 206] on span "skip_next" at bounding box center [243, 205] width 10 height 10
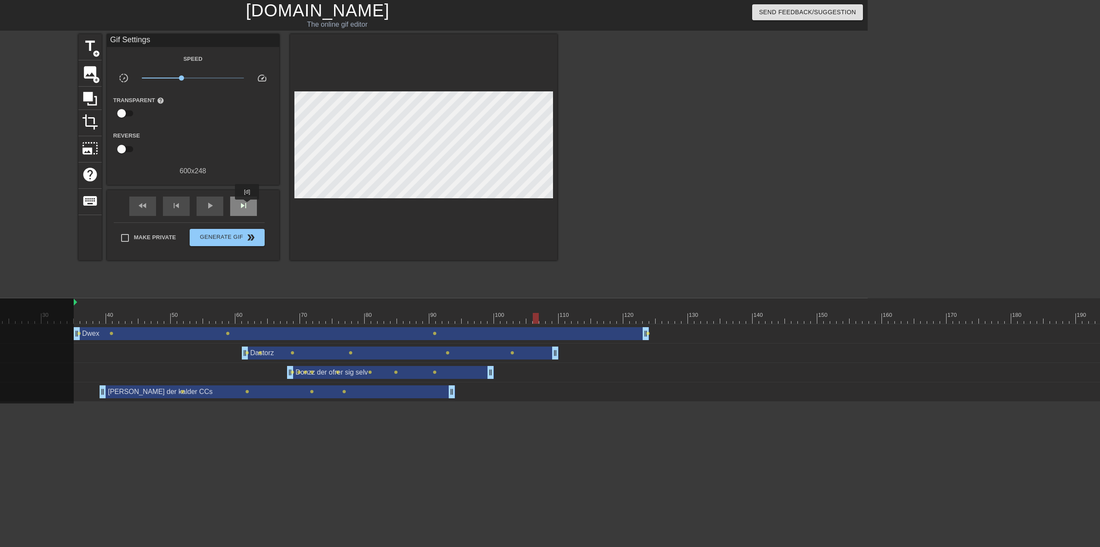
click at [247, 206] on span "skip_next" at bounding box center [243, 205] width 10 height 10
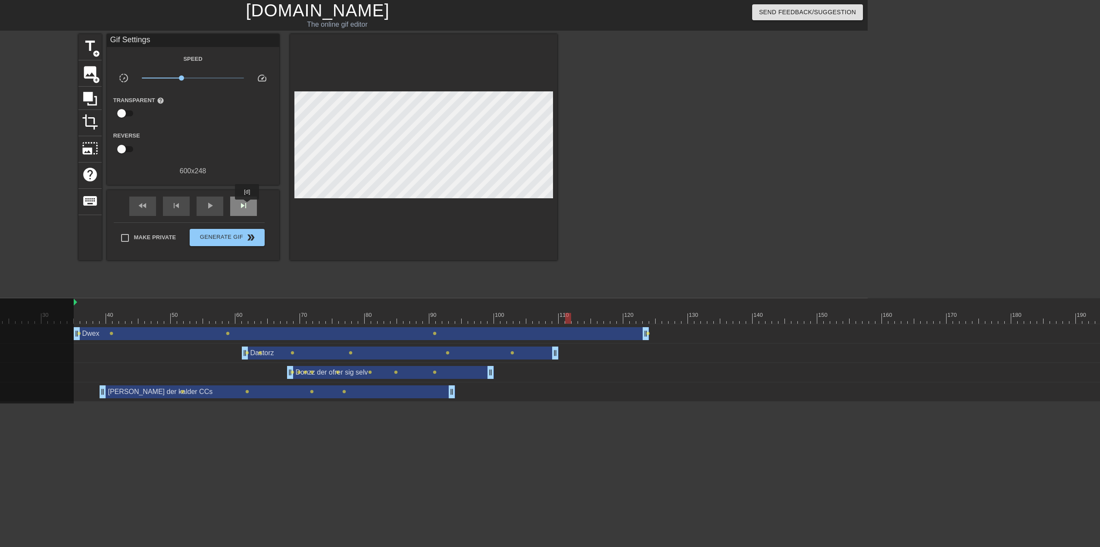
click at [247, 206] on span "skip_next" at bounding box center [243, 205] width 10 height 10
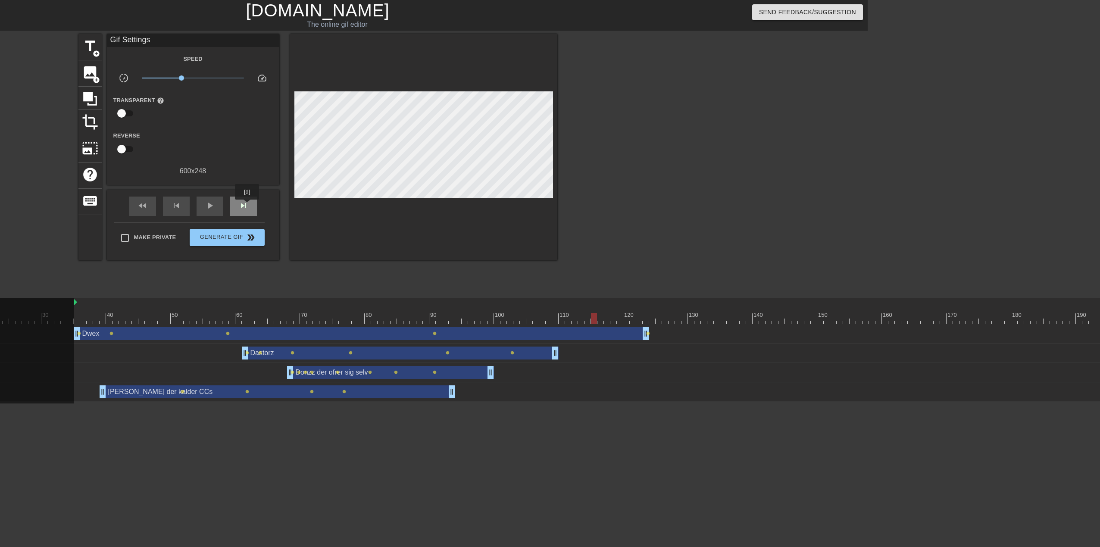
click at [247, 206] on span "skip_next" at bounding box center [243, 205] width 10 height 10
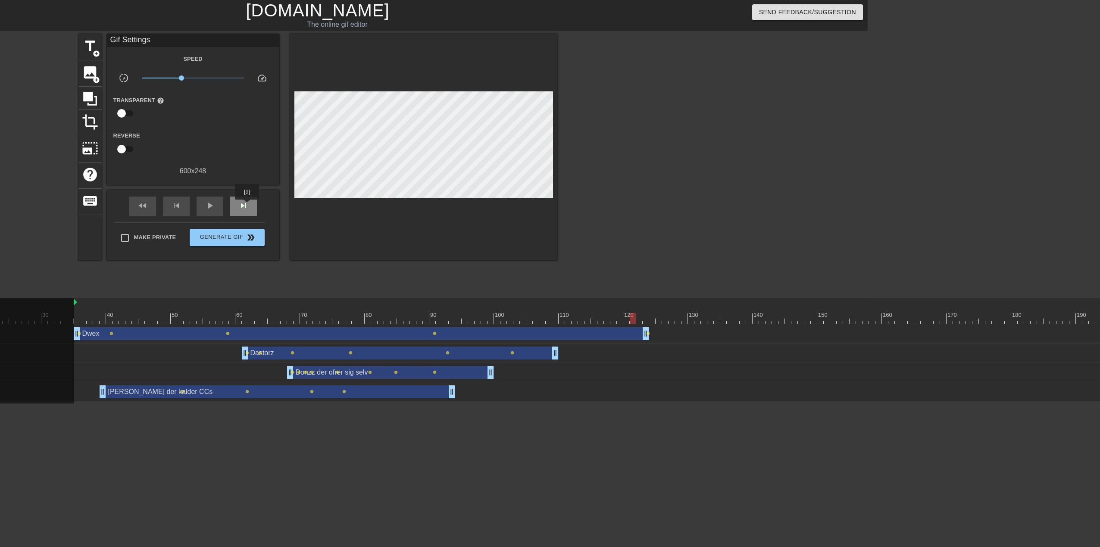
click at [247, 206] on span "skip_next" at bounding box center [243, 205] width 10 height 10
click at [150, 206] on div "fast_rewind" at bounding box center [142, 205] width 27 height 19
click at [251, 205] on div "skip_next" at bounding box center [243, 205] width 27 height 19
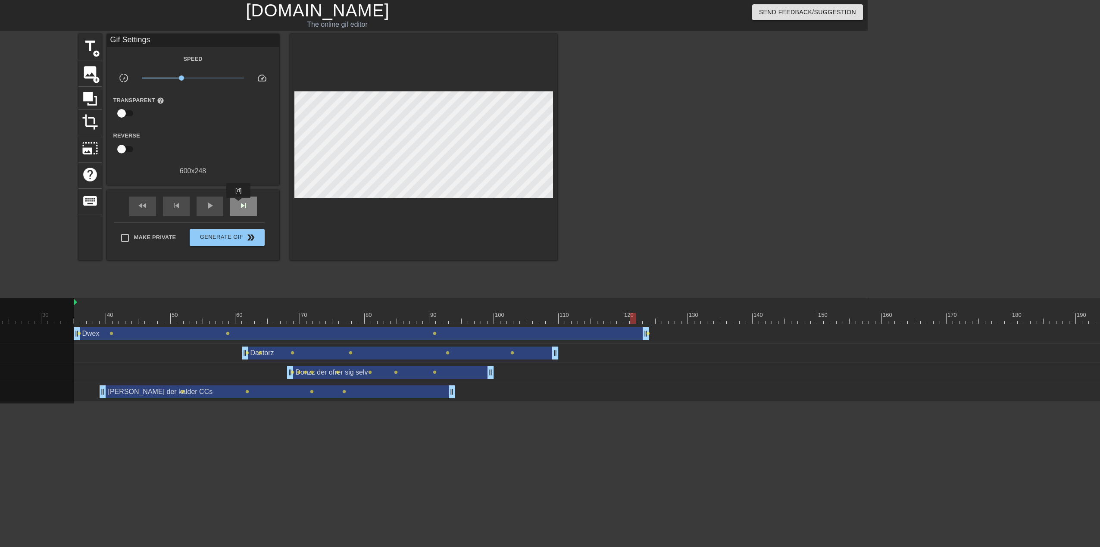
click at [239, 204] on span "skip_next" at bounding box center [243, 205] width 10 height 10
click at [179, 206] on span "skip_previous" at bounding box center [176, 205] width 10 height 10
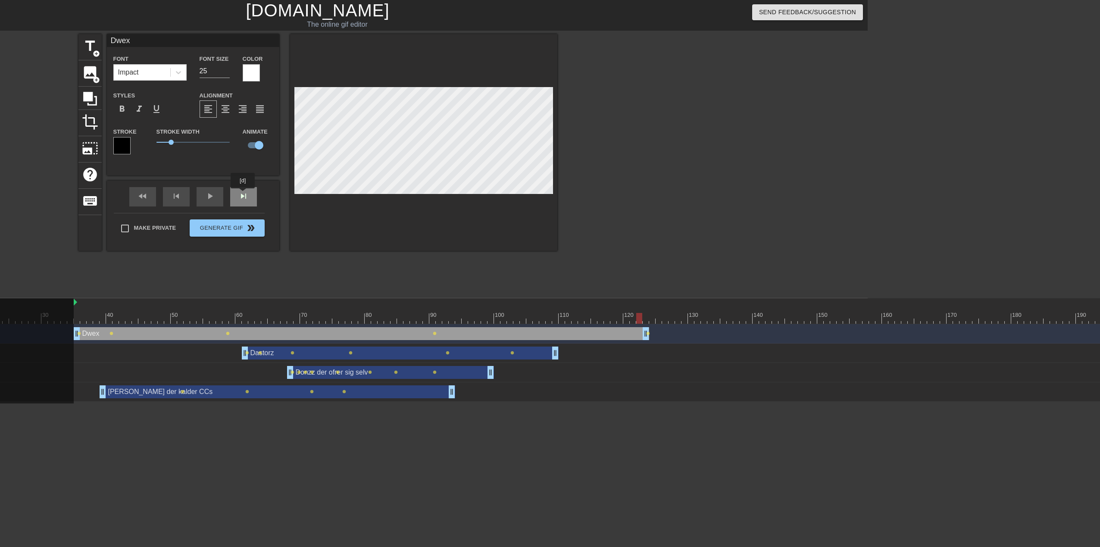
click at [243, 194] on div "fast_rewind skip_previous play_arrow skip_next" at bounding box center [193, 197] width 140 height 32
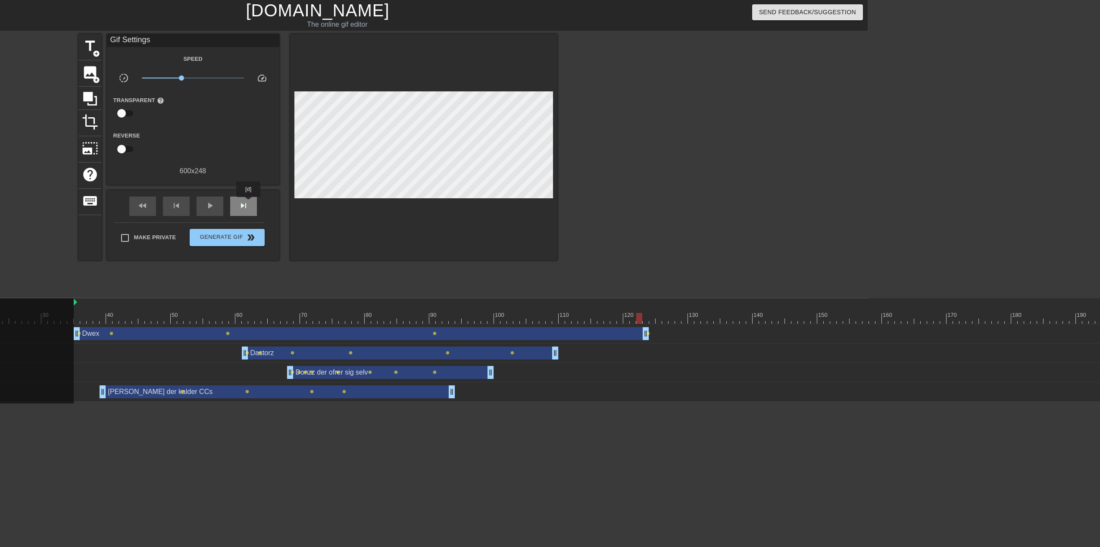
click at [249, 203] on div "skip_next" at bounding box center [243, 205] width 27 height 19
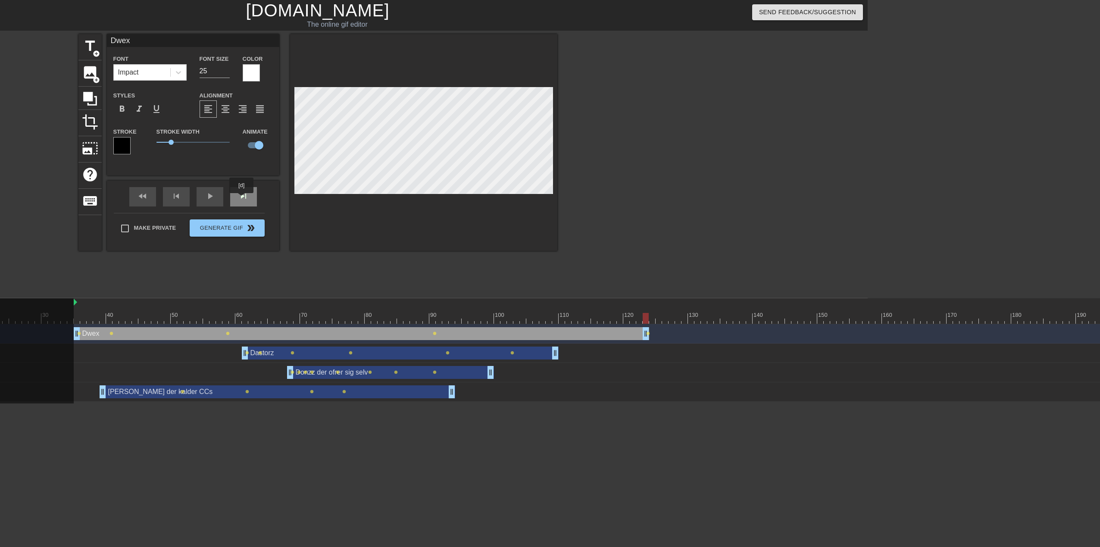
click at [242, 199] on div "skip_next" at bounding box center [243, 196] width 27 height 19
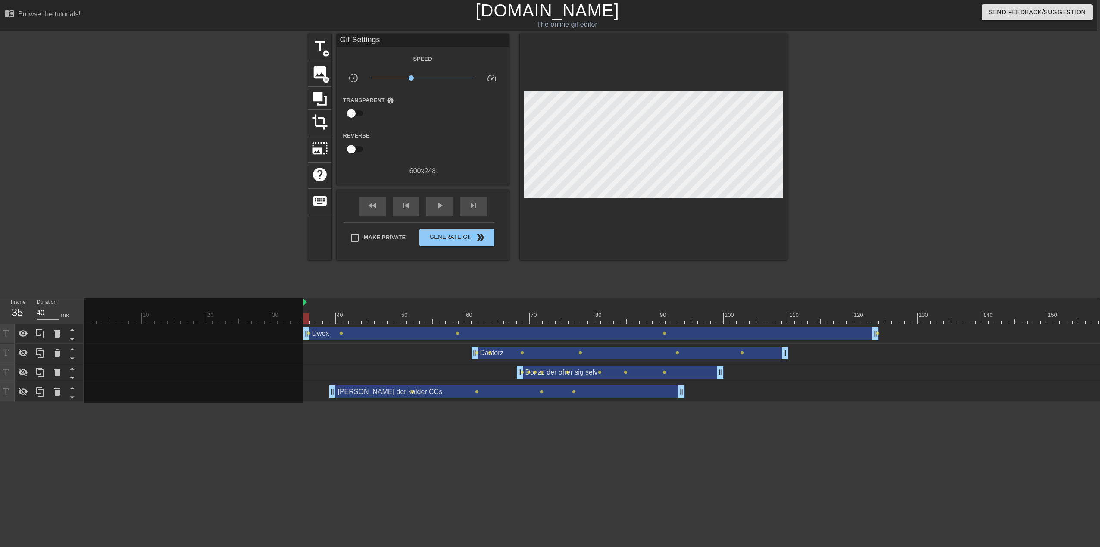
scroll to position [0, 0]
click at [23, 353] on icon at bounding box center [25, 353] width 9 height 8
click at [27, 369] on icon at bounding box center [26, 372] width 10 height 10
click at [24, 396] on icon at bounding box center [26, 392] width 10 height 10
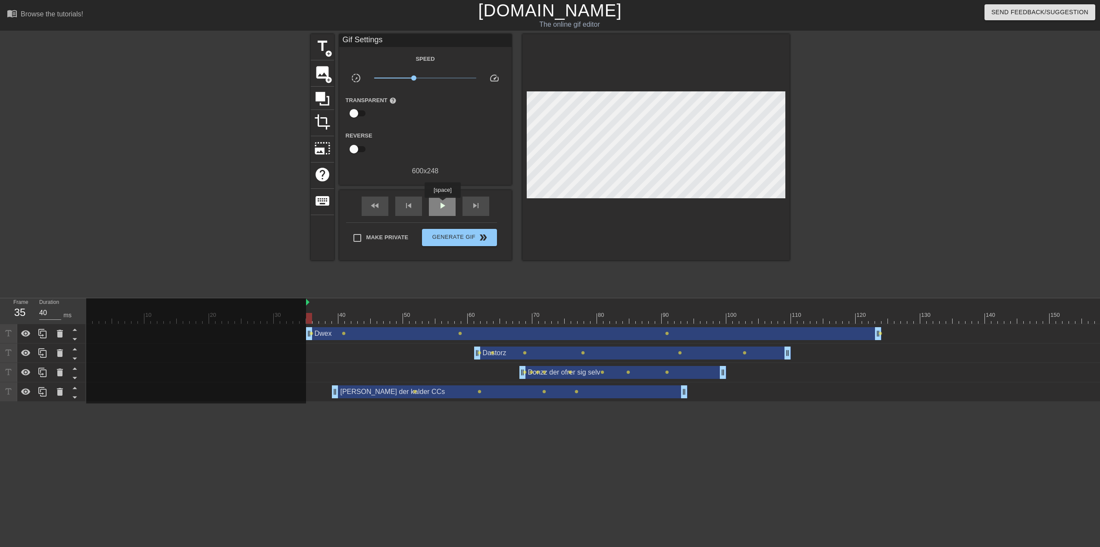
click at [442, 204] on span "play_arrow" at bounding box center [442, 205] width 10 height 10
click at [442, 204] on span "pause" at bounding box center [442, 205] width 10 height 10
click at [374, 209] on span "fast_rewind" at bounding box center [375, 205] width 10 height 10
click at [445, 206] on span "play_arrow" at bounding box center [442, 205] width 10 height 10
click at [445, 206] on span "pause" at bounding box center [442, 205] width 10 height 10
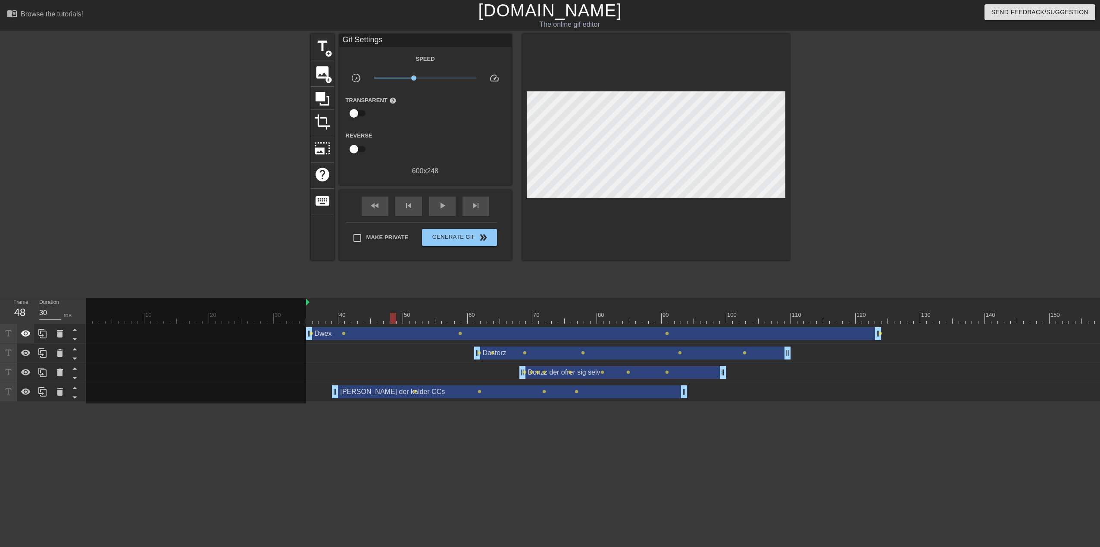
click at [24, 332] on icon at bounding box center [25, 333] width 9 height 6
click at [25, 352] on icon at bounding box center [26, 353] width 10 height 10
click at [26, 371] on icon at bounding box center [26, 372] width 10 height 10
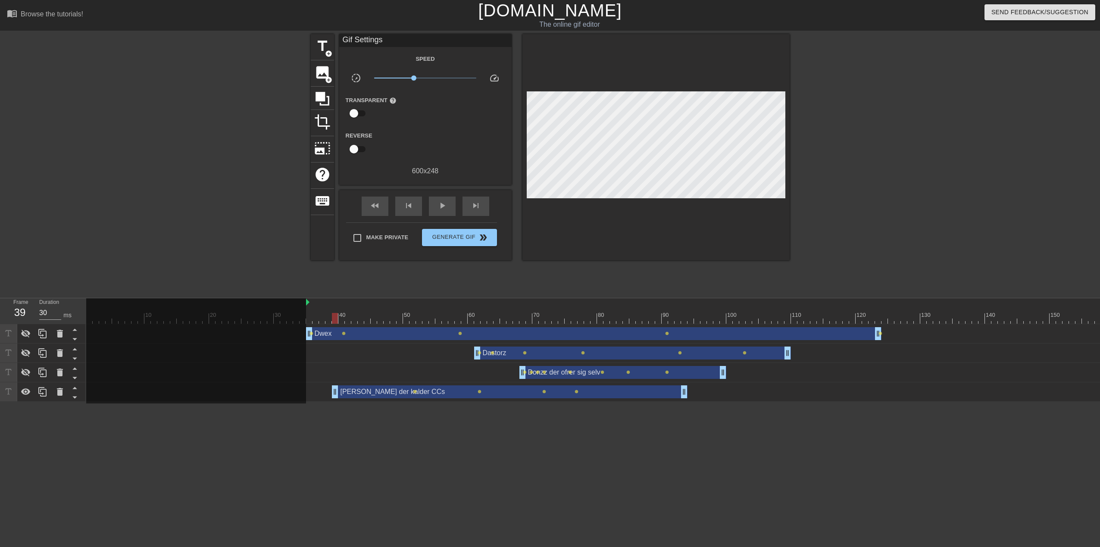
click at [362, 396] on div "[PERSON_NAME] der kalder CCs drag_handle drag_handle" at bounding box center [509, 391] width 355 height 13
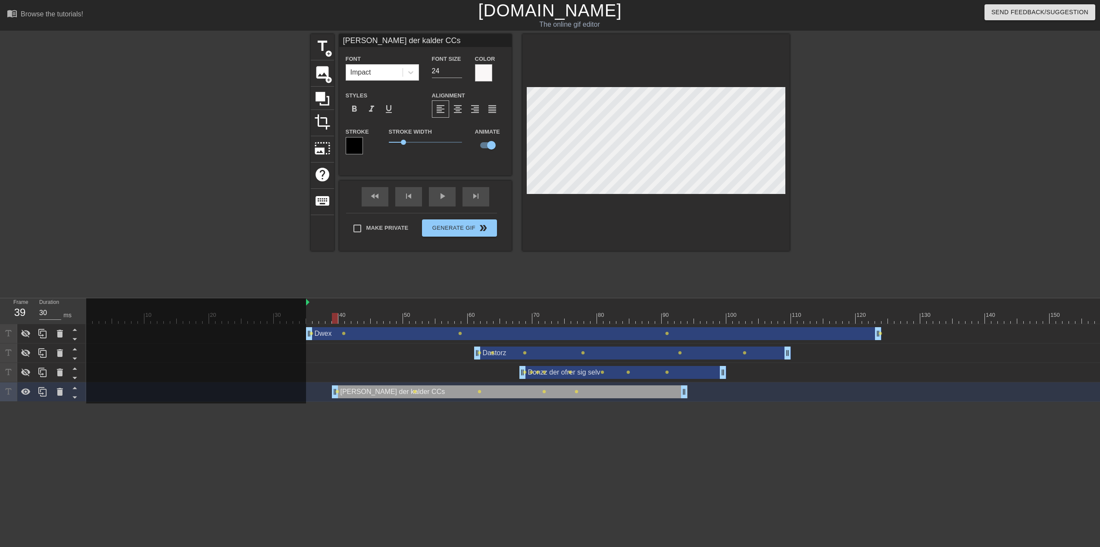
click at [876, 191] on div at bounding box center [864, 163] width 129 height 259
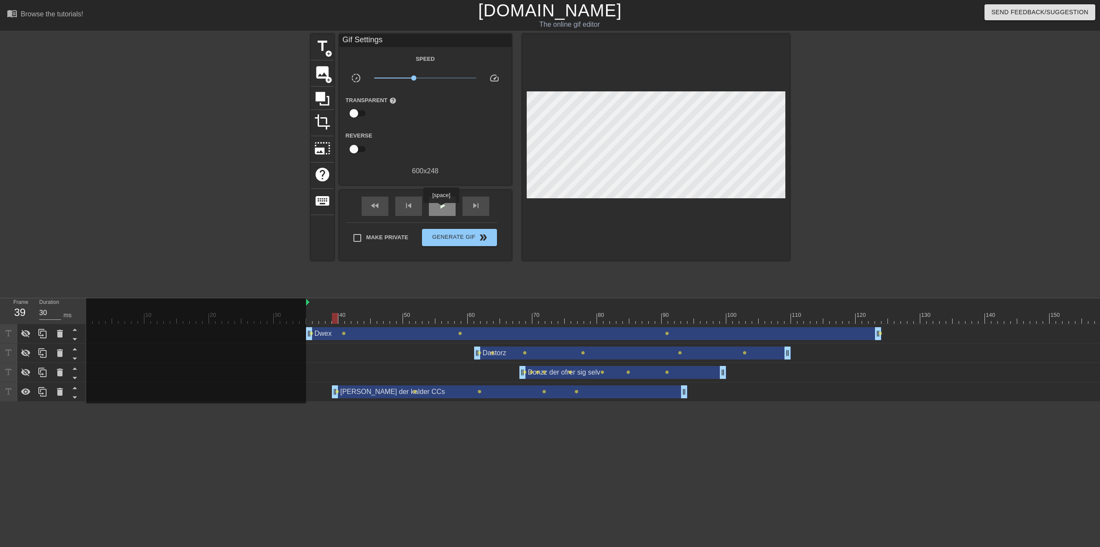
click at [441, 209] on span "play_arrow" at bounding box center [442, 205] width 10 height 10
click at [441, 209] on span "pause" at bounding box center [442, 205] width 10 height 10
click at [376, 210] on div "fast_rewind" at bounding box center [375, 205] width 27 height 19
click at [29, 339] on icon at bounding box center [26, 333] width 10 height 10
click at [24, 354] on icon at bounding box center [26, 353] width 10 height 10
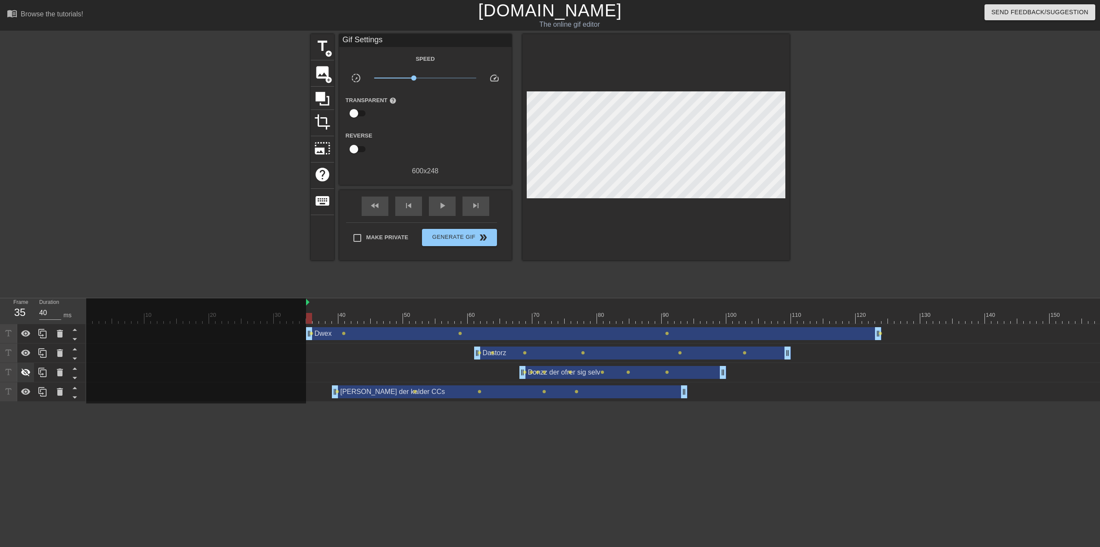
click at [22, 373] on icon at bounding box center [25, 372] width 9 height 8
click at [27, 393] on icon at bounding box center [26, 392] width 10 height 10
click at [444, 208] on span "play_arrow" at bounding box center [442, 205] width 10 height 10
click at [444, 207] on span "pause" at bounding box center [442, 205] width 10 height 10
click at [404, 205] on span "skip_previous" at bounding box center [408, 205] width 10 height 10
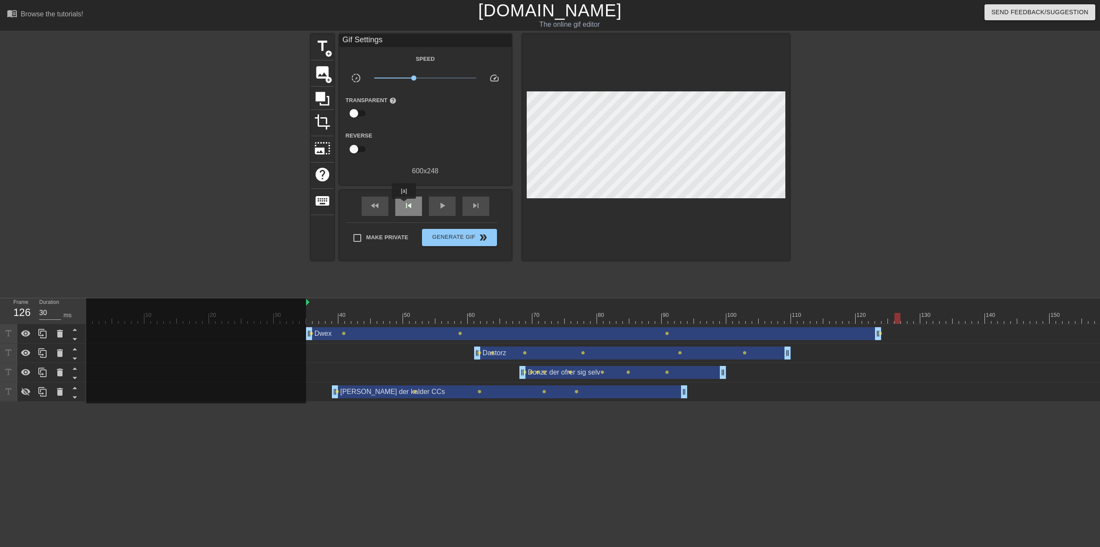
click at [404, 205] on span "skip_previous" at bounding box center [408, 205] width 10 height 10
click at [480, 205] on span "skip_next" at bounding box center [476, 205] width 10 height 10
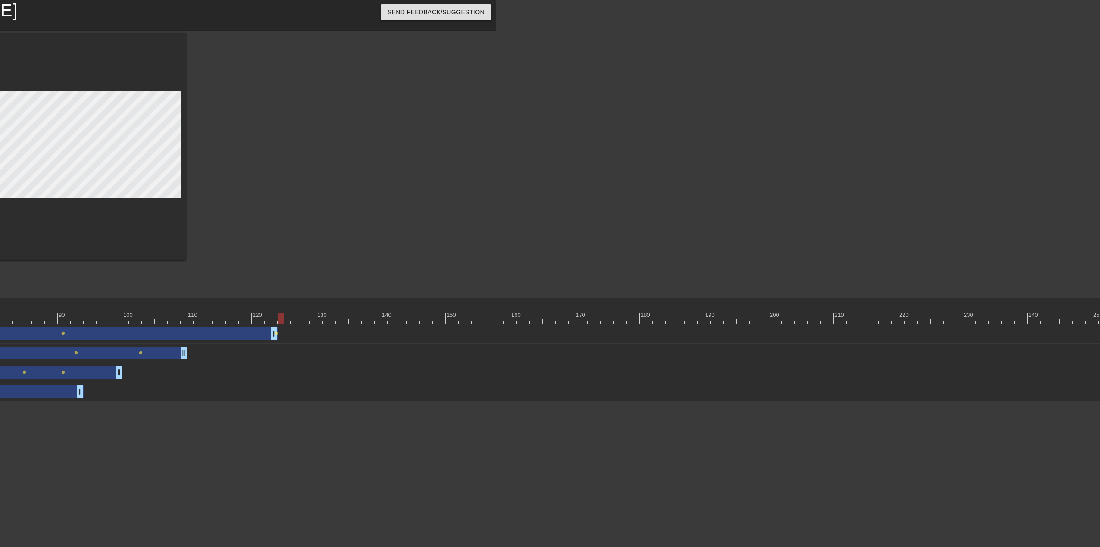
scroll to position [0, 611]
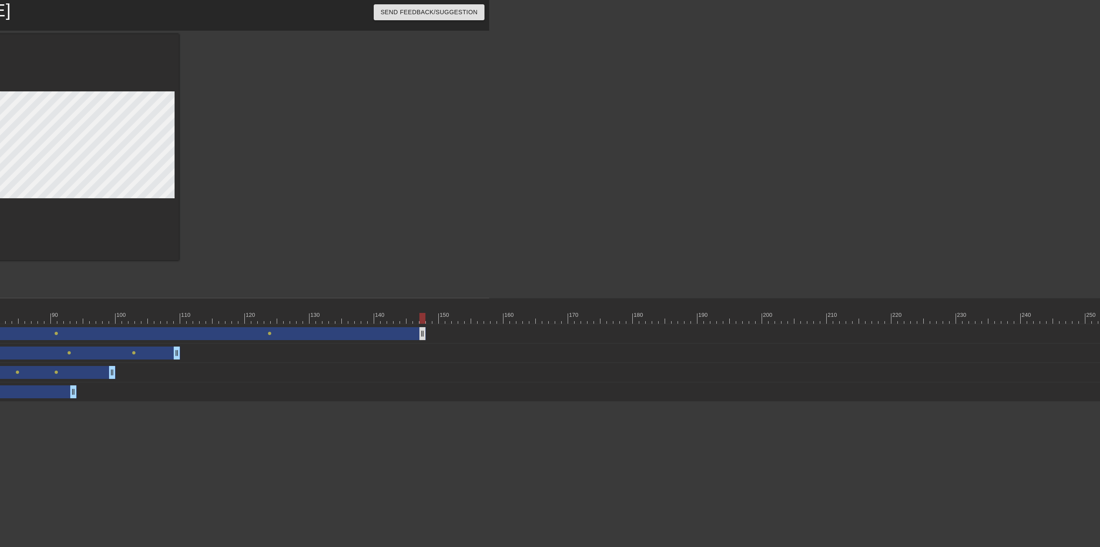
drag, startPoint x: 267, startPoint y: 330, endPoint x: 419, endPoint y: 335, distance: 152.2
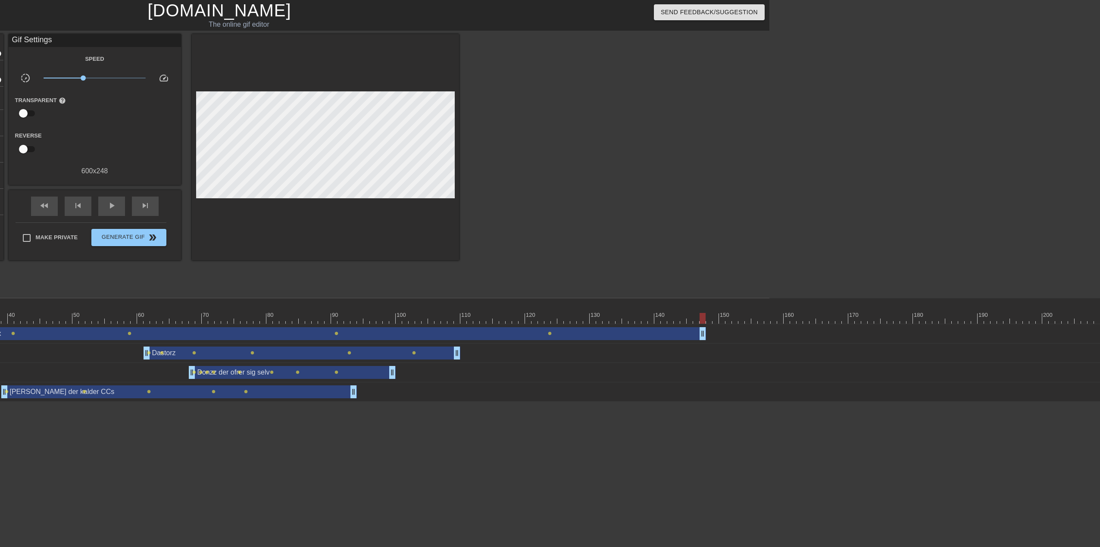
scroll to position [0, 300]
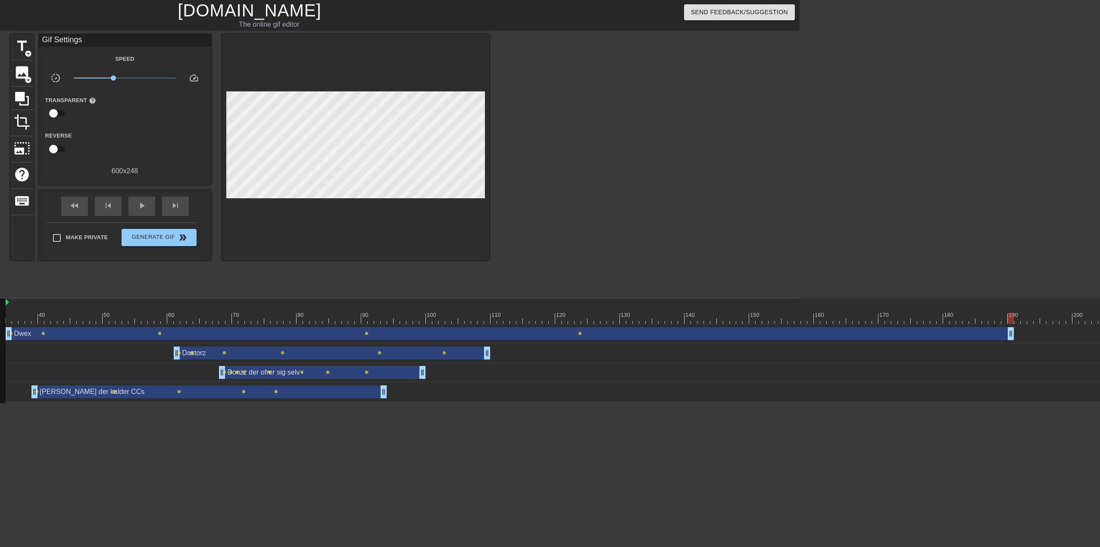
drag, startPoint x: 732, startPoint y: 338, endPoint x: 1010, endPoint y: 323, distance: 278.3
click at [799, 323] on div "10 20 30 40 50 60 70 80 90 100 110 120 130 140 150 160" at bounding box center [292, 349] width 1013 height 103
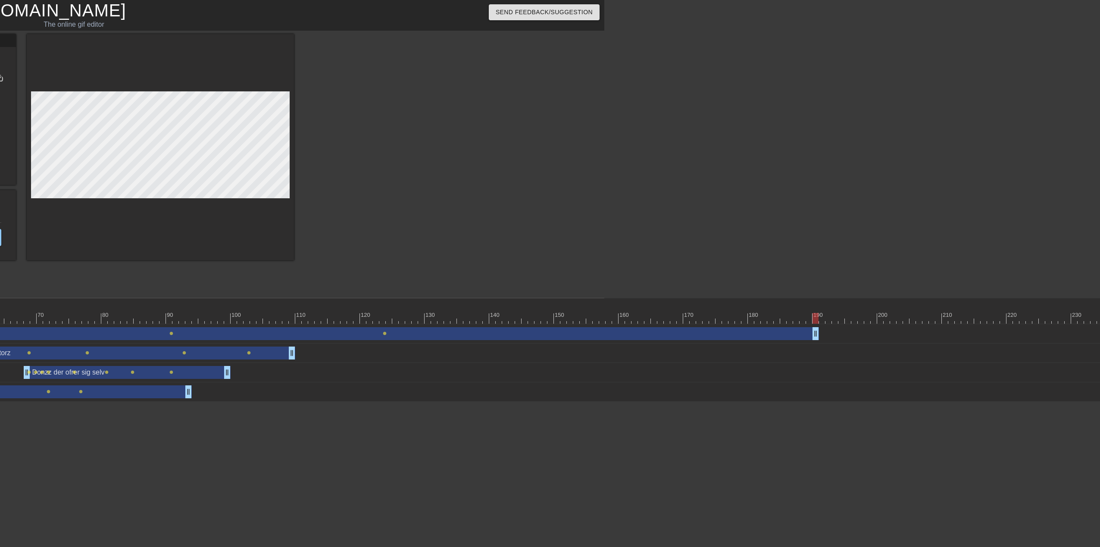
scroll to position [0, 506]
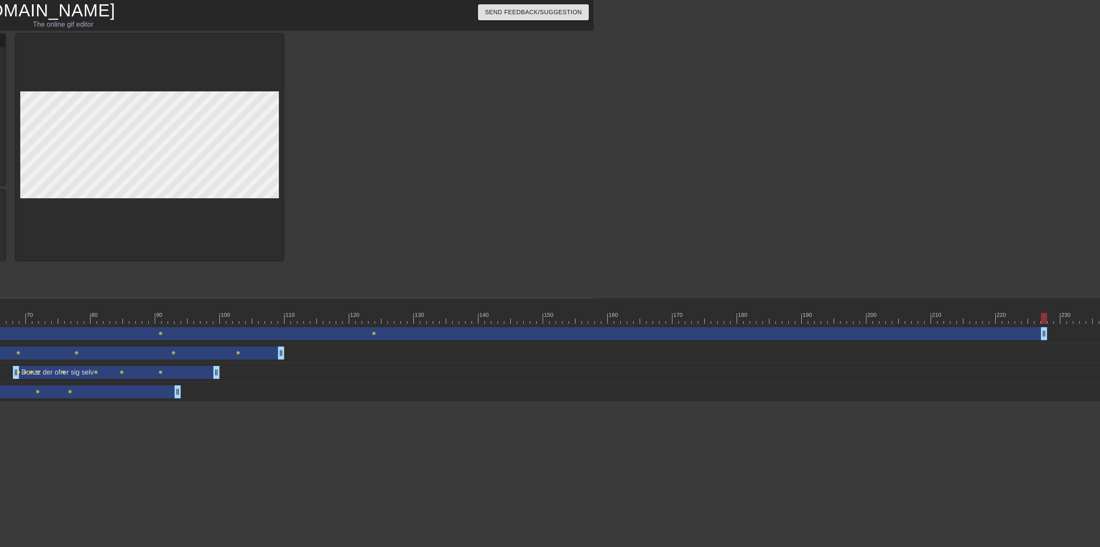
drag, startPoint x: 805, startPoint y: 331, endPoint x: 1046, endPoint y: 319, distance: 241.2
click at [593, 319] on div "10 20 30 40 50 60 70 80 90 100 110 120 130 140 150 160" at bounding box center [86, 349] width 1013 height 103
click at [388, 321] on div at bounding box center [1034, 318] width 2909 height 11
click at [381, 321] on div at bounding box center [1034, 318] width 2909 height 11
click at [371, 322] on div at bounding box center [1034, 318] width 2909 height 11
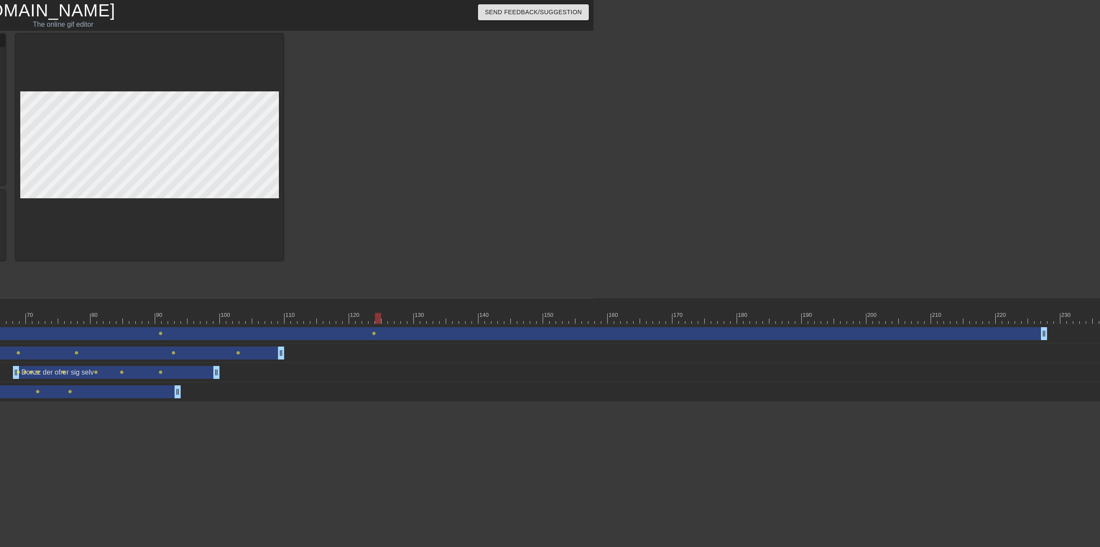
click at [379, 319] on div at bounding box center [1034, 318] width 2909 height 11
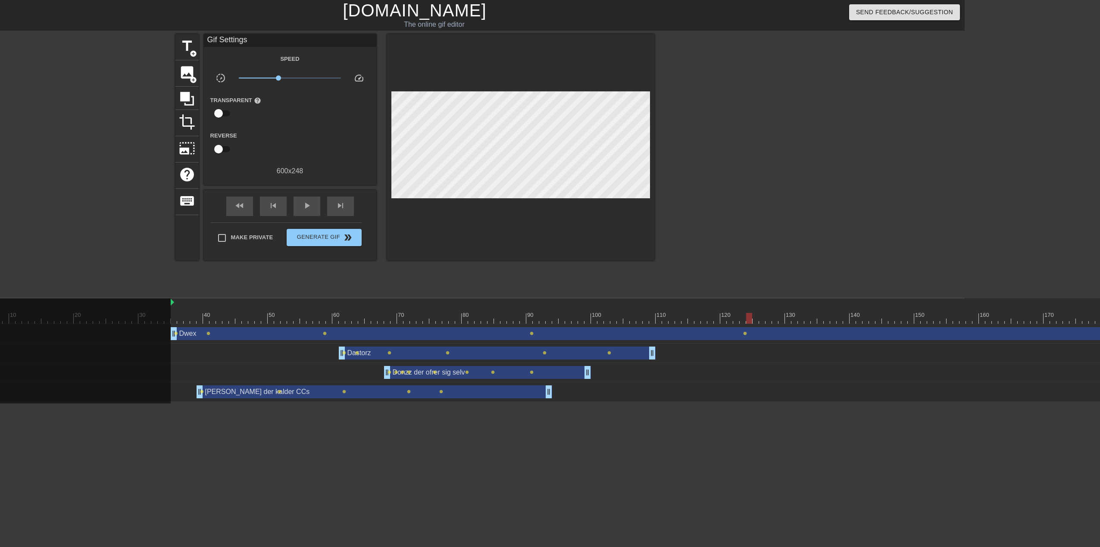
scroll to position [0, 158]
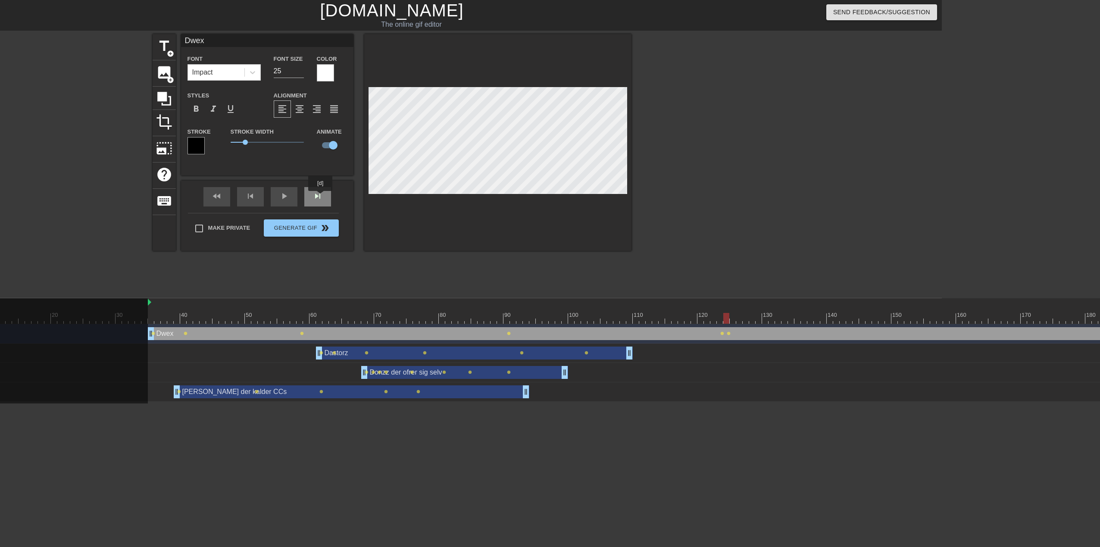
click at [321, 197] on div "skip_next" at bounding box center [317, 196] width 27 height 19
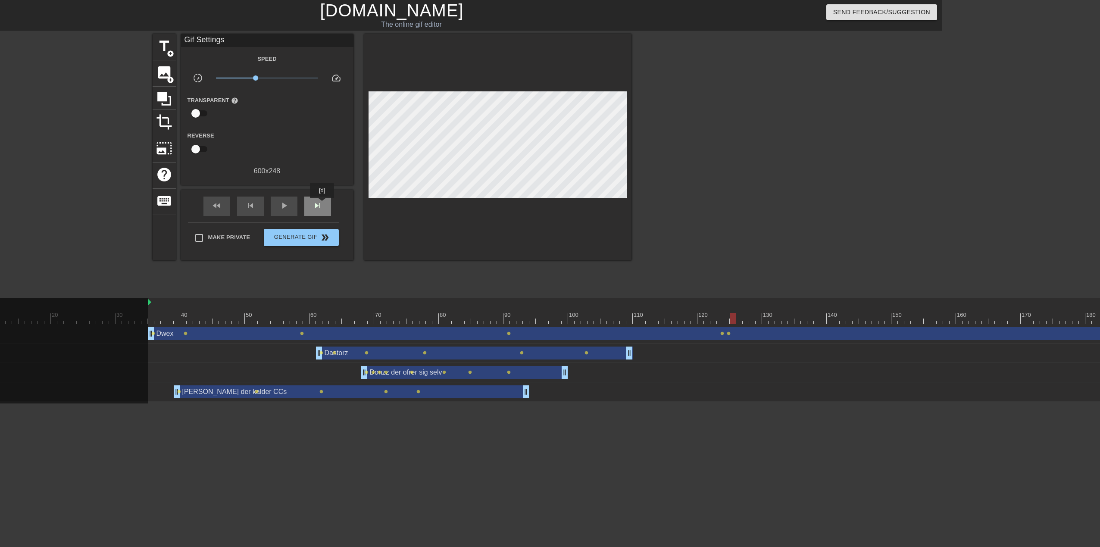
click at [322, 204] on span "skip_next" at bounding box center [317, 205] width 10 height 10
click at [318, 196] on div "skip_next" at bounding box center [317, 205] width 27 height 19
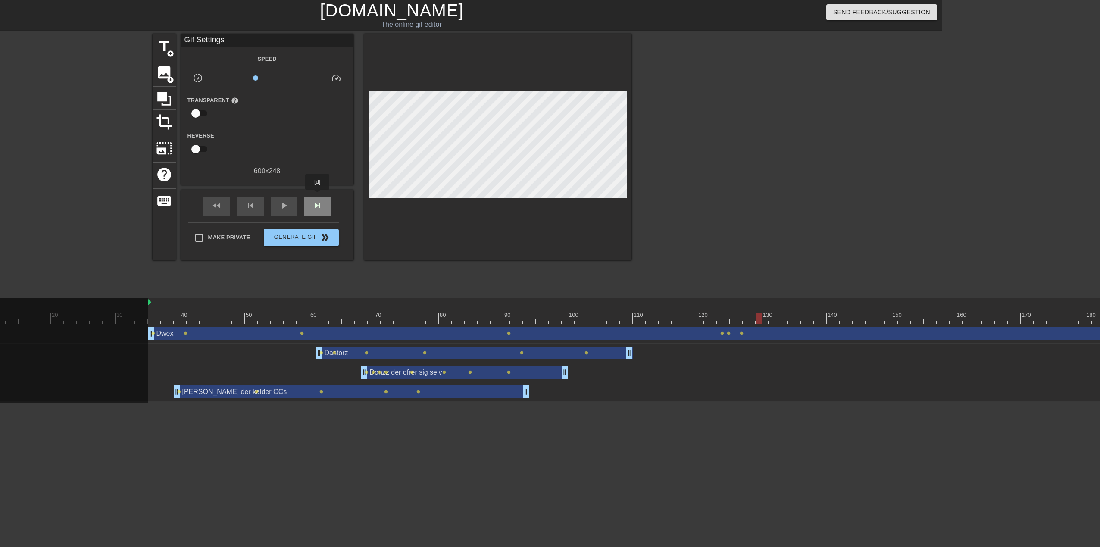
click at [318, 196] on div "skip_next" at bounding box center [317, 205] width 27 height 19
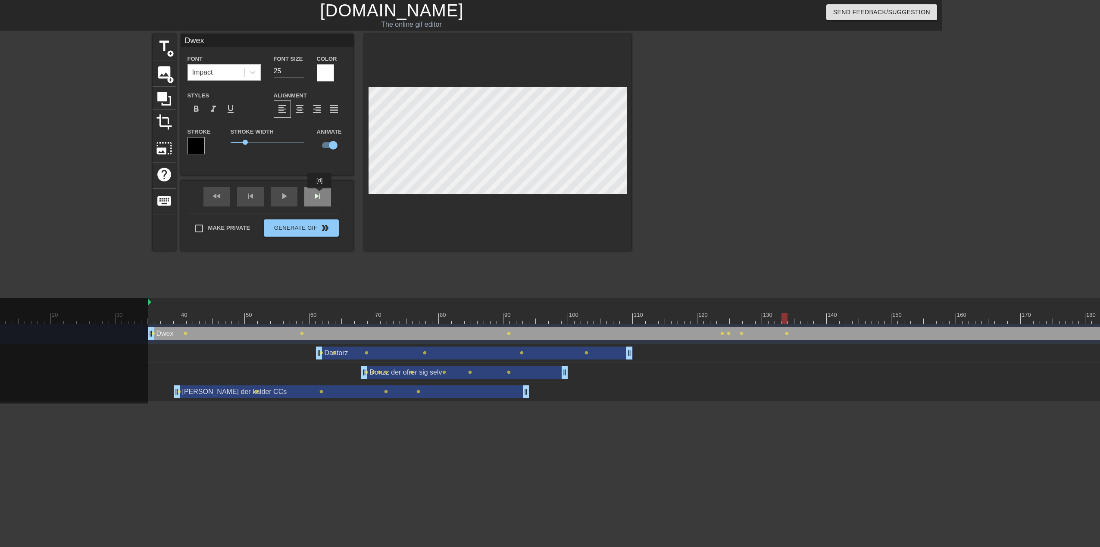
click at [320, 194] on div "fast_rewind skip_previous play_arrow skip_next" at bounding box center [267, 197] width 140 height 32
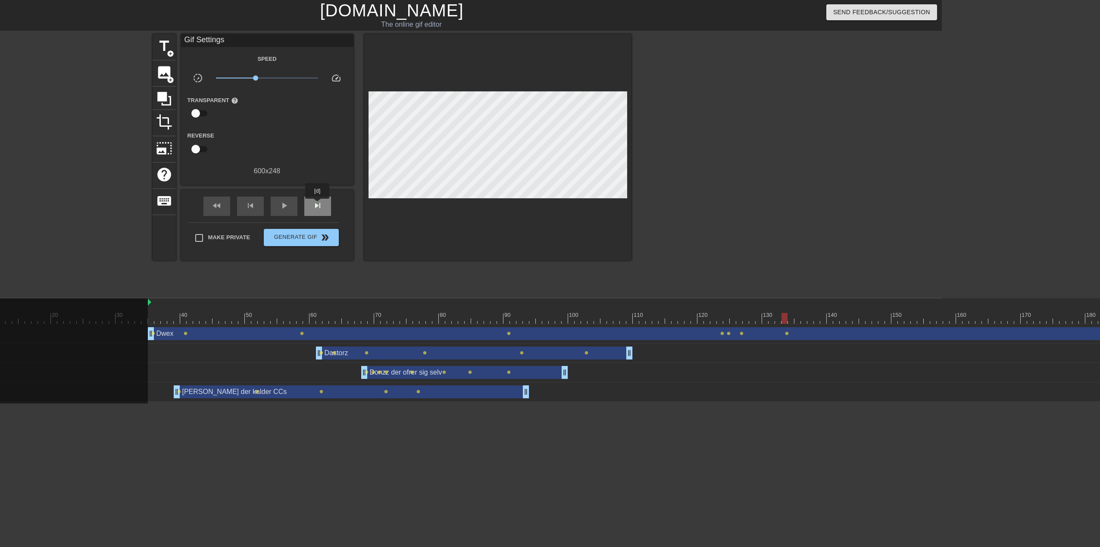
click at [318, 205] on span "skip_next" at bounding box center [317, 205] width 10 height 10
click at [318, 208] on span "skip_next" at bounding box center [317, 205] width 10 height 10
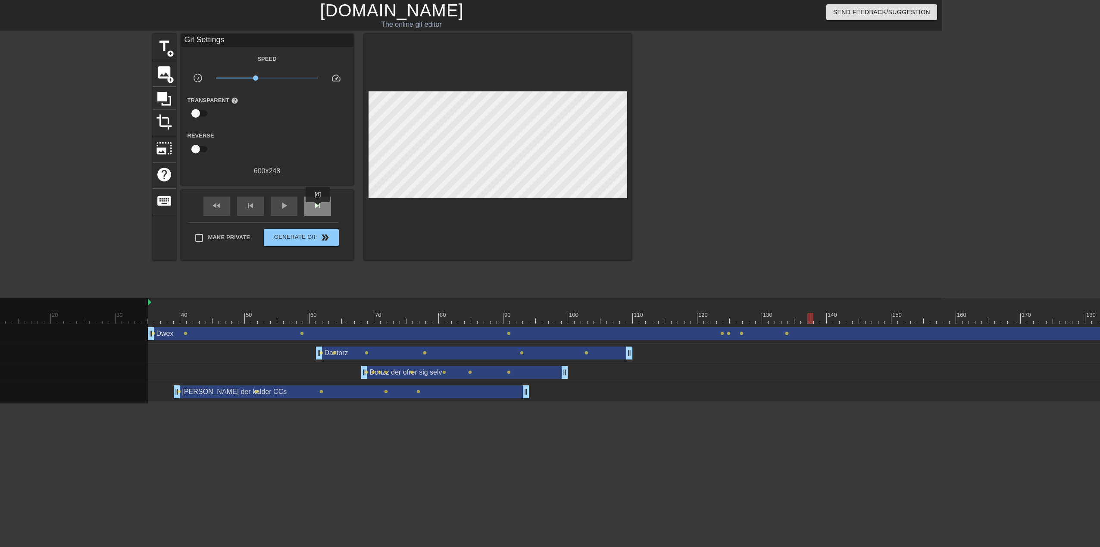
click at [318, 208] on span "skip_next" at bounding box center [317, 205] width 10 height 10
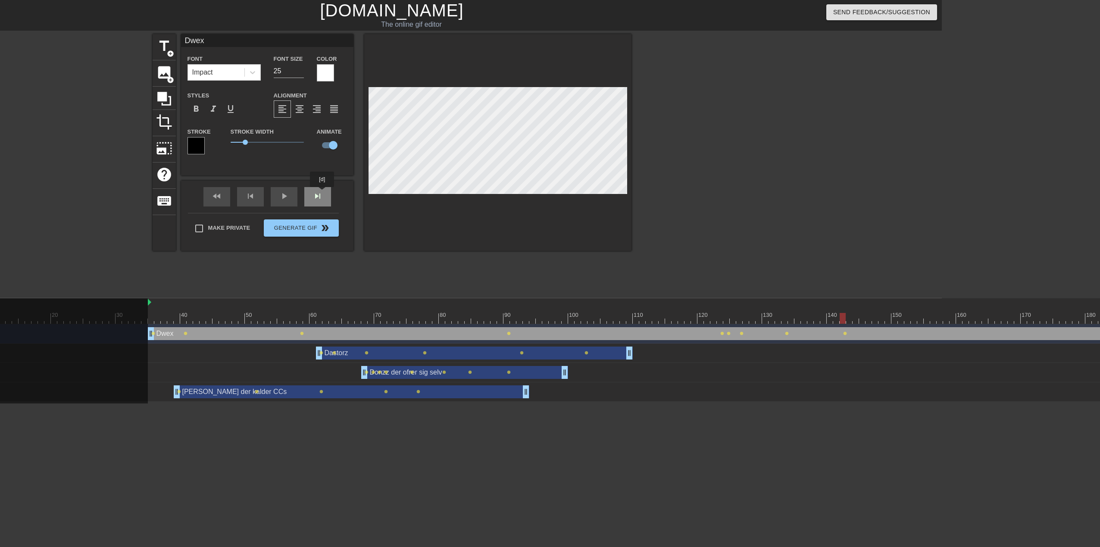
click at [322, 193] on div "fast_rewind skip_previous play_arrow skip_next" at bounding box center [267, 197] width 140 height 32
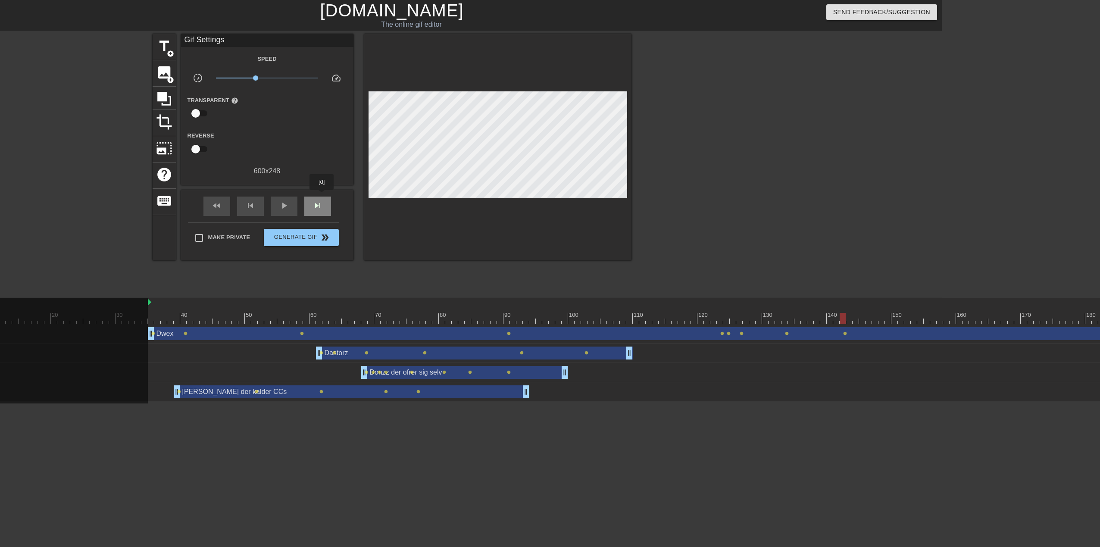
click at [322, 196] on div "skip_next" at bounding box center [317, 205] width 27 height 19
click at [322, 204] on span "skip_next" at bounding box center [317, 205] width 10 height 10
click at [322, 205] on span "skip_next" at bounding box center [317, 205] width 10 height 10
click at [322, 206] on span "skip_next" at bounding box center [317, 205] width 10 height 10
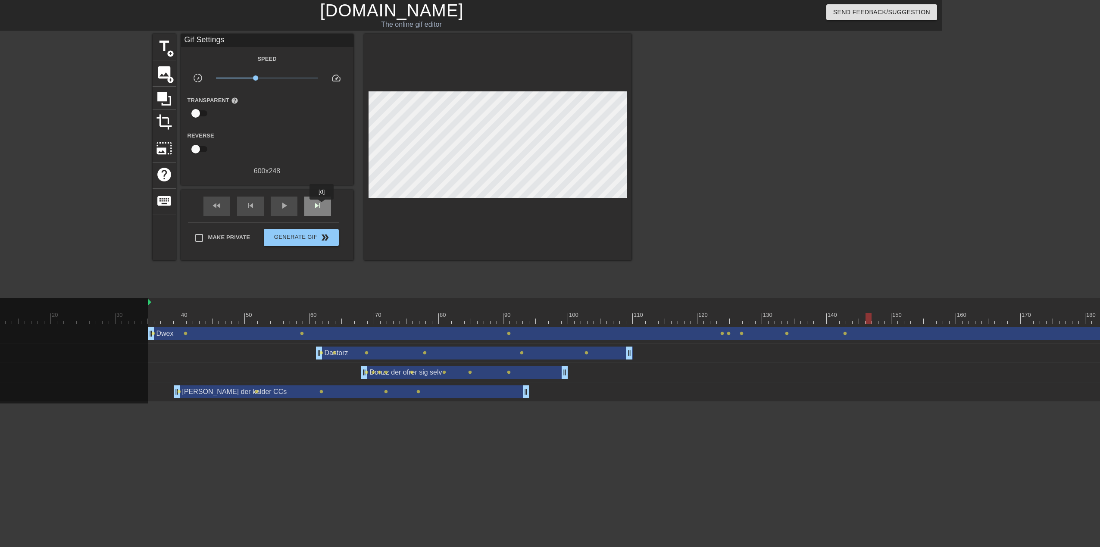
click at [322, 206] on span "skip_next" at bounding box center [317, 205] width 10 height 10
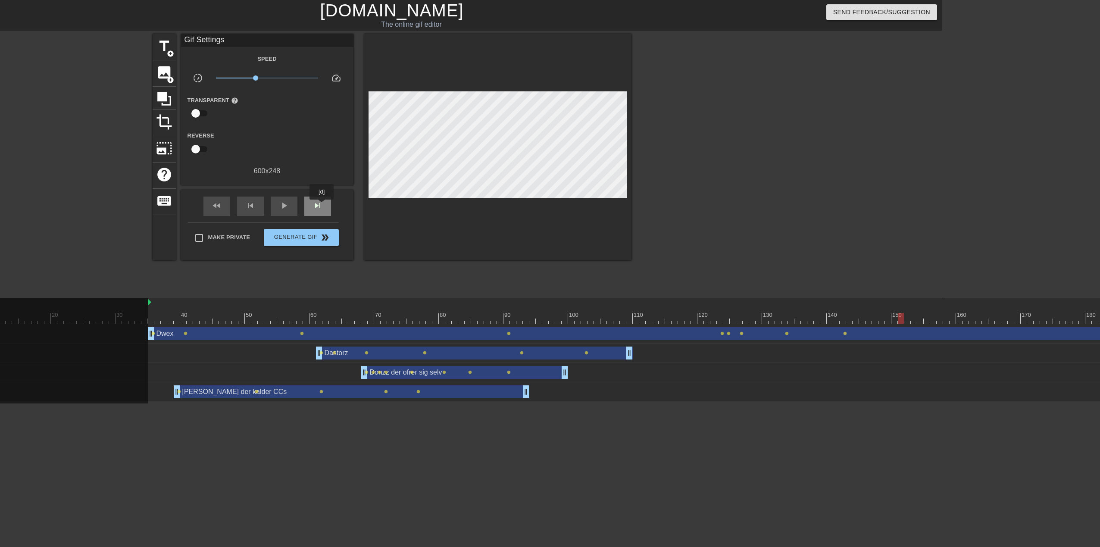
click at [322, 206] on span "skip_next" at bounding box center [317, 205] width 10 height 10
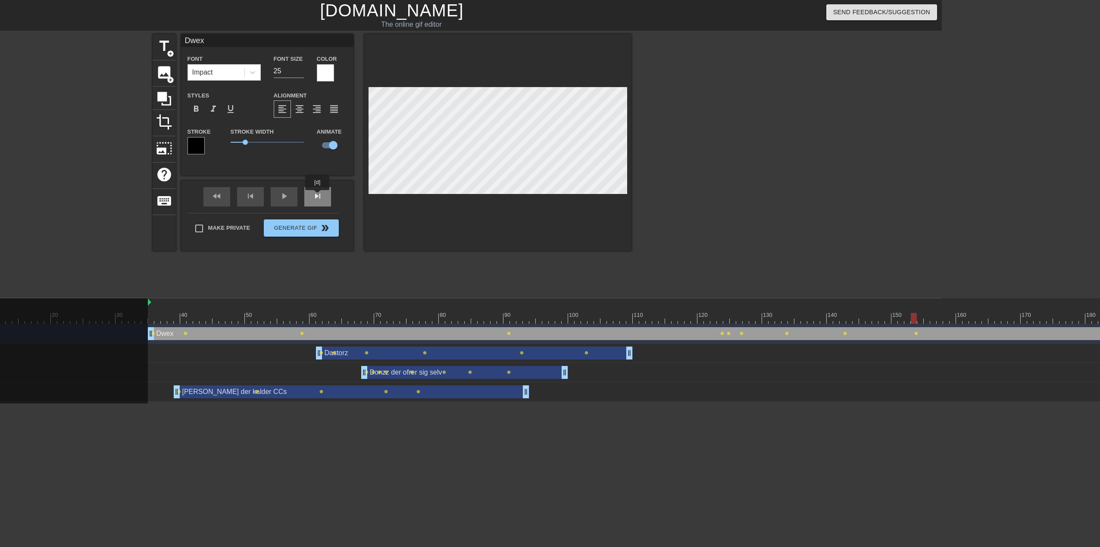
click at [318, 197] on div "skip_next" at bounding box center [317, 196] width 27 height 19
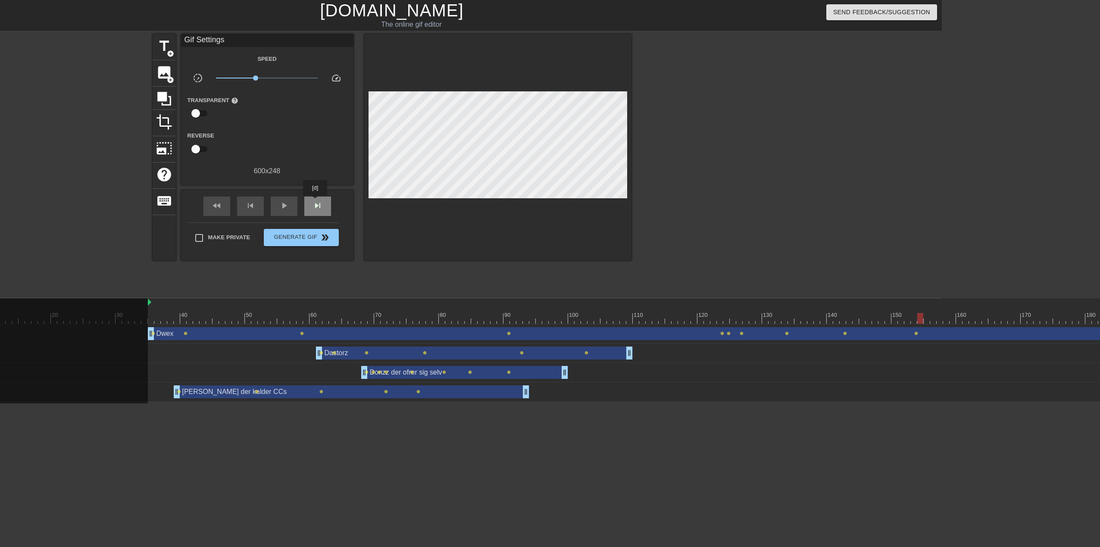
click at [315, 202] on span "skip_next" at bounding box center [317, 205] width 10 height 10
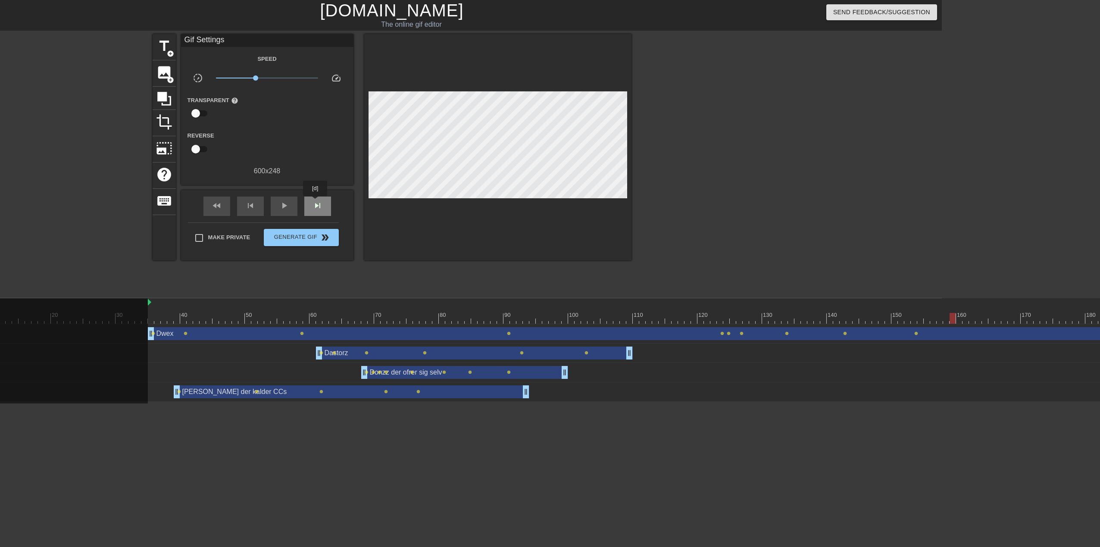
click at [315, 202] on span "skip_next" at bounding box center [317, 205] width 10 height 10
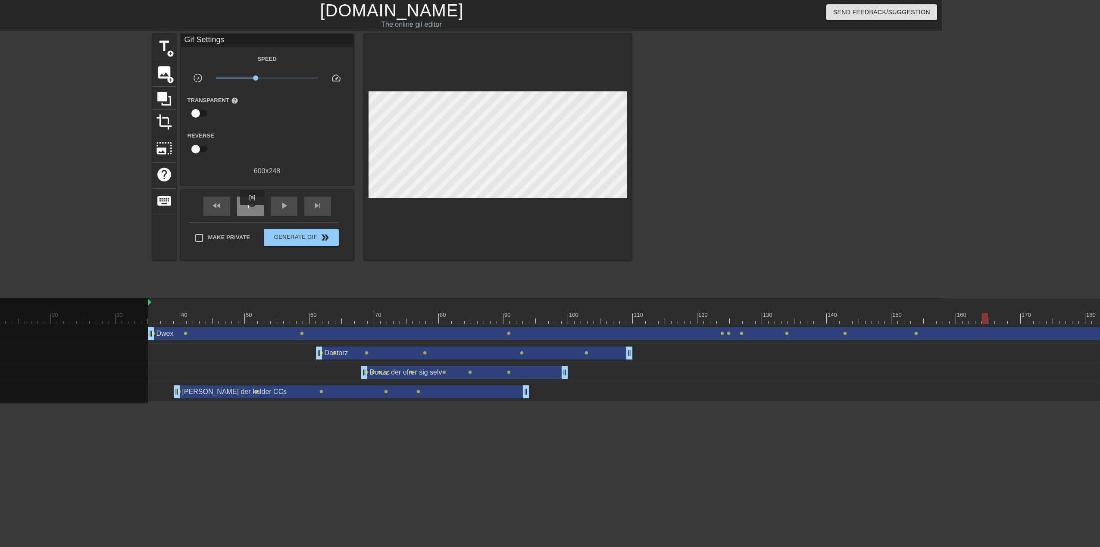
click at [252, 211] on div "skip_previous" at bounding box center [250, 205] width 27 height 19
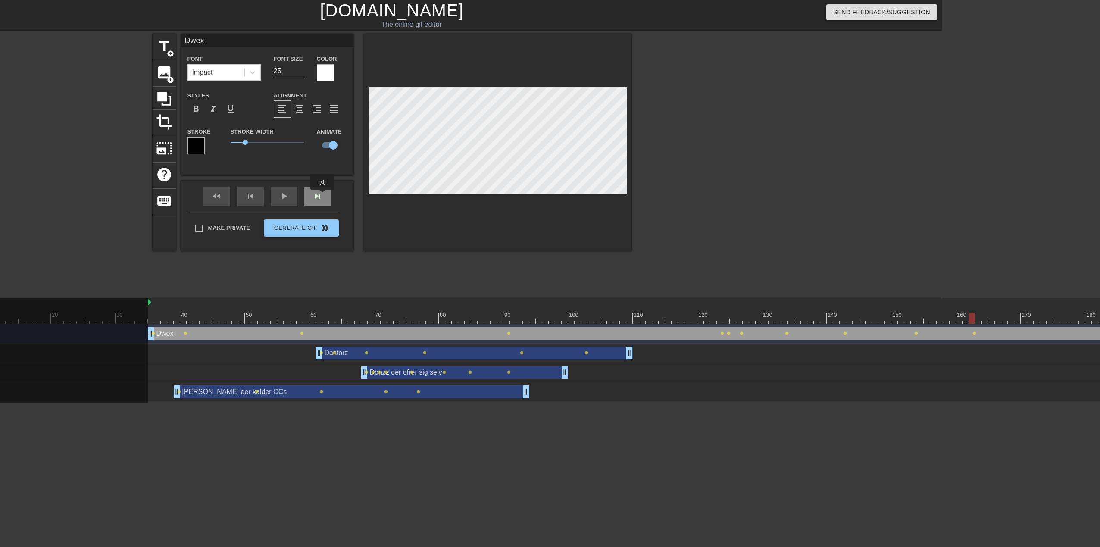
click at [323, 196] on div "skip_next" at bounding box center [317, 196] width 27 height 19
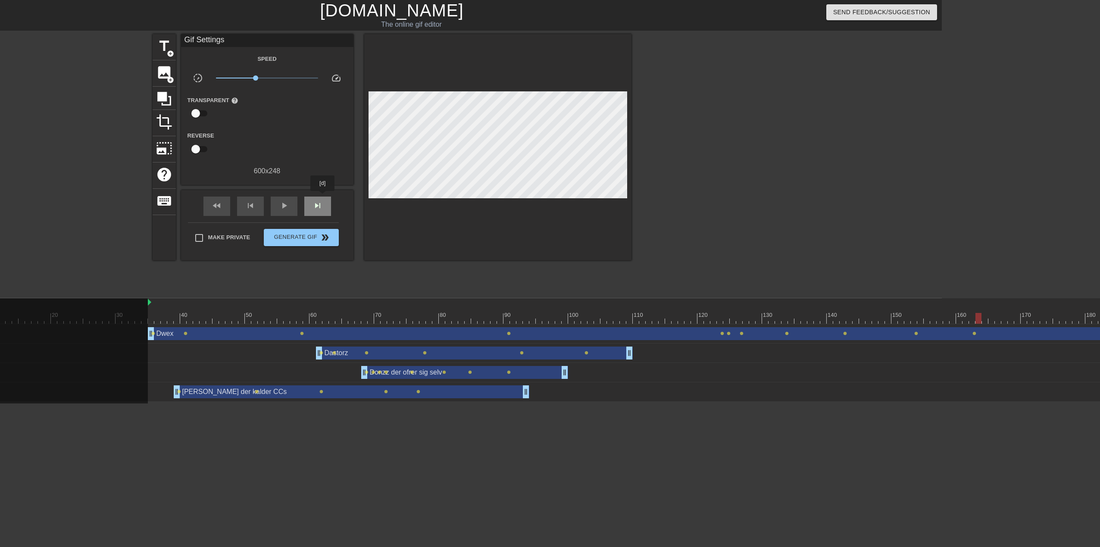
click at [322, 200] on span "skip_next" at bounding box center [317, 205] width 10 height 10
click at [322, 207] on span "skip_next" at bounding box center [317, 205] width 10 height 10
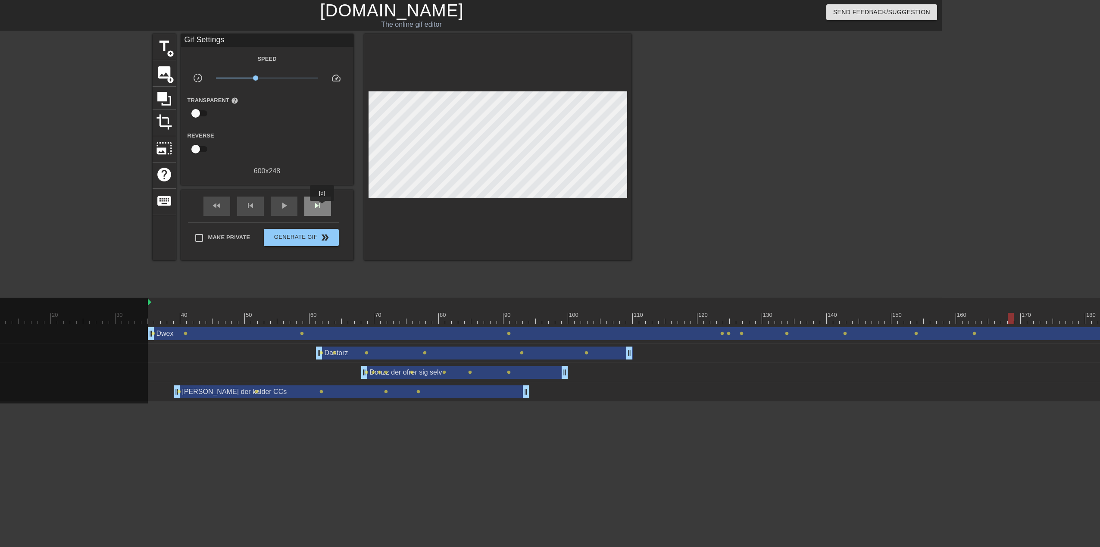
click at [322, 207] on span "skip_next" at bounding box center [317, 205] width 10 height 10
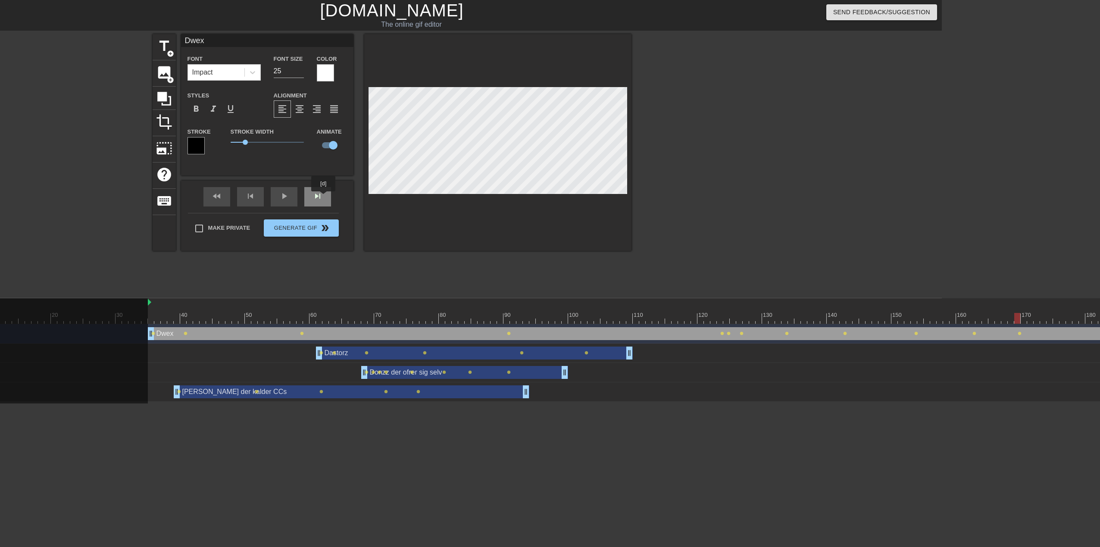
click at [324, 197] on div "skip_next" at bounding box center [317, 196] width 27 height 19
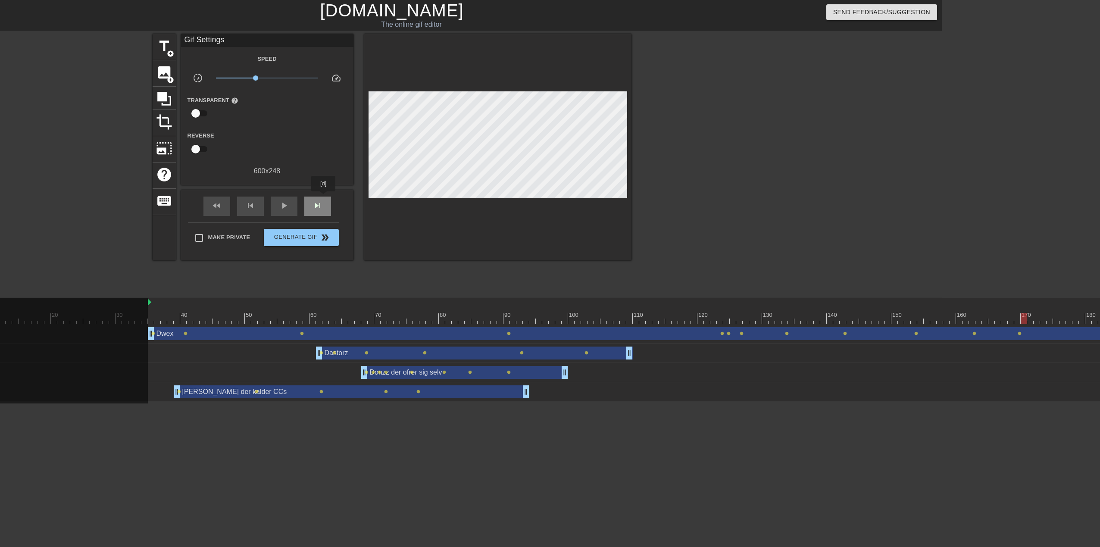
click at [324, 197] on div "skip_next" at bounding box center [317, 205] width 27 height 19
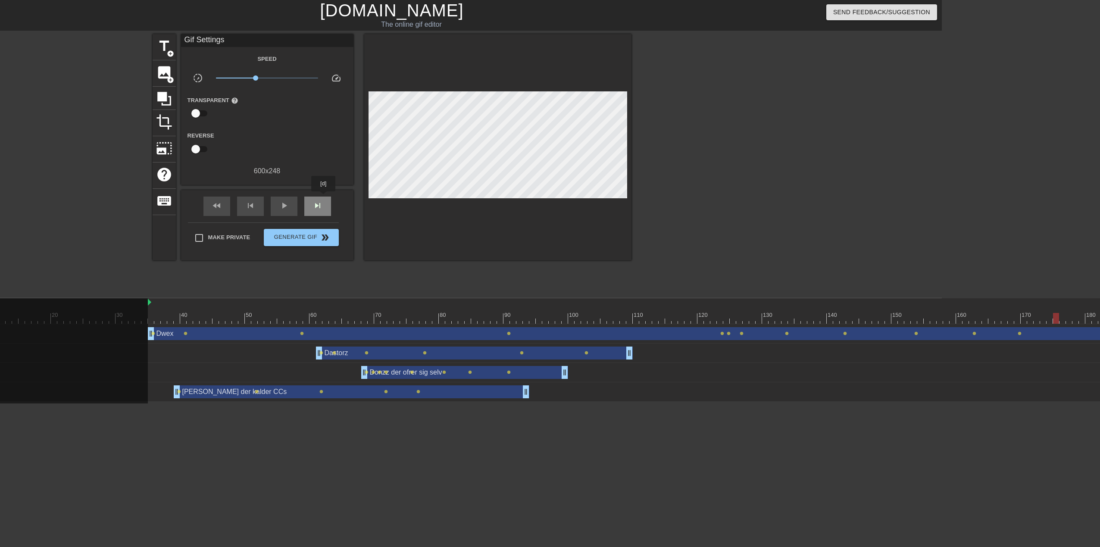
click at [324, 197] on div "skip_next" at bounding box center [317, 205] width 27 height 19
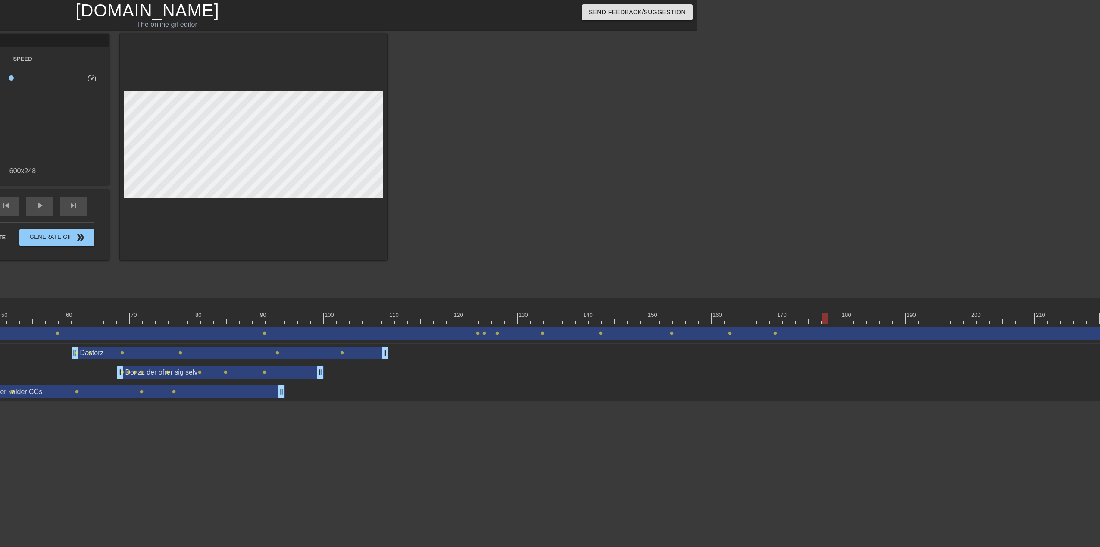
scroll to position [0, 408]
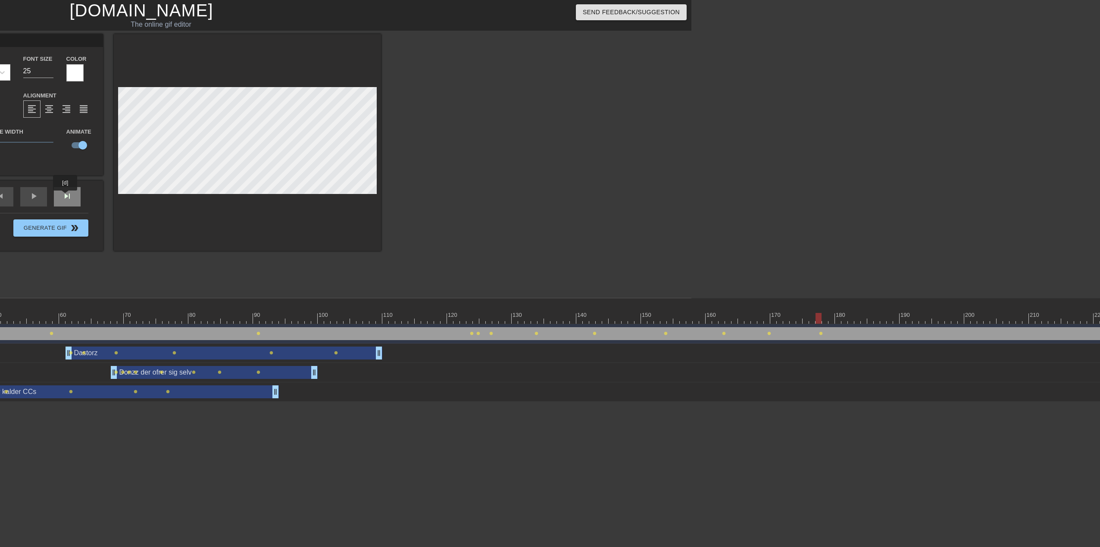
click at [66, 197] on div "skip_next" at bounding box center [67, 196] width 27 height 19
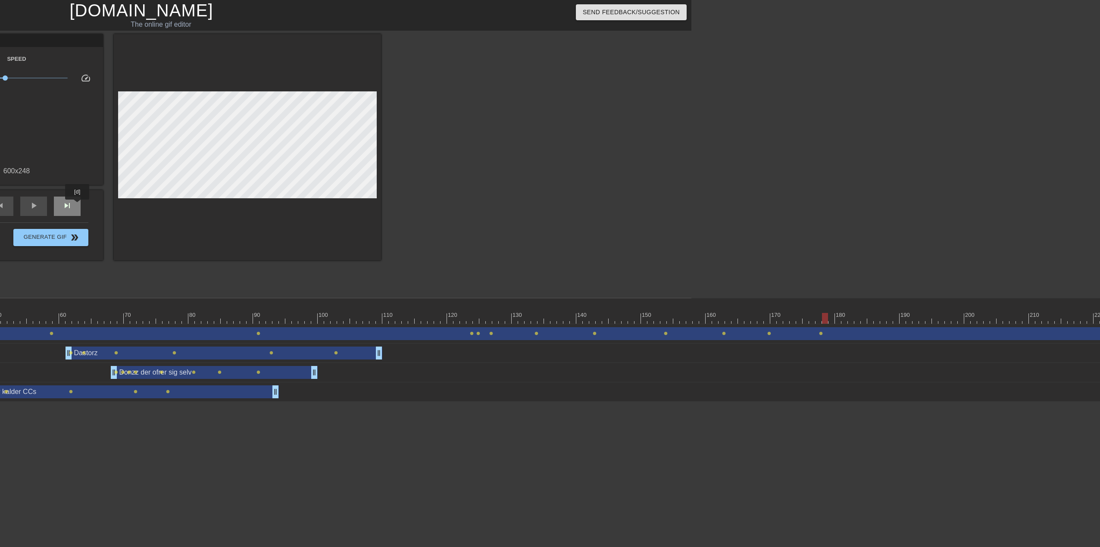
click at [78, 206] on div "skip_next" at bounding box center [67, 205] width 27 height 19
click at [77, 206] on div "skip_next" at bounding box center [67, 205] width 27 height 19
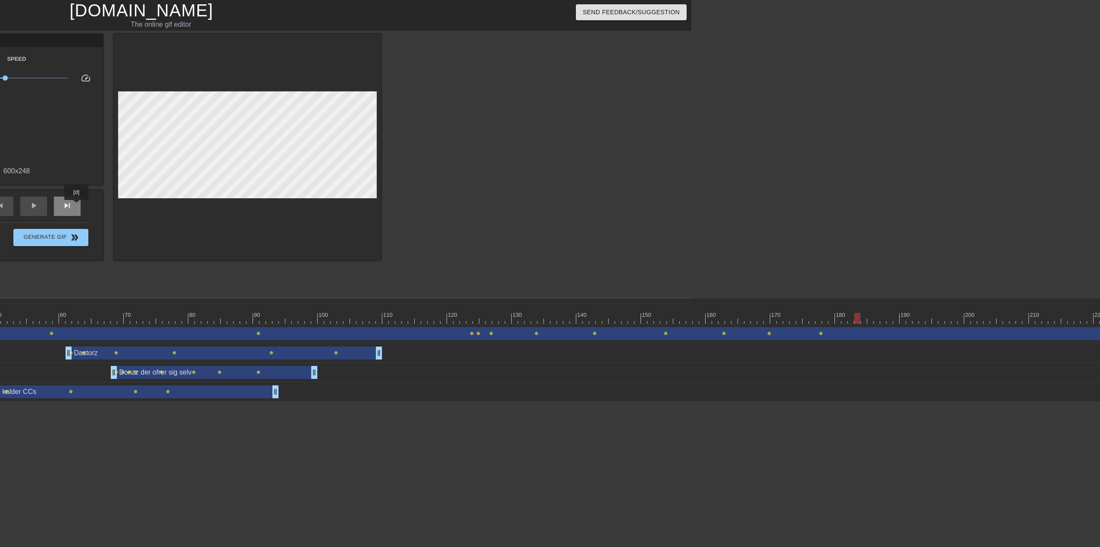
click at [77, 206] on div "skip_next" at bounding box center [67, 205] width 27 height 19
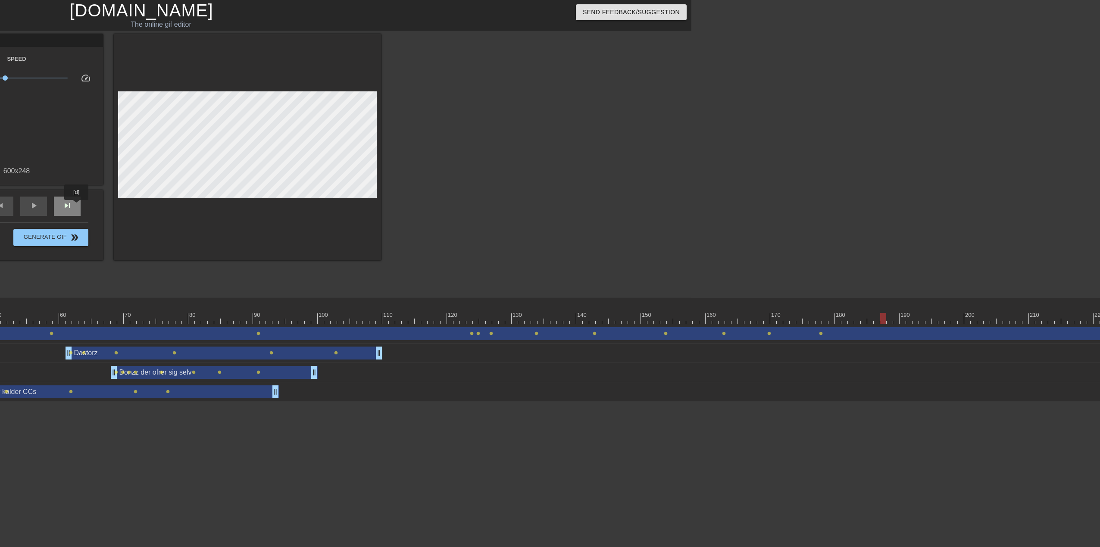
click at [77, 206] on div "skip_next" at bounding box center [67, 205] width 27 height 19
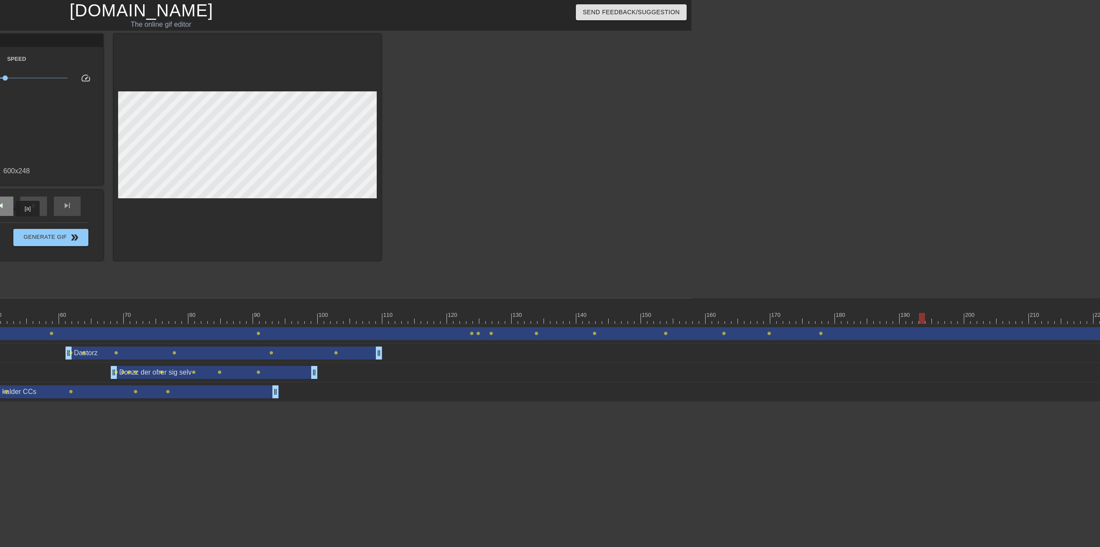
click at [10, 209] on div "skip_previous" at bounding box center [0, 205] width 27 height 19
click at [9, 209] on div "skip_previous" at bounding box center [0, 205] width 27 height 19
click at [7, 209] on div "skip_previous" at bounding box center [0, 205] width 27 height 19
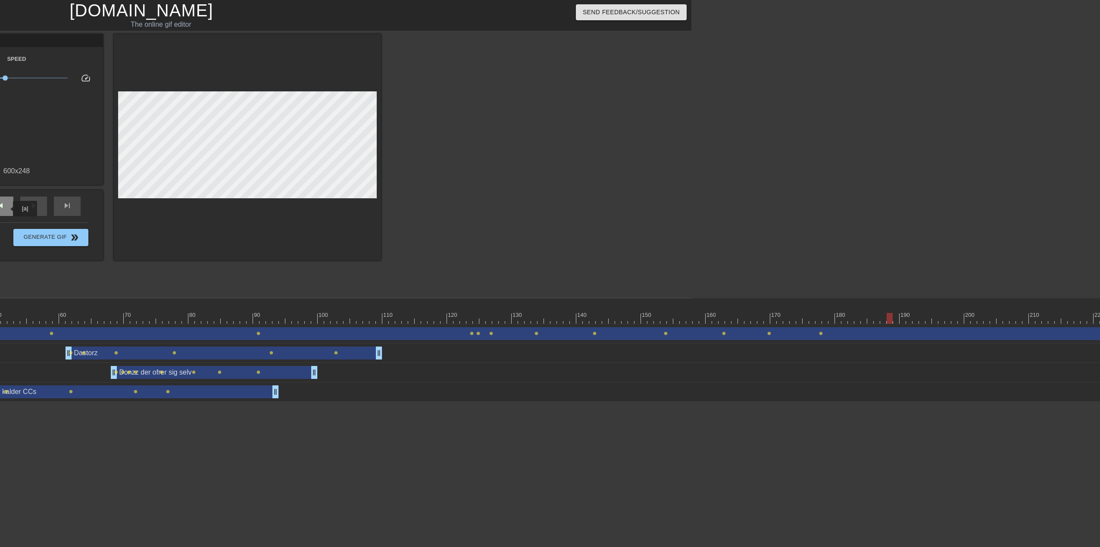
click at [7, 209] on div "skip_previous" at bounding box center [0, 205] width 27 height 19
click at [67, 199] on div "skip_next" at bounding box center [67, 205] width 27 height 19
click at [68, 206] on span "skip_next" at bounding box center [67, 205] width 10 height 10
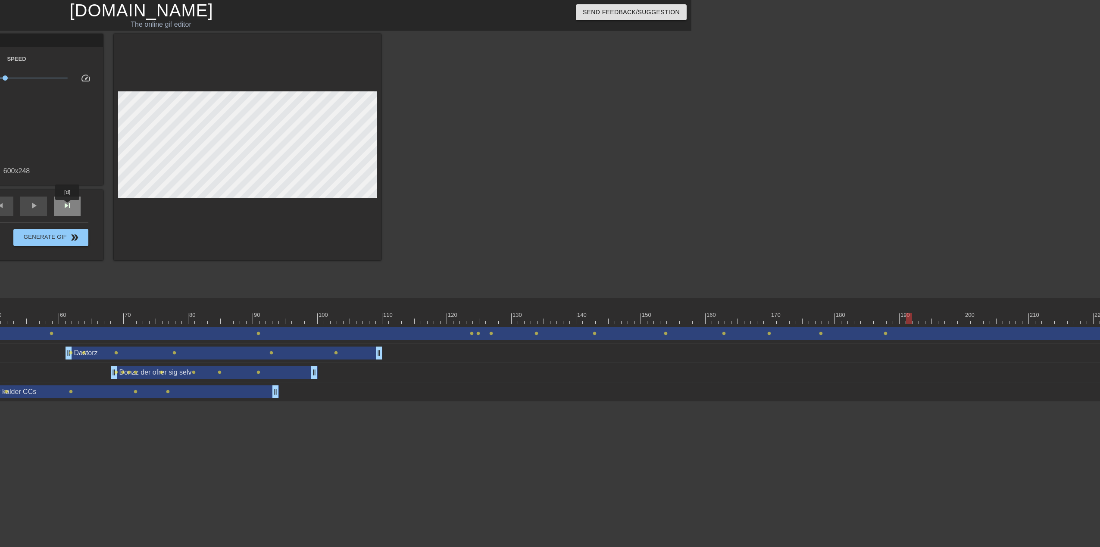
click at [68, 206] on span "skip_next" at bounding box center [67, 205] width 10 height 10
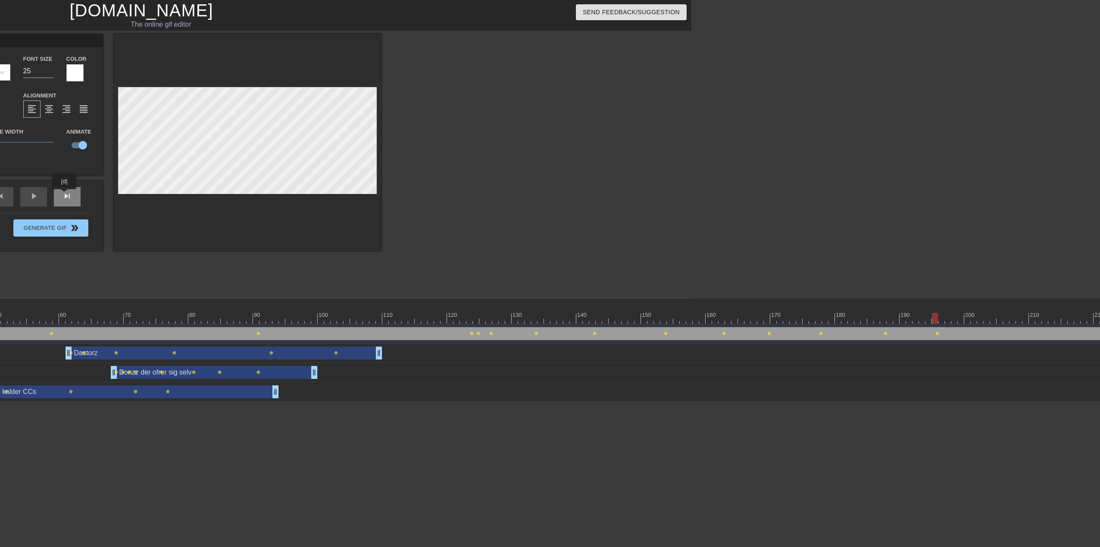
click at [65, 195] on div "fast_rewind skip_previous play_arrow skip_next" at bounding box center [17, 197] width 140 height 32
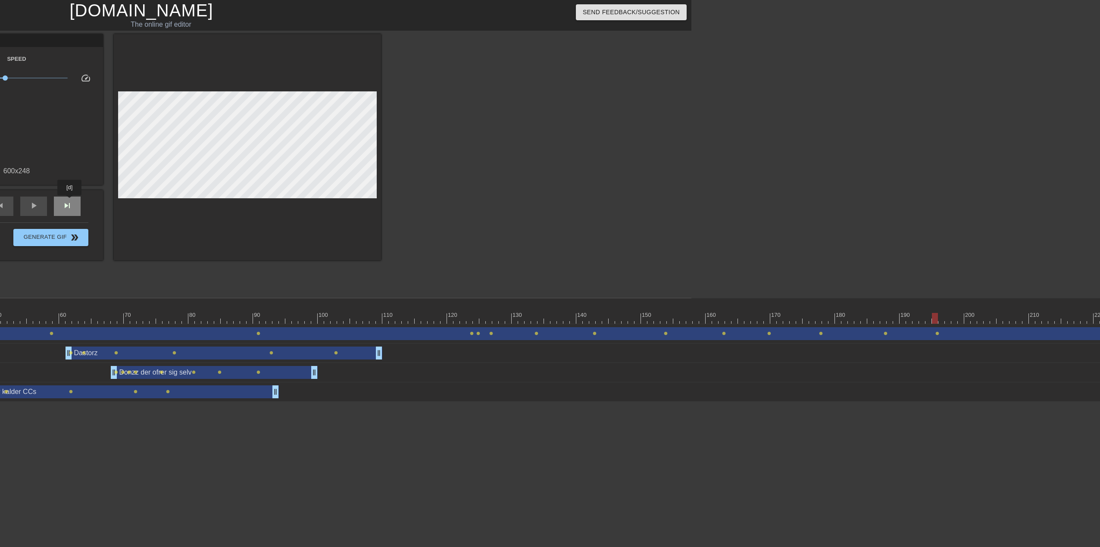
click at [70, 201] on span "skip_next" at bounding box center [67, 205] width 10 height 10
click at [70, 203] on span "skip_next" at bounding box center [67, 205] width 10 height 10
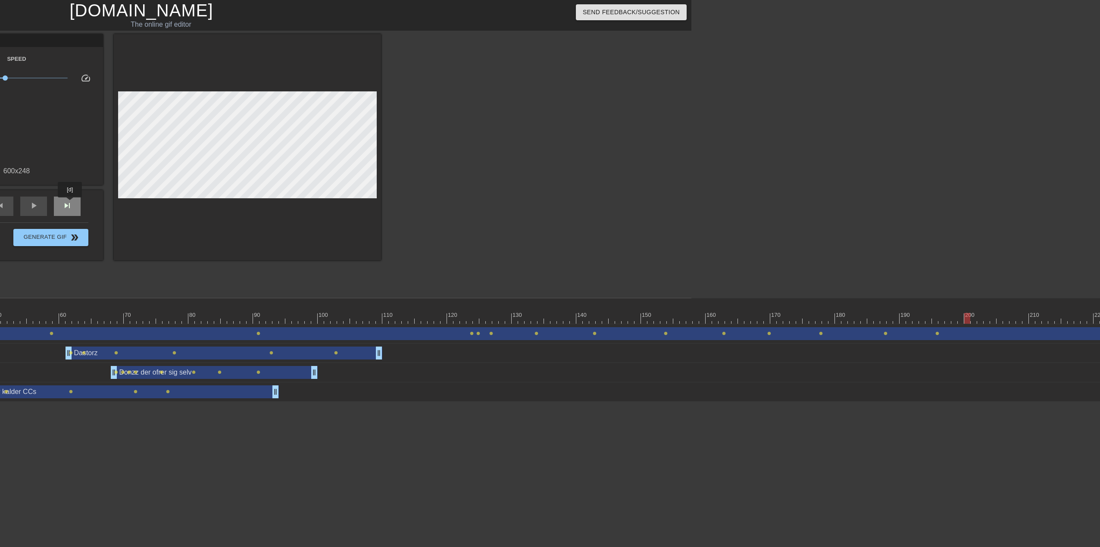
click at [70, 203] on span "skip_next" at bounding box center [67, 205] width 10 height 10
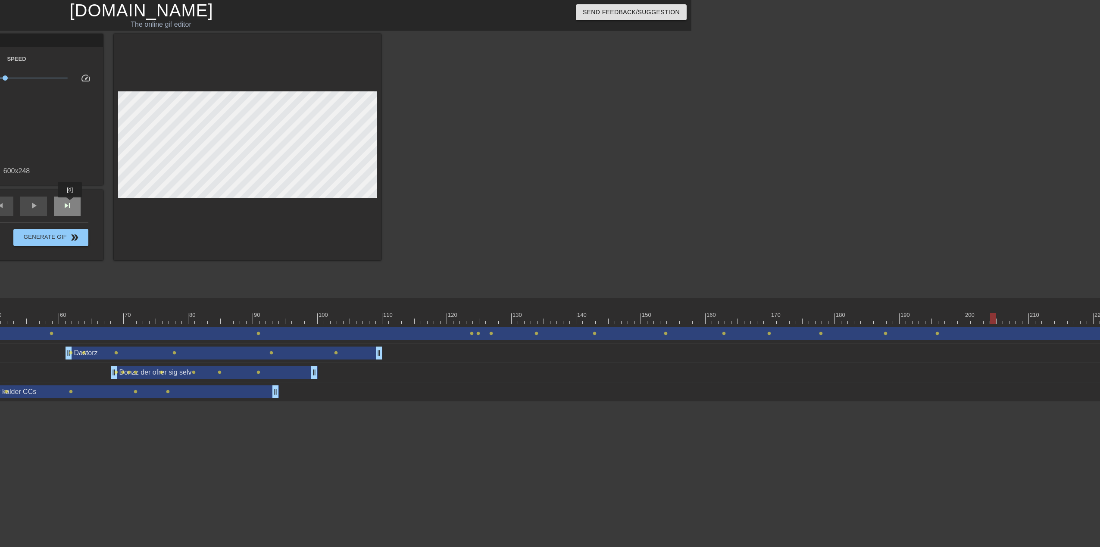
click at [70, 203] on span "skip_next" at bounding box center [67, 205] width 10 height 10
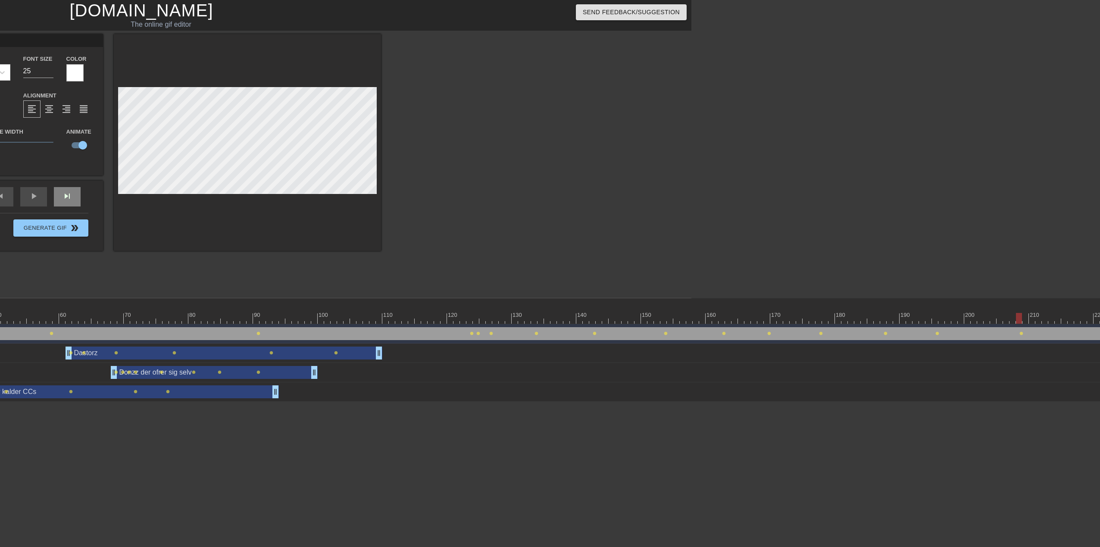
click at [72, 198] on div "skip_next" at bounding box center [67, 196] width 27 height 19
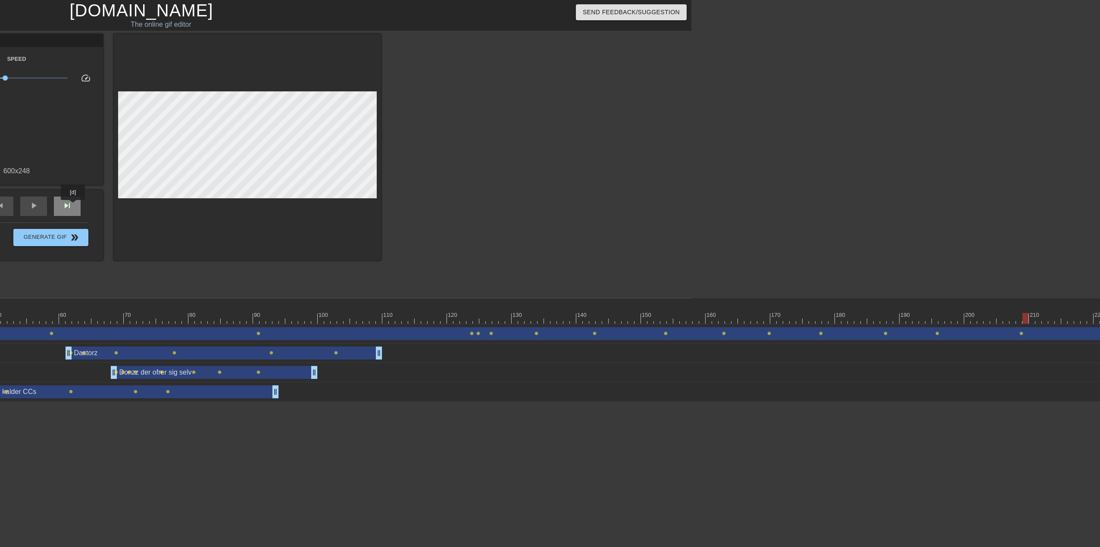
click at [73, 206] on div "skip_next" at bounding box center [67, 205] width 27 height 19
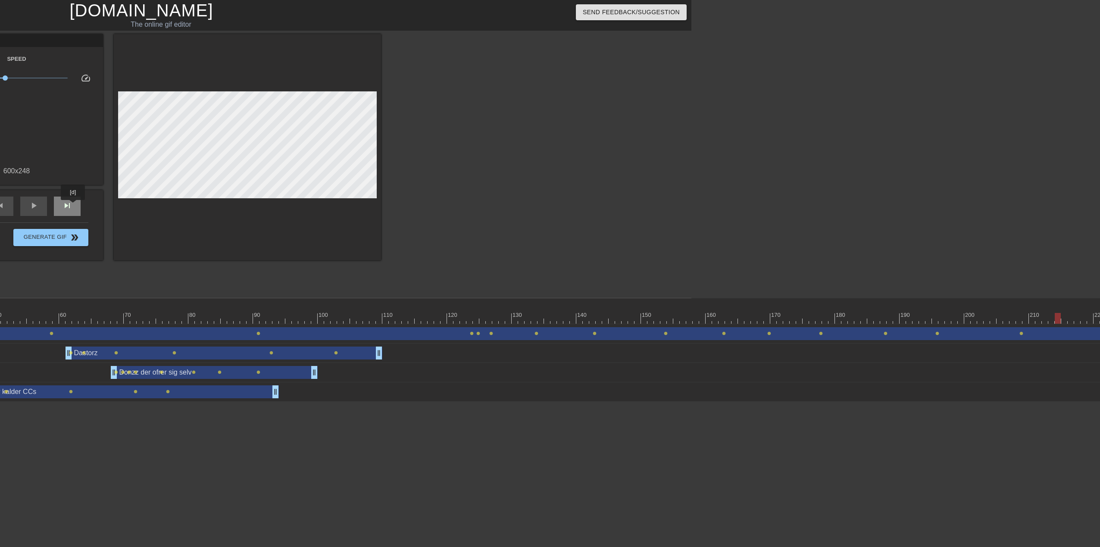
click at [73, 206] on div "skip_next" at bounding box center [67, 205] width 27 height 19
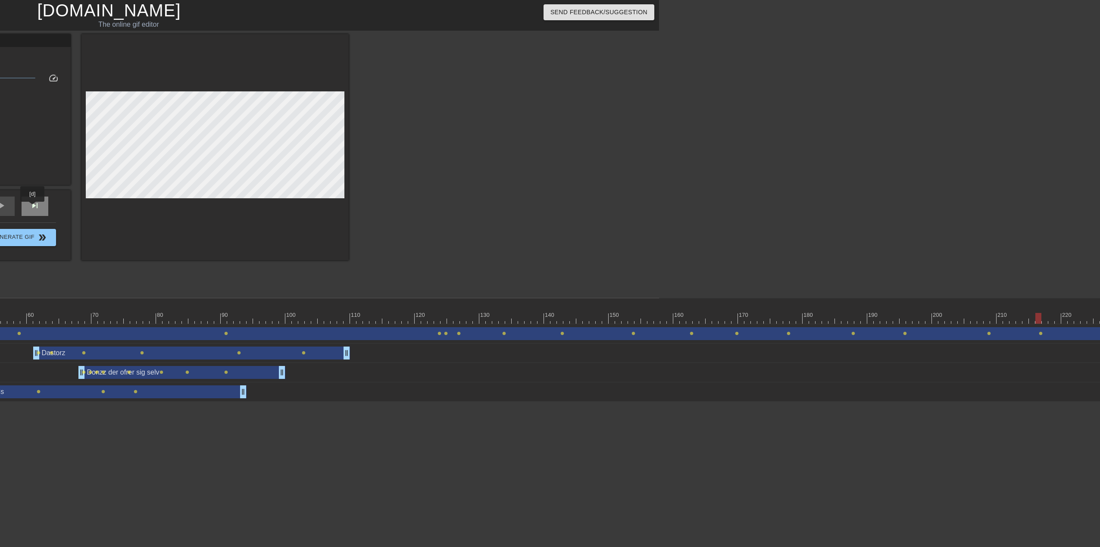
click at [33, 208] on span "skip_next" at bounding box center [35, 205] width 10 height 10
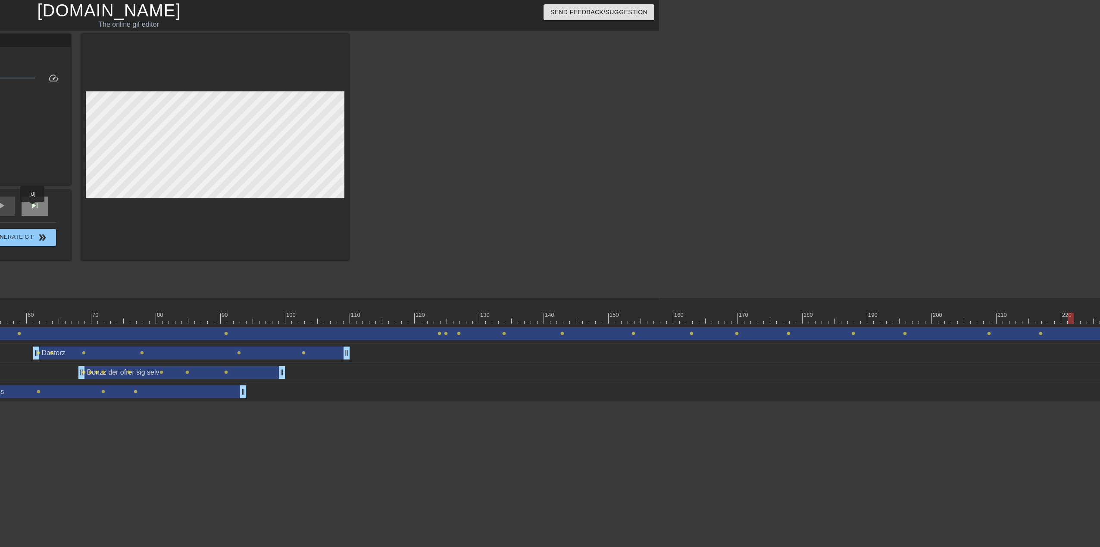
click at [33, 208] on span "skip_next" at bounding box center [35, 205] width 10 height 10
click at [37, 206] on span "skip_next" at bounding box center [35, 205] width 10 height 10
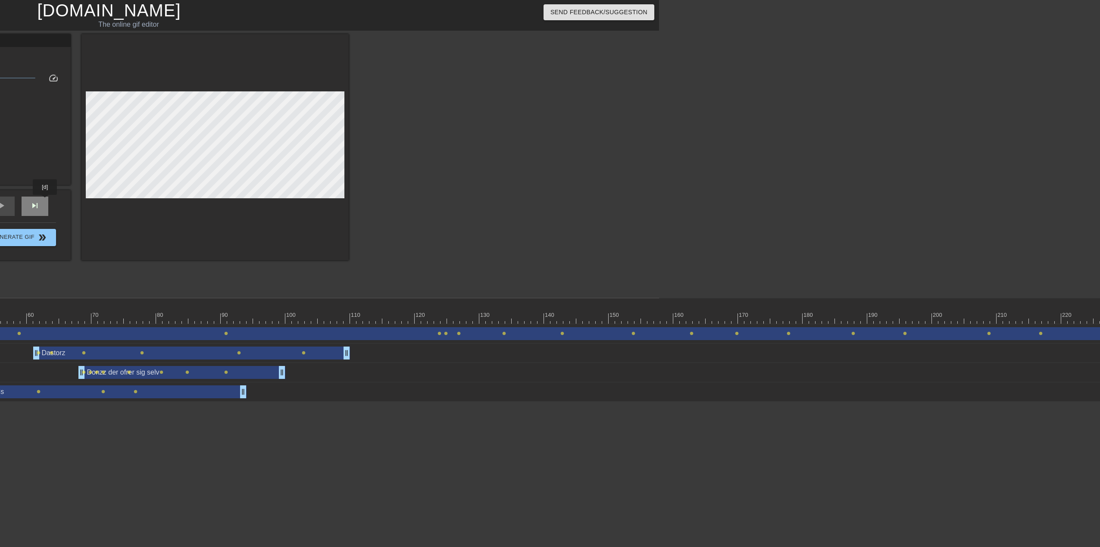
click at [45, 201] on div "skip_next" at bounding box center [35, 205] width 27 height 19
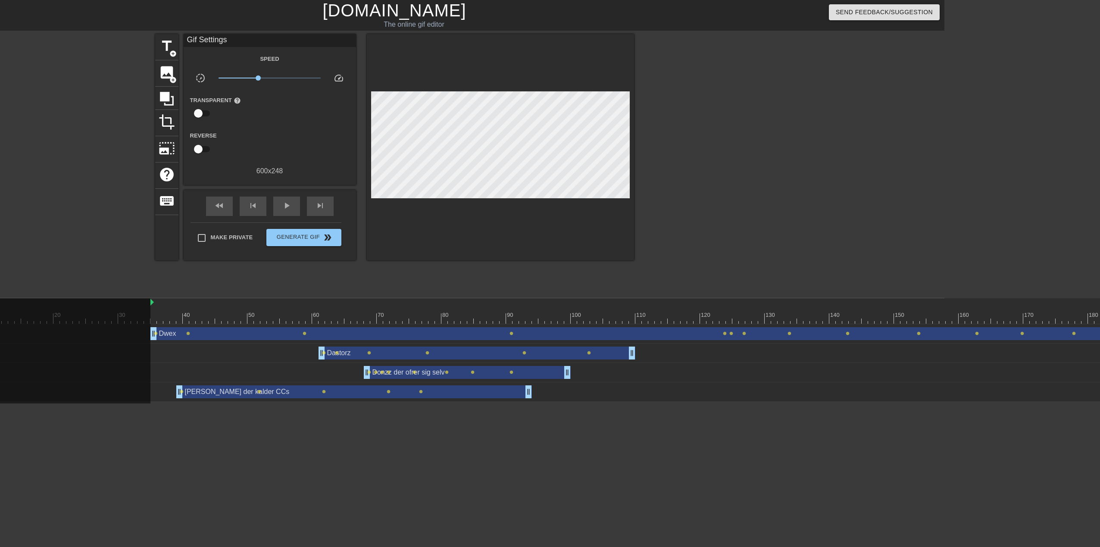
scroll to position [0, 103]
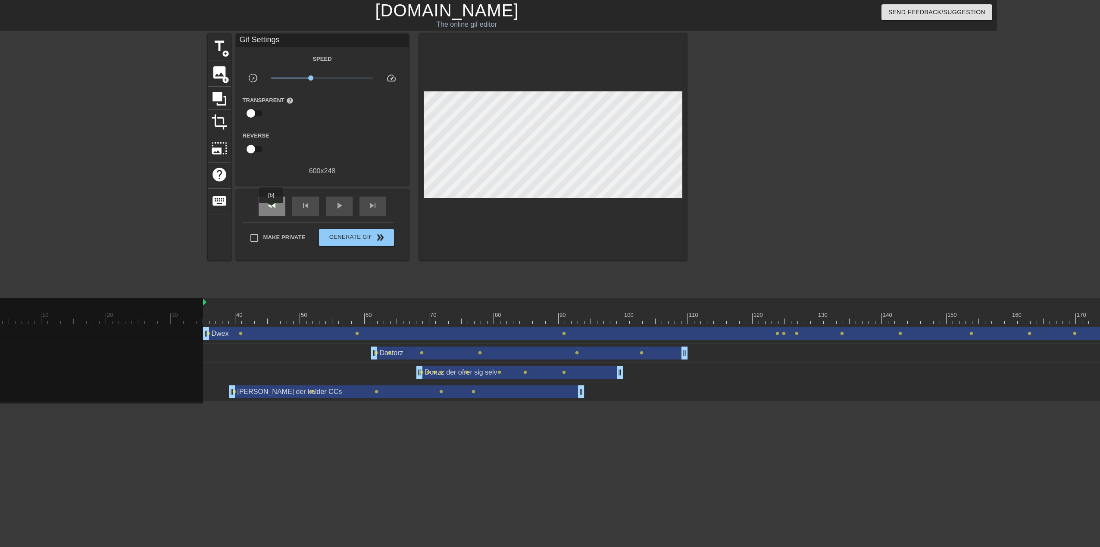
click at [272, 208] on span "fast_rewind" at bounding box center [272, 205] width 10 height 10
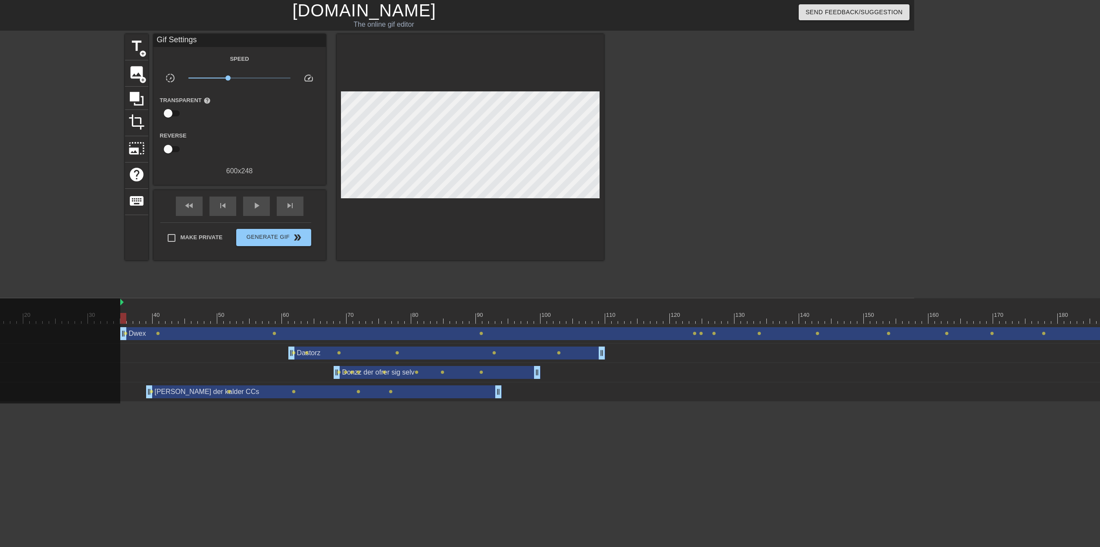
scroll to position [0, 293]
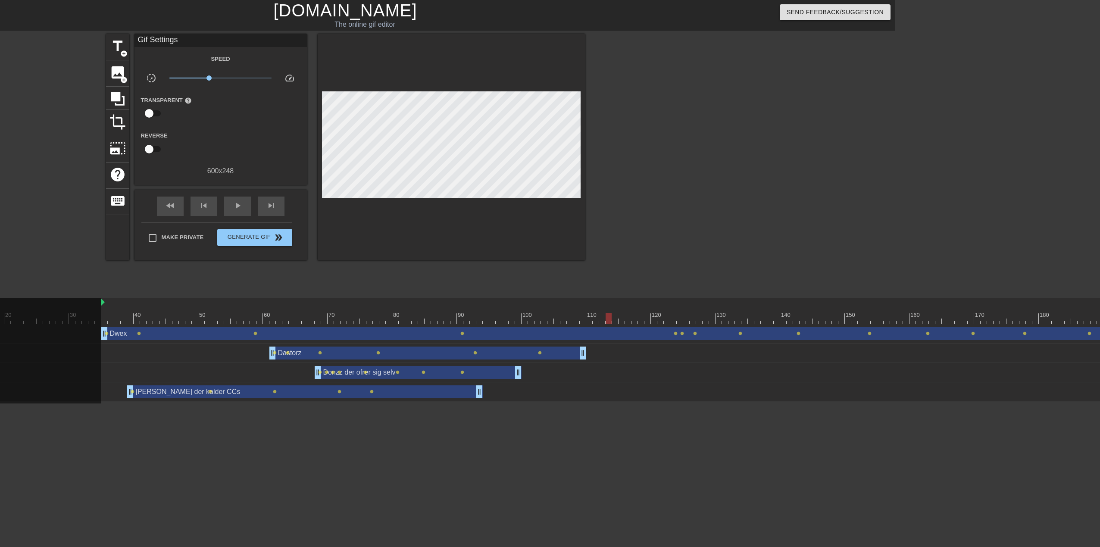
scroll to position [0, 133]
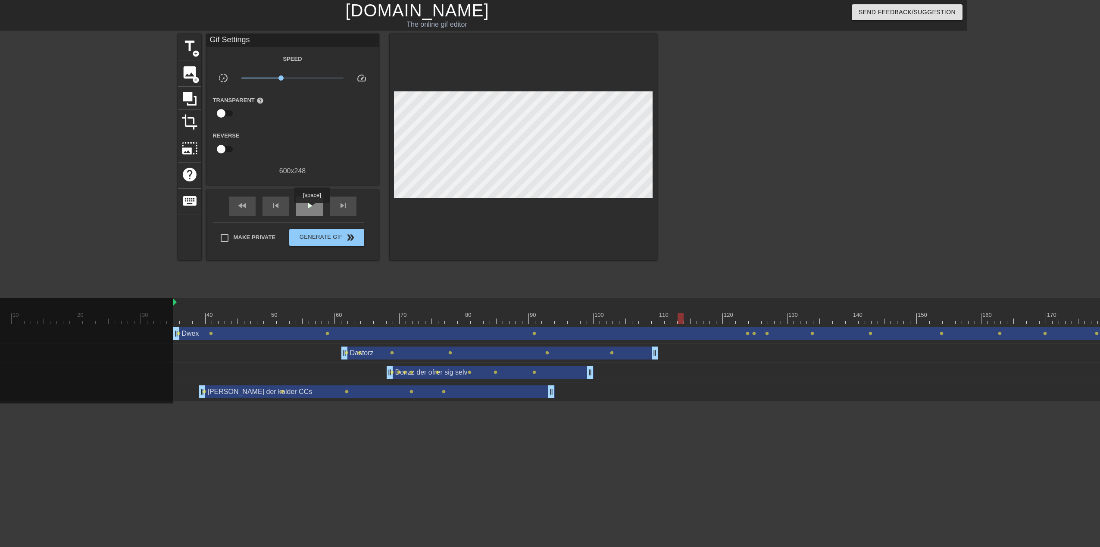
click at [312, 209] on span "play_arrow" at bounding box center [309, 205] width 10 height 10
click at [312, 209] on span "pause" at bounding box center [309, 205] width 10 height 10
click at [335, 203] on div "skip_next" at bounding box center [343, 205] width 27 height 19
click at [341, 205] on span "skip_next" at bounding box center [343, 205] width 10 height 10
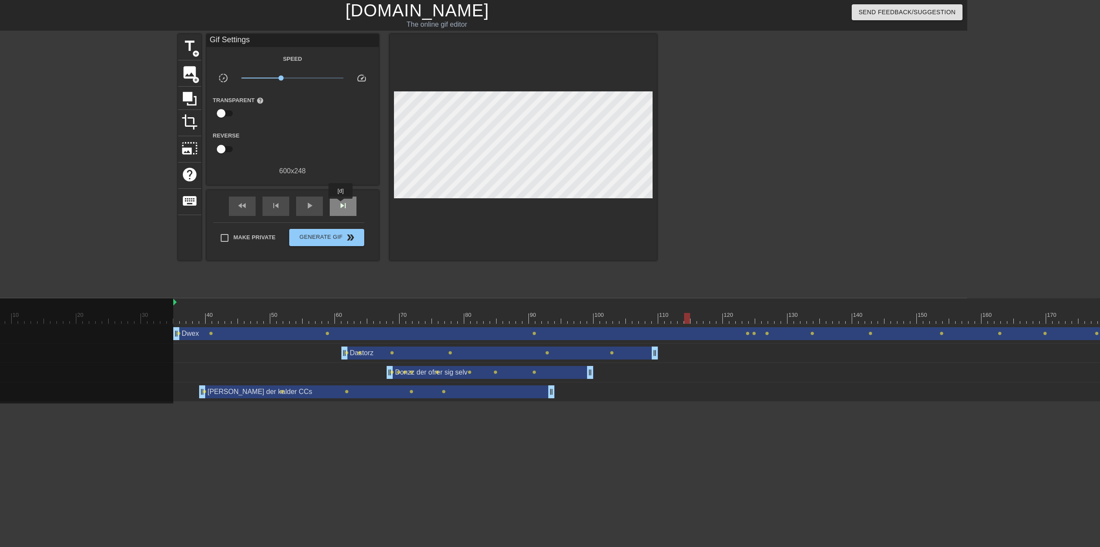
click at [341, 205] on span "skip_next" at bounding box center [343, 205] width 10 height 10
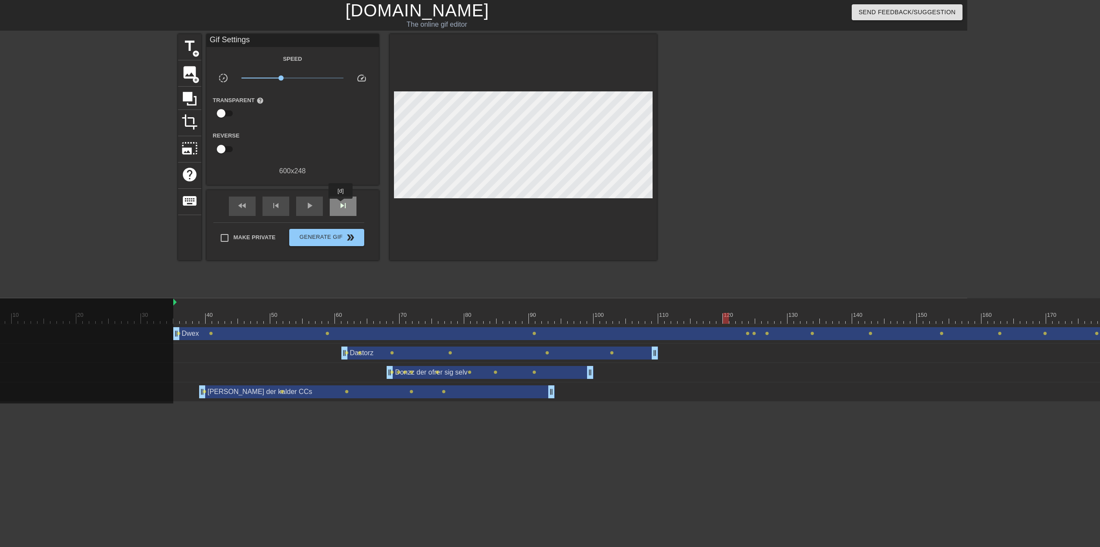
click at [341, 205] on span "skip_next" at bounding box center [343, 205] width 10 height 10
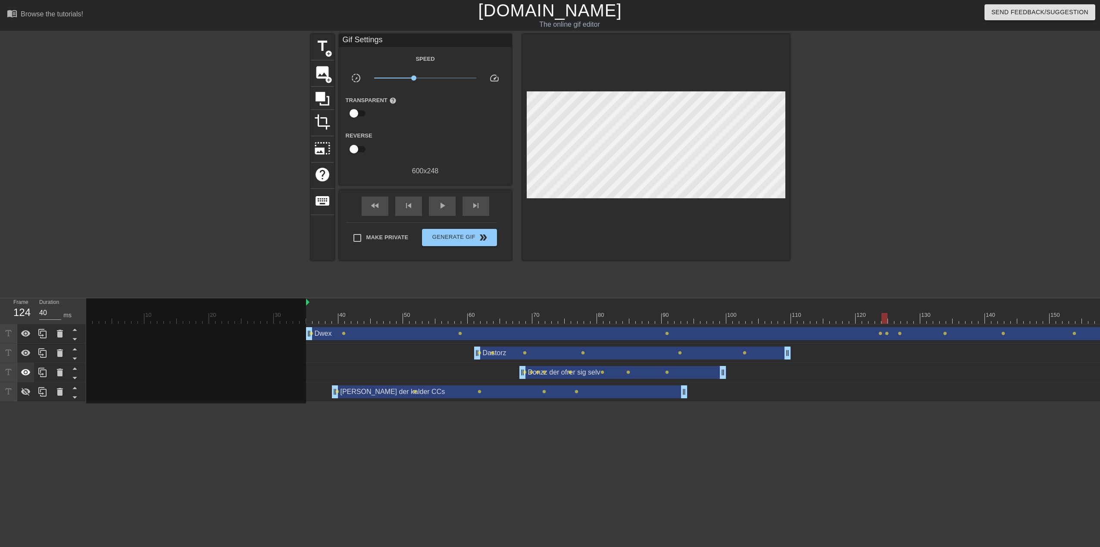
click at [28, 376] on icon at bounding box center [26, 372] width 10 height 10
click at [24, 352] on icon at bounding box center [26, 353] width 10 height 10
click at [25, 332] on icon at bounding box center [25, 333] width 9 height 6
click at [476, 207] on span "skip_next" at bounding box center [476, 205] width 10 height 10
click at [365, 205] on div "fast_rewind" at bounding box center [375, 205] width 27 height 19
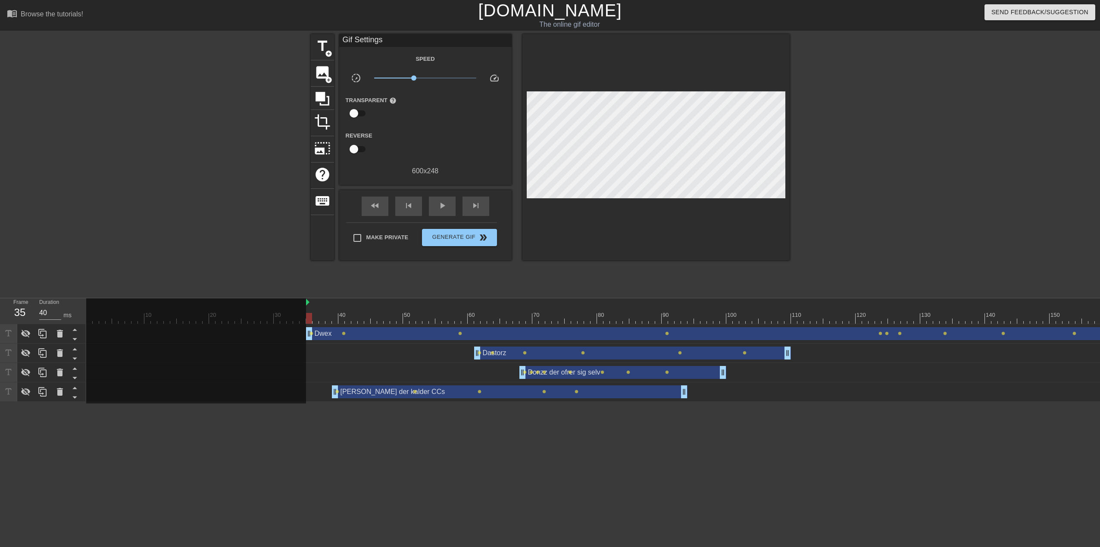
click at [480, 209] on span "skip_next" at bounding box center [476, 205] width 10 height 10
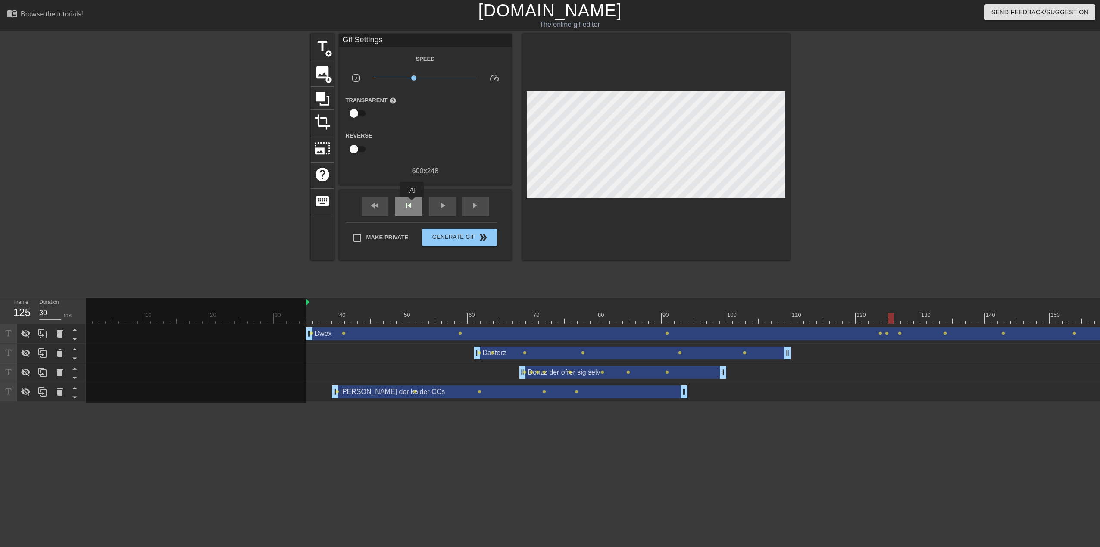
click at [413, 205] on span "skip_previous" at bounding box center [408, 205] width 10 height 10
click at [475, 204] on span "skip_next" at bounding box center [476, 205] width 10 height 10
click at [324, 45] on span "title" at bounding box center [322, 46] width 16 height 16
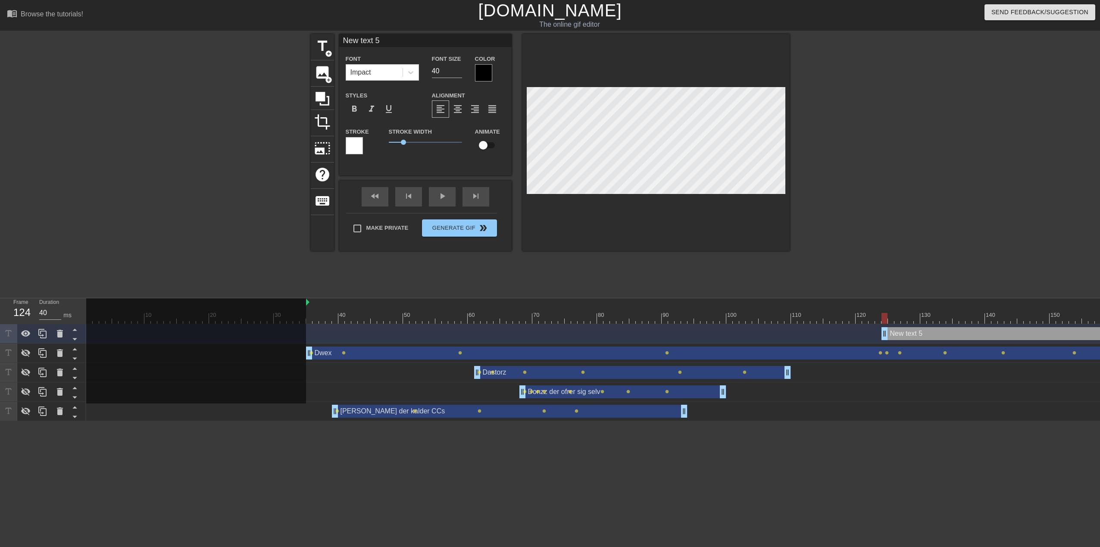
scroll to position [1, 1]
click at [490, 77] on div at bounding box center [483, 72] width 17 height 17
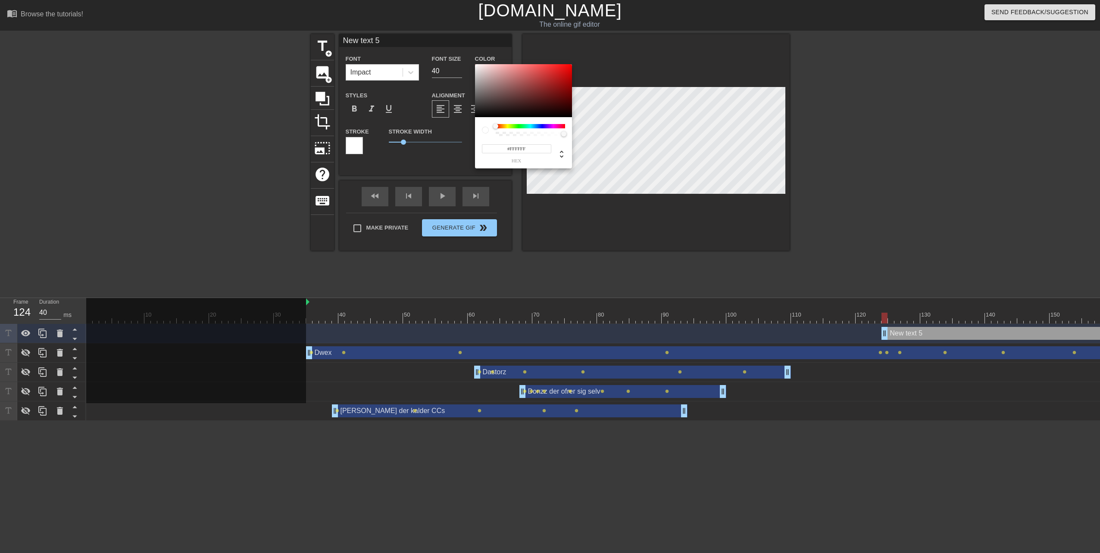
drag, startPoint x: 477, startPoint y: 115, endPoint x: 466, endPoint y: 53, distance: 62.9
click at [466, 53] on div "#FFFFFF hex" at bounding box center [550, 276] width 1100 height 553
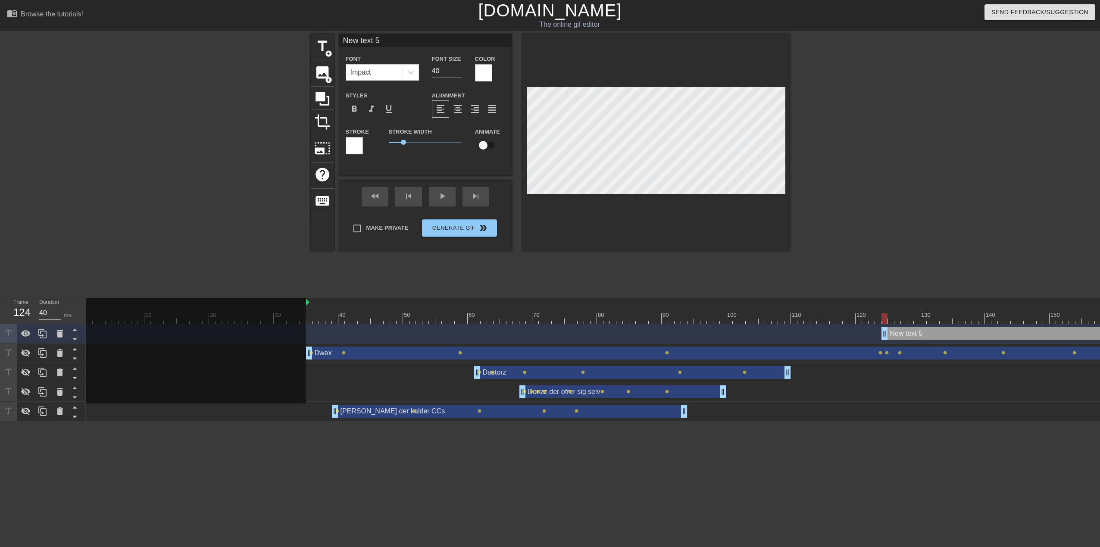
click at [357, 146] on div at bounding box center [354, 145] width 17 height 17
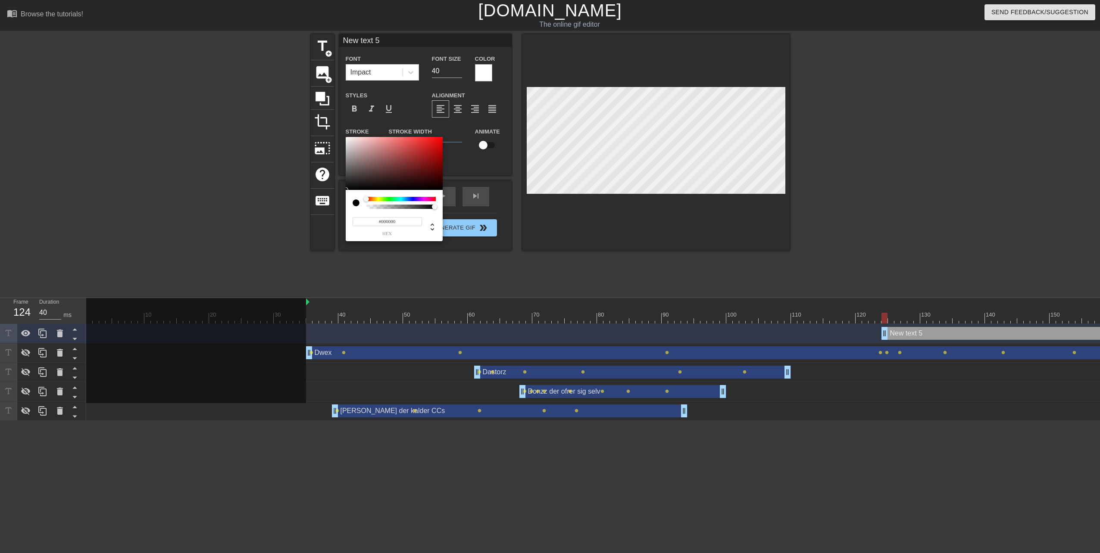
drag, startPoint x: 351, startPoint y: 186, endPoint x: 340, endPoint y: 196, distance: 14.7
click at [340, 196] on div "#000000 hex" at bounding box center [550, 276] width 1100 height 553
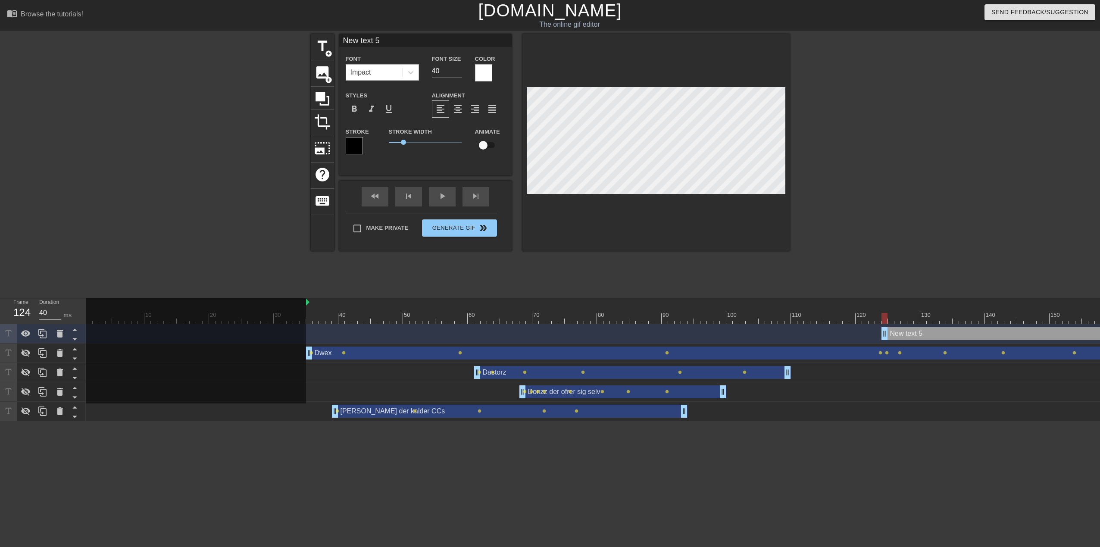
drag, startPoint x: 441, startPoint y: 69, endPoint x: 397, endPoint y: 71, distance: 44.0
click at [397, 71] on div "Font Impact Font Size 40 Color" at bounding box center [425, 67] width 172 height 28
click at [478, 145] on input "checkbox" at bounding box center [482, 145] width 49 height 16
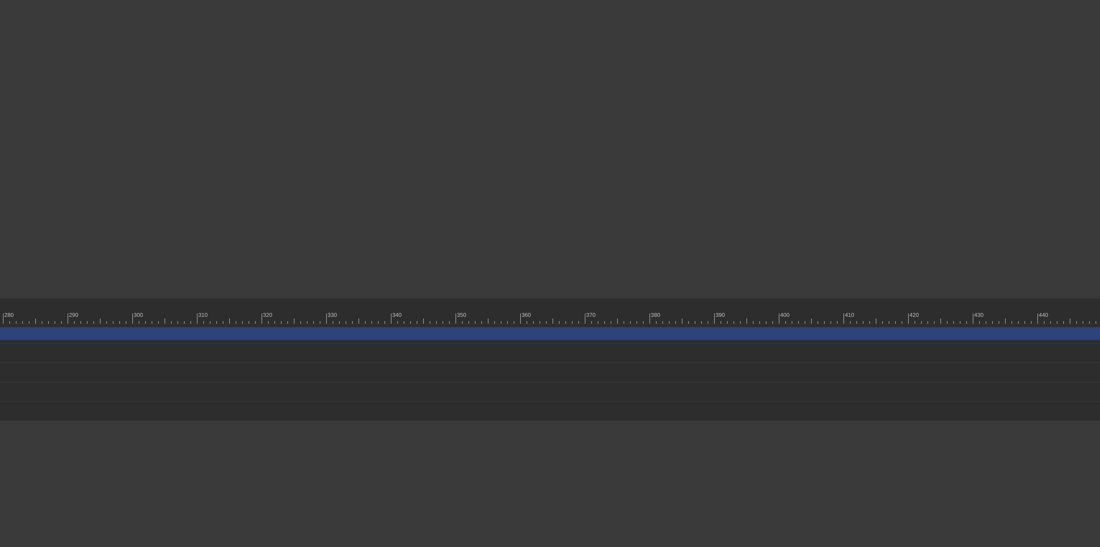
scroll to position [0, 1900]
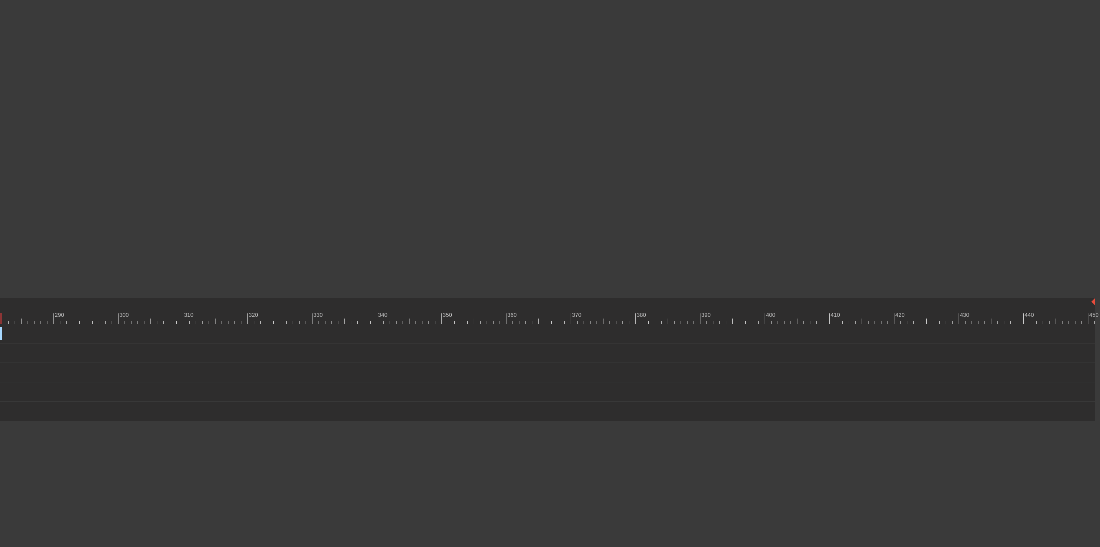
drag, startPoint x: 1090, startPoint y: 335, endPoint x: -2, endPoint y: 334, distance: 1091.9
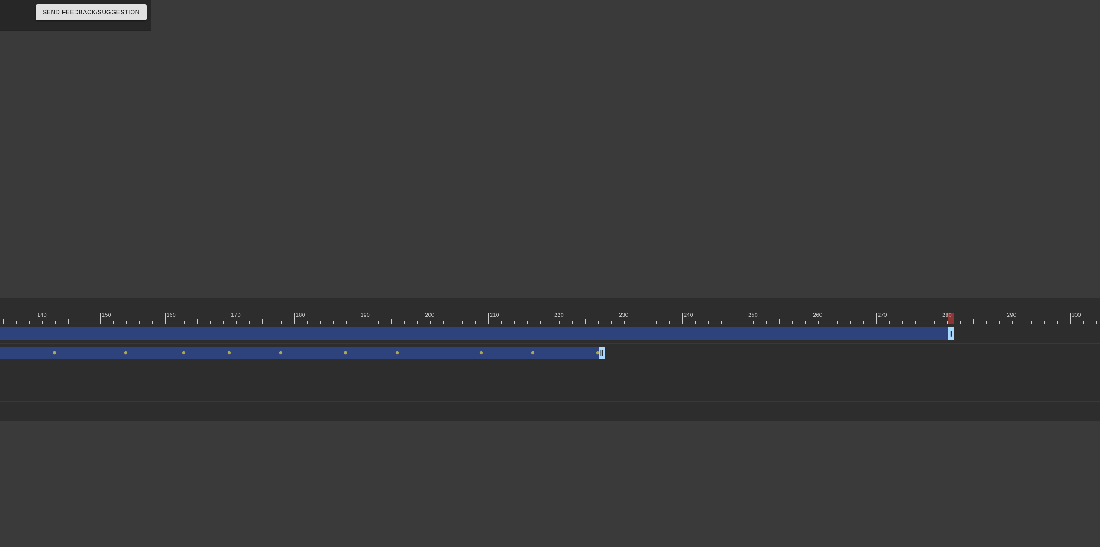
scroll to position [0, 927]
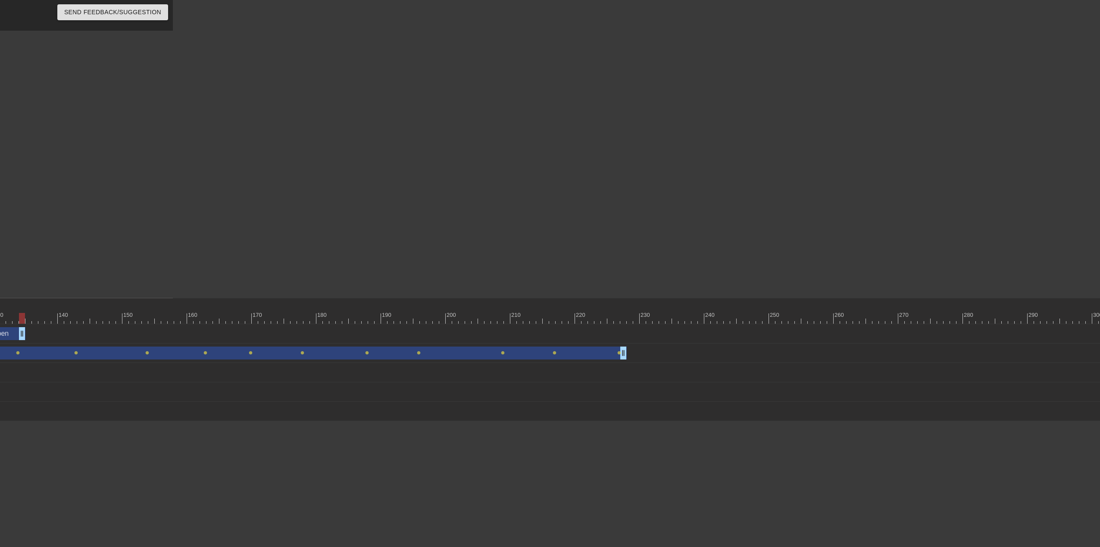
drag, startPoint x: 974, startPoint y: 334, endPoint x: 25, endPoint y: 311, distance: 949.6
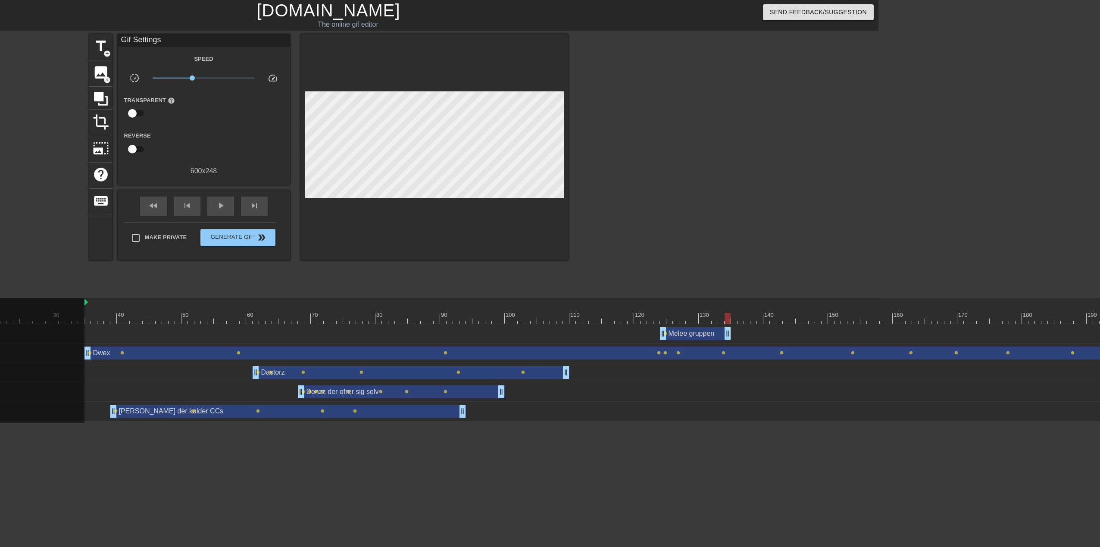
scroll to position [0, 205]
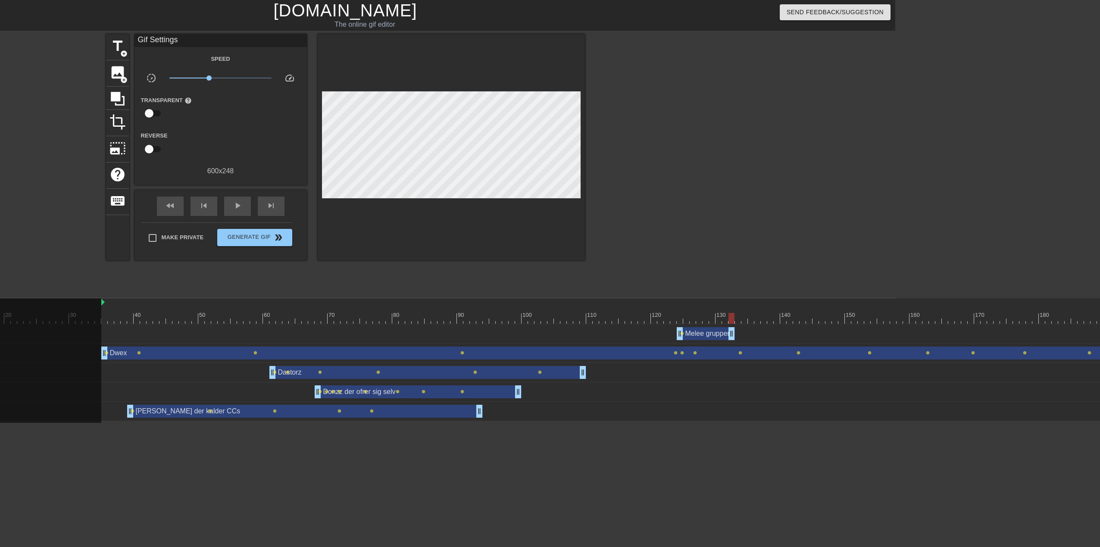
drag, startPoint x: 745, startPoint y: 335, endPoint x: 729, endPoint y: 337, distance: 15.6
click at [280, 207] on div "skip_next" at bounding box center [271, 205] width 27 height 19
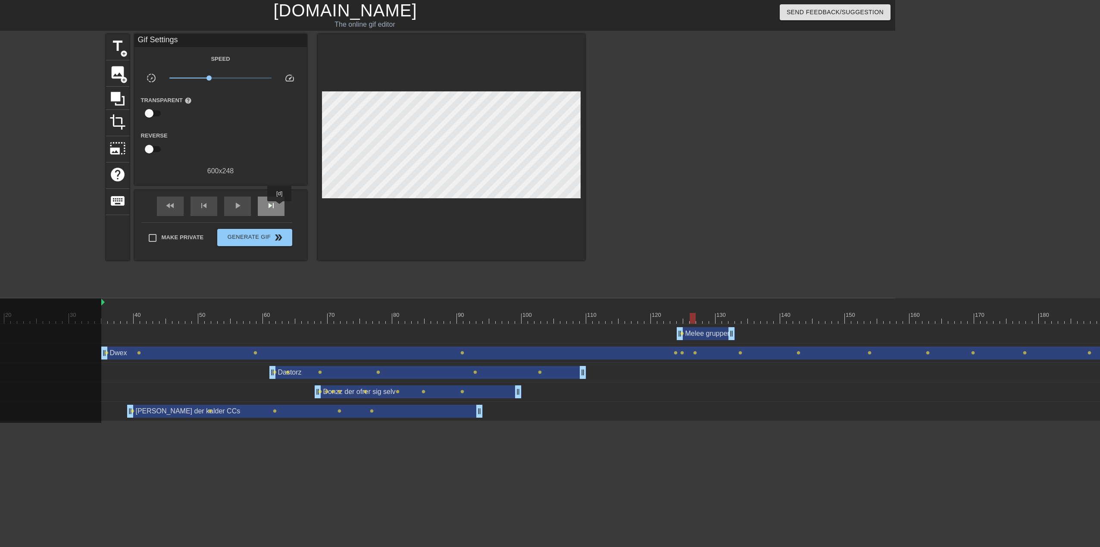
click at [280, 207] on div "skip_next" at bounding box center [271, 205] width 27 height 19
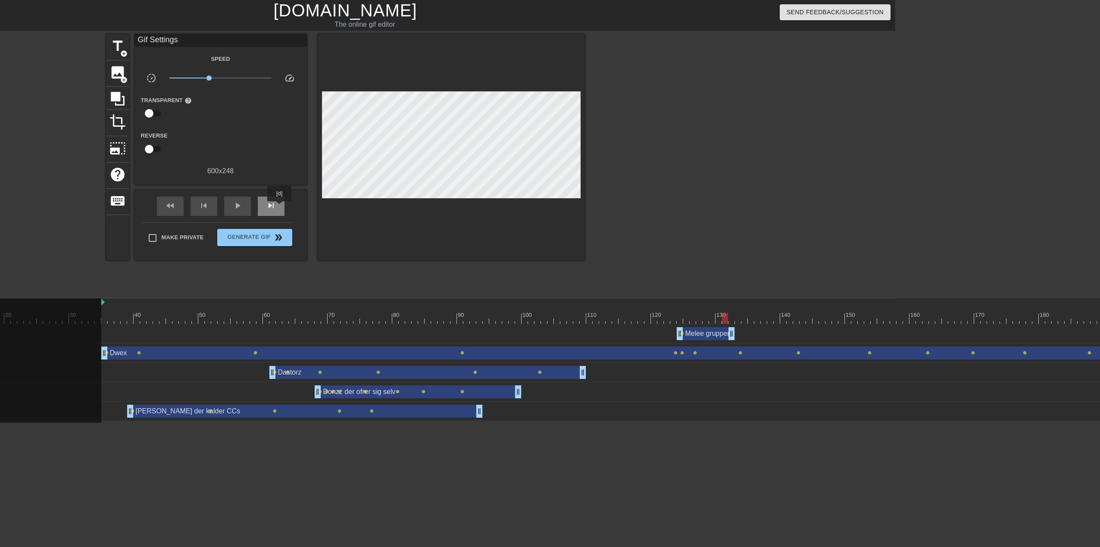
click at [280, 207] on div "skip_next" at bounding box center [271, 205] width 27 height 19
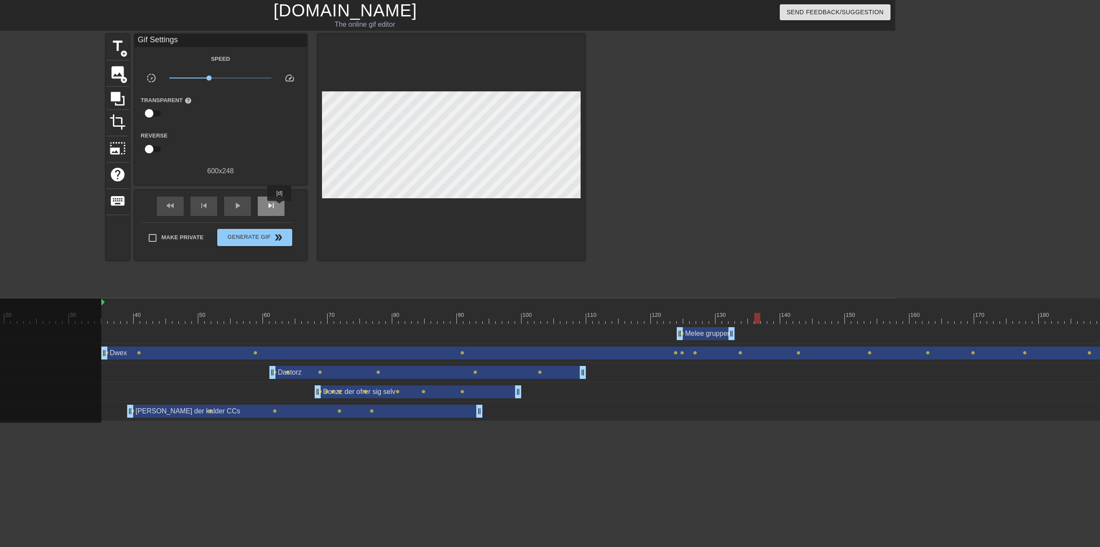
click at [280, 207] on div "skip_next" at bounding box center [271, 205] width 27 height 19
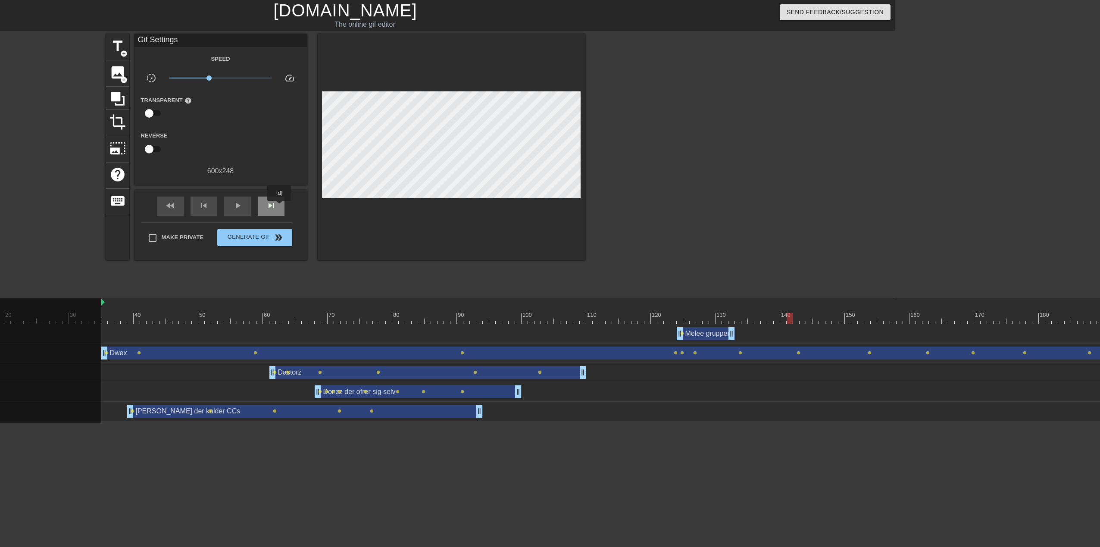
click at [280, 207] on div "skip_next" at bounding box center [271, 205] width 27 height 19
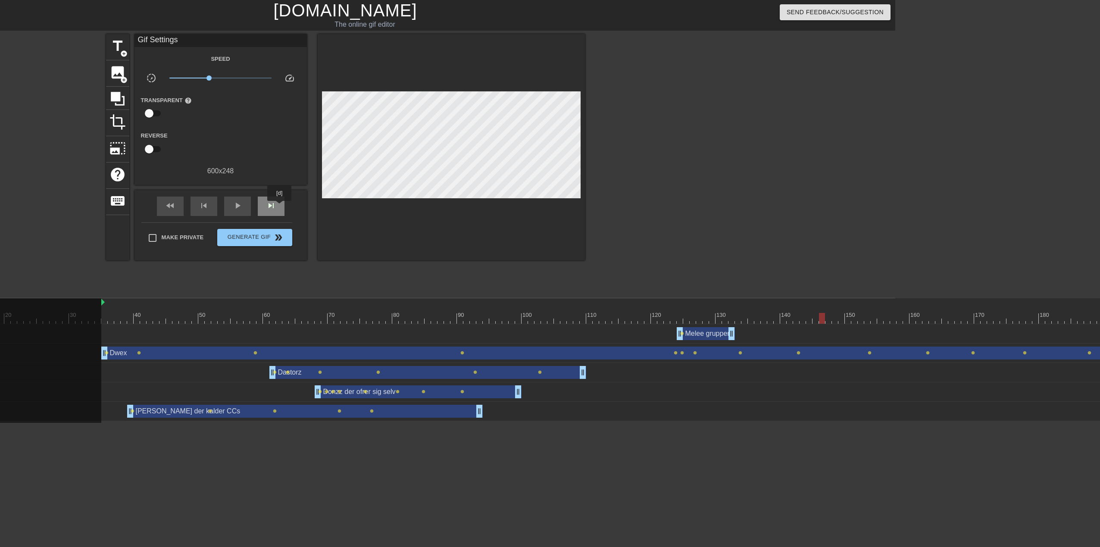
click at [280, 207] on div "skip_next" at bounding box center [271, 205] width 27 height 19
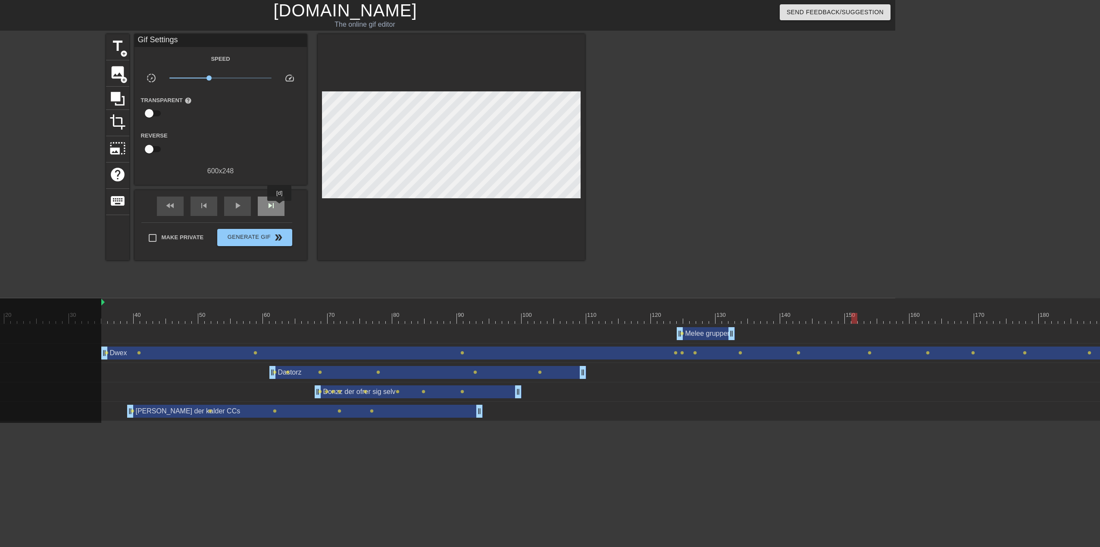
click at [280, 207] on div "skip_next" at bounding box center [271, 205] width 27 height 19
click
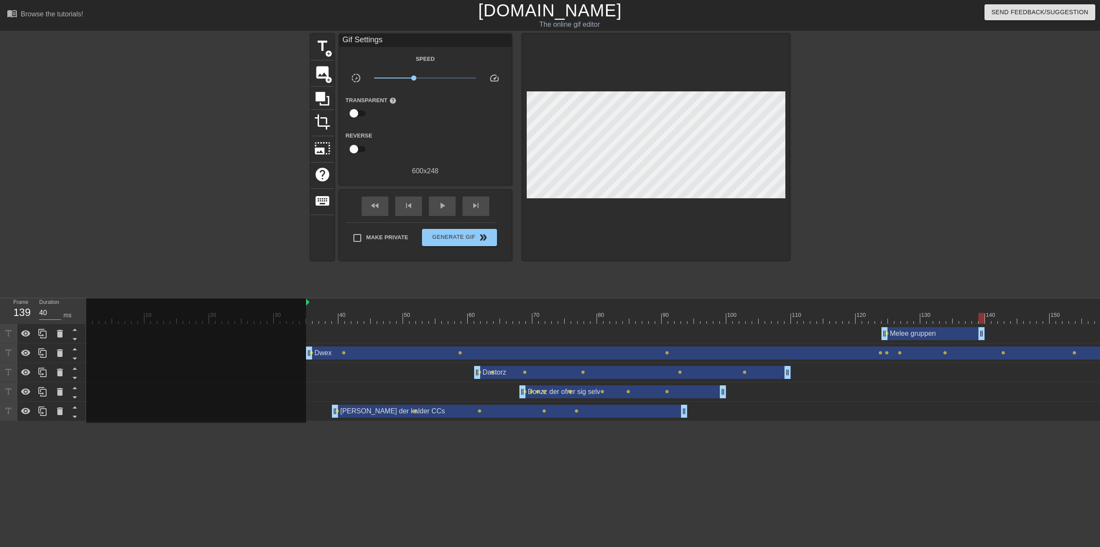
drag, startPoint x: 935, startPoint y: 333, endPoint x: 979, endPoint y: 329, distance: 44.6
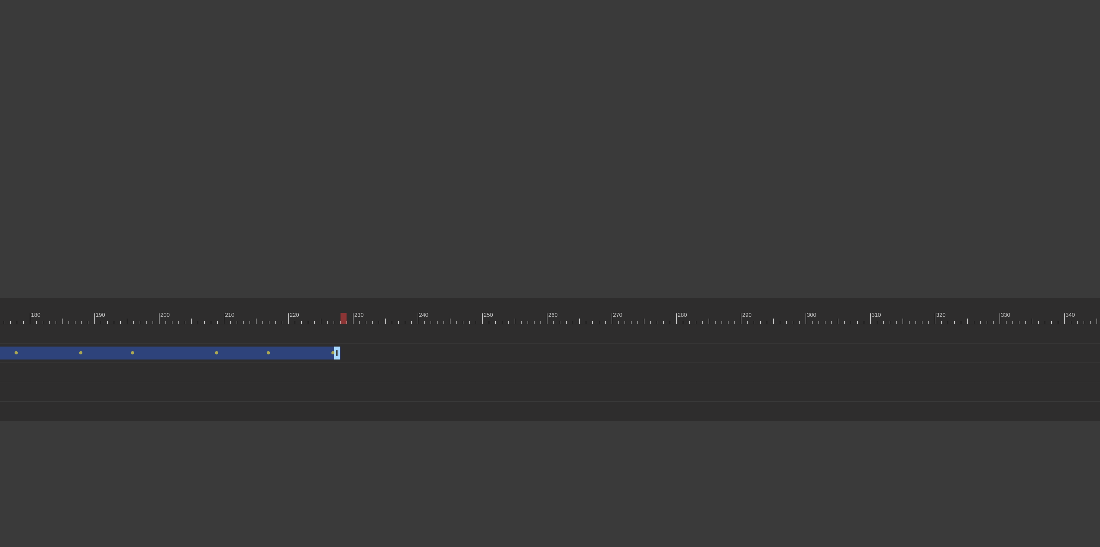
scroll to position [0, 1220]
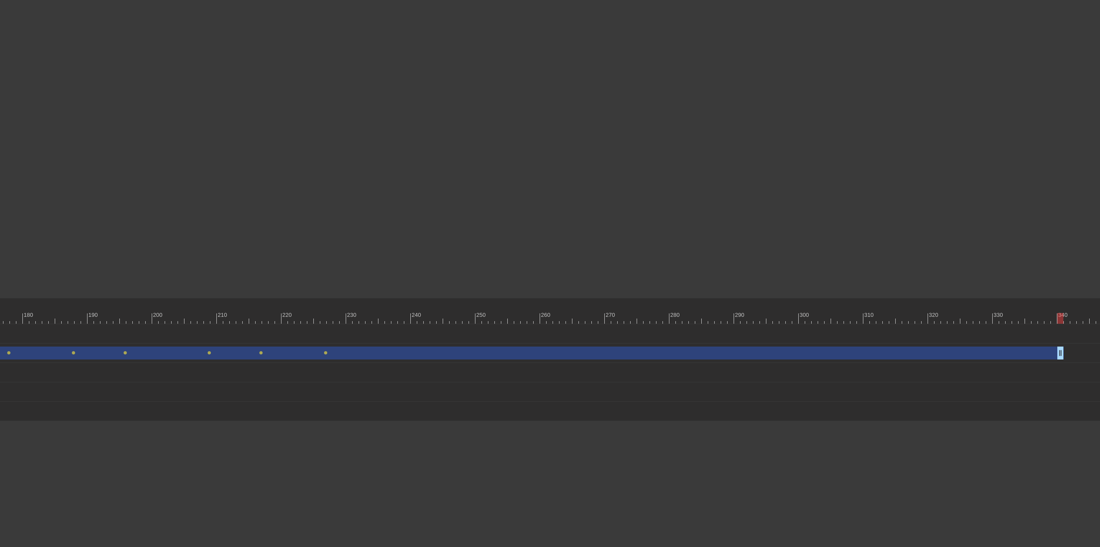
drag, startPoint x: 332, startPoint y: 353, endPoint x: 1061, endPoint y: 354, distance: 729.1
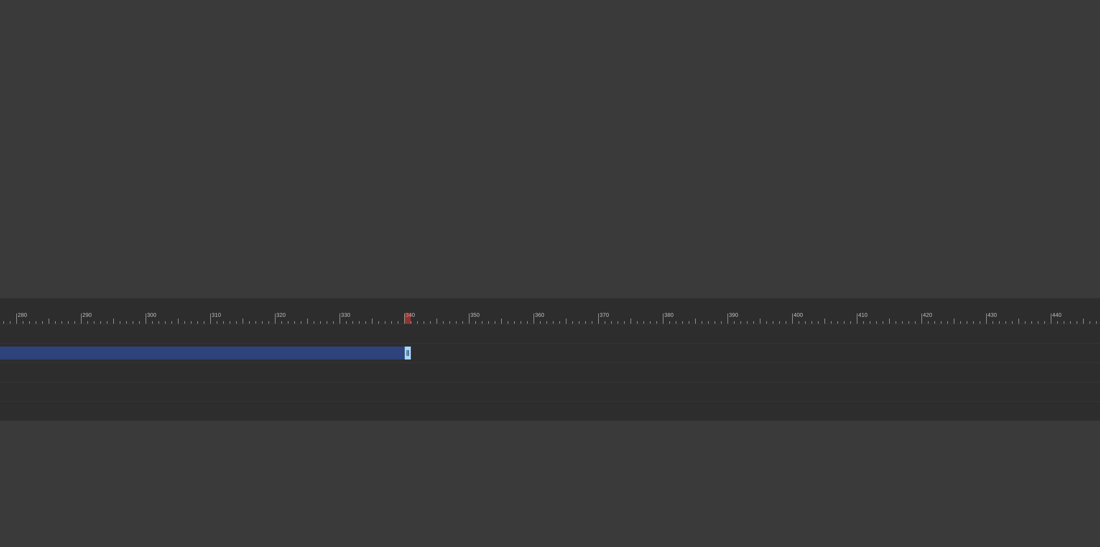
scroll to position [0, 1900]
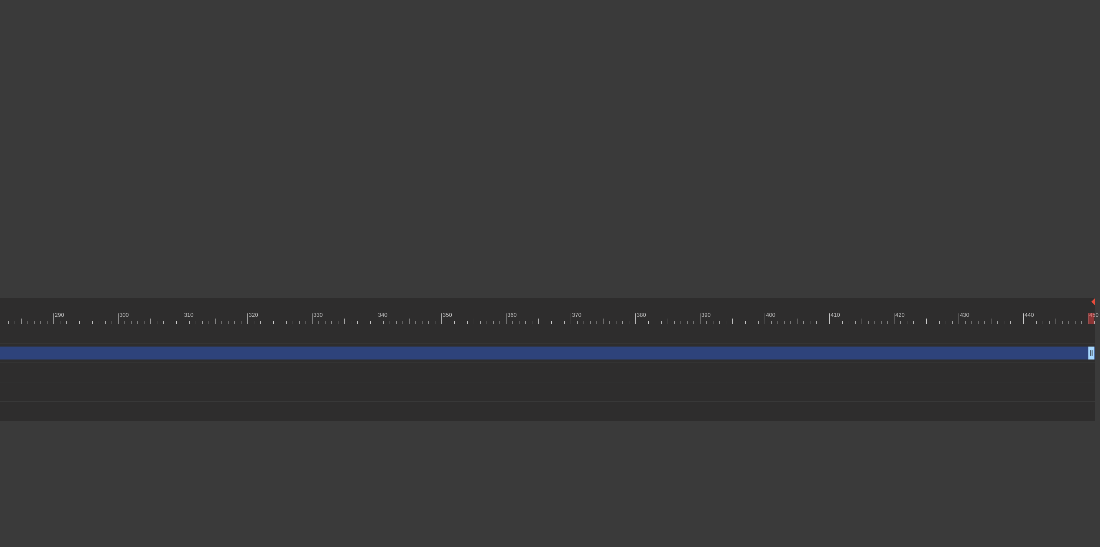
drag, startPoint x: 379, startPoint y: 354, endPoint x: 1087, endPoint y: 362, distance: 708.0
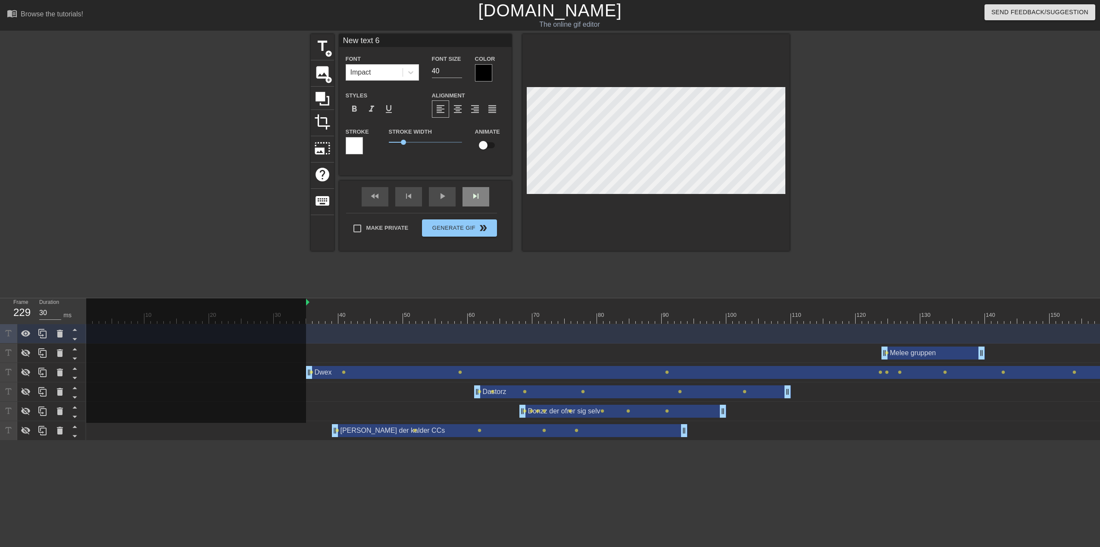
scroll to position [1, 2]
drag, startPoint x: 446, startPoint y: 72, endPoint x: 418, endPoint y: 72, distance: 27.6
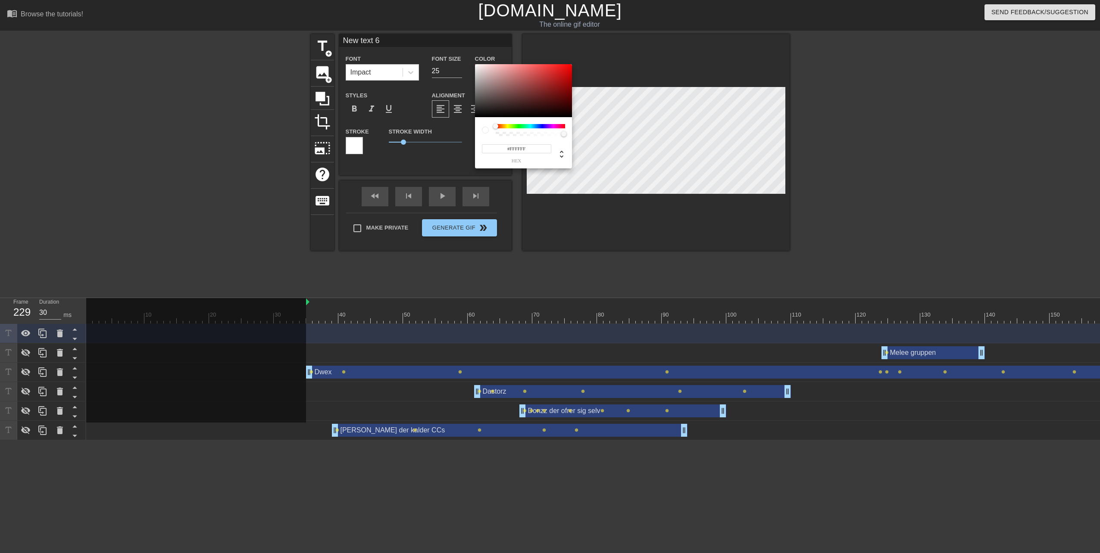
drag, startPoint x: 475, startPoint y: 115, endPoint x: 465, endPoint y: 55, distance: 60.4
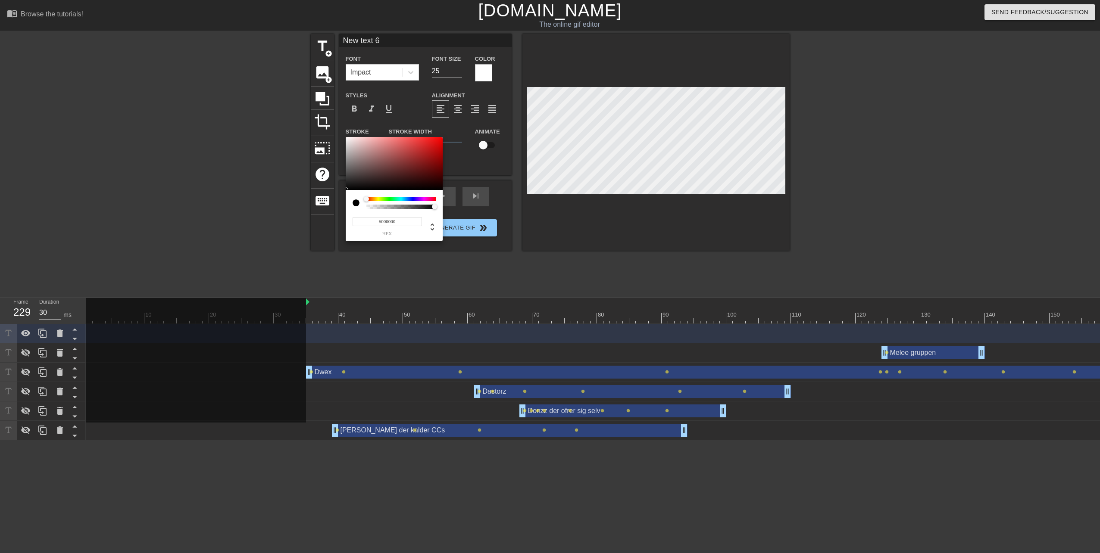
drag, startPoint x: 346, startPoint y: 186, endPoint x: 345, endPoint y: 199, distance: 13.4
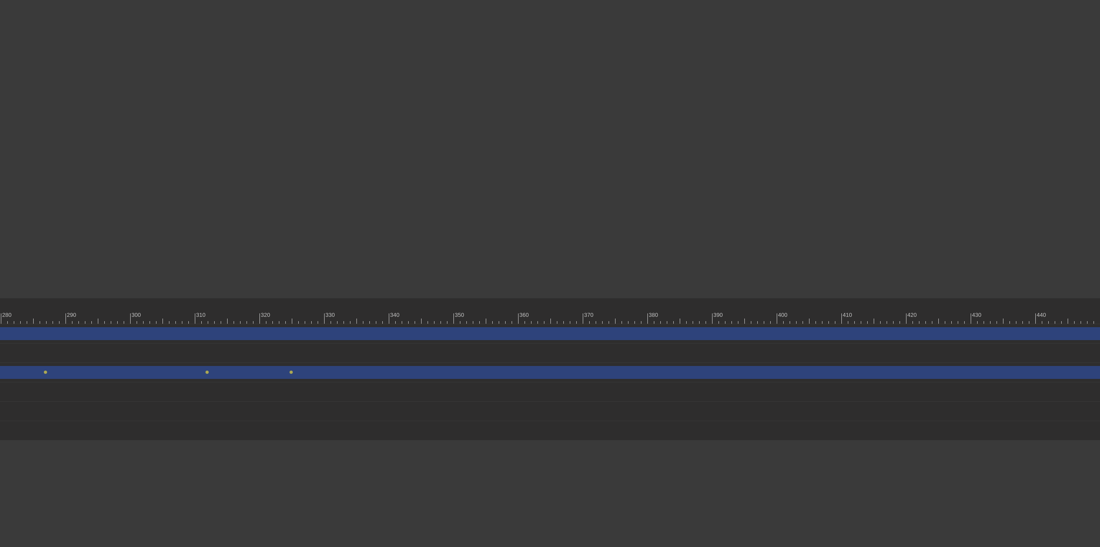
scroll to position [0, 1900]
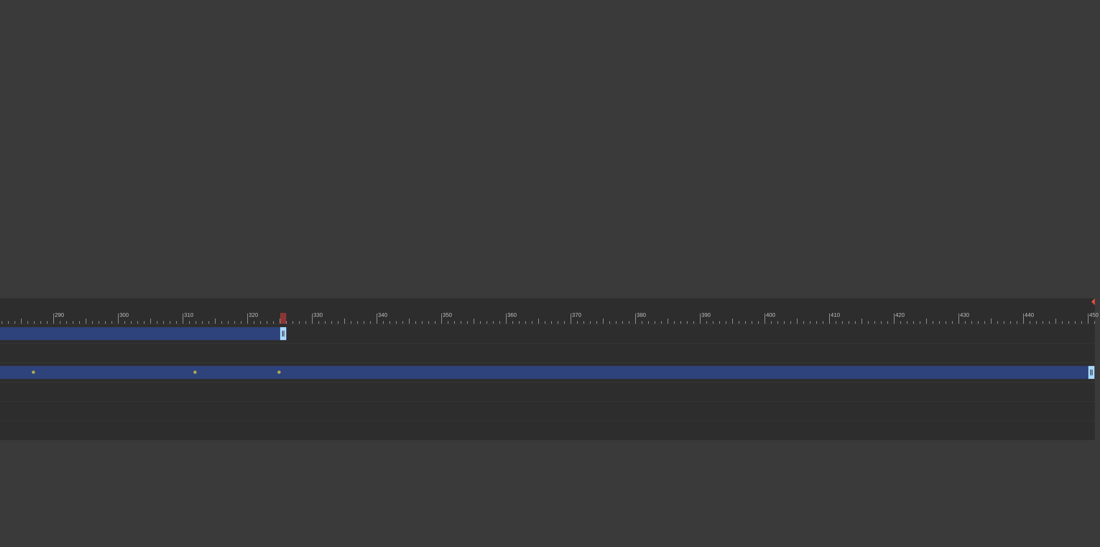
drag, startPoint x: 1091, startPoint y: 334, endPoint x: 284, endPoint y: 343, distance: 806.7
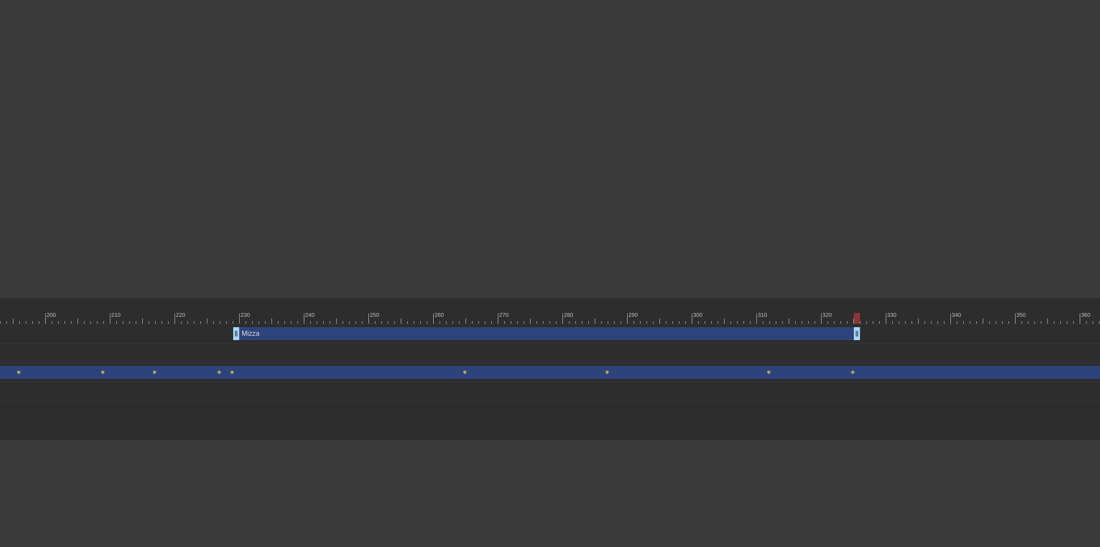
scroll to position [0, 1412]
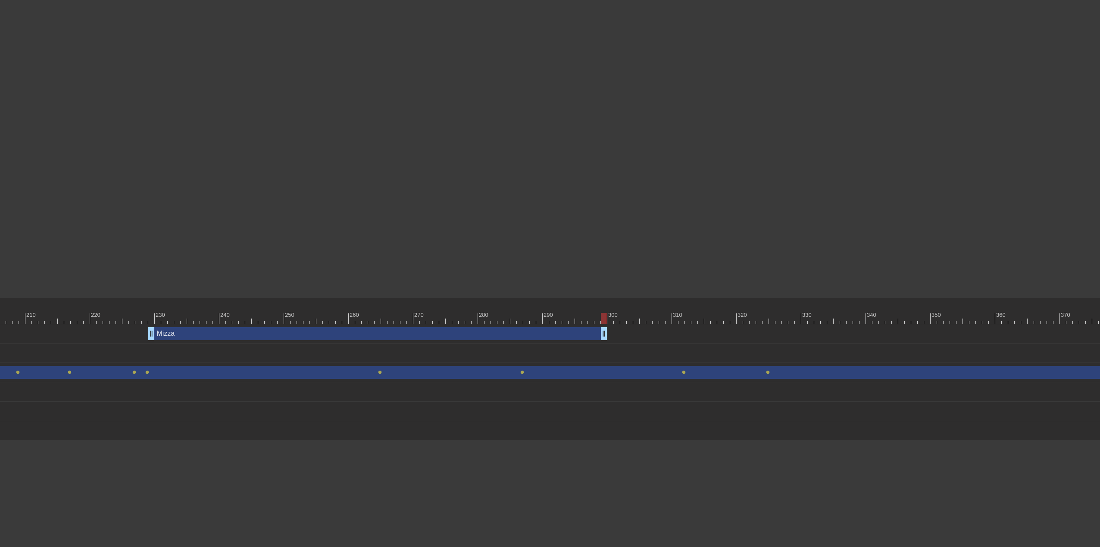
drag, startPoint x: 772, startPoint y: 334, endPoint x: 601, endPoint y: 332, distance: 171.1
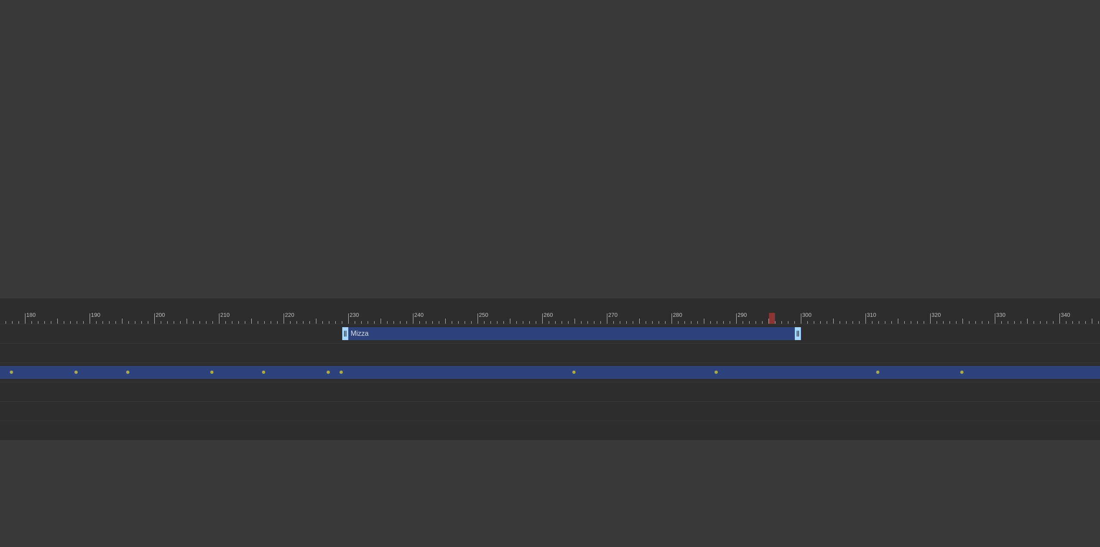
scroll to position [0, 1242]
drag, startPoint x: 773, startPoint y: 334, endPoint x: 717, endPoint y: 338, distance: 56.2
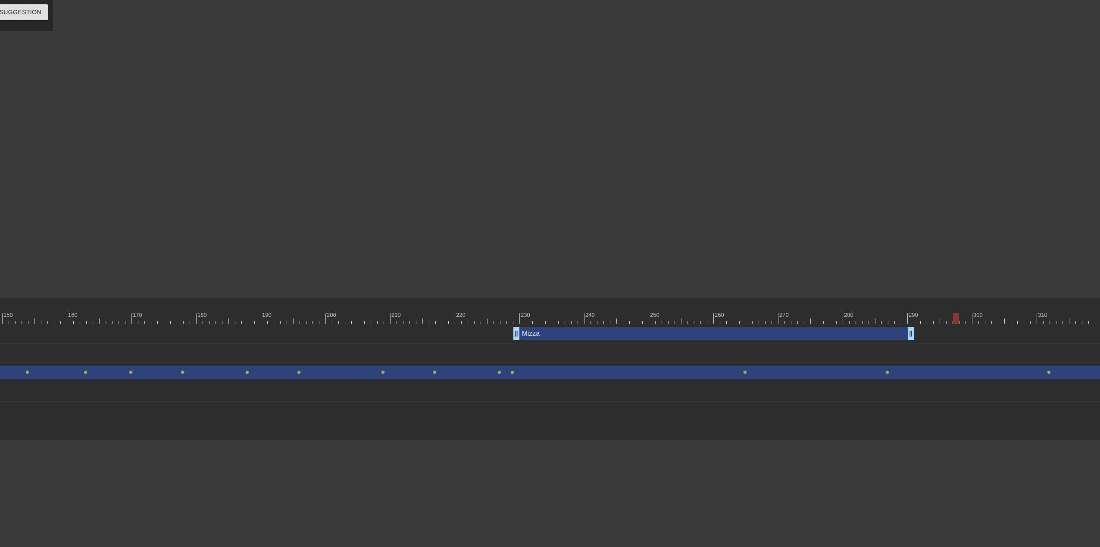
scroll to position [0, 1084]
drag, startPoint x: 873, startPoint y: 336, endPoint x: 809, endPoint y: 339, distance: 63.9
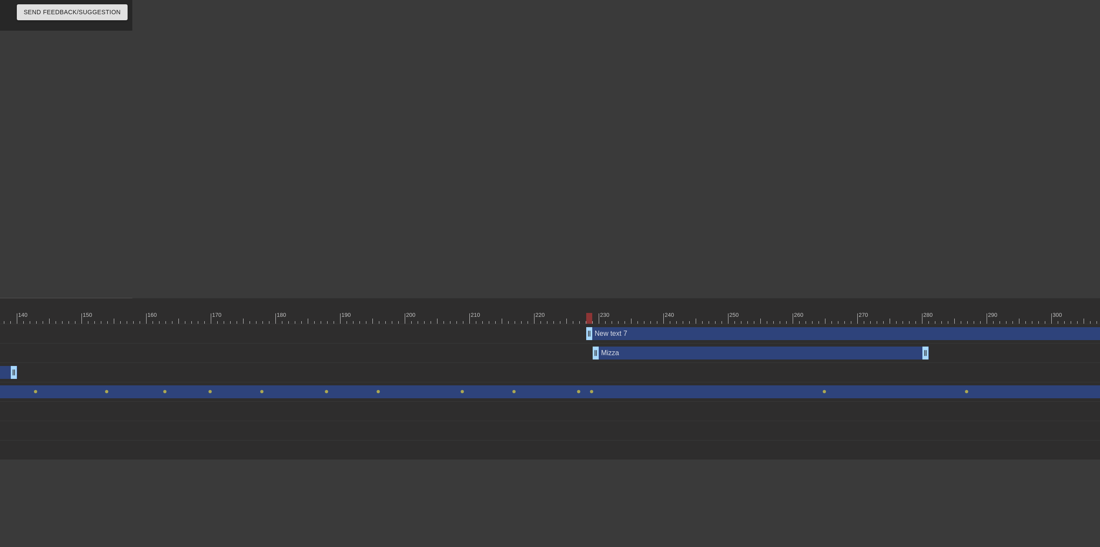
scroll to position [0, 975]
drag, startPoint x: 581, startPoint y: 335, endPoint x: 586, endPoint y: 333, distance: 5.6
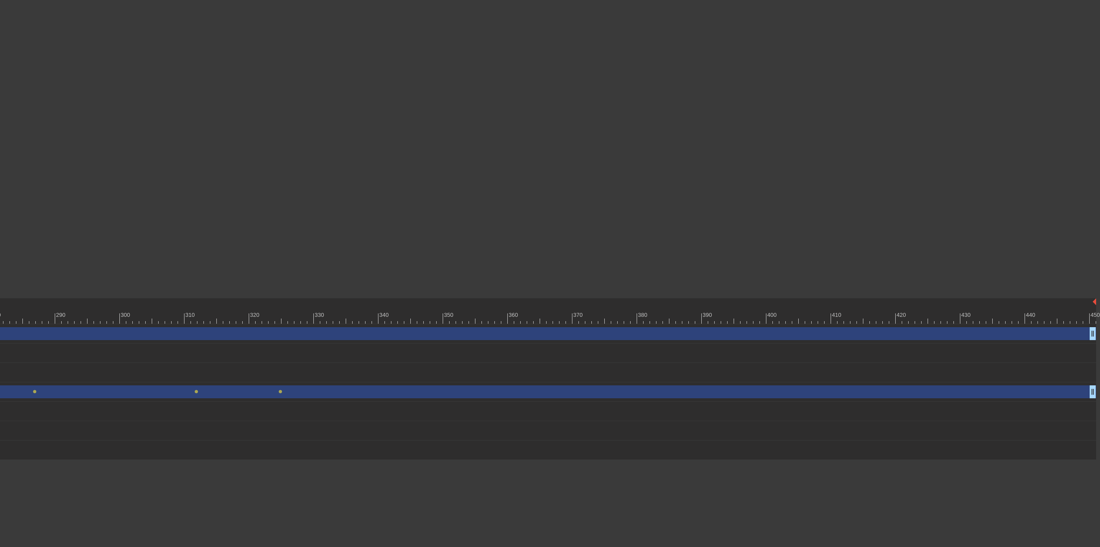
scroll to position [0, 1900]
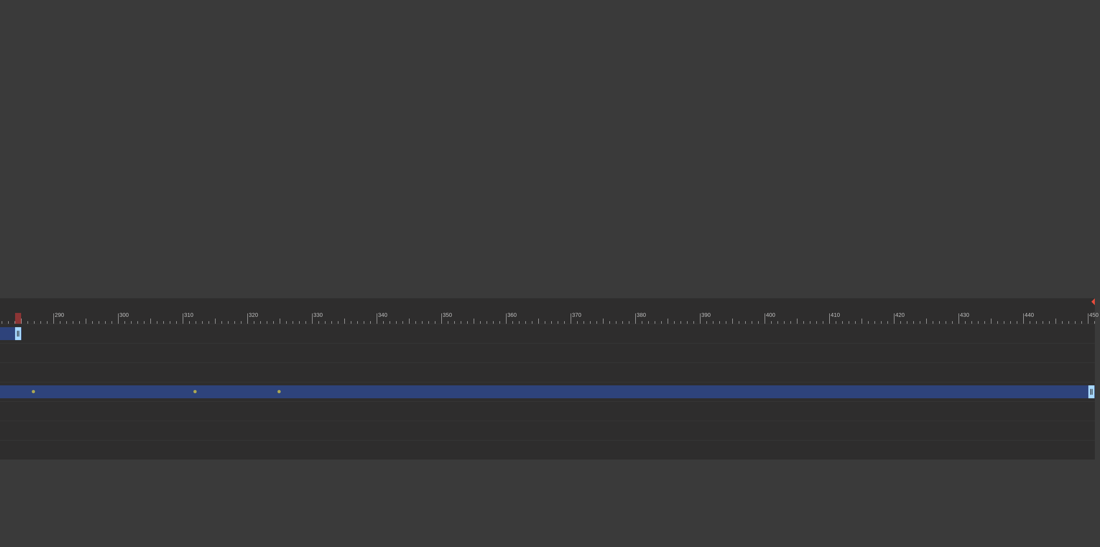
drag, startPoint x: 1092, startPoint y: 334, endPoint x: 19, endPoint y: 338, distance: 1073.0
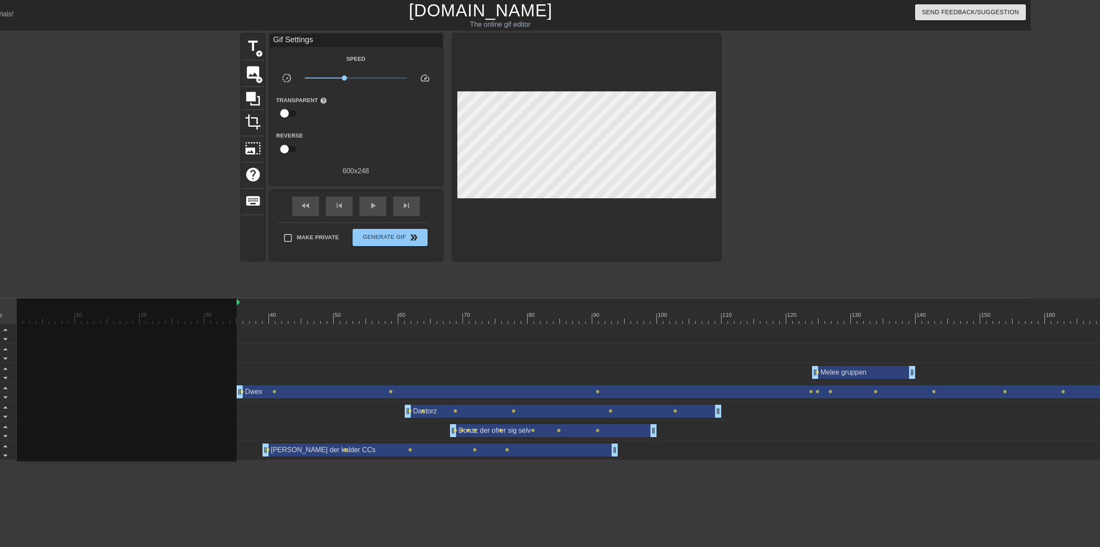
scroll to position [0, 0]
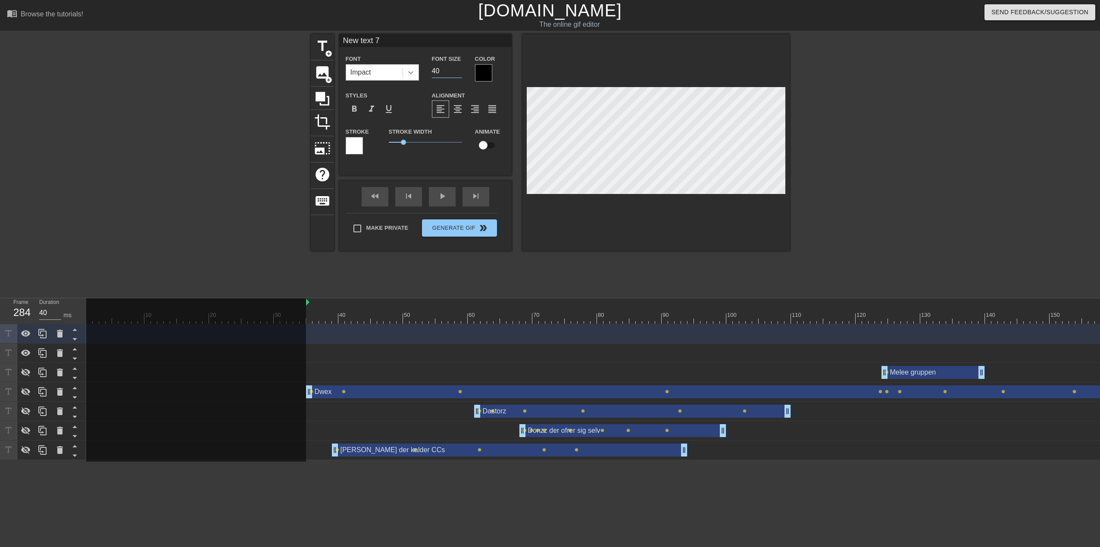
drag, startPoint x: 442, startPoint y: 74, endPoint x: 418, endPoint y: 78, distance: 24.6
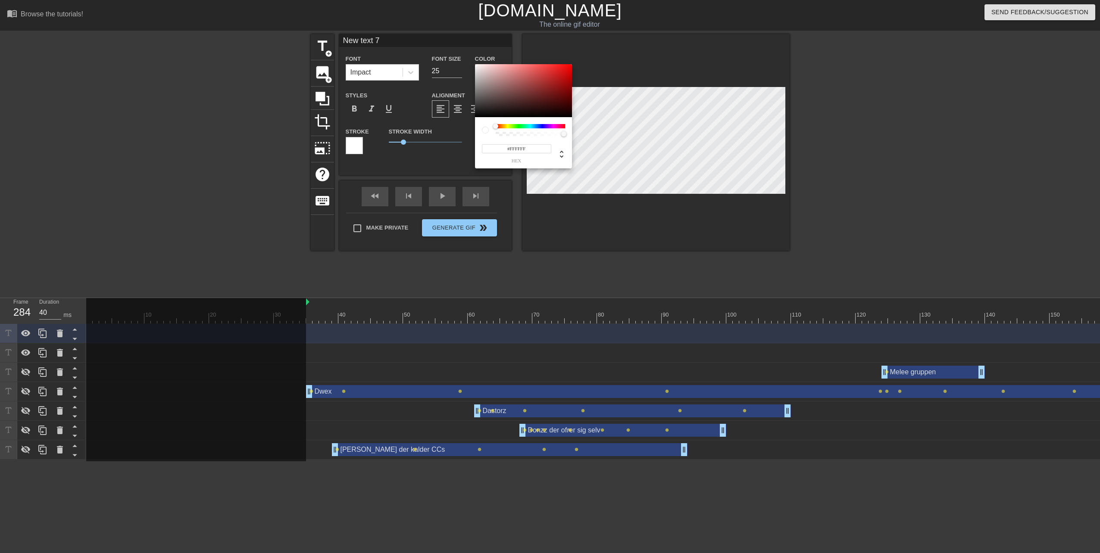
drag, startPoint x: 476, startPoint y: 113, endPoint x: 472, endPoint y: 46, distance: 67.3
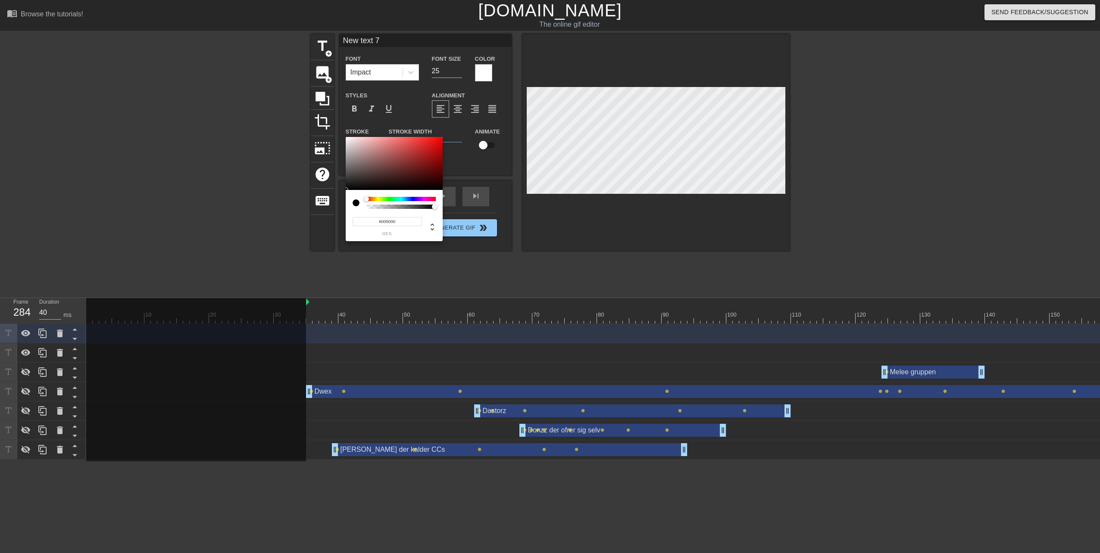
drag, startPoint x: 348, startPoint y: 188, endPoint x: 362, endPoint y: 234, distance: 47.7
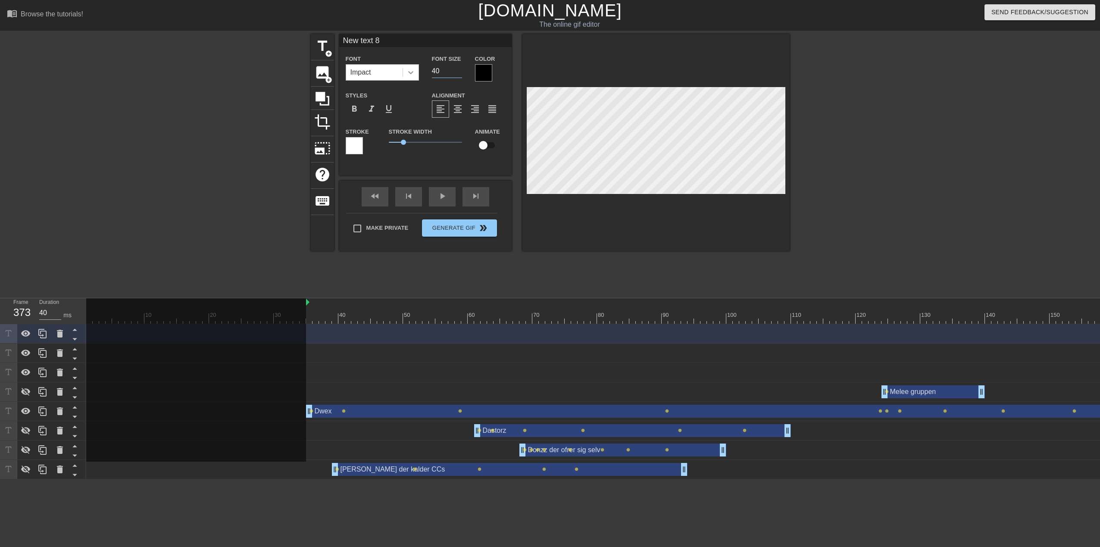
drag, startPoint x: 447, startPoint y: 73, endPoint x: 418, endPoint y: 73, distance: 28.9
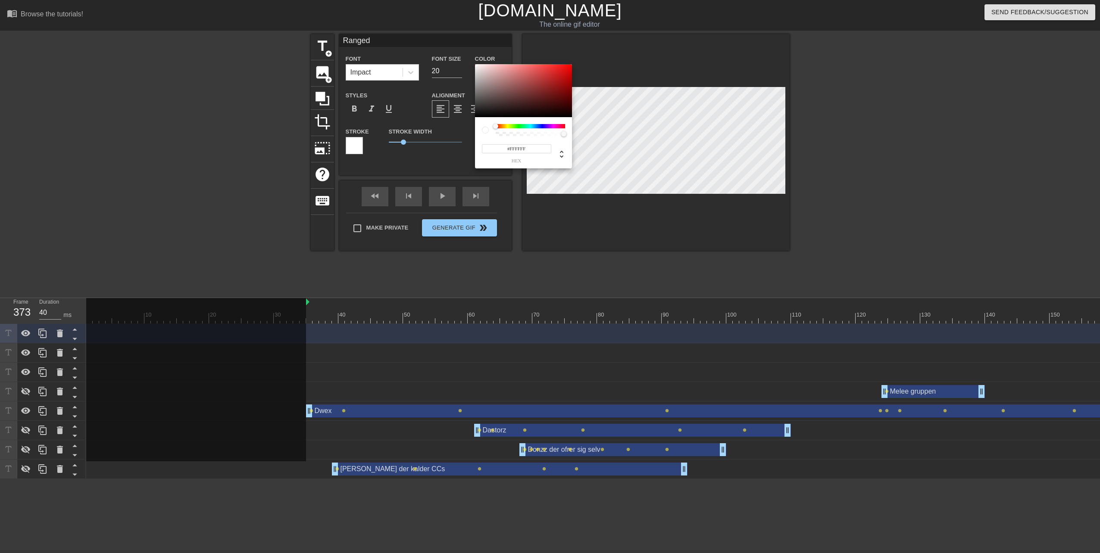
drag, startPoint x: 476, startPoint y: 115, endPoint x: 471, endPoint y: 59, distance: 55.8
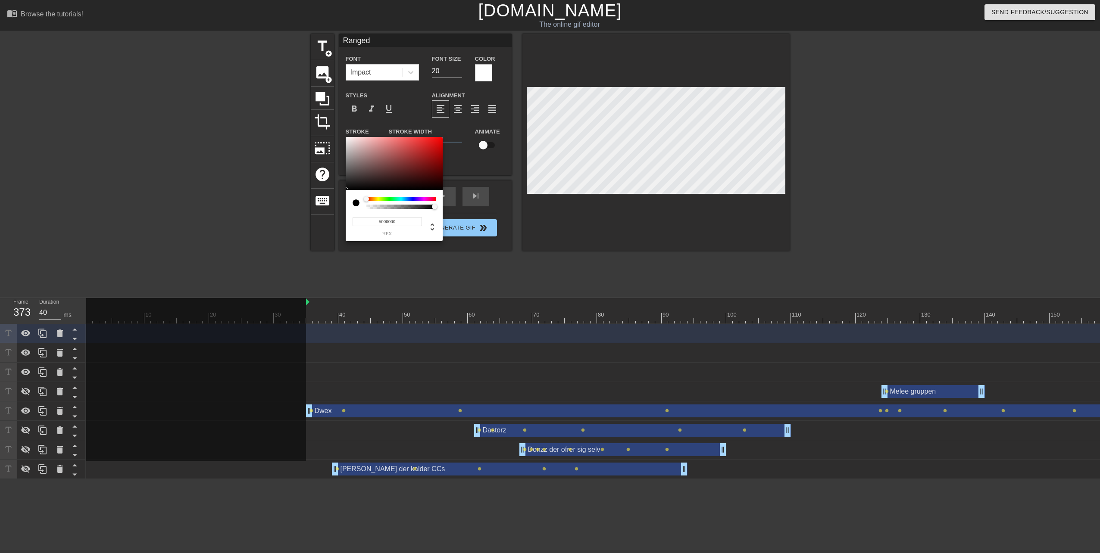
drag, startPoint x: 347, startPoint y: 168, endPoint x: 349, endPoint y: 202, distance: 34.1
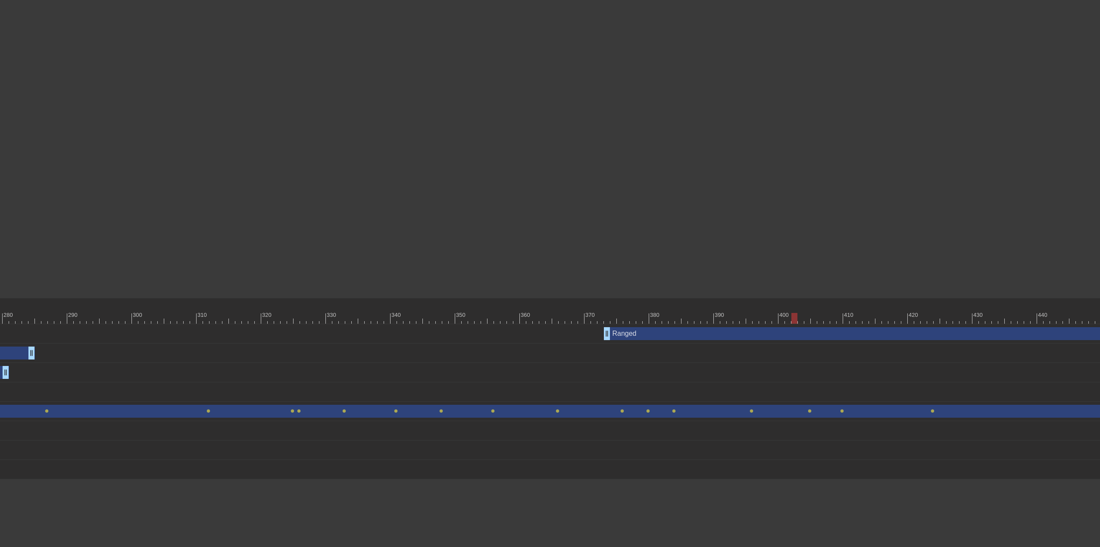
scroll to position [0, 1900]
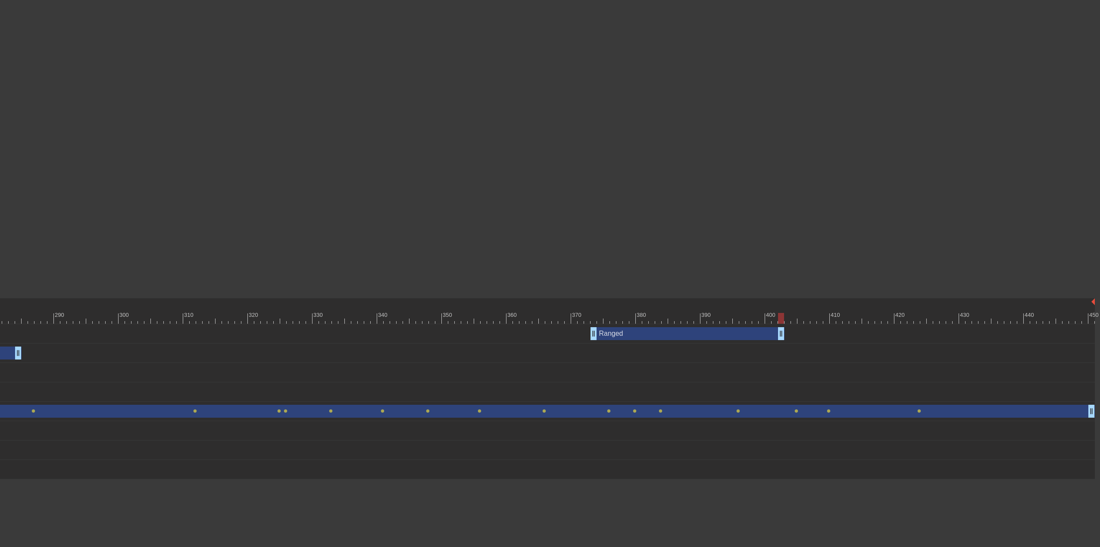
drag, startPoint x: 1091, startPoint y: 329, endPoint x: 781, endPoint y: 339, distance: 310.4
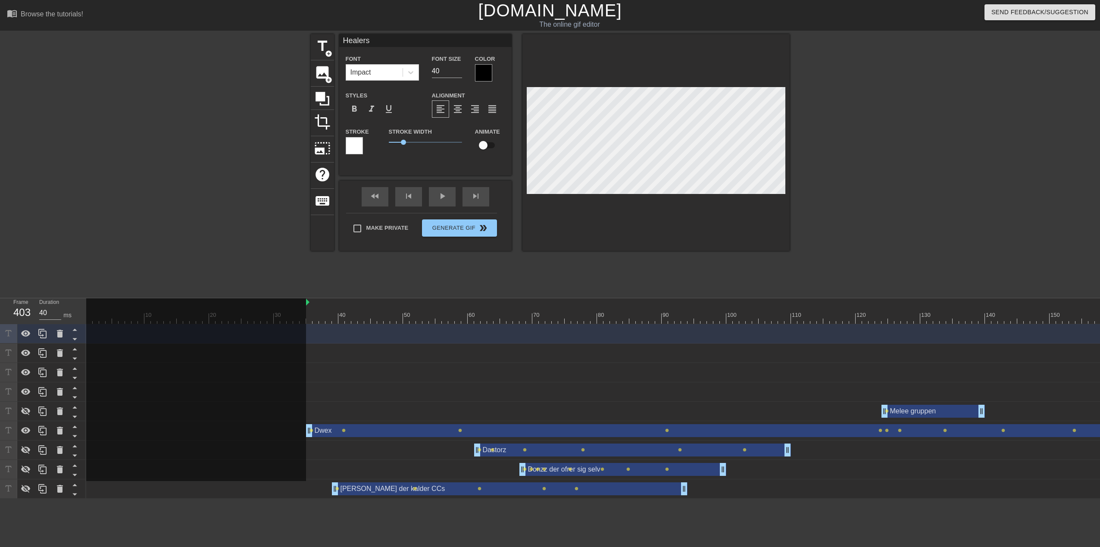
scroll to position [1, 2]
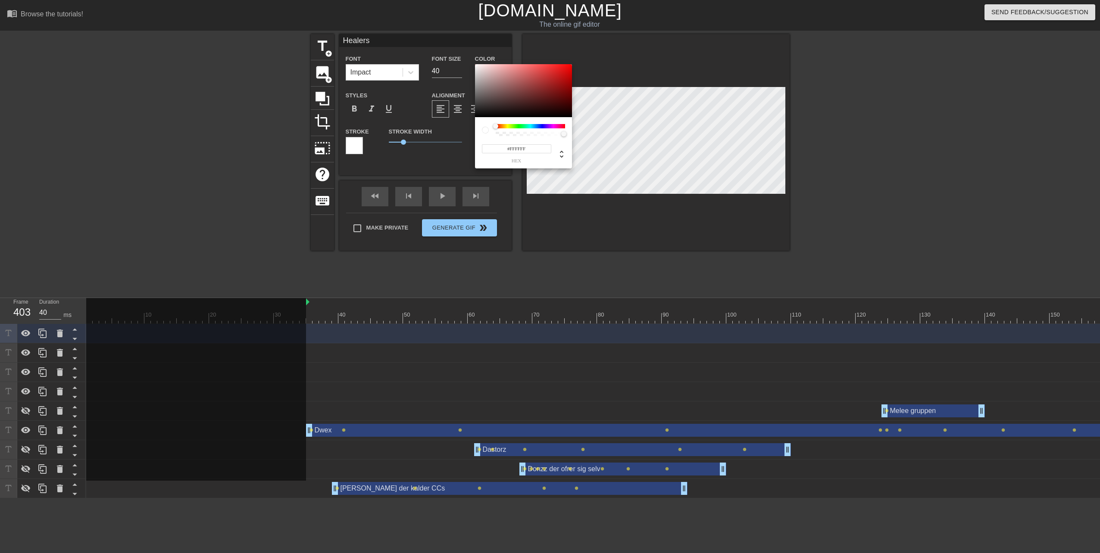
drag, startPoint x: 476, startPoint y: 116, endPoint x: 462, endPoint y: 48, distance: 69.0
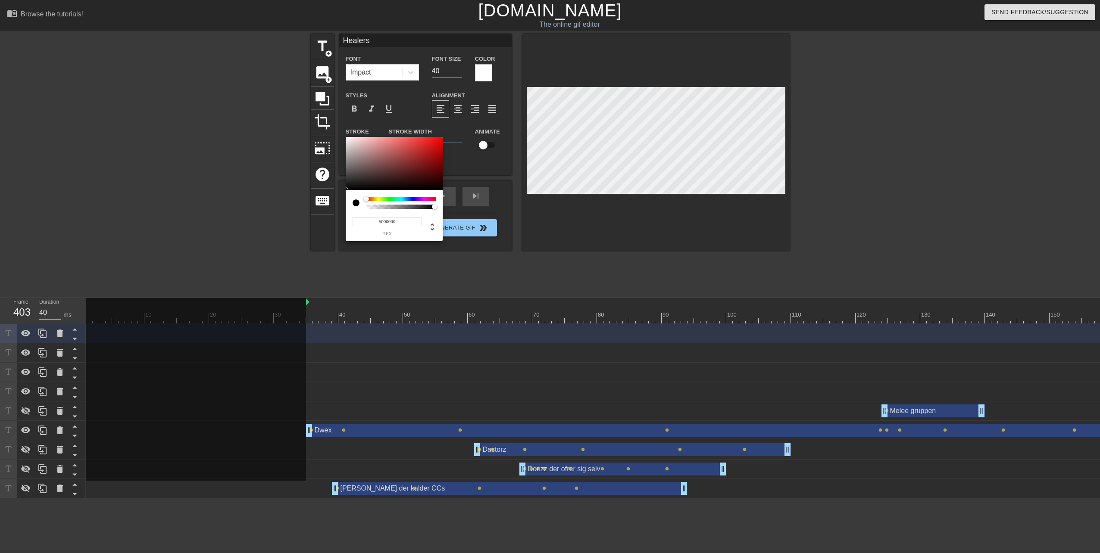
drag, startPoint x: 347, startPoint y: 186, endPoint x: 341, endPoint y: 208, distance: 22.3
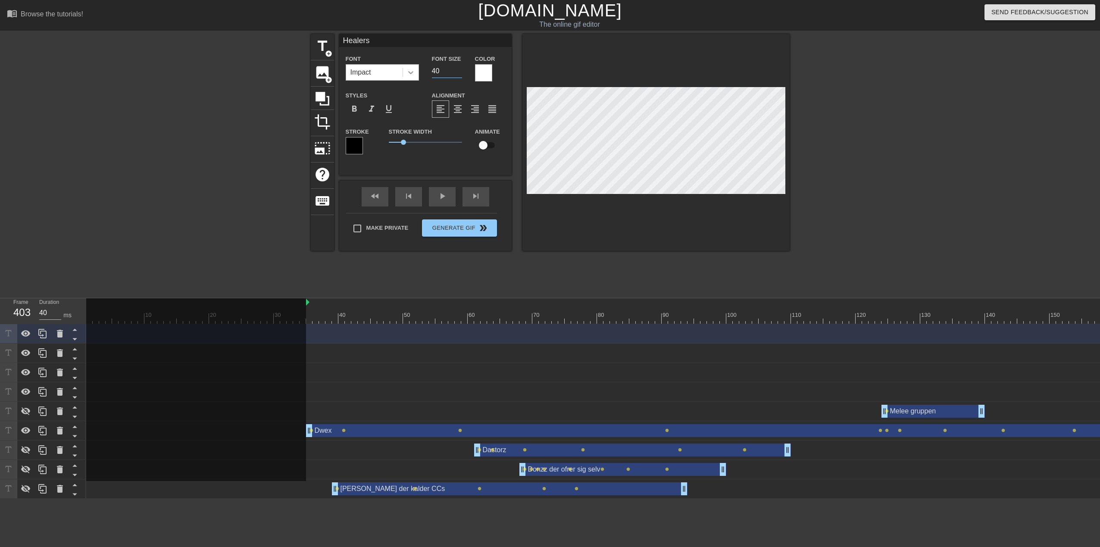
drag, startPoint x: 447, startPoint y: 74, endPoint x: 407, endPoint y: 71, distance: 40.2
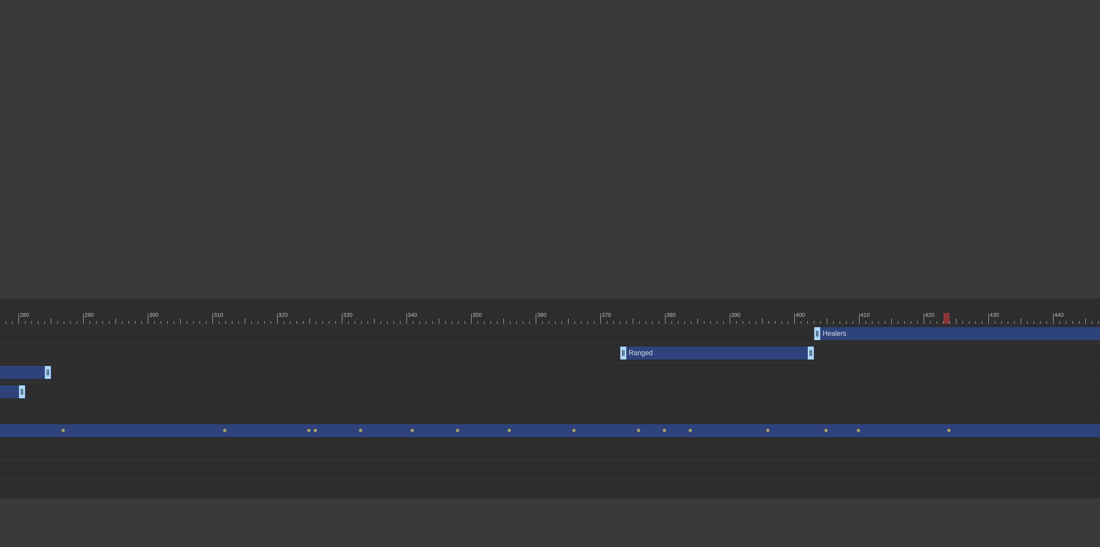
scroll to position [0, 1900]
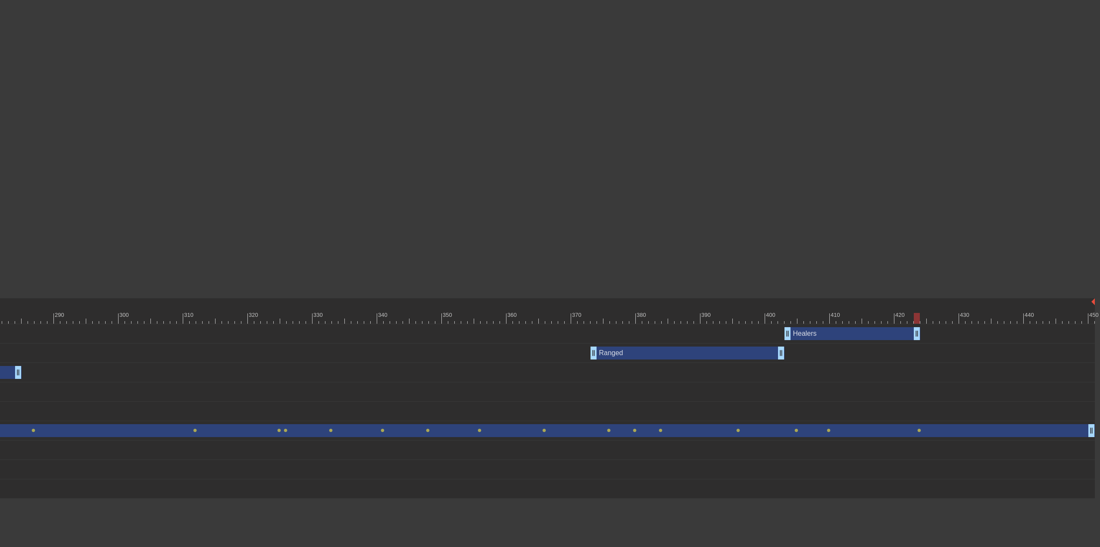
drag, startPoint x: 1091, startPoint y: 332, endPoint x: 917, endPoint y: 335, distance: 174.1
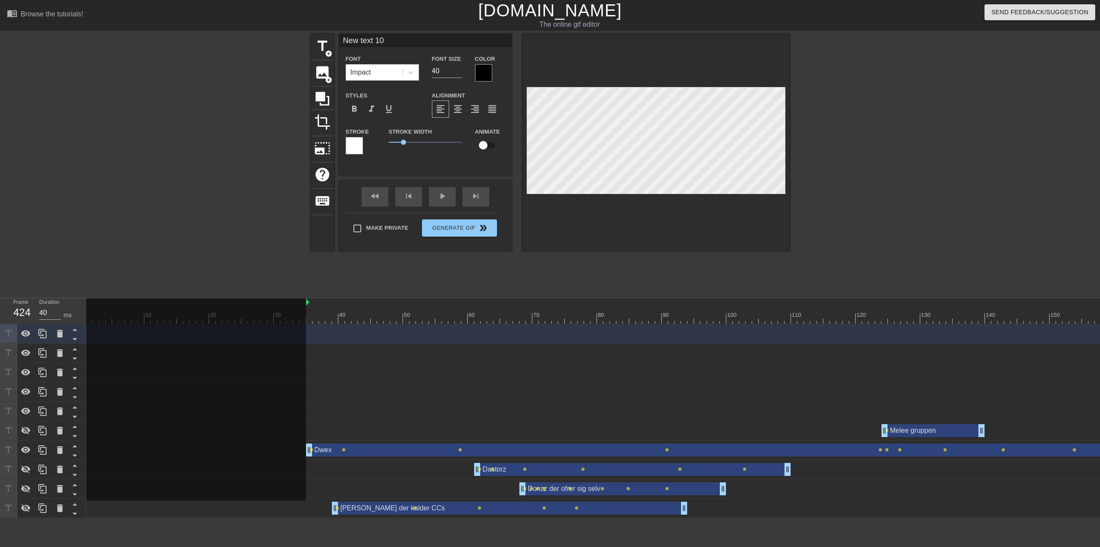
scroll to position [1, 1]
drag, startPoint x: 444, startPoint y: 72, endPoint x: 421, endPoint y: 72, distance: 22.9
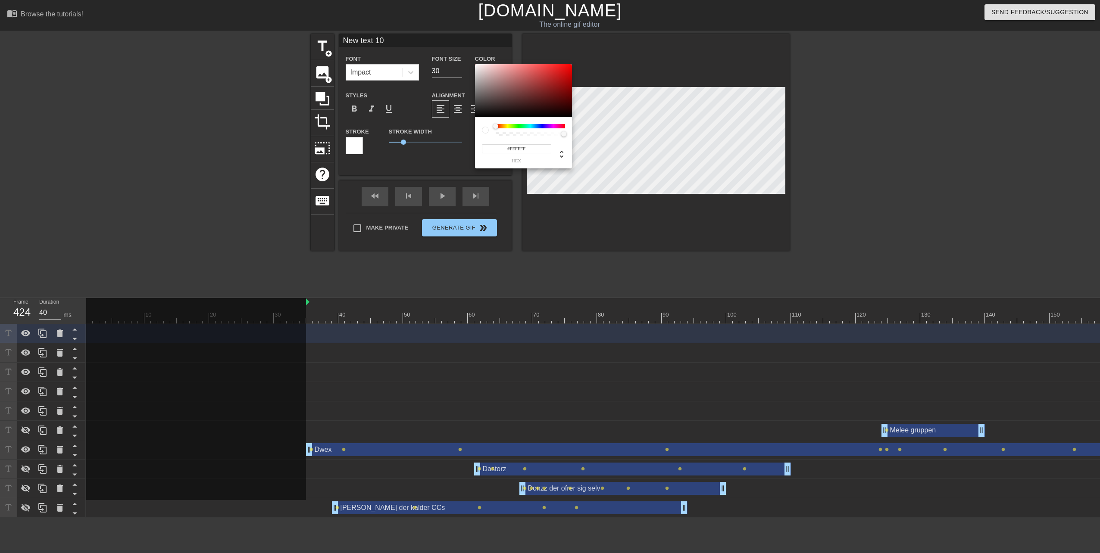
drag, startPoint x: 477, startPoint y: 88, endPoint x: 472, endPoint y: 55, distance: 33.1
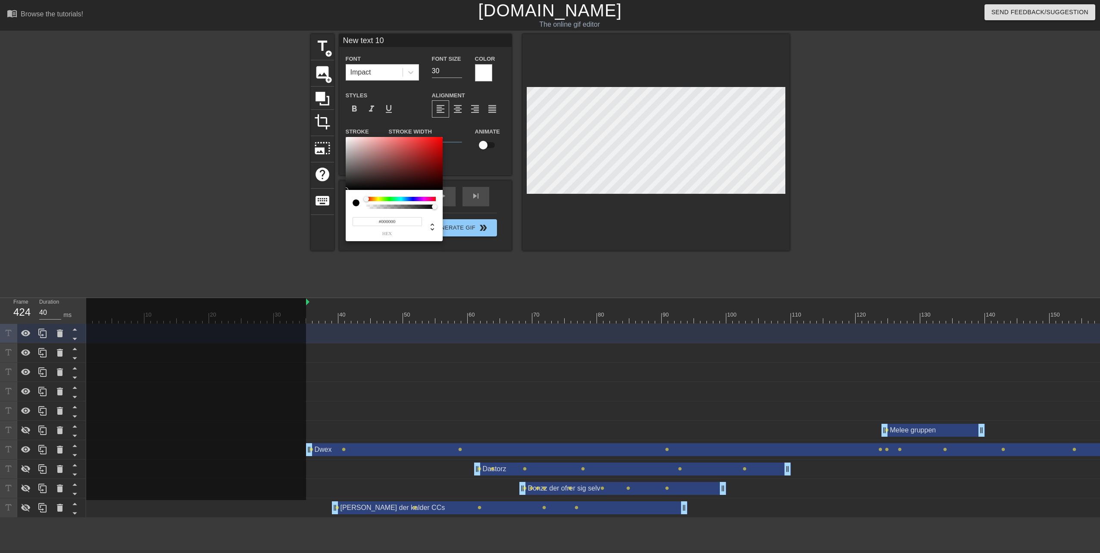
drag, startPoint x: 349, startPoint y: 187, endPoint x: 316, endPoint y: 203, distance: 36.4
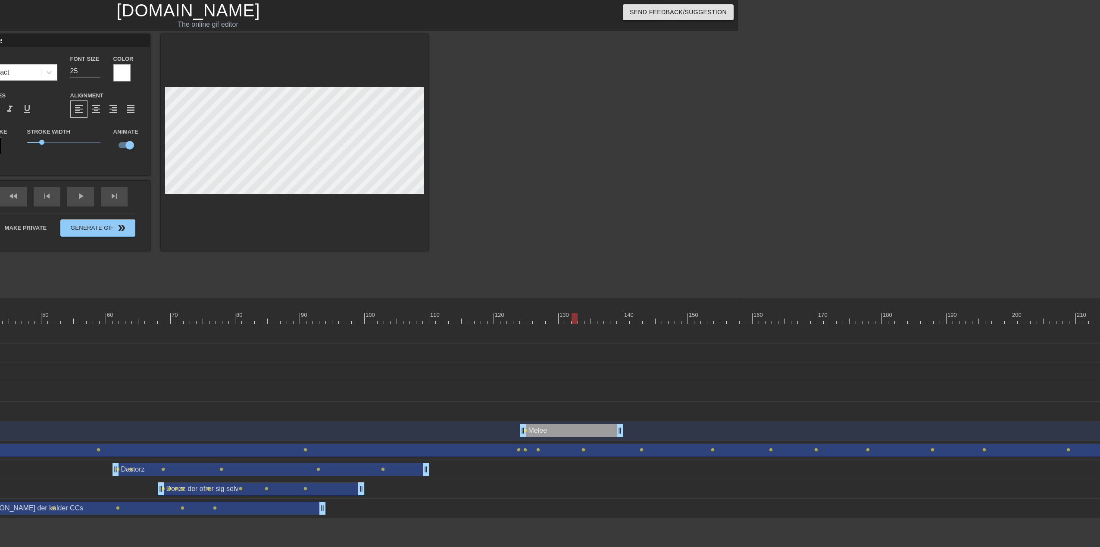
scroll to position [1, 2]
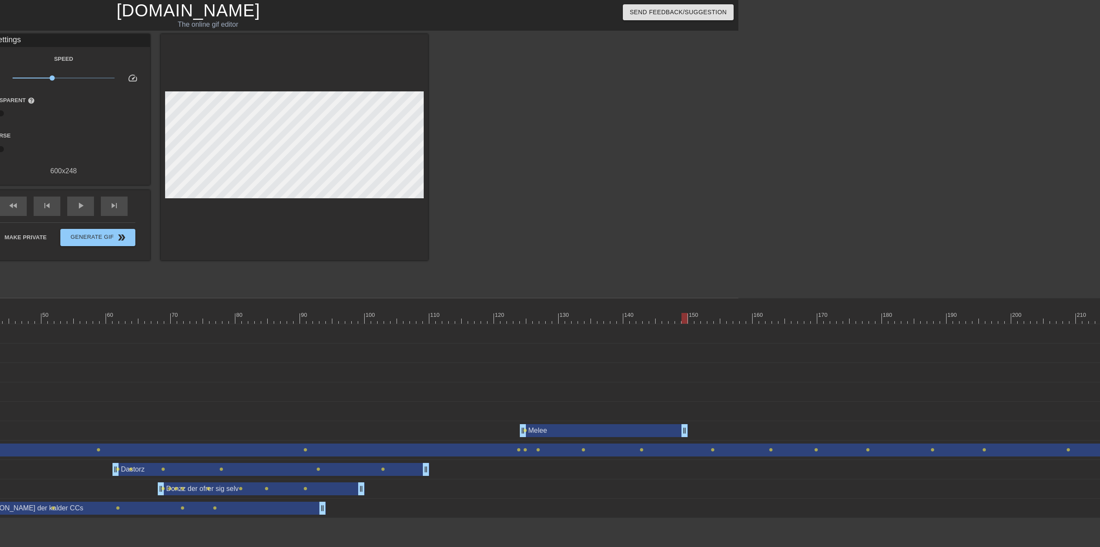
drag, startPoint x: 619, startPoint y: 428, endPoint x: 683, endPoint y: 424, distance: 64.4
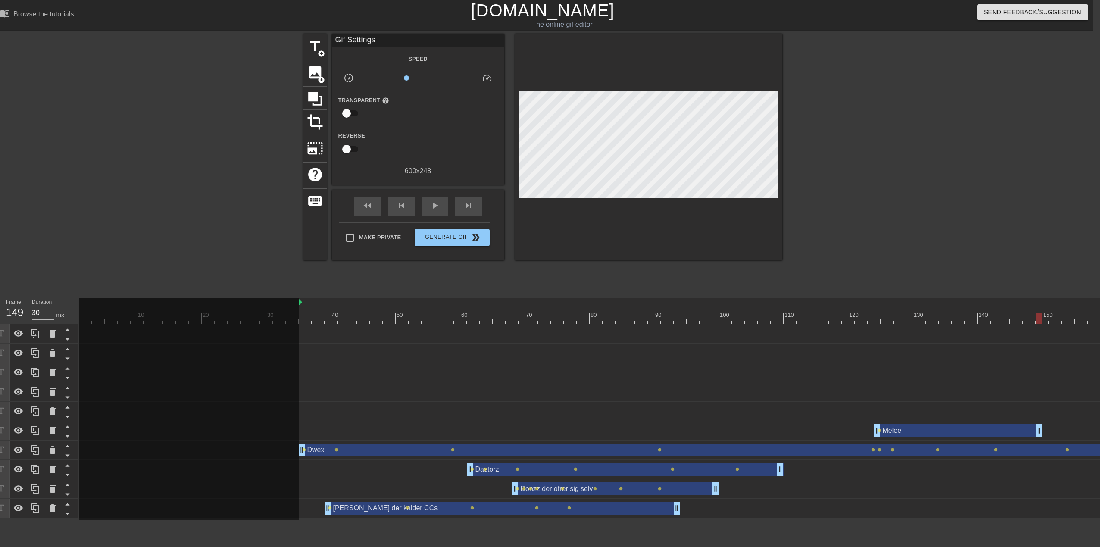
scroll to position [0, 0]
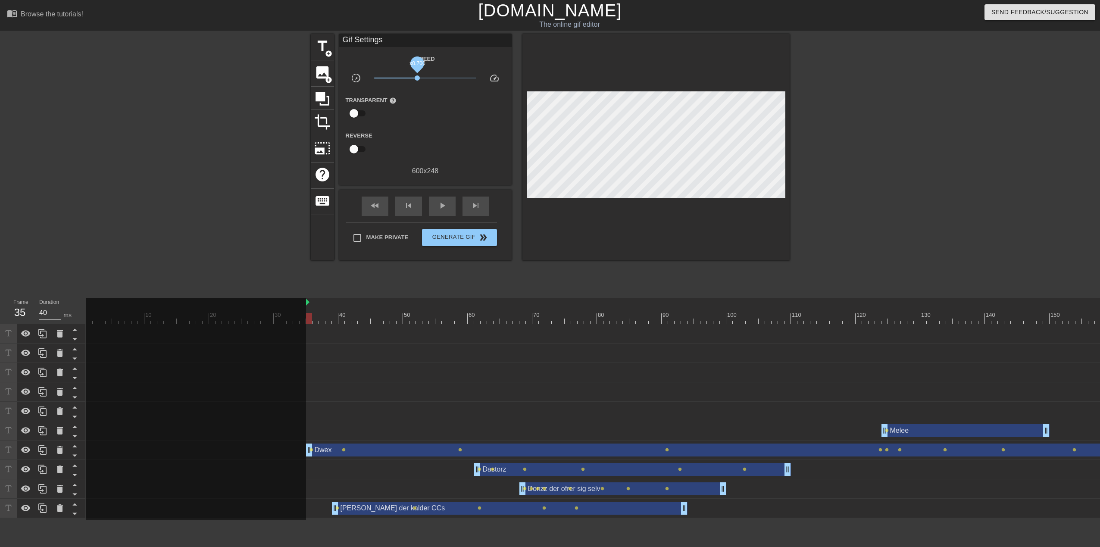
drag, startPoint x: 413, startPoint y: 80, endPoint x: 417, endPoint y: 81, distance: 4.4
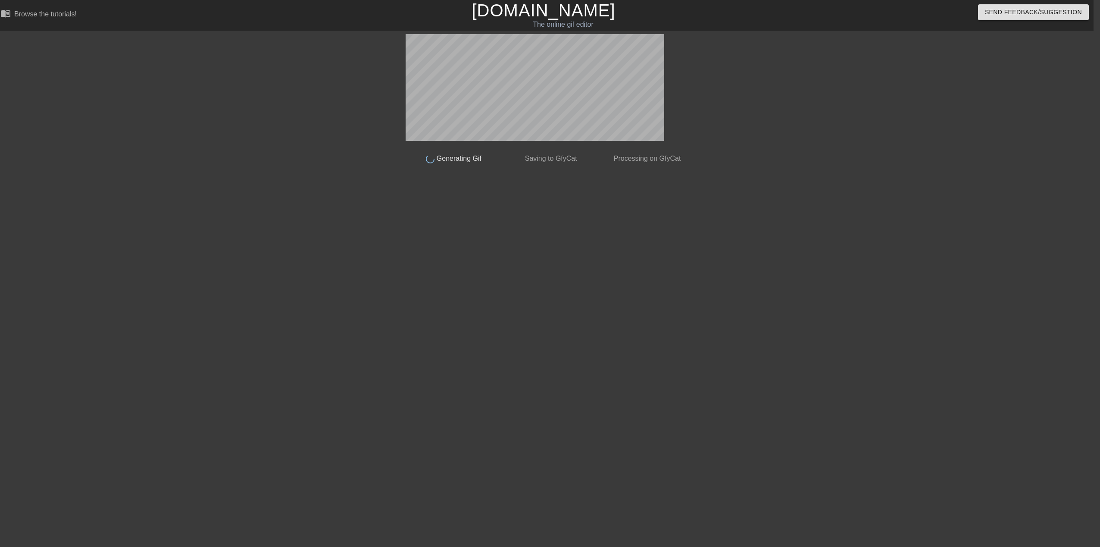
scroll to position [0, 6]
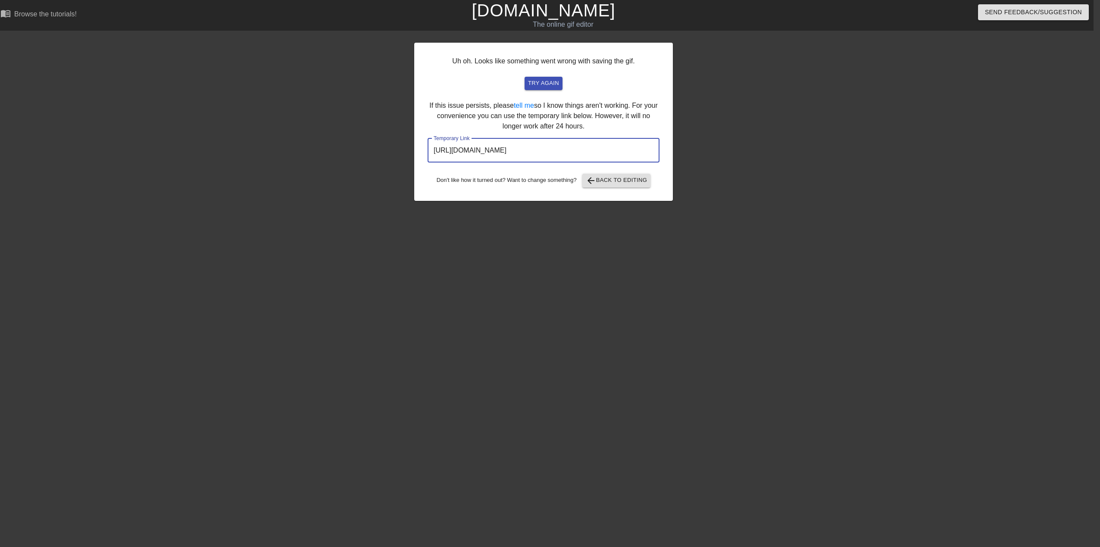
click at [627, 147] on input "[URL][DOMAIN_NAME]" at bounding box center [543, 150] width 232 height 24
drag, startPoint x: 625, startPoint y: 152, endPoint x: 368, endPoint y: 143, distance: 257.0
click at [368, 143] on div "Uh oh. Looks like something went wrong with saving the gif. try again If this i…" at bounding box center [544, 163] width 1100 height 259
click at [608, 177] on span "arrow_back Back to Editing" at bounding box center [617, 180] width 62 height 10
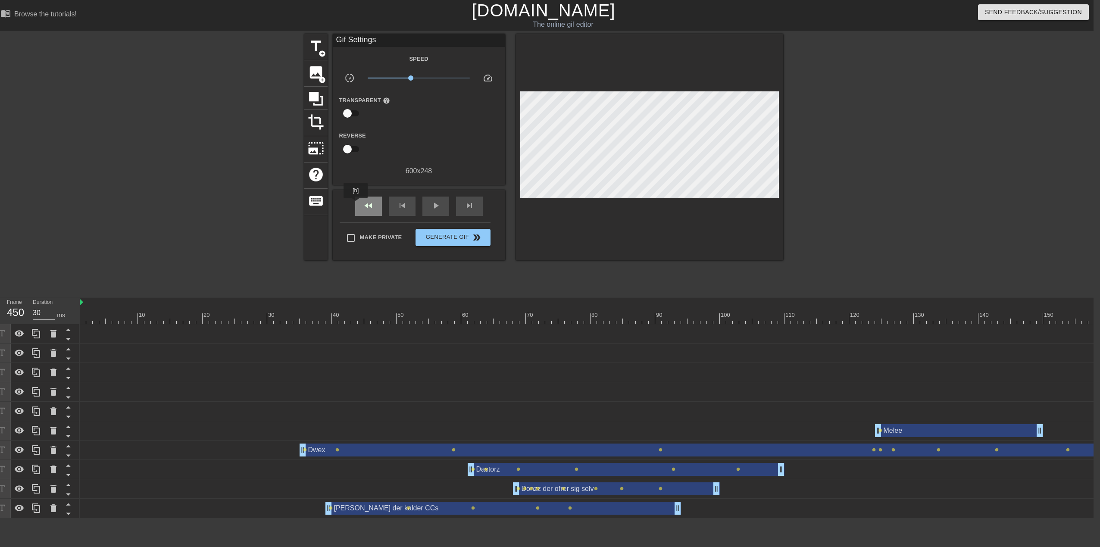
click at [370, 202] on span "fast_rewind" at bounding box center [368, 205] width 10 height 10
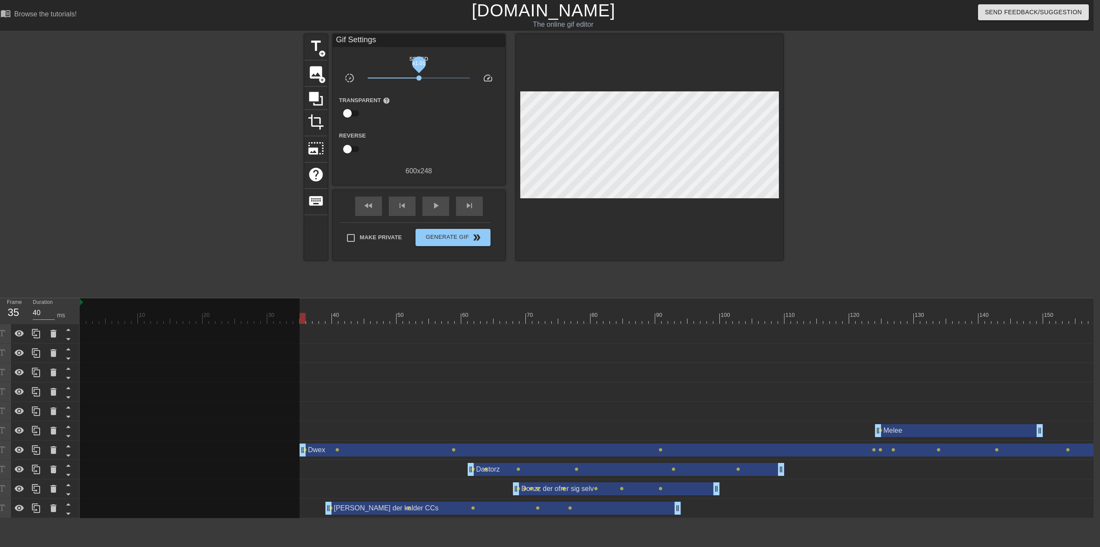
drag, startPoint x: 412, startPoint y: 78, endPoint x: 419, endPoint y: 80, distance: 7.1
click at [419, 80] on span "x1.01" at bounding box center [418, 77] width 5 height 5
click at [431, 203] on span "play_arrow" at bounding box center [435, 205] width 10 height 10
click at [431, 207] on span "pause" at bounding box center [435, 205] width 10 height 10
click at [449, 239] on span "Generate Gif double_arrow" at bounding box center [453, 237] width 68 height 10
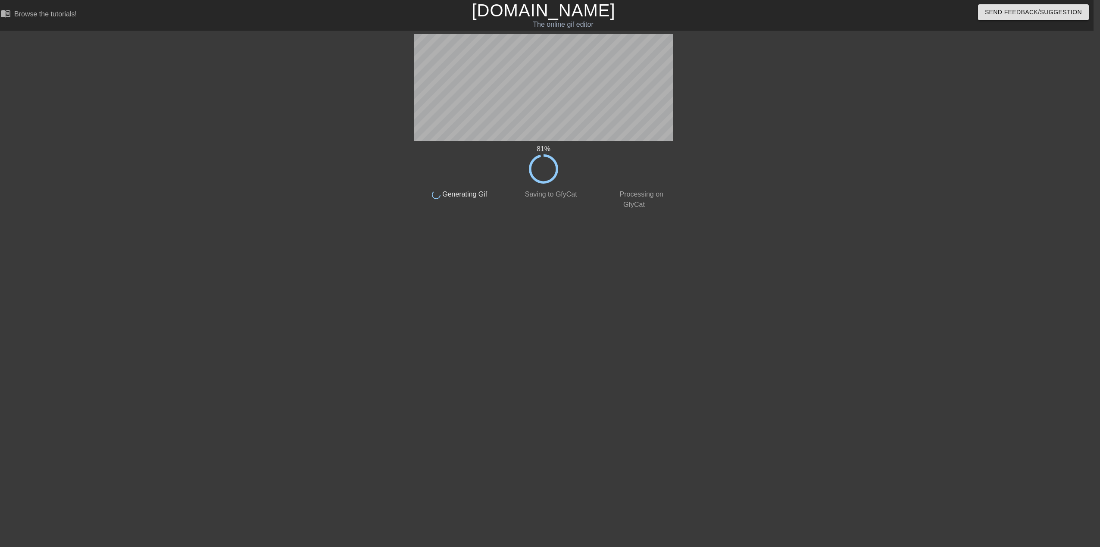
click at [183, 296] on html "menu_book Browse the tutorials! [DOMAIN_NAME] The online gif editor Send Feedba…" at bounding box center [544, 148] width 1100 height 296
click at [218, 296] on html "menu_book Browse the tutorials! [DOMAIN_NAME] The online gif editor Send Feedba…" at bounding box center [544, 148] width 1100 height 296
click at [225, 296] on html "menu_book Browse the tutorials! [DOMAIN_NAME] The online gif editor Send Feedba…" at bounding box center [544, 148] width 1100 height 296
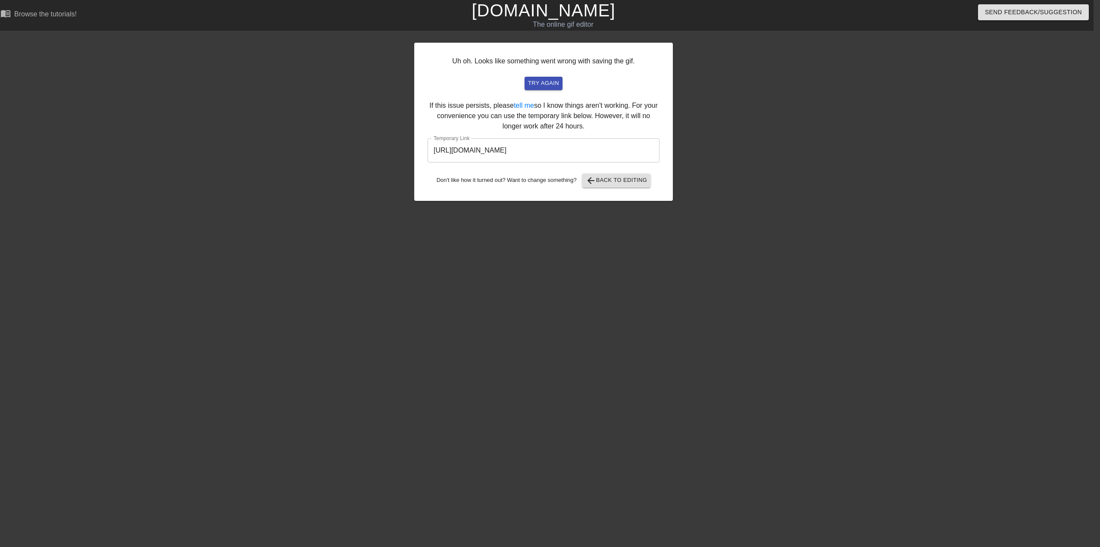
click at [603, 149] on input "[URL][DOMAIN_NAME]" at bounding box center [543, 150] width 232 height 24
click at [613, 150] on input "[URL][DOMAIN_NAME]" at bounding box center [543, 150] width 232 height 24
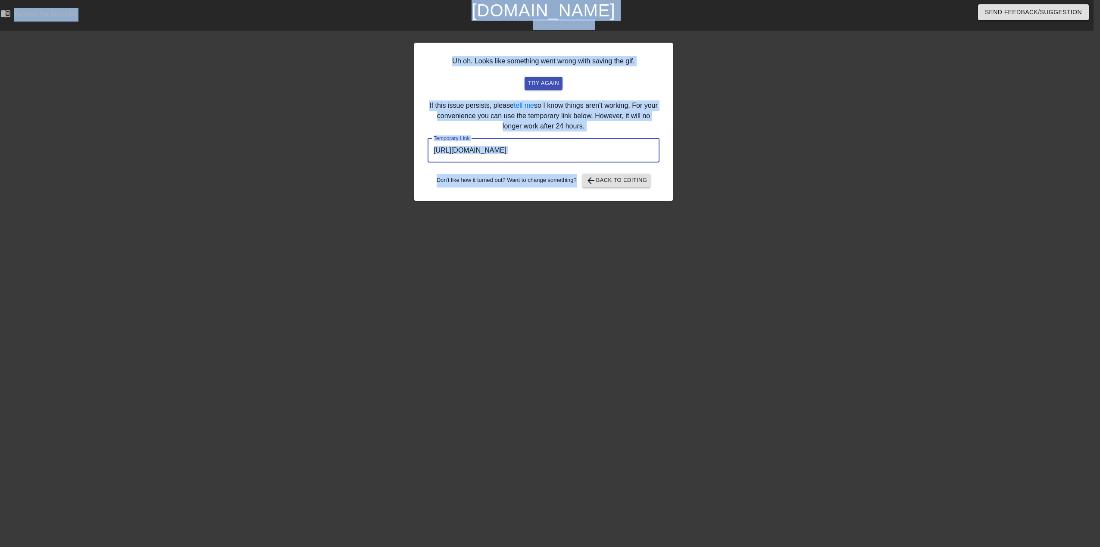
click at [613, 150] on input "[URL][DOMAIN_NAME]" at bounding box center [543, 150] width 232 height 24
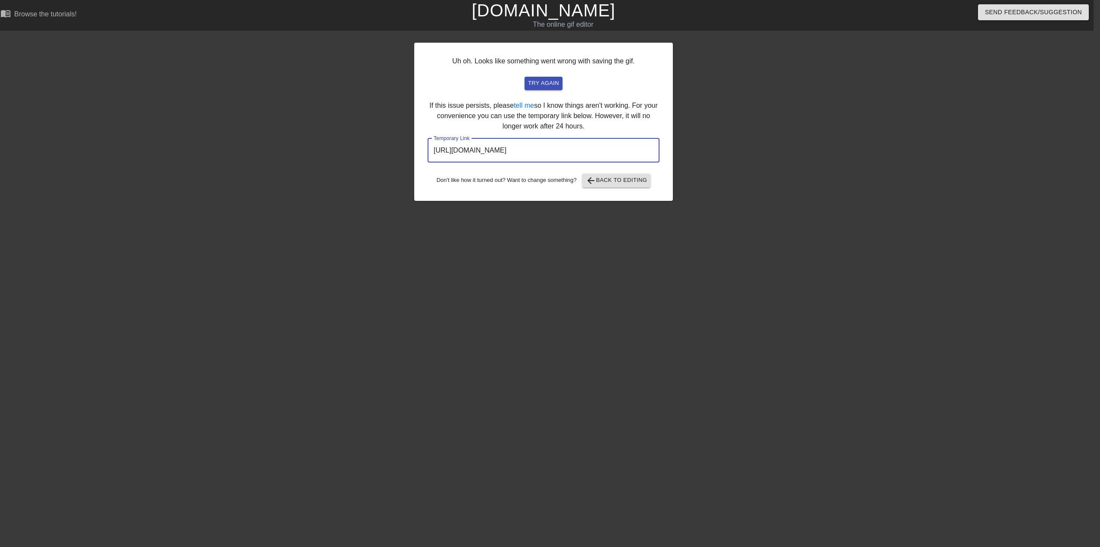
click at [613, 150] on input "[URL][DOMAIN_NAME]" at bounding box center [543, 150] width 232 height 24
click at [760, 175] on div at bounding box center [747, 163] width 129 height 259
